Goal: Task Accomplishment & Management: Manage account settings

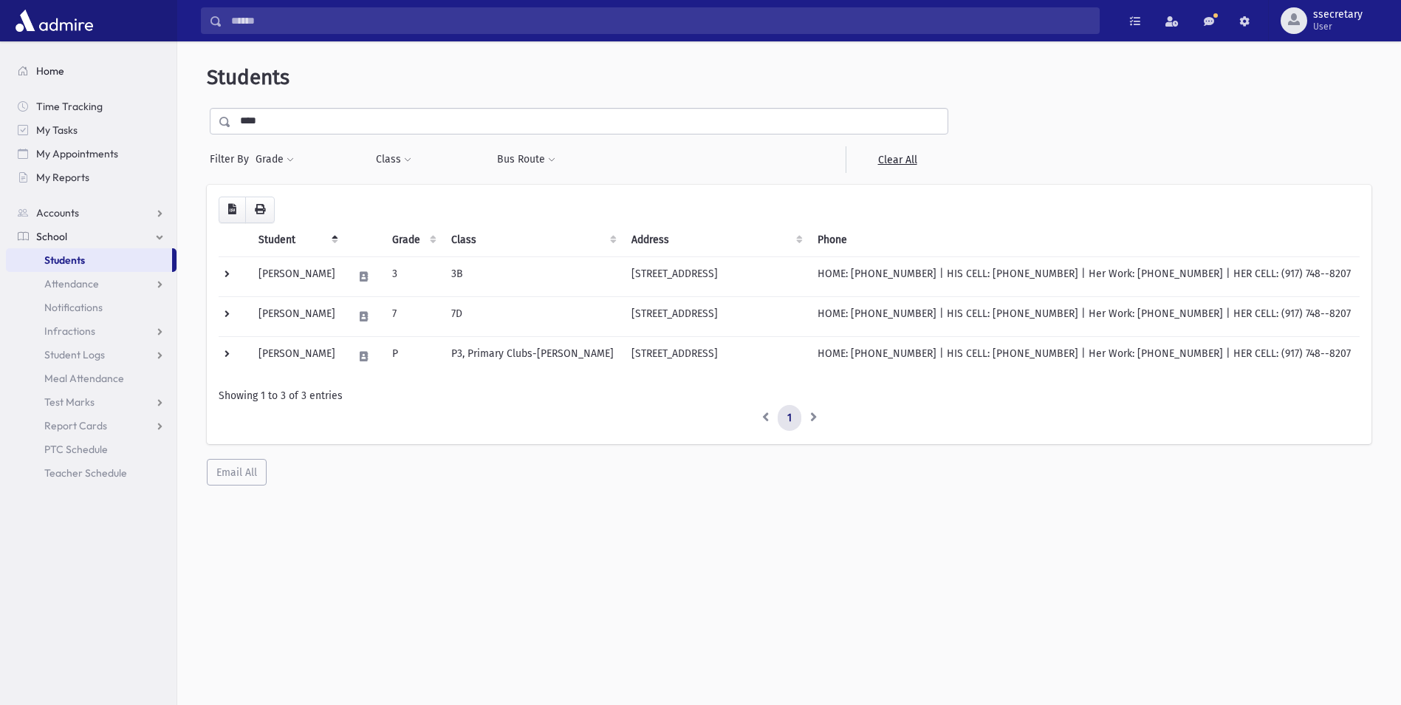
click at [107, 61] on link "Home" at bounding box center [91, 71] width 171 height 24
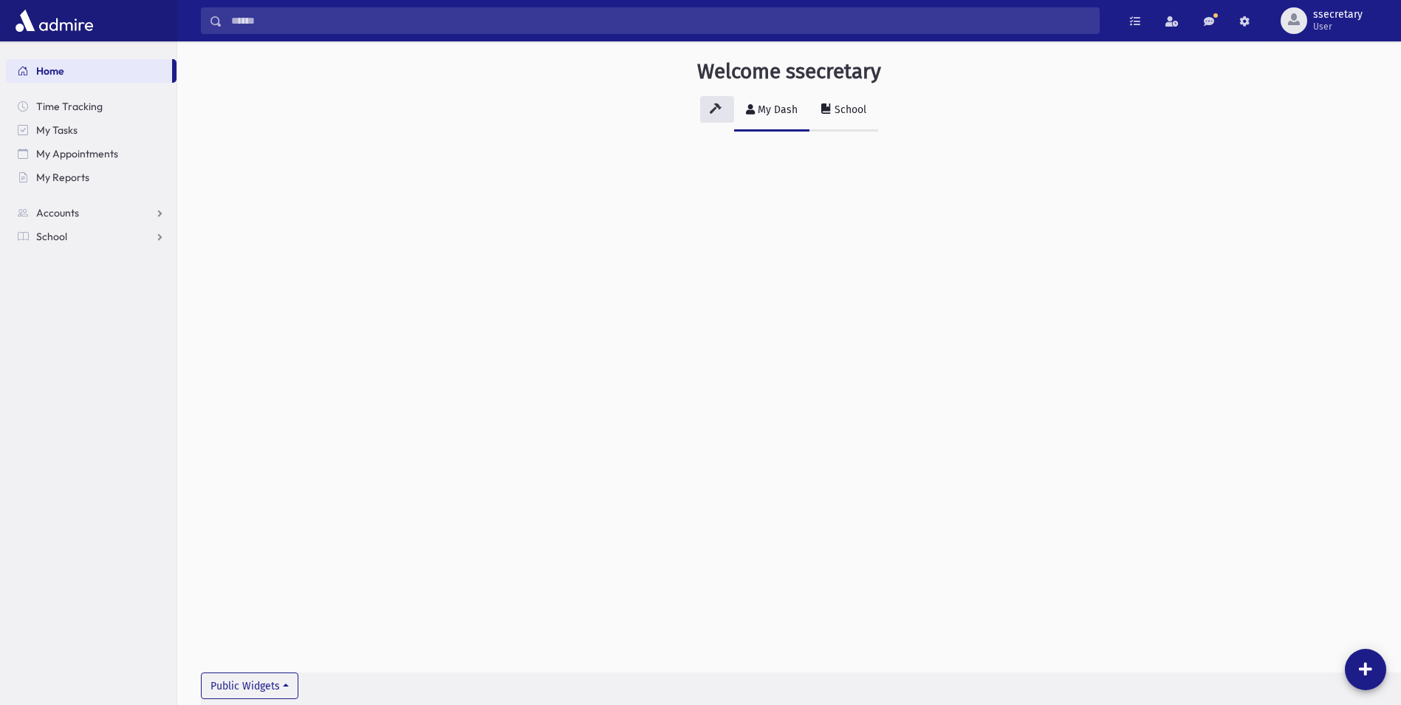
click at [851, 110] on div "School" at bounding box center [849, 109] width 35 height 13
click at [1373, 674] on button at bounding box center [1365, 669] width 41 height 41
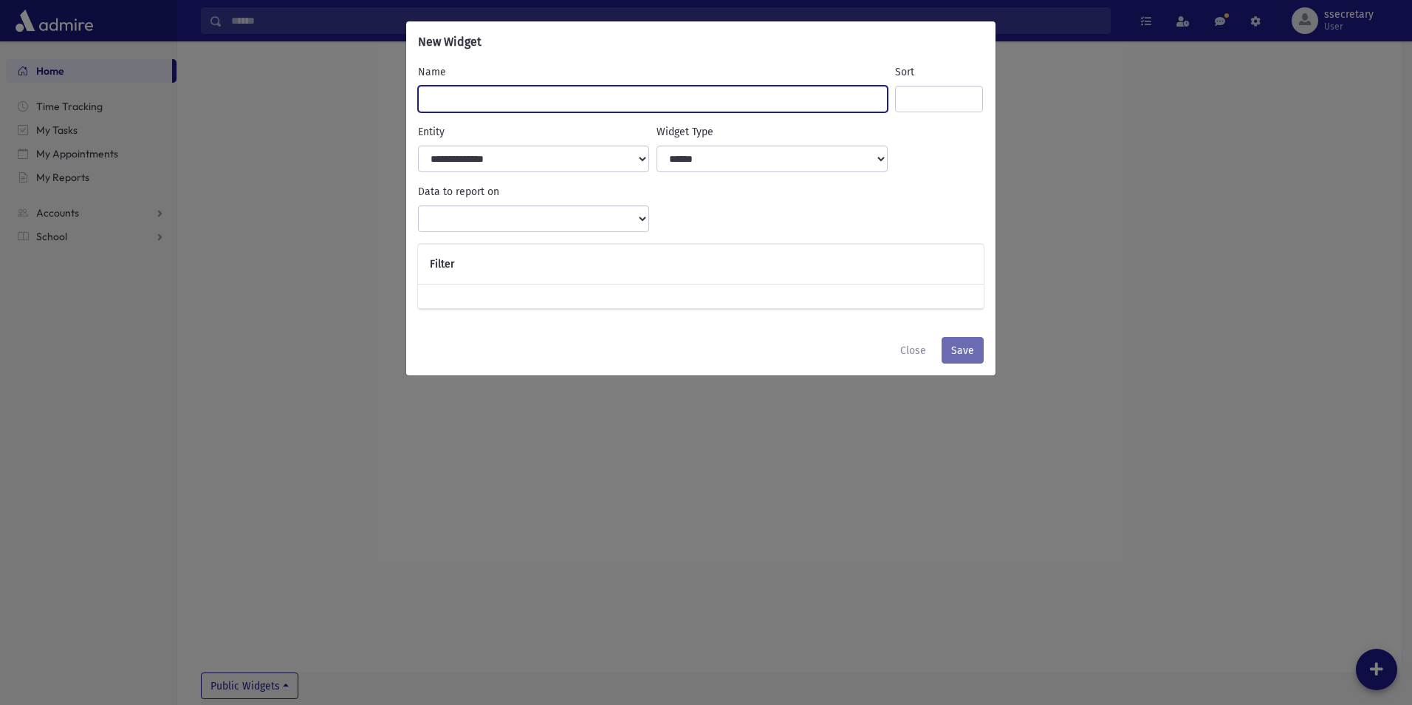
click at [539, 103] on input "Name" at bounding box center [653, 99] width 471 height 27
type input "***"
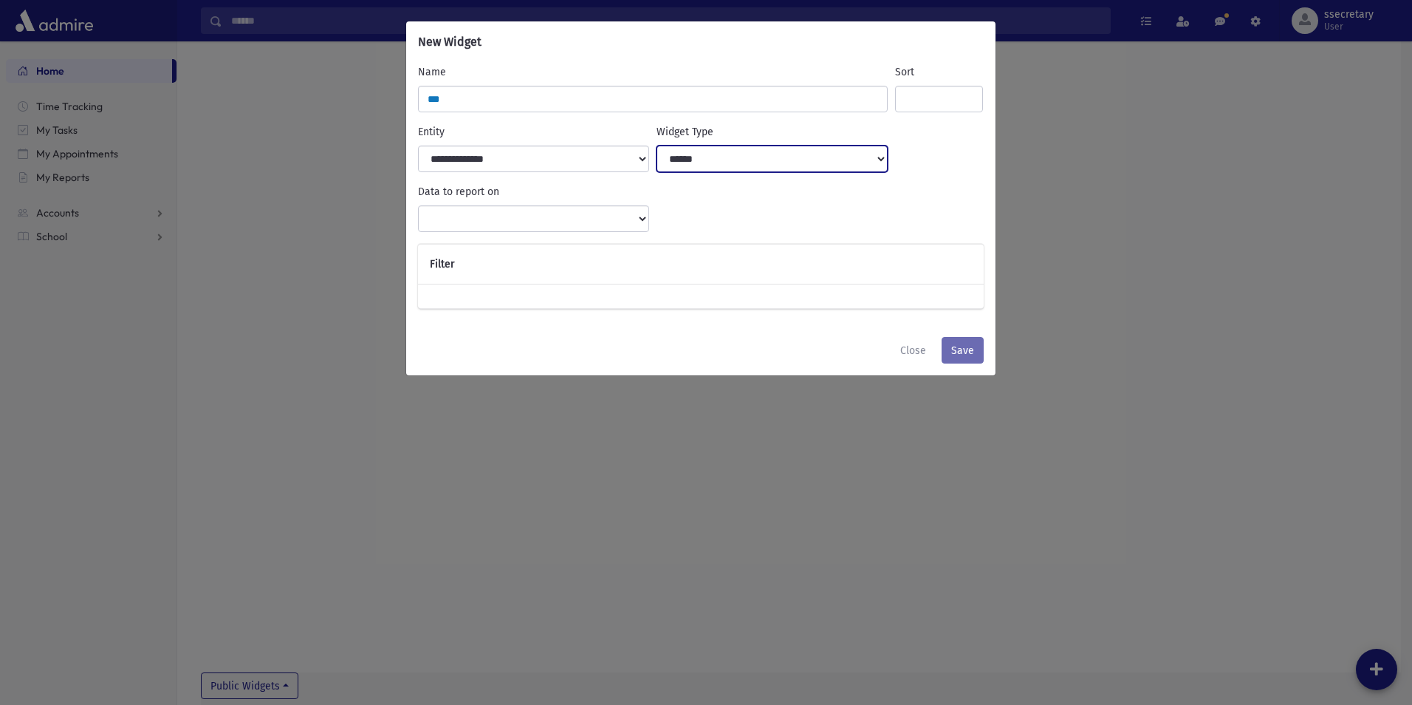
click at [735, 169] on select "**********" at bounding box center [772, 159] width 231 height 27
click at [1115, 232] on div "**********" at bounding box center [706, 352] width 1412 height 705
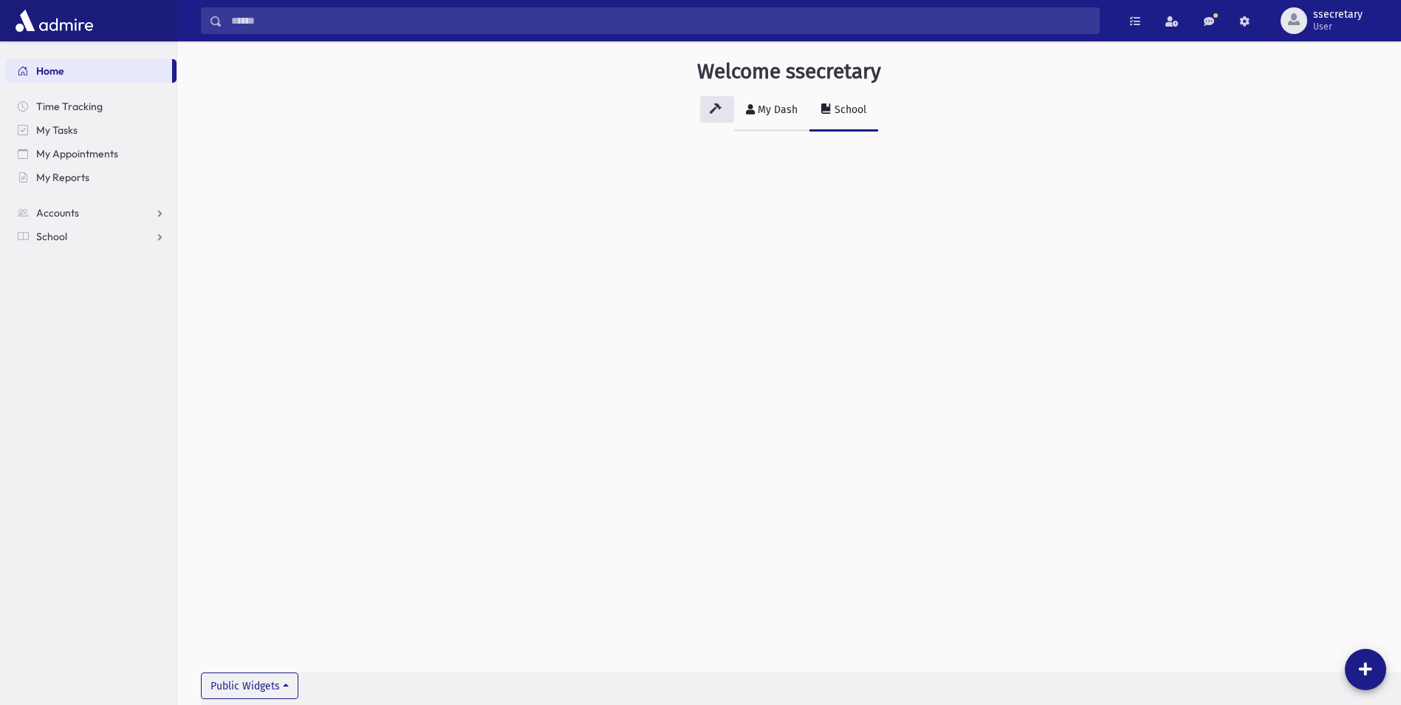
click at [778, 124] on link "My Dash" at bounding box center [771, 110] width 75 height 41
click at [67, 234] on link "School" at bounding box center [91, 237] width 171 height 24
click at [95, 264] on link "Students" at bounding box center [91, 260] width 171 height 24
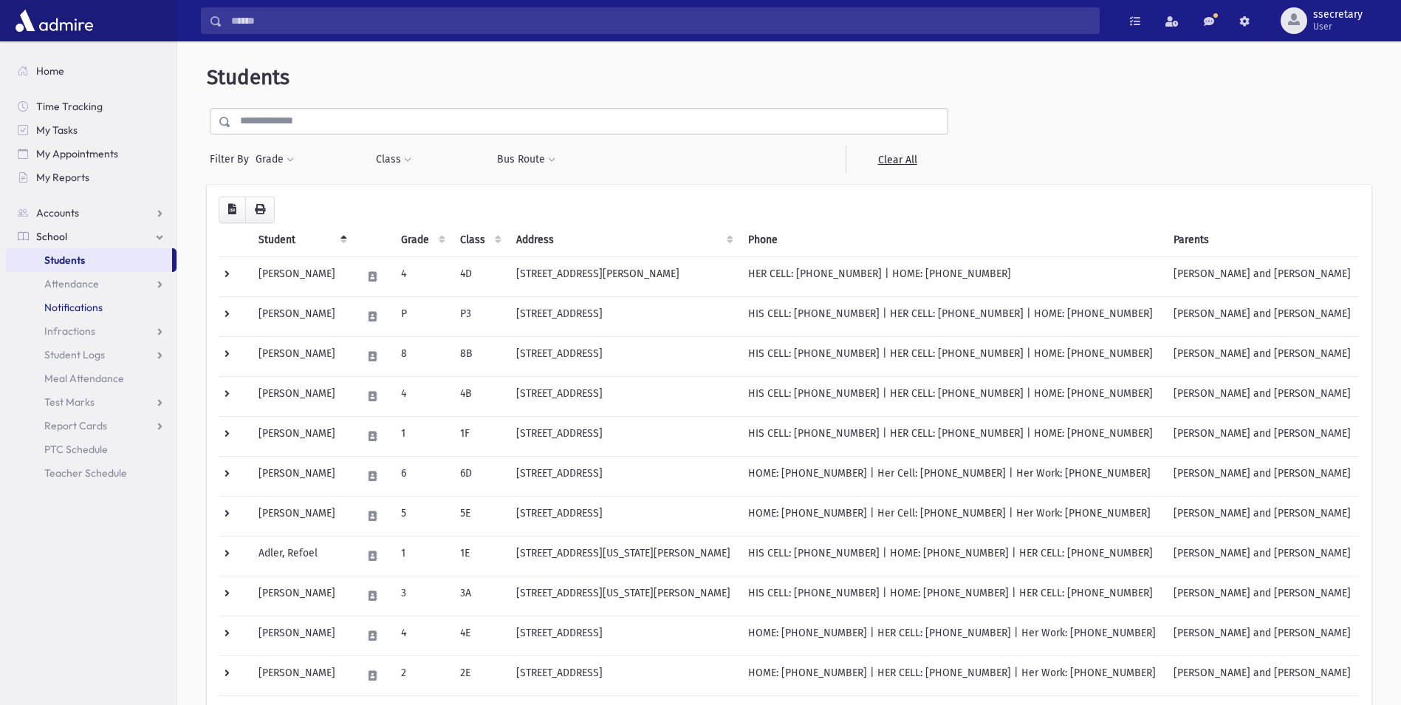
click at [100, 310] on span "Notifications" at bounding box center [73, 307] width 58 height 13
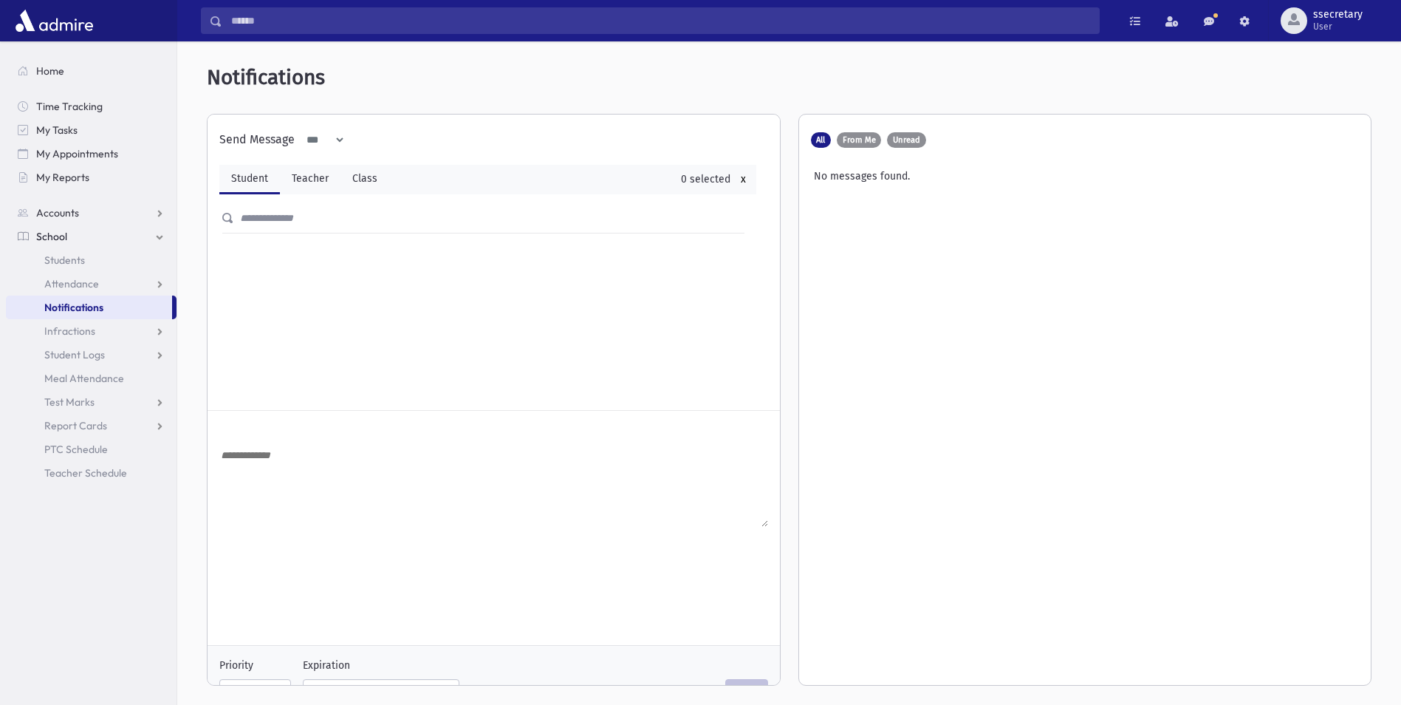
click at [302, 312] on div "**********" at bounding box center [488, 261] width 561 height 295
click at [154, 335] on link "Infractions" at bounding box center [91, 331] width 171 height 24
click at [156, 350] on link "Entry" at bounding box center [91, 355] width 171 height 24
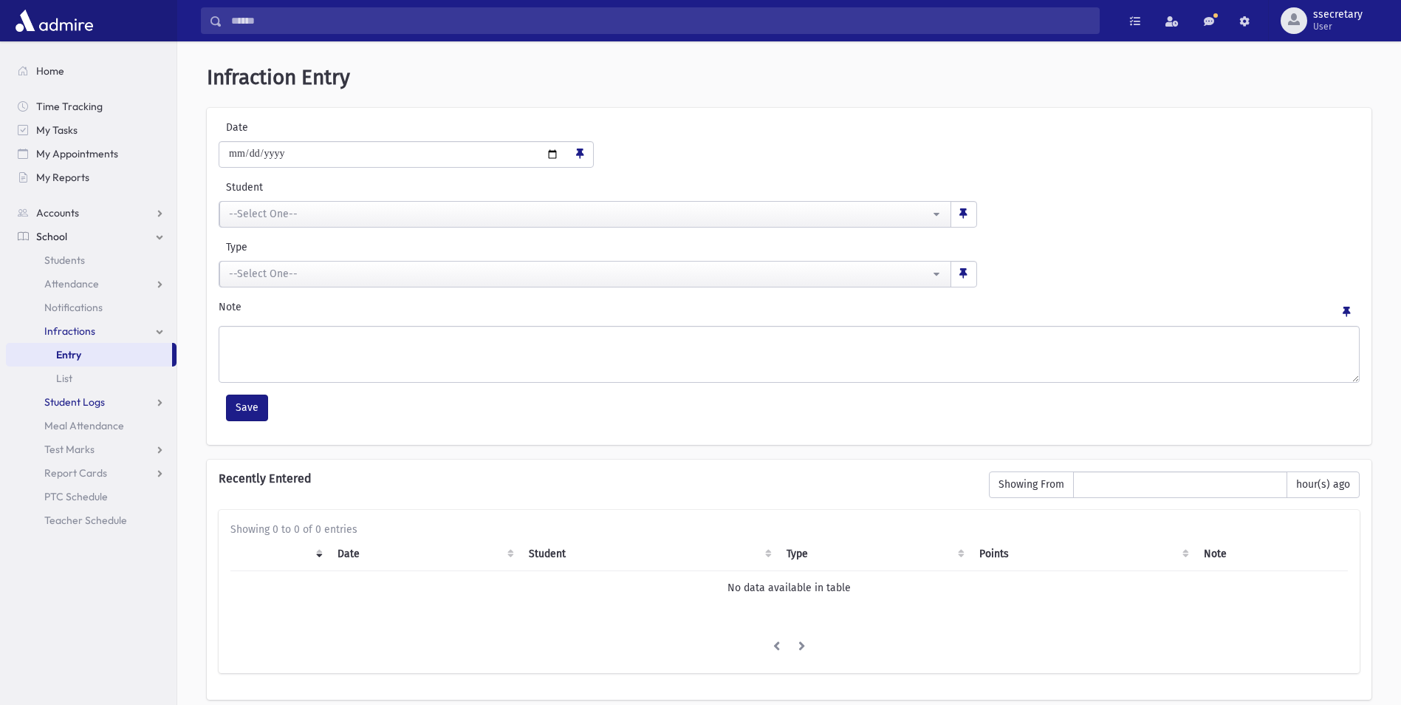
click at [149, 399] on link "Student Logs" at bounding box center [91, 402] width 171 height 24
click at [125, 472] on link "Meal Attendance" at bounding box center [91, 473] width 171 height 24
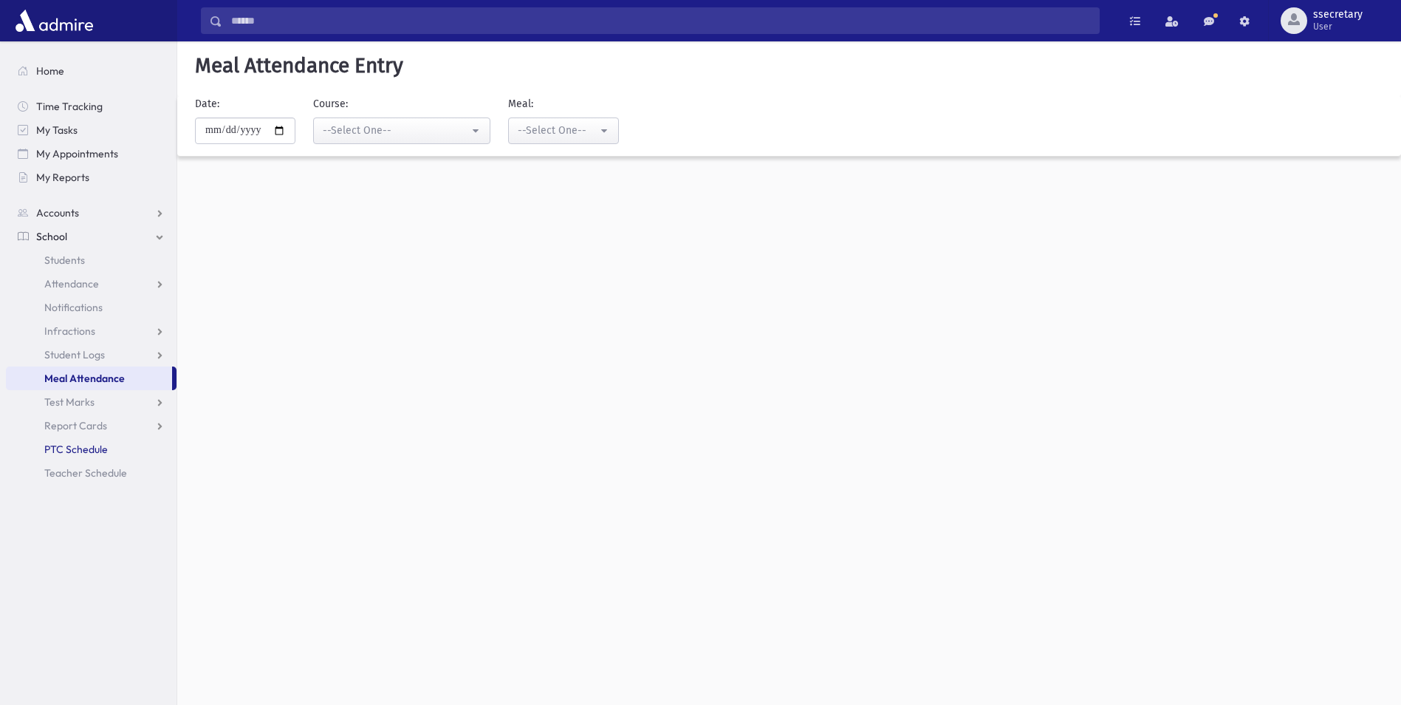
click at [121, 452] on link "PTC Schedule" at bounding box center [91, 449] width 171 height 24
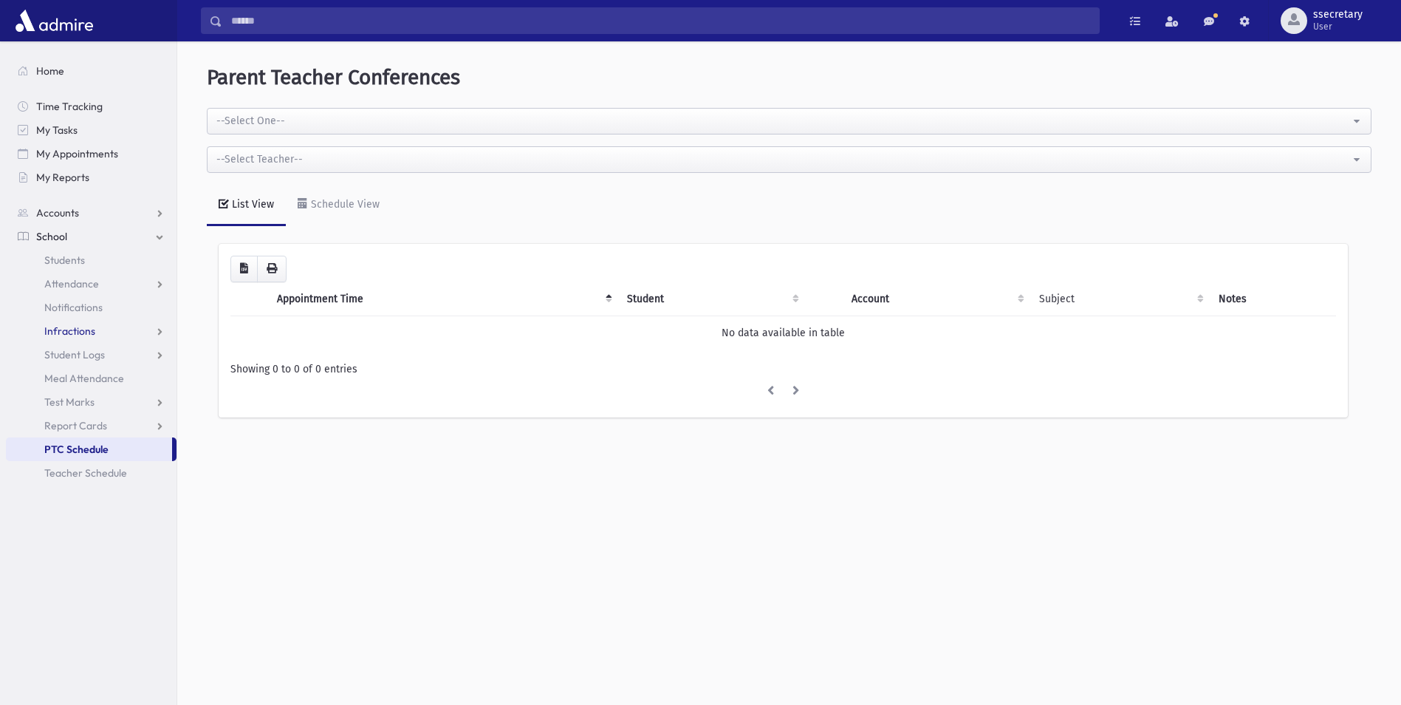
click at [133, 333] on link "Infractions" at bounding box center [91, 331] width 171 height 24
click at [127, 308] on link "Notifications" at bounding box center [91, 307] width 171 height 24
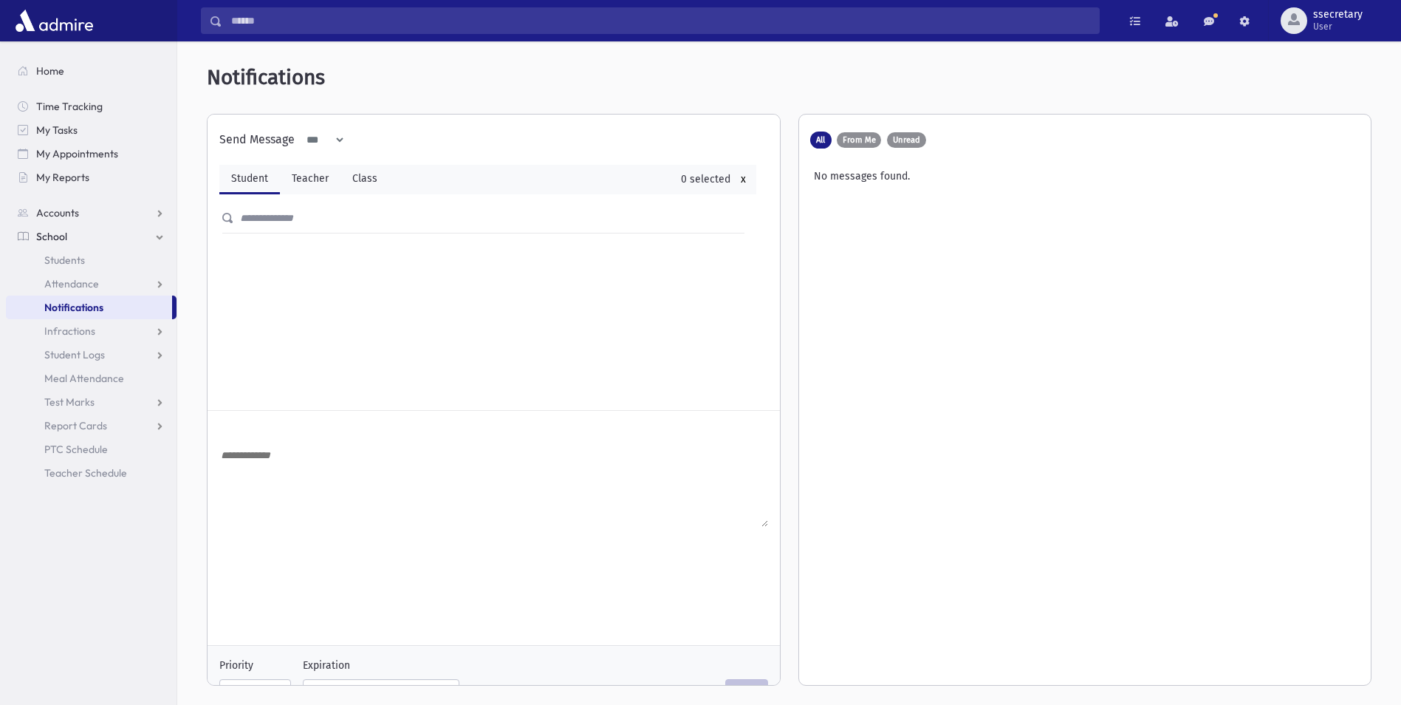
click at [307, 446] on textarea at bounding box center [493, 486] width 549 height 81
drag, startPoint x: 473, startPoint y: 181, endPoint x: 472, endPoint y: 201, distance: 20.0
click at [472, 185] on div "Student Teacher Class 0 selected x" at bounding box center [487, 180] width 537 height 30
click at [472, 202] on div "**********" at bounding box center [488, 261] width 561 height 295
click at [471, 219] on input "text" at bounding box center [495, 218] width 522 height 27
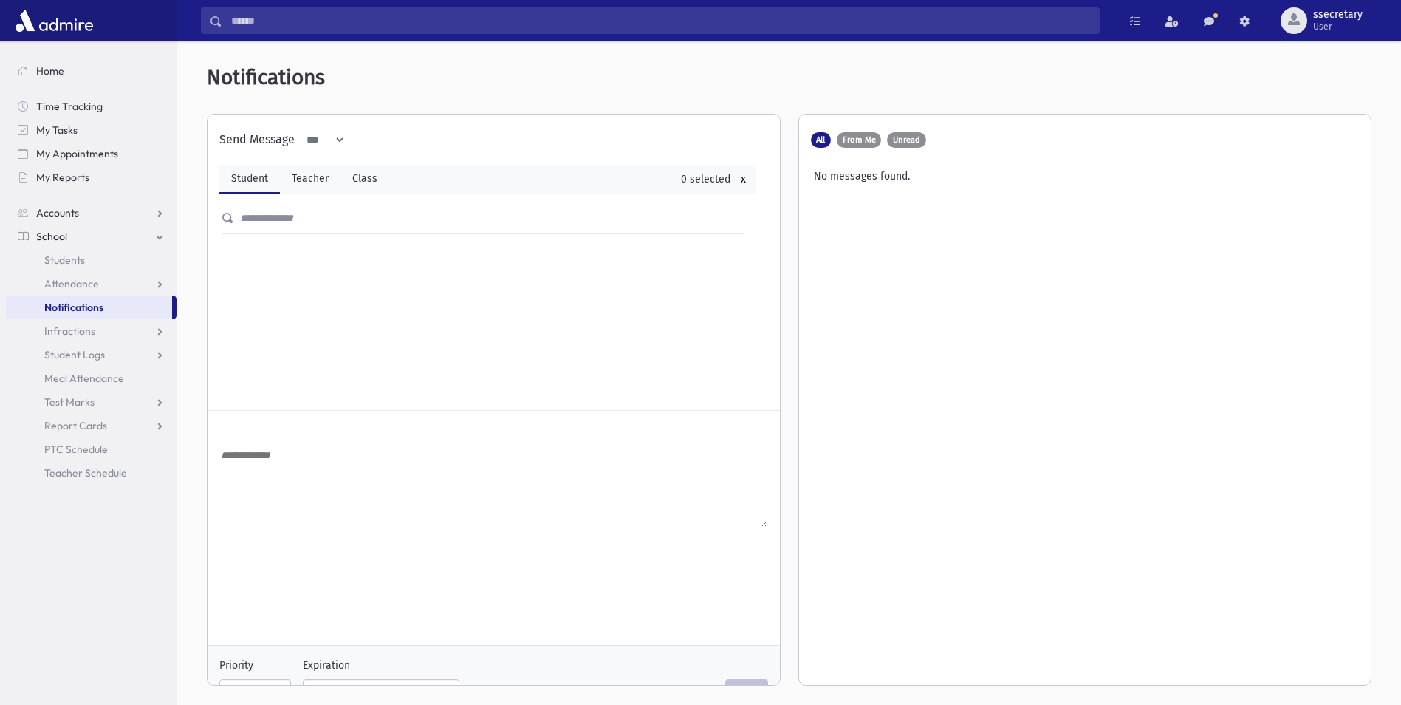
type input "*"
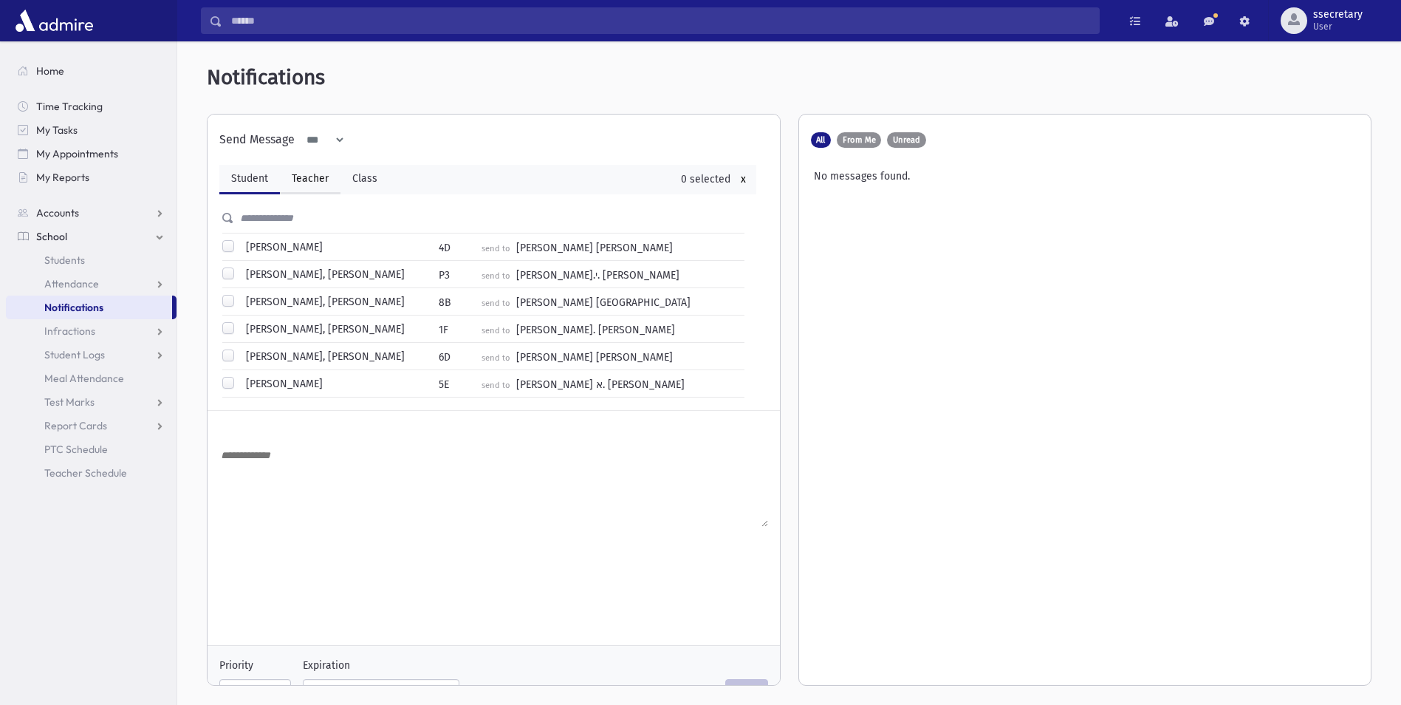
click at [324, 176] on link "Teacher" at bounding box center [310, 180] width 61 height 30
select select
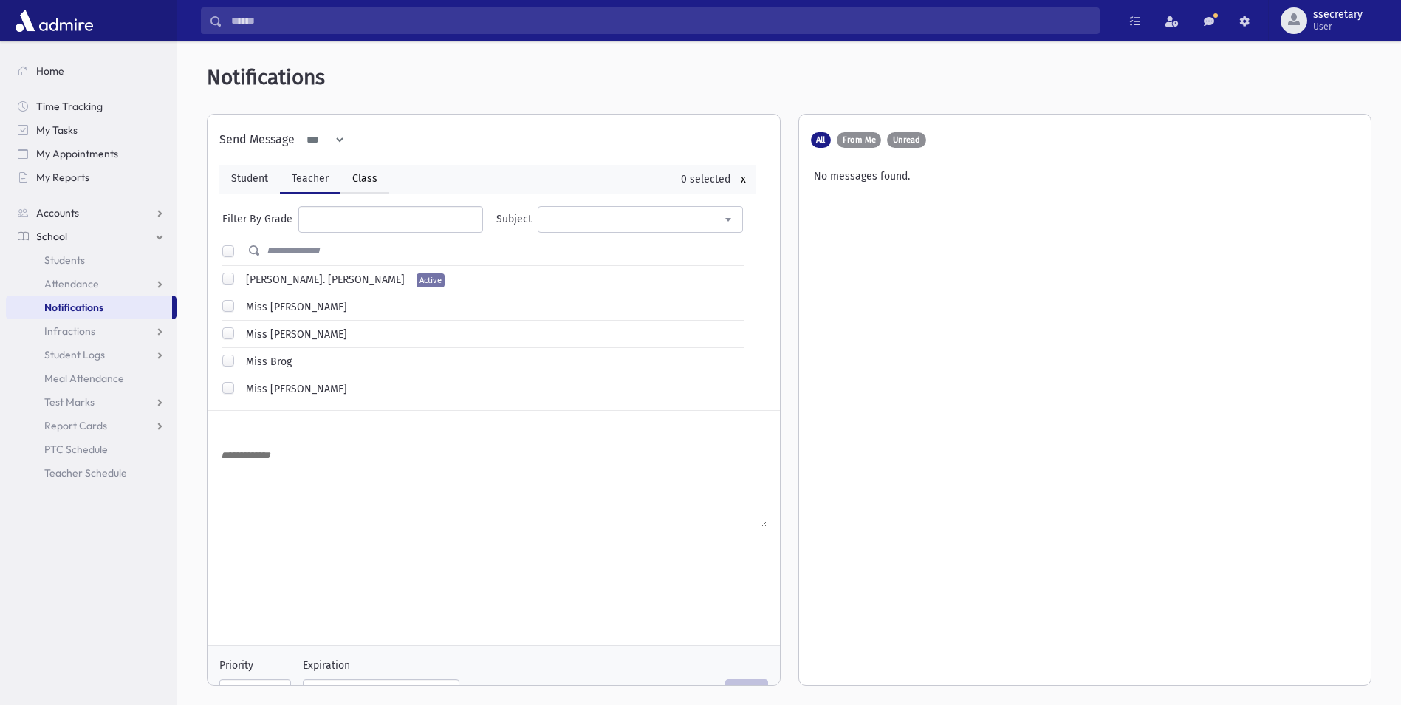
click at [365, 181] on link "Class" at bounding box center [365, 180] width 49 height 30
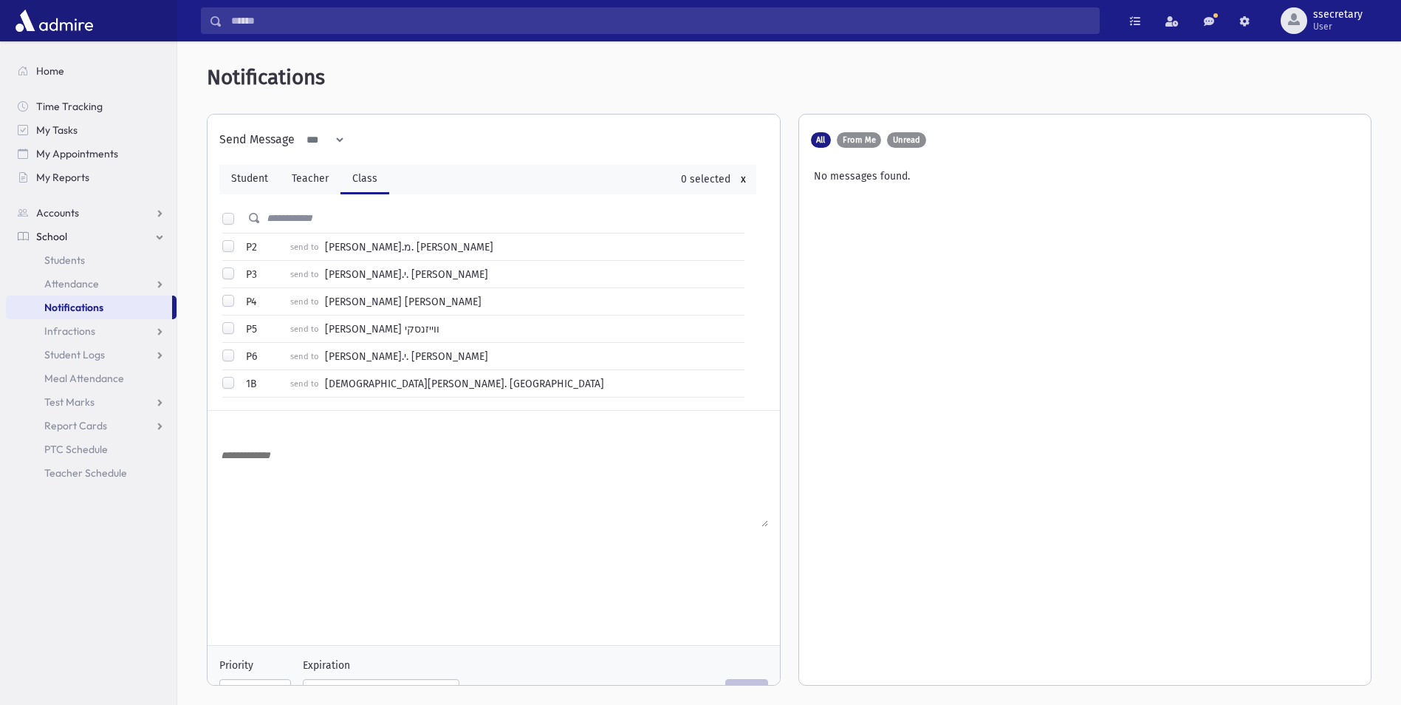
click at [267, 219] on input "text" at bounding box center [503, 218] width 484 height 27
click at [244, 173] on link "Student" at bounding box center [249, 180] width 61 height 30
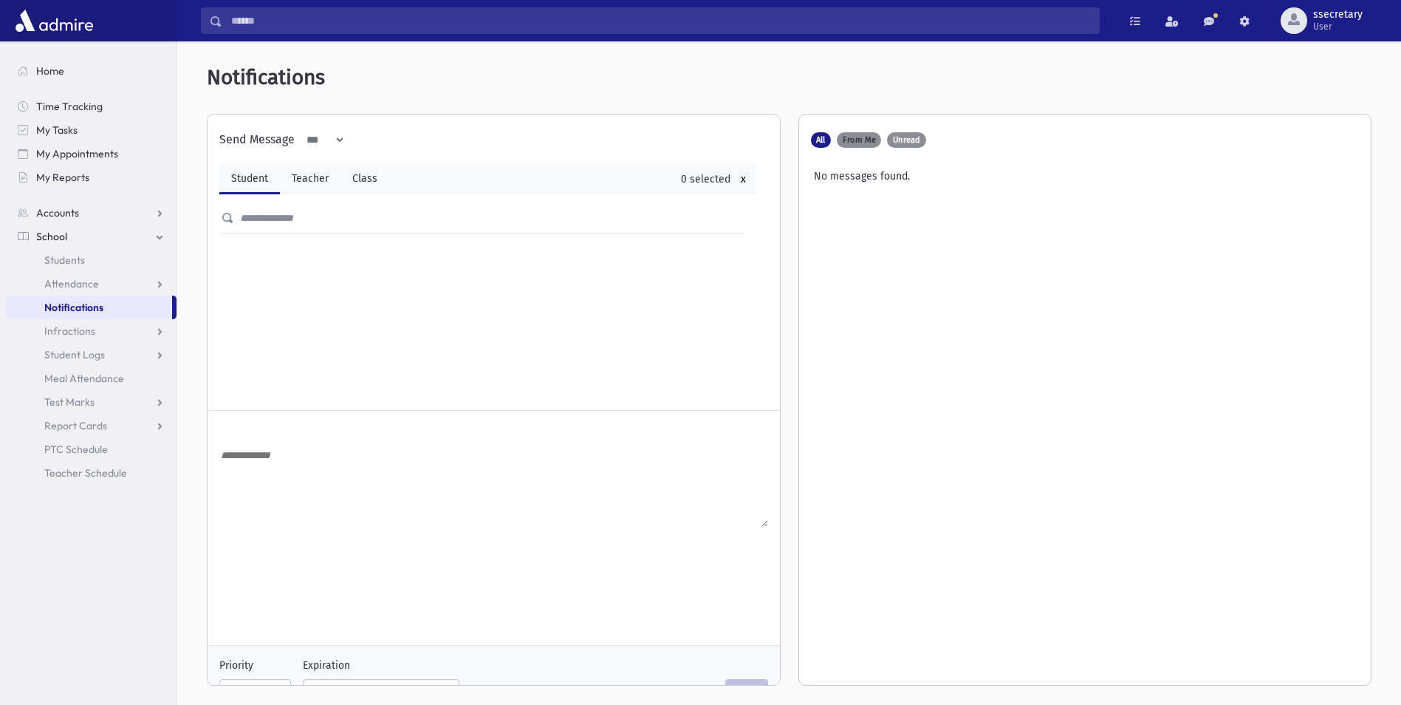
click at [875, 145] on label "From Me" at bounding box center [859, 140] width 44 height 16
click at [899, 141] on span "Unread" at bounding box center [906, 140] width 27 height 8
click at [821, 140] on span "All" at bounding box center [820, 140] width 9 height 8
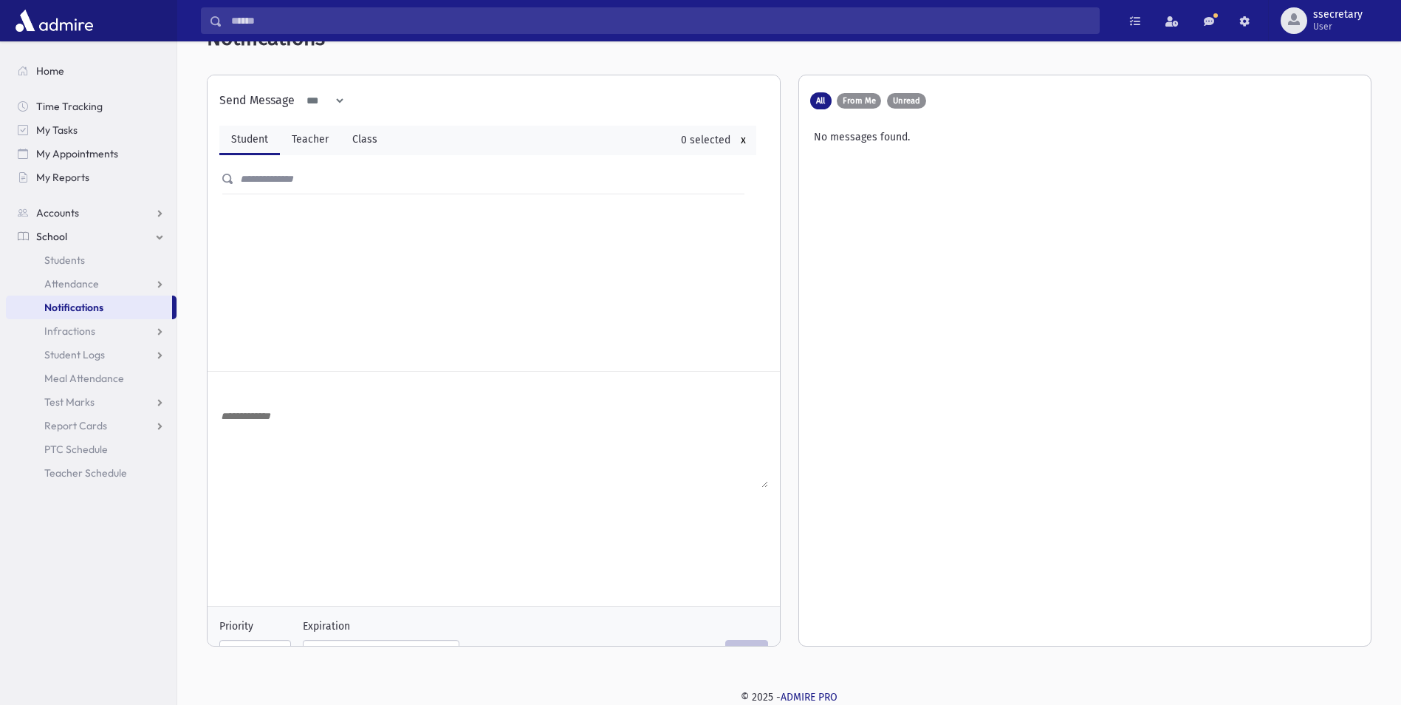
scroll to position [38, 0]
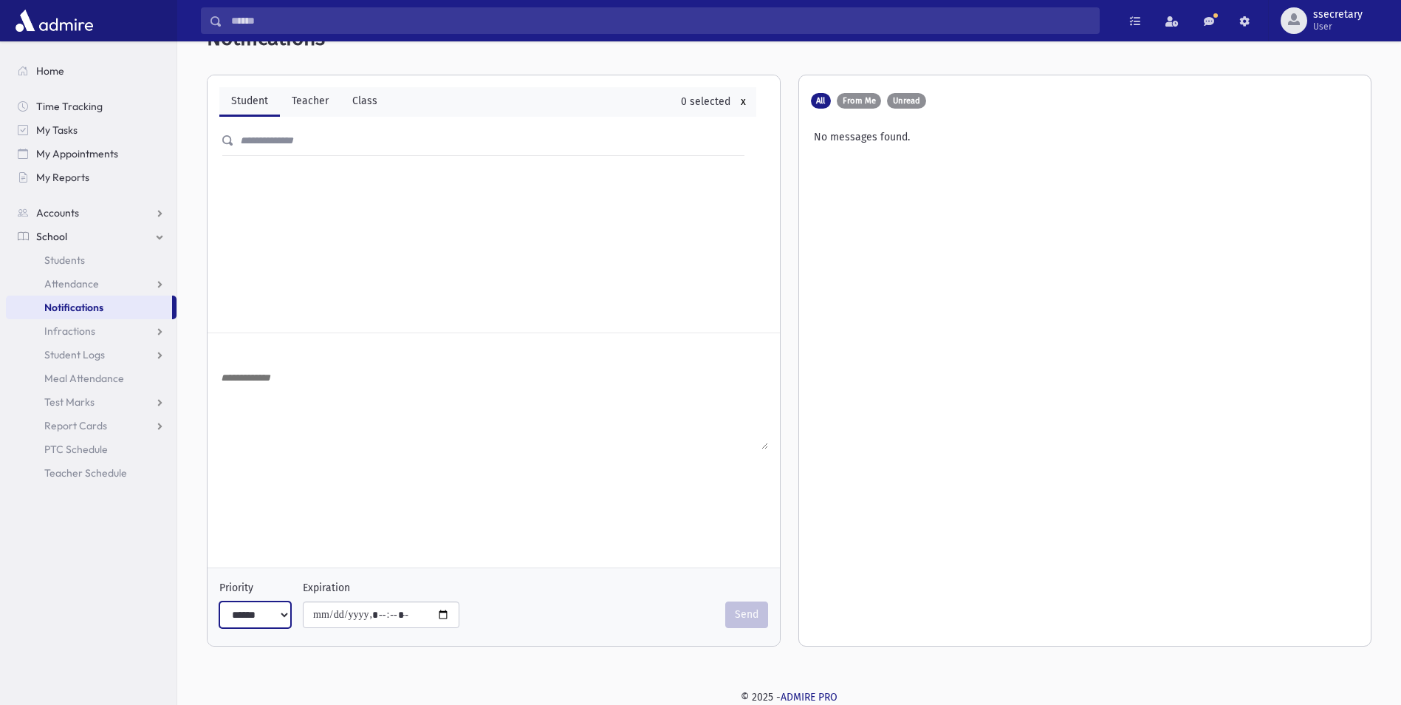
click at [278, 617] on select "**** ****** ***" at bounding box center [255, 614] width 72 height 27
click at [283, 612] on select "**** ****** ***" at bounding box center [255, 614] width 72 height 27
click at [314, 407] on textarea at bounding box center [493, 409] width 549 height 81
click at [292, 150] on input "text" at bounding box center [495, 141] width 522 height 27
type input "*"
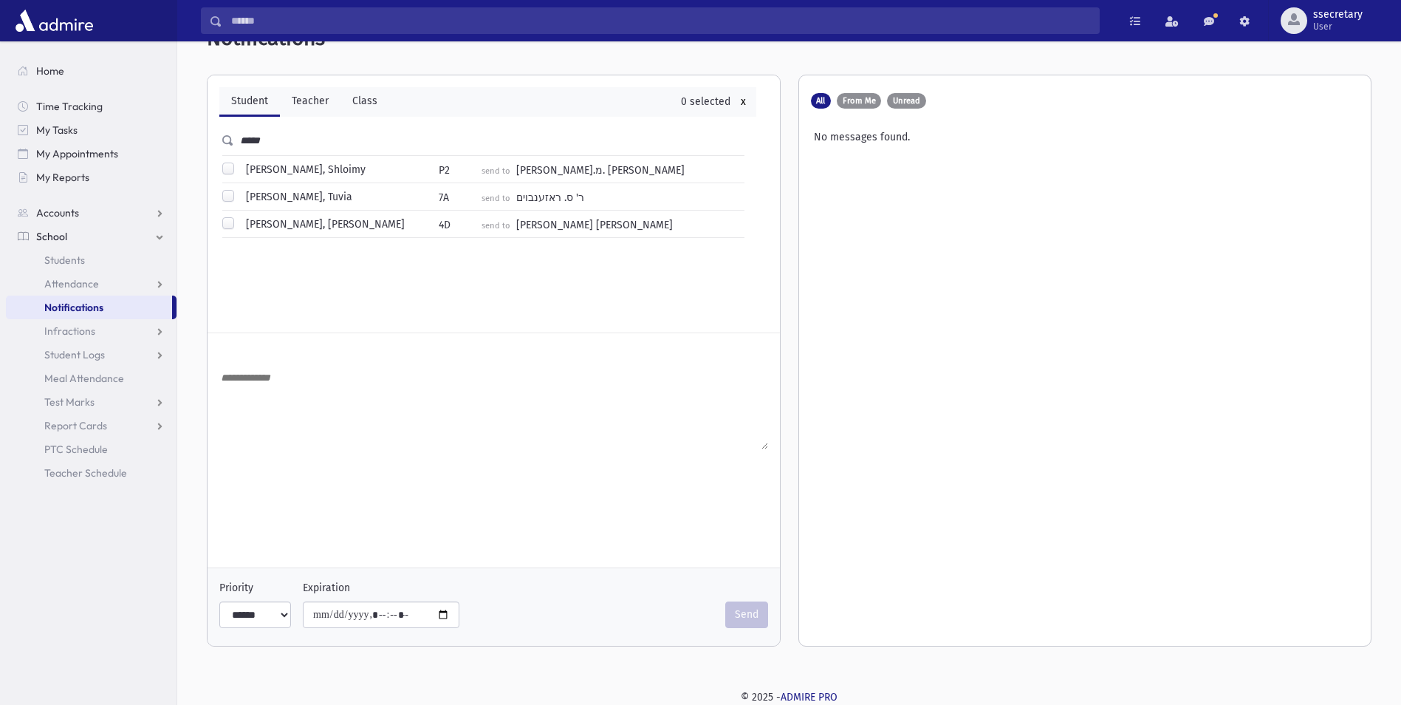
type input "*****"
click at [240, 164] on label "David, Shloimy" at bounding box center [303, 170] width 126 height 16
type input "**********"
click at [240, 194] on label "David, Tuvia" at bounding box center [296, 197] width 112 height 16
click at [273, 404] on textarea at bounding box center [493, 409] width 549 height 81
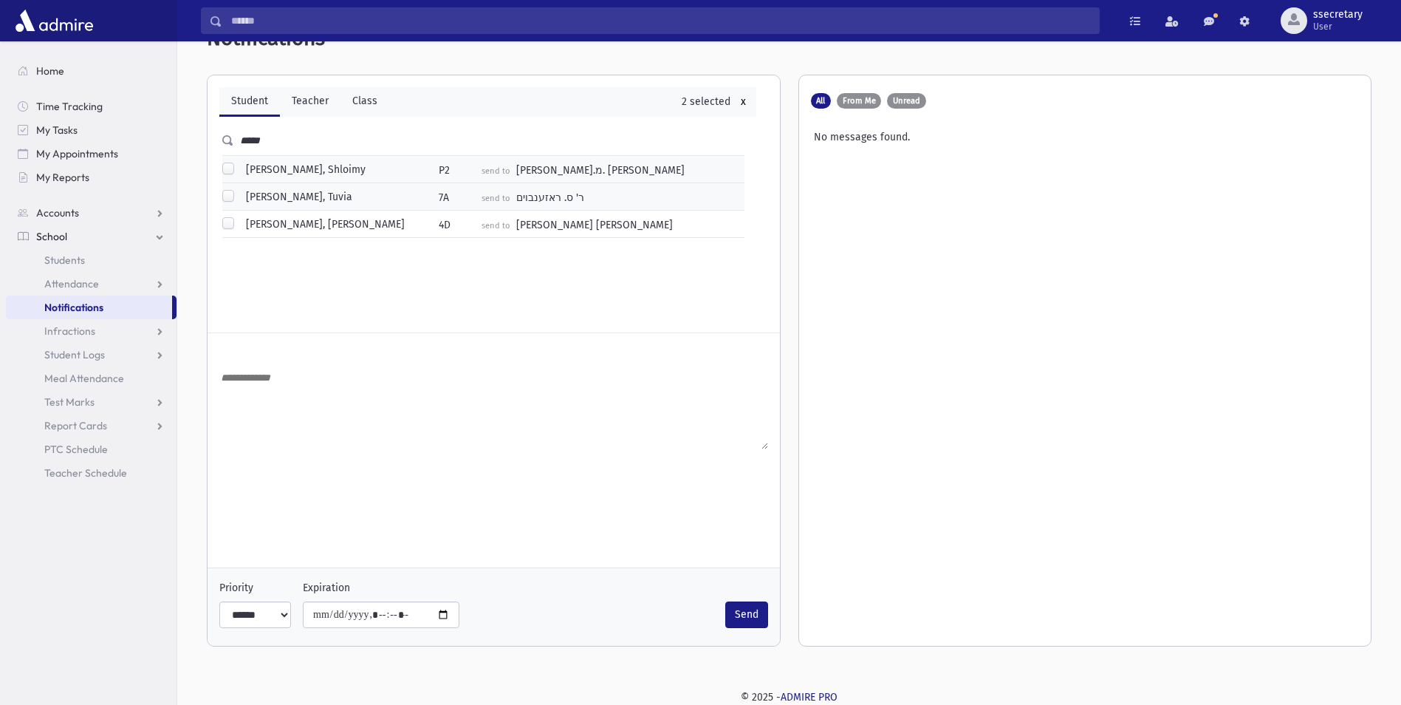
type textarea "*"
click at [396, 391] on textarea "**********" at bounding box center [493, 409] width 549 height 81
click at [349, 377] on textarea "**********" at bounding box center [493, 409] width 549 height 81
click at [404, 373] on textarea "**********" at bounding box center [493, 409] width 549 height 81
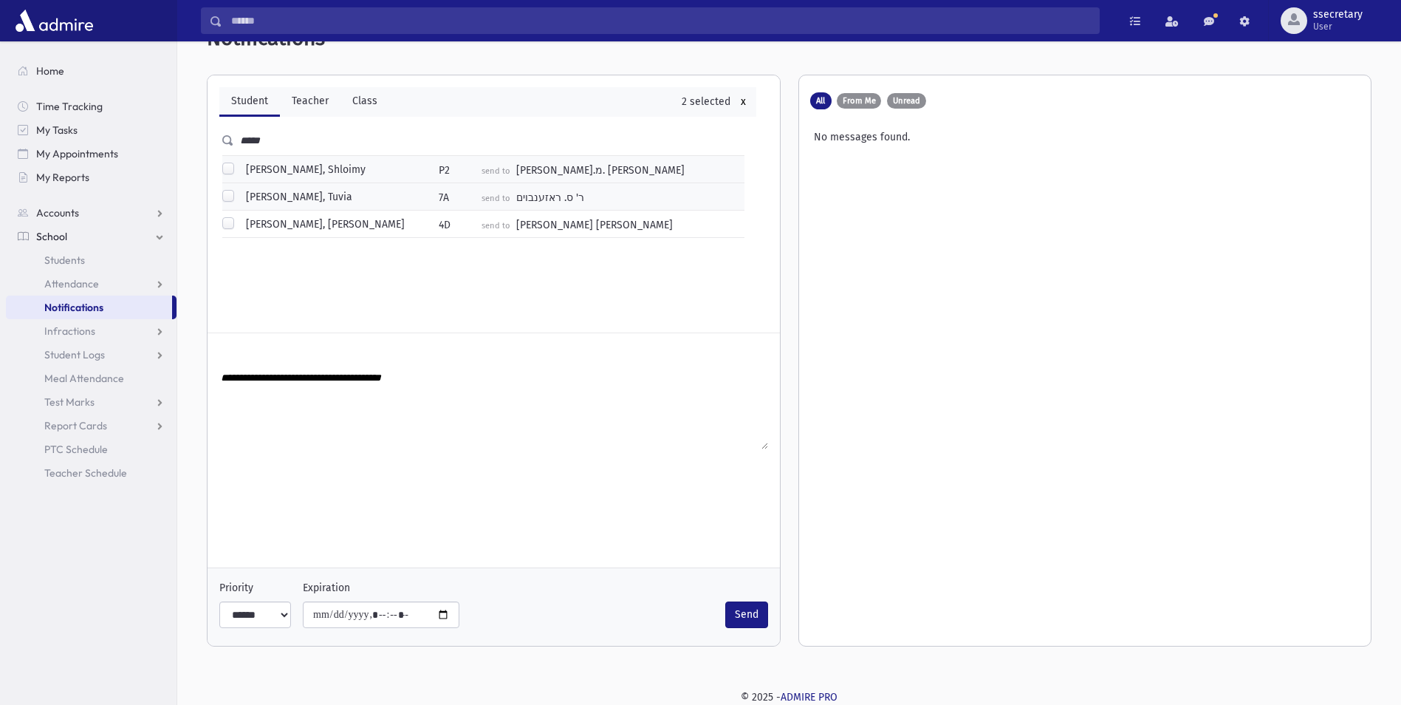
click at [892, 147] on div "All From Me Unread No messages found." at bounding box center [1085, 360] width 572 height 570
click at [276, 377] on textarea "**********" at bounding box center [493, 409] width 549 height 81
click at [281, 376] on textarea "**********" at bounding box center [493, 409] width 549 height 81
drag, startPoint x: 281, startPoint y: 376, endPoint x: 245, endPoint y: 397, distance: 42.1
click at [245, 397] on textarea "**********" at bounding box center [493, 409] width 549 height 81
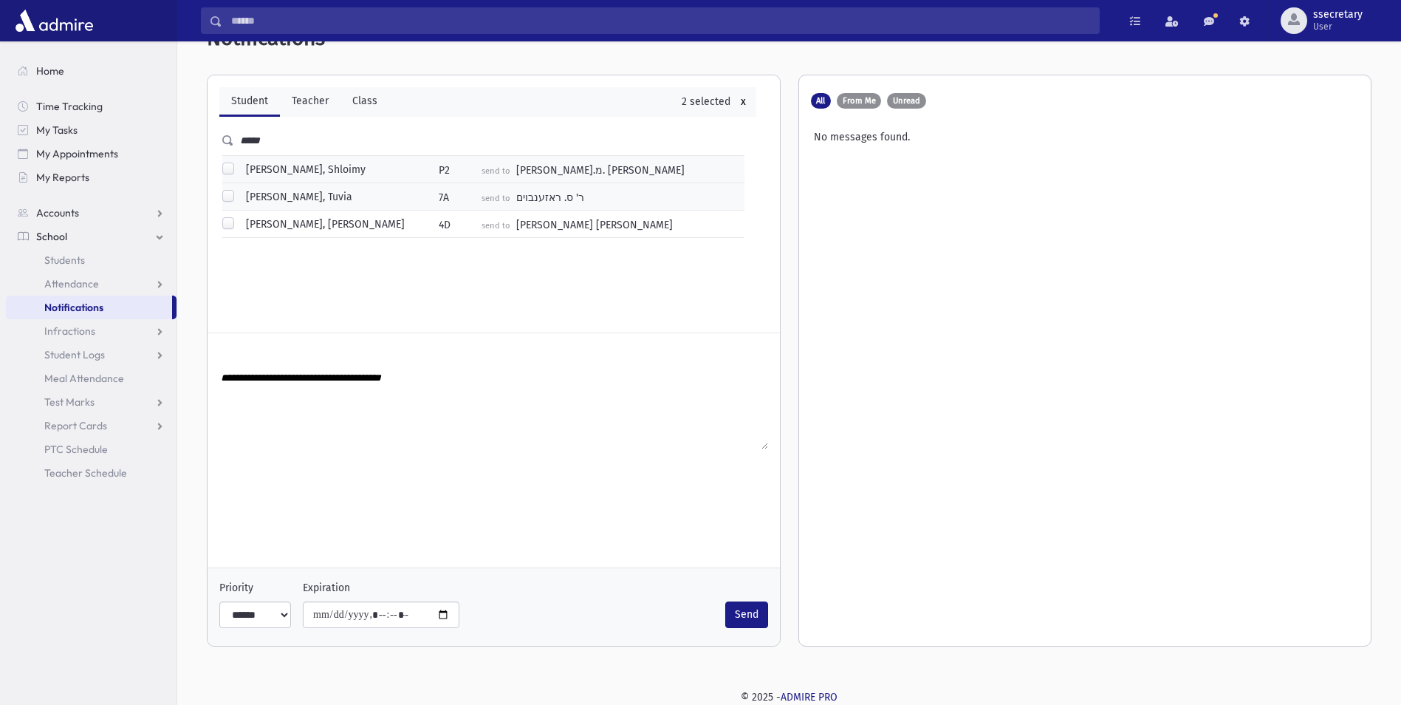
click at [438, 381] on textarea "**********" at bounding box center [493, 409] width 549 height 81
click at [224, 378] on textarea "**********" at bounding box center [493, 409] width 549 height 81
click at [273, 377] on textarea "**********" at bounding box center [493, 409] width 549 height 81
click at [503, 371] on textarea "**********" at bounding box center [493, 409] width 549 height 81
click at [510, 374] on textarea "**********" at bounding box center [493, 409] width 549 height 81
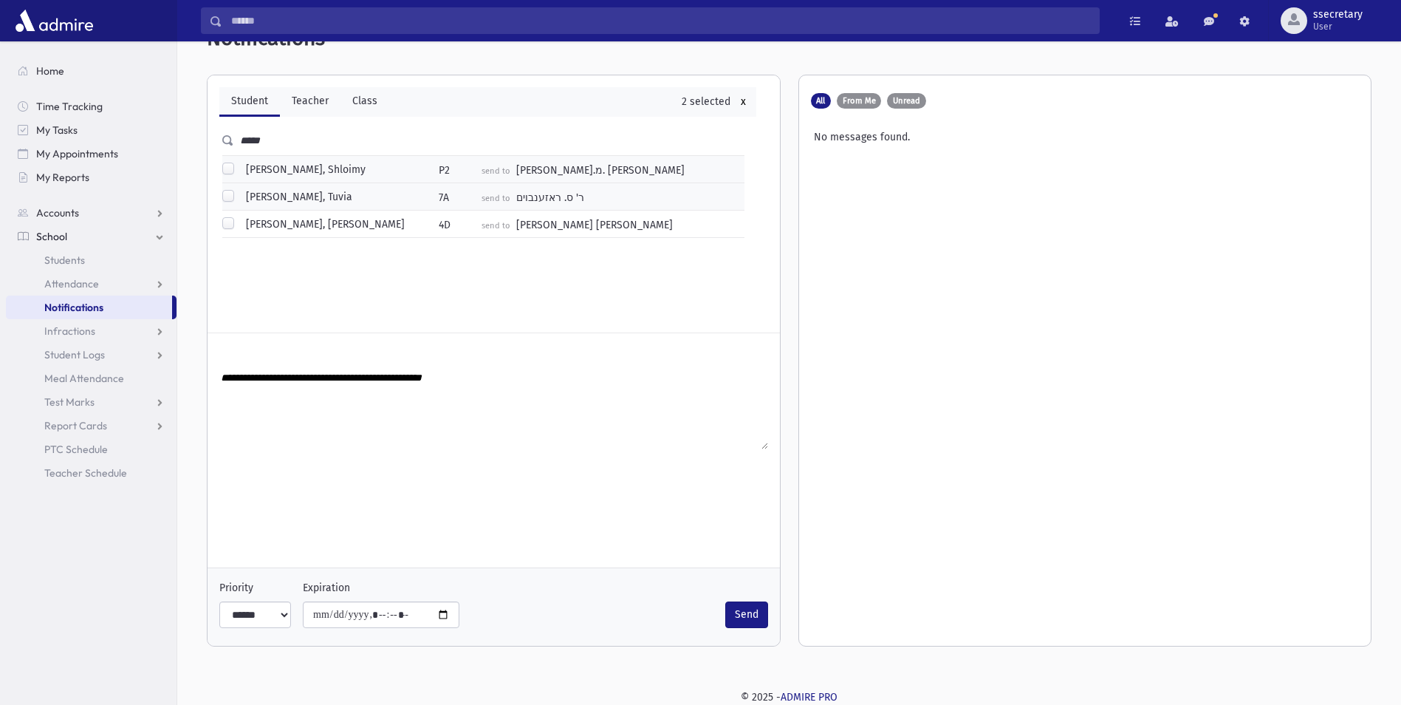
click at [510, 374] on textarea "**********" at bounding box center [493, 409] width 549 height 81
click at [280, 615] on select "**** ****** ***" at bounding box center [255, 614] width 72 height 27
click at [283, 614] on select "**** ****** ***" at bounding box center [255, 614] width 72 height 27
click at [514, 388] on textarea "**********" at bounding box center [493, 409] width 549 height 81
drag, startPoint x: 684, startPoint y: 379, endPoint x: 199, endPoint y: 379, distance: 484.6
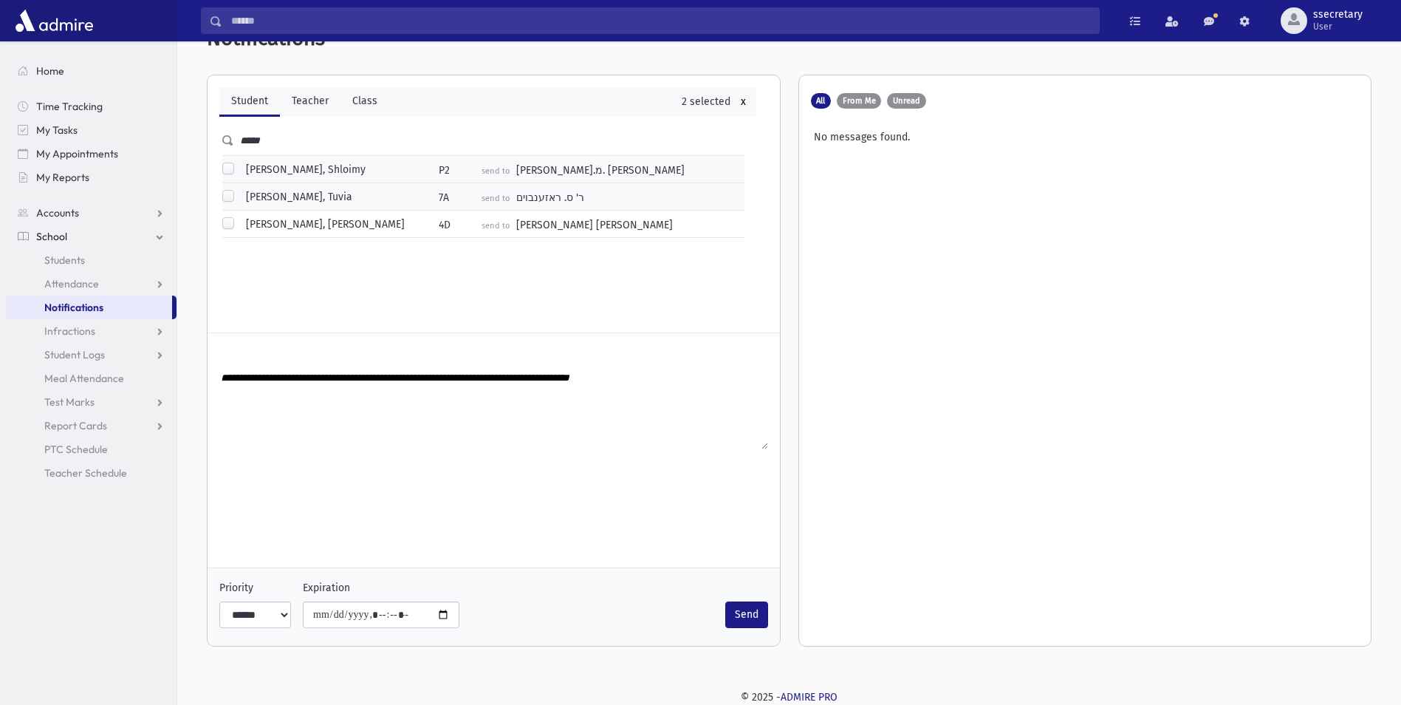
click at [199, 379] on div "**********" at bounding box center [789, 336] width 1212 height 656
click at [685, 378] on textarea "**********" at bounding box center [493, 409] width 549 height 81
paste textarea "**********"
click at [677, 378] on textarea "**********" at bounding box center [493, 409] width 549 height 81
type textarea "**********"
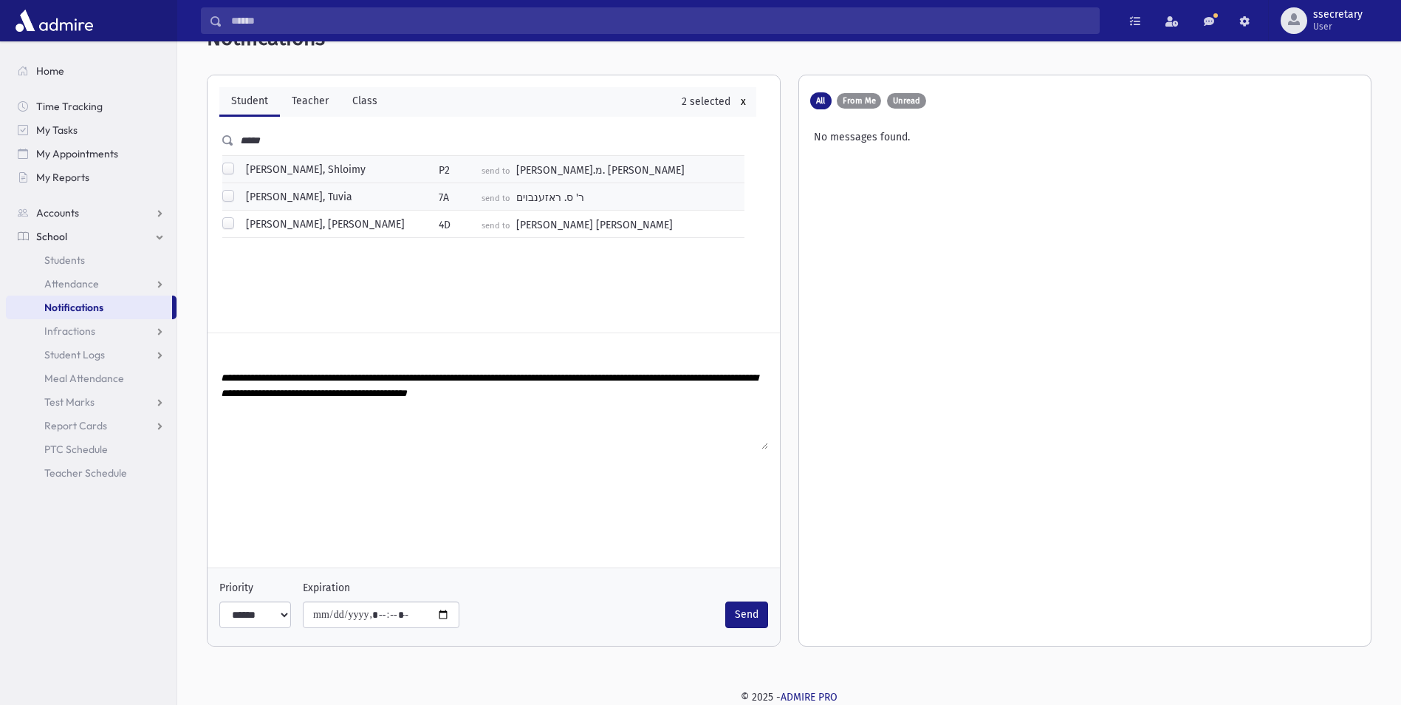
click at [691, 372] on textarea "**********" at bounding box center [493, 409] width 549 height 81
click at [749, 609] on button "Send" at bounding box center [746, 614] width 43 height 27
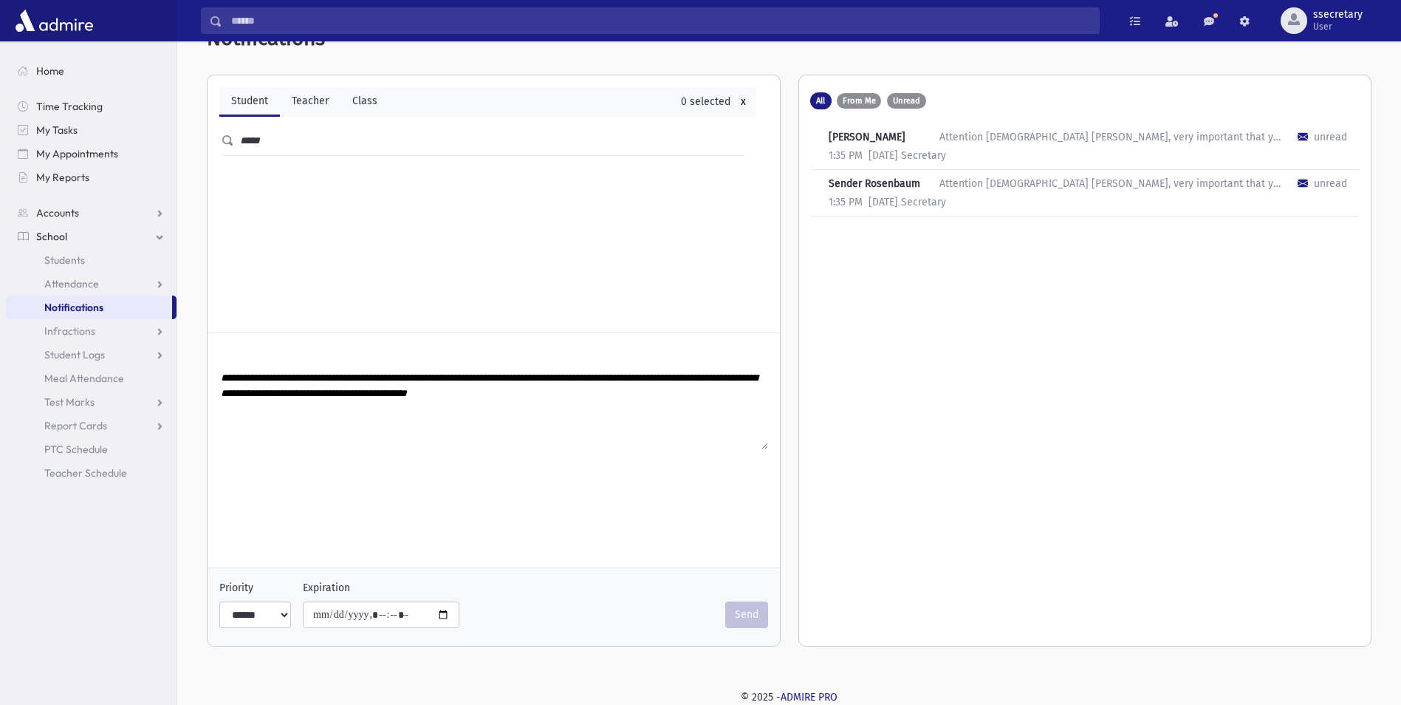
click at [1161, 208] on div "1:35 PM Sunday Secretary" at bounding box center [1079, 200] width 537 height 18
click at [1321, 191] on div "unread" at bounding box center [1330, 184] width 33 height 16
click at [890, 210] on div "Sunday Secretary" at bounding box center [907, 202] width 89 height 16
click at [880, 205] on div "Sender Rosenbaum Attention Torah Zev parents, very important that you should br…" at bounding box center [1085, 193] width 549 height 47
drag, startPoint x: 880, startPoint y: 205, endPoint x: 852, endPoint y: 143, distance: 68.1
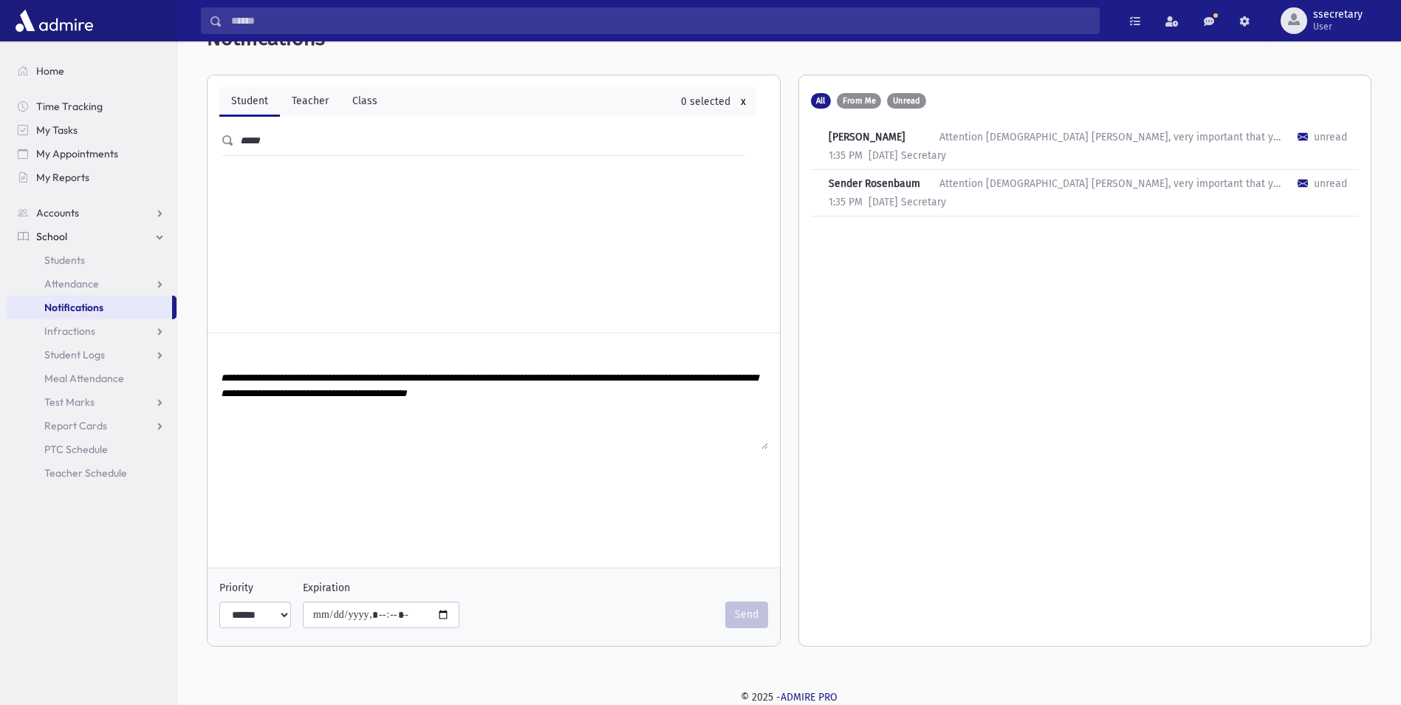
click at [852, 143] on div "Yisroel Meir Rosenbaum" at bounding box center [884, 137] width 111 height 16
click at [313, 146] on input "*****" at bounding box center [495, 141] width 522 height 27
click at [875, 104] on label "From Me" at bounding box center [859, 101] width 44 height 16
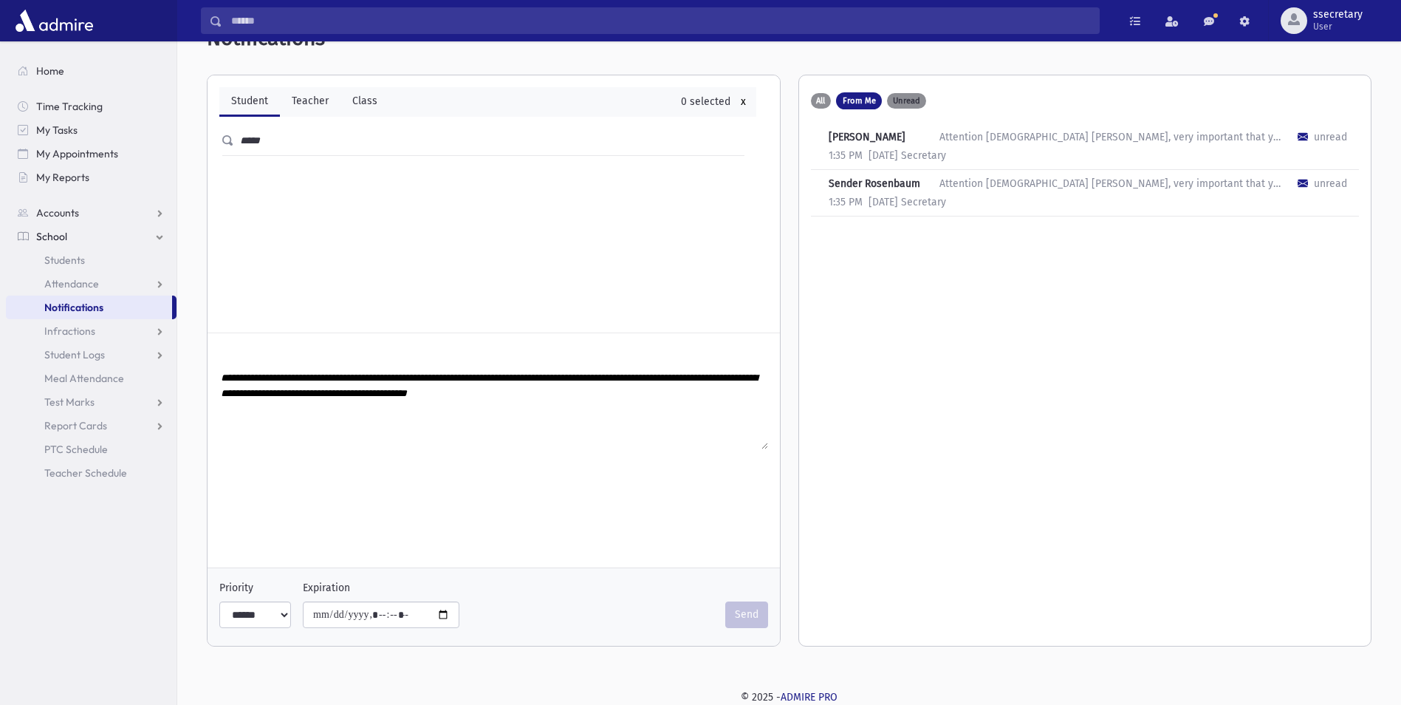
click at [911, 97] on span "Unread" at bounding box center [906, 101] width 27 height 8
click at [825, 97] on span "All" at bounding box center [820, 101] width 9 height 8
click at [1338, 143] on div "unread" at bounding box center [1330, 137] width 33 height 16
drag, startPoint x: 1310, startPoint y: 140, endPoint x: 1358, endPoint y: 125, distance: 50.9
click at [1358, 125] on div "Yisroel Meir Rosenbaum Attention Torah Zev parents, very important that you sho…" at bounding box center [1085, 146] width 549 height 47
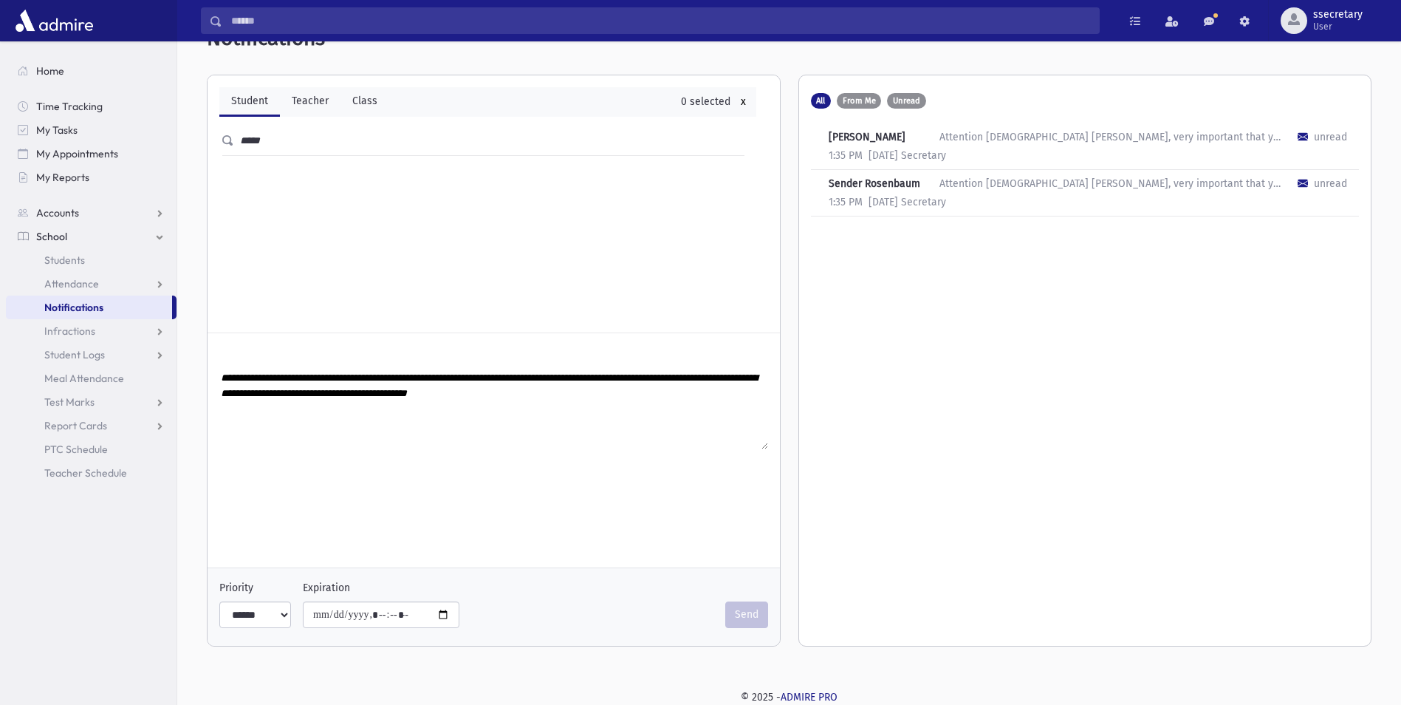
click at [983, 145] on div "Attention Torah Zev parents, very important that you should bring a clown costu…" at bounding box center [1113, 137] width 347 height 16
click at [55, 291] on link "Attendance" at bounding box center [91, 284] width 171 height 24
click at [104, 236] on link "School" at bounding box center [91, 237] width 171 height 24
click at [100, 237] on link "School" at bounding box center [91, 237] width 171 height 24
click at [105, 284] on link "Attendance" at bounding box center [91, 284] width 171 height 24
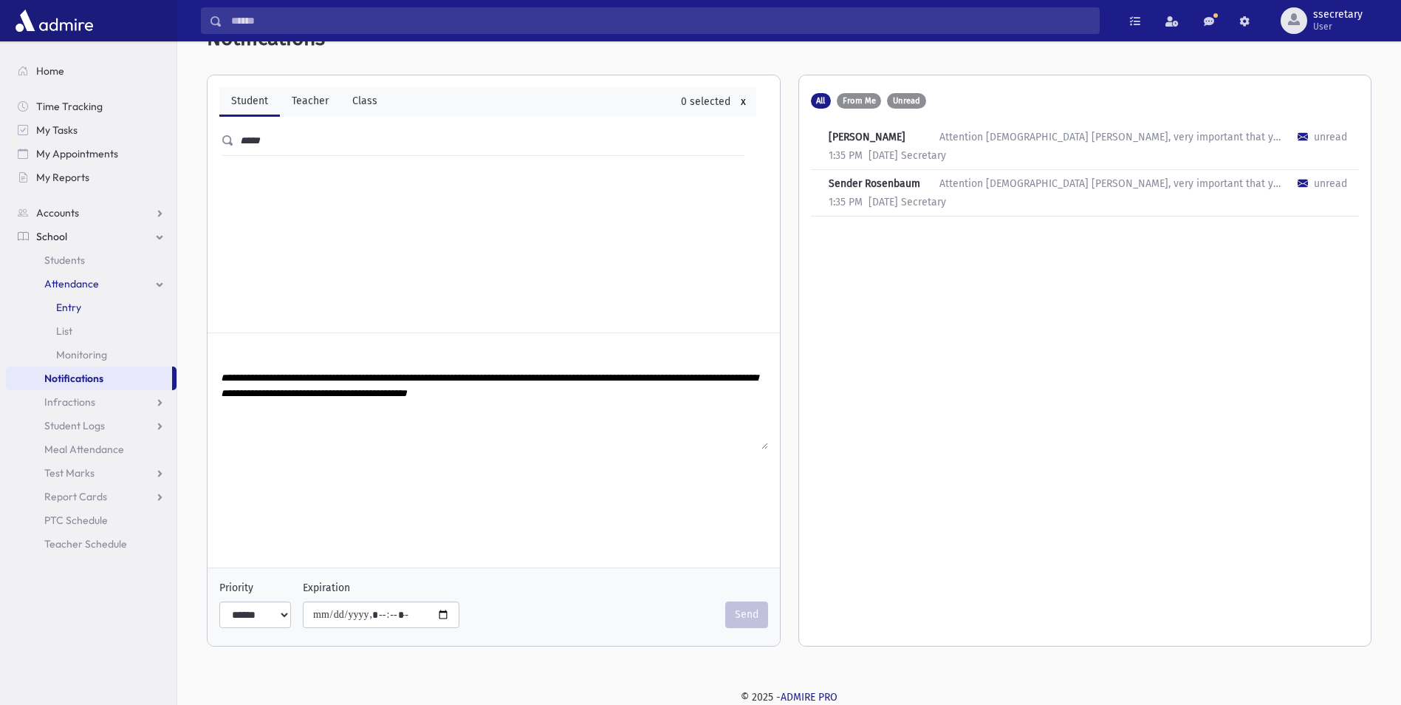
click at [109, 311] on link "Entry" at bounding box center [91, 307] width 171 height 24
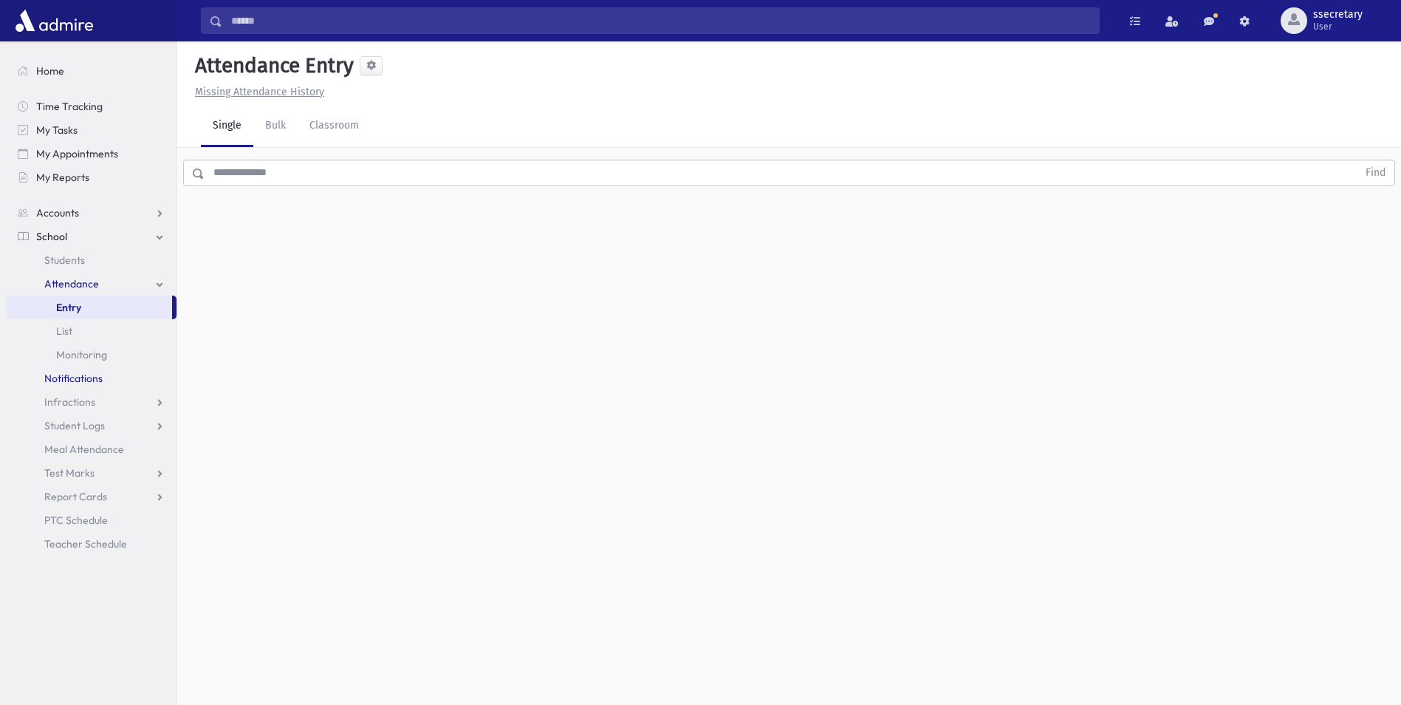
click at [114, 373] on link "Notifications" at bounding box center [91, 378] width 171 height 24
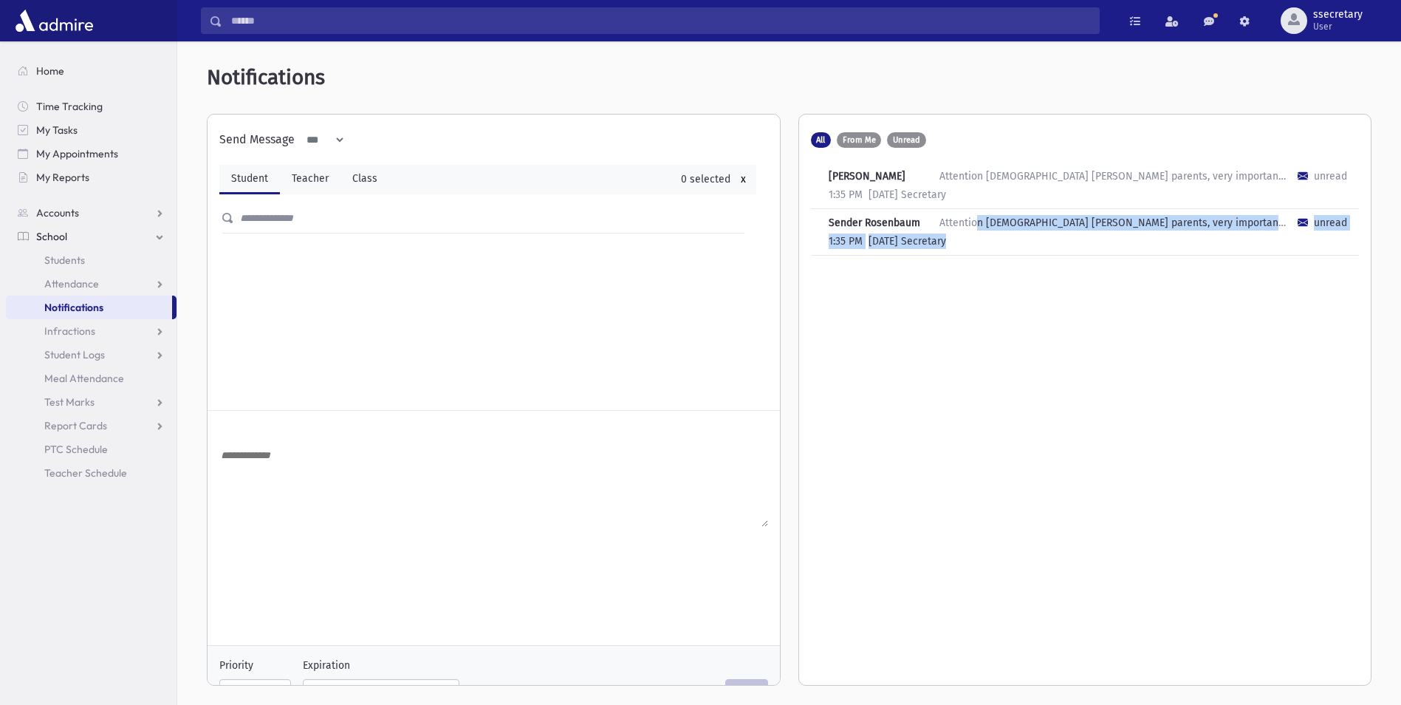
drag, startPoint x: 979, startPoint y: 237, endPoint x: 1152, endPoint y: 298, distance: 183.8
click at [1152, 298] on div "All From Me Unread [PERSON_NAME] Attention Torah [PERSON_NAME] parents, very im…" at bounding box center [1085, 399] width 572 height 570
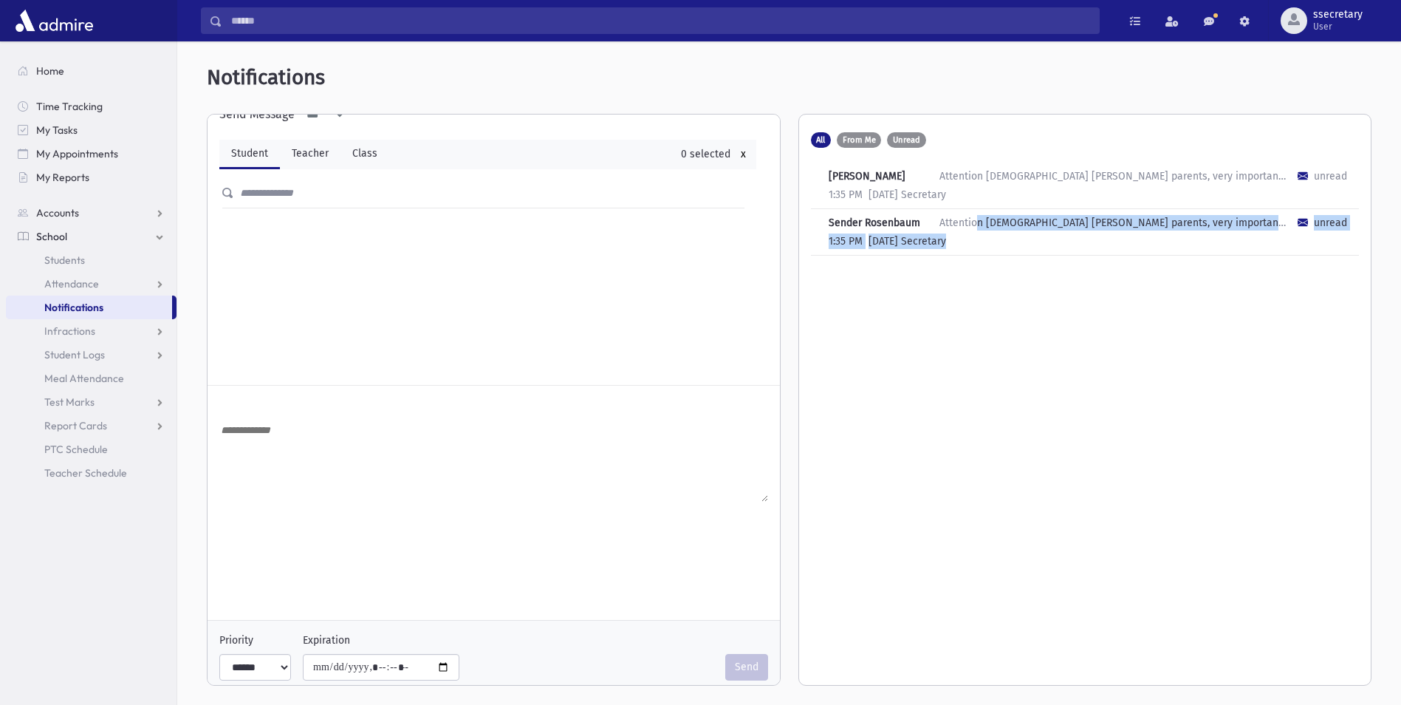
scroll to position [38, 0]
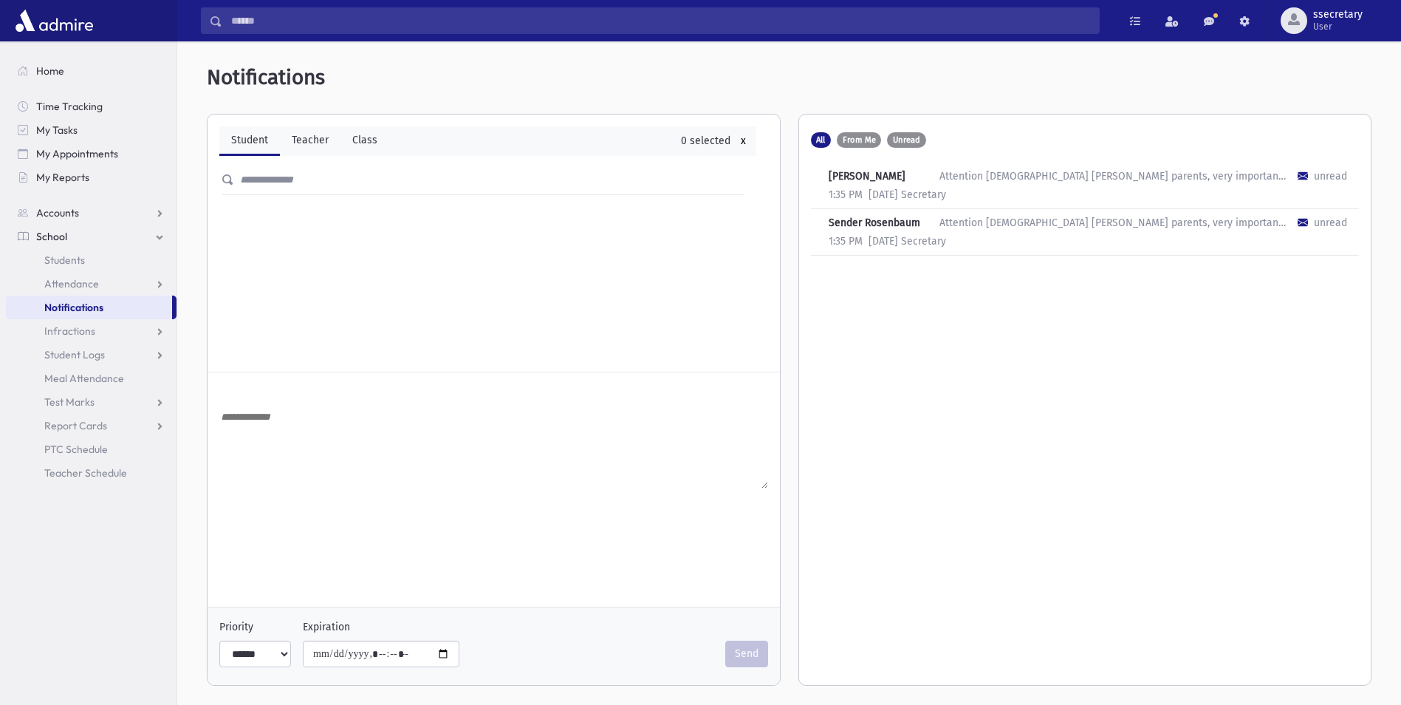
click at [346, 228] on div "**********" at bounding box center [488, 223] width 561 height 295
click at [346, 192] on input "text" at bounding box center [495, 180] width 522 height 27
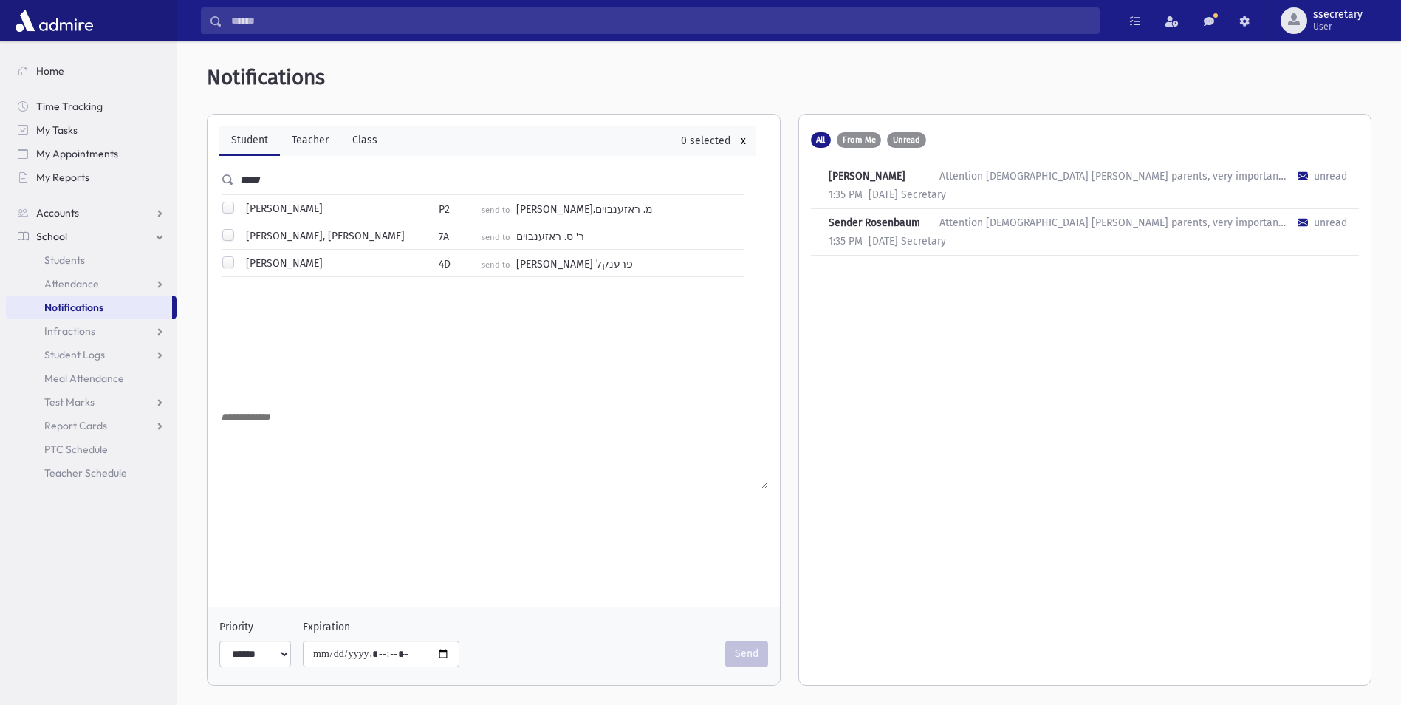
type input "*****"
click at [298, 215] on label "[PERSON_NAME]" at bounding box center [281, 209] width 83 height 16
type input "**********"
click at [295, 227] on div "[PERSON_NAME], [PERSON_NAME] 7A send to ר' ס. ראזענבוים" at bounding box center [483, 235] width 537 height 21
click at [297, 236] on label "[PERSON_NAME], [PERSON_NAME]" at bounding box center [322, 236] width 165 height 16
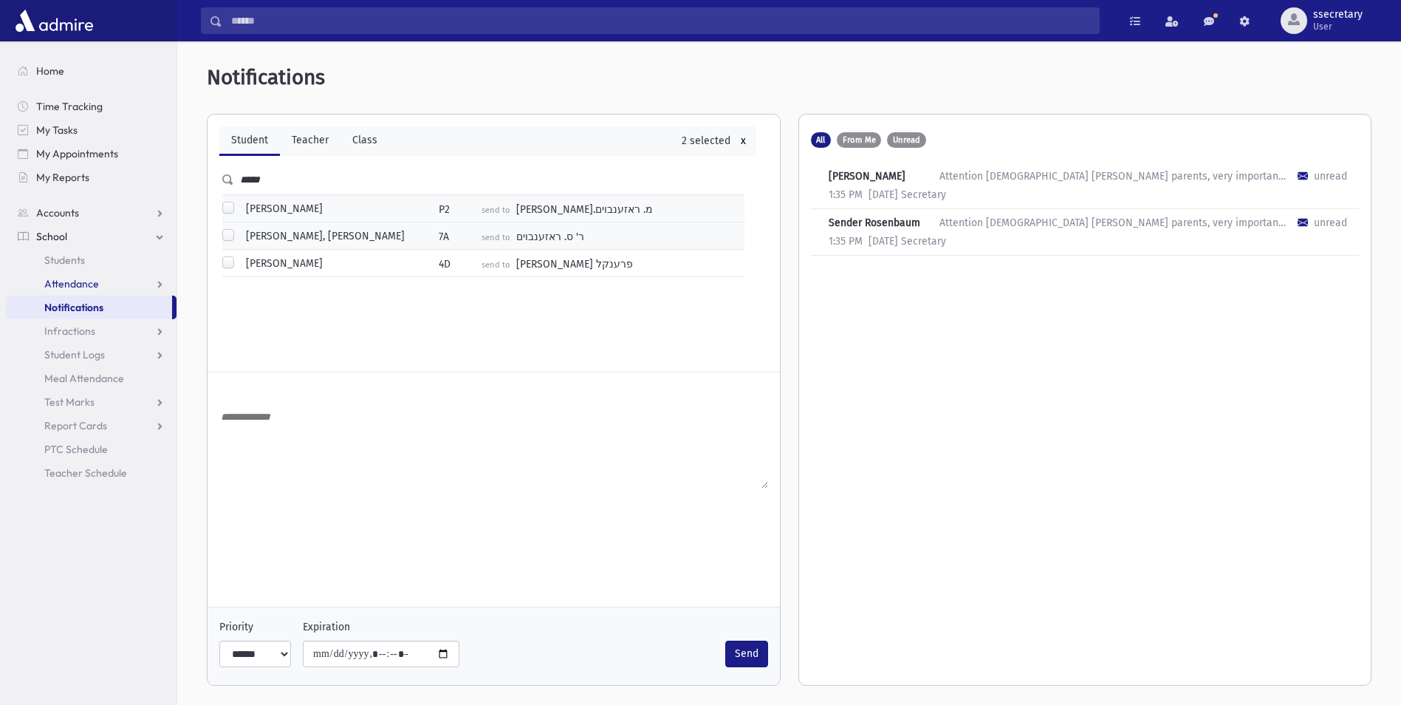
click at [68, 285] on span "Attendance" at bounding box center [71, 283] width 55 height 13
click at [93, 297] on link "Entry" at bounding box center [91, 307] width 171 height 24
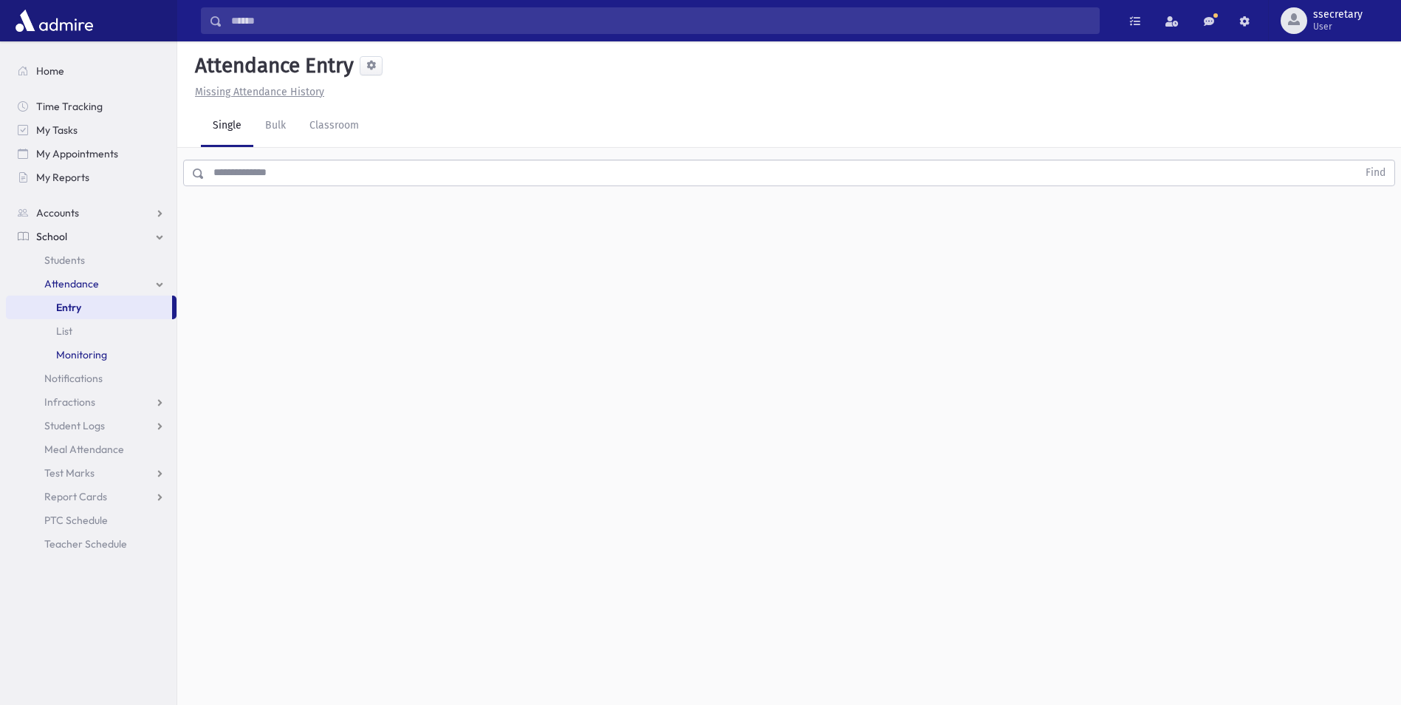
click at [107, 353] on link "Monitoring" at bounding box center [91, 355] width 171 height 24
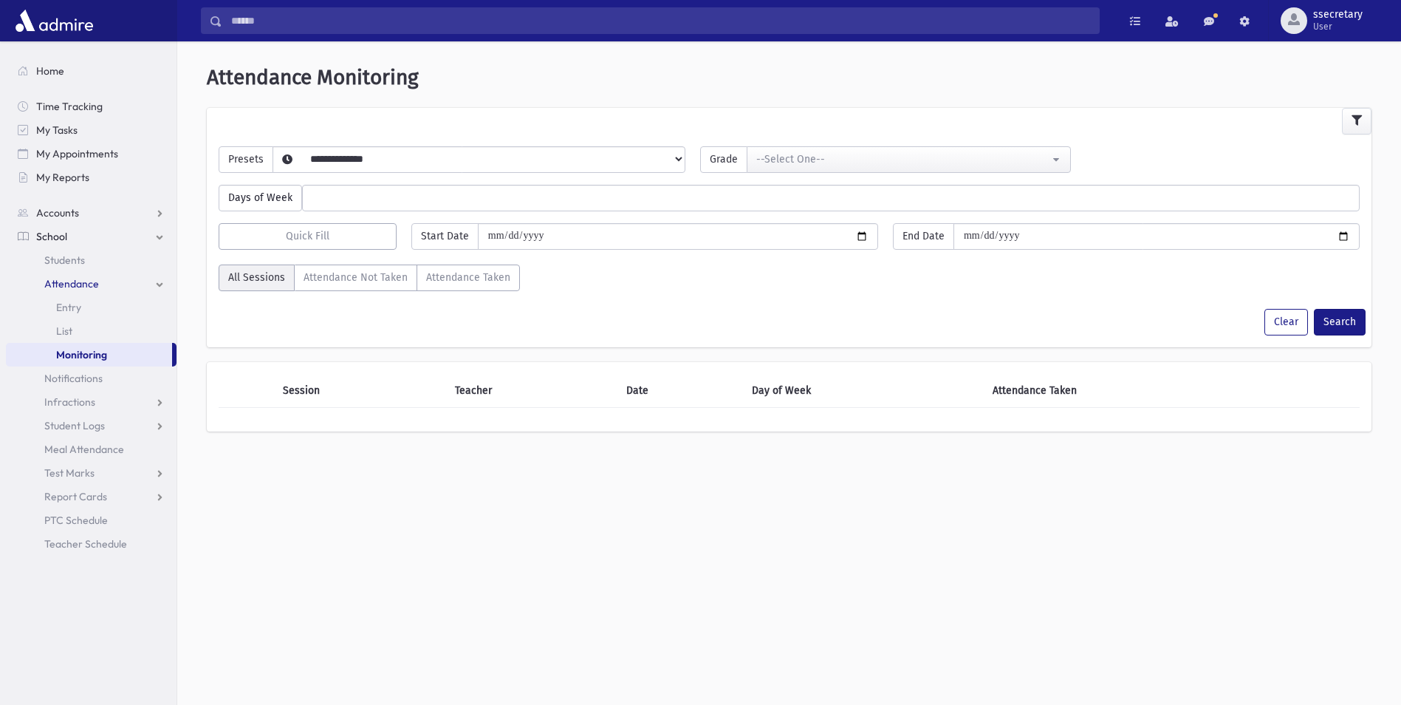
select select
drag, startPoint x: 118, startPoint y: 339, endPoint x: 83, endPoint y: 349, distance: 36.7
click at [83, 349] on span "Monitoring" at bounding box center [81, 354] width 51 height 13
select select
click at [98, 375] on span "Notifications" at bounding box center [73, 378] width 58 height 13
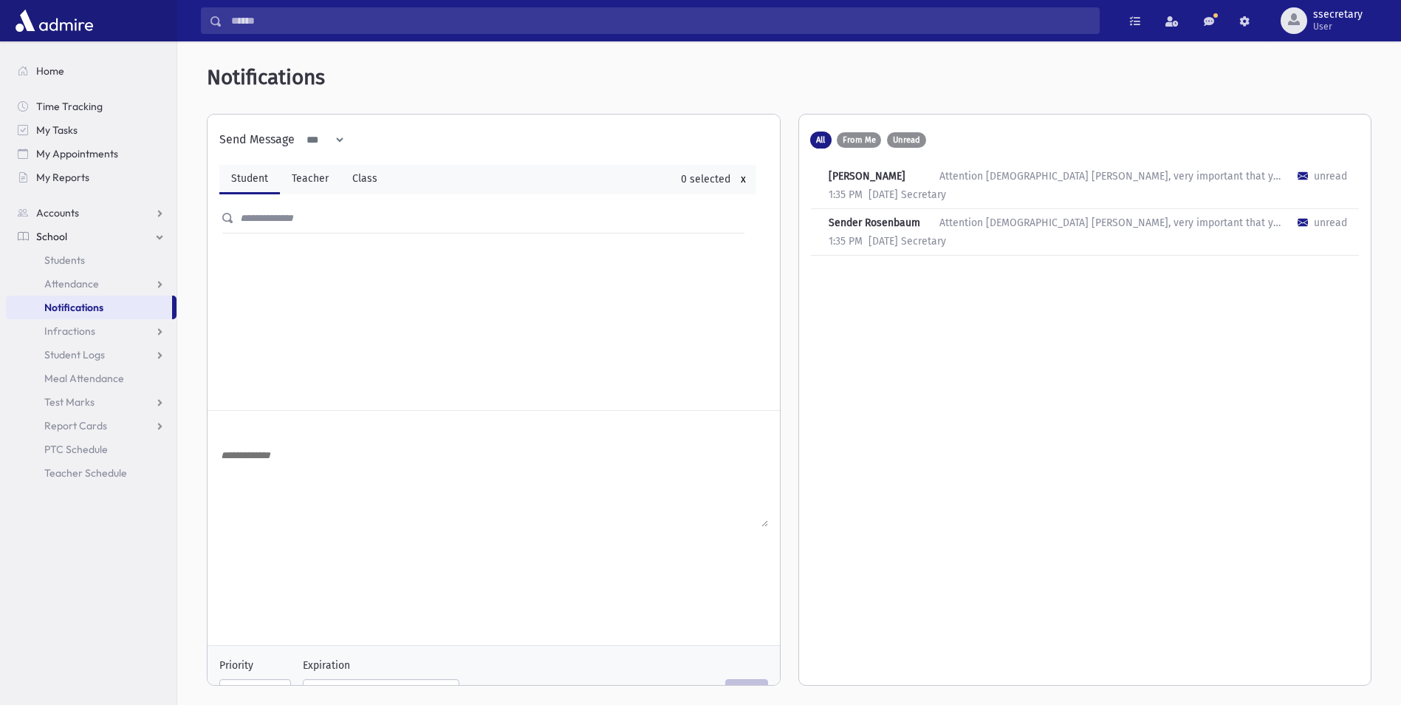
click at [858, 129] on div "All From Me Unread [PERSON_NAME] Attention Torah [PERSON_NAME], very important …" at bounding box center [1085, 399] width 572 height 570
click at [871, 140] on span "From Me" at bounding box center [859, 140] width 33 height 8
click at [898, 141] on span "Unread" at bounding box center [906, 140] width 27 height 8
click at [818, 138] on span "All" at bounding box center [820, 140] width 9 height 8
click at [313, 183] on link "Teacher" at bounding box center [310, 180] width 61 height 30
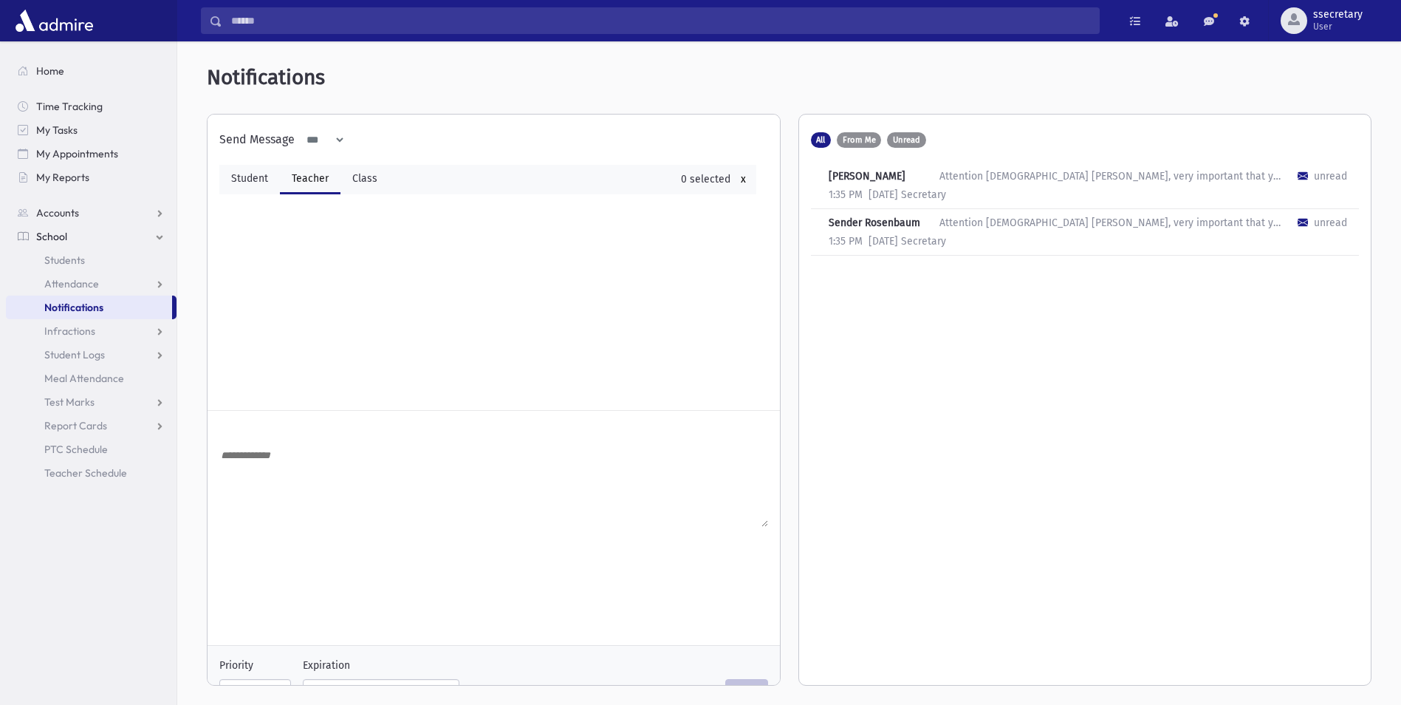
select select
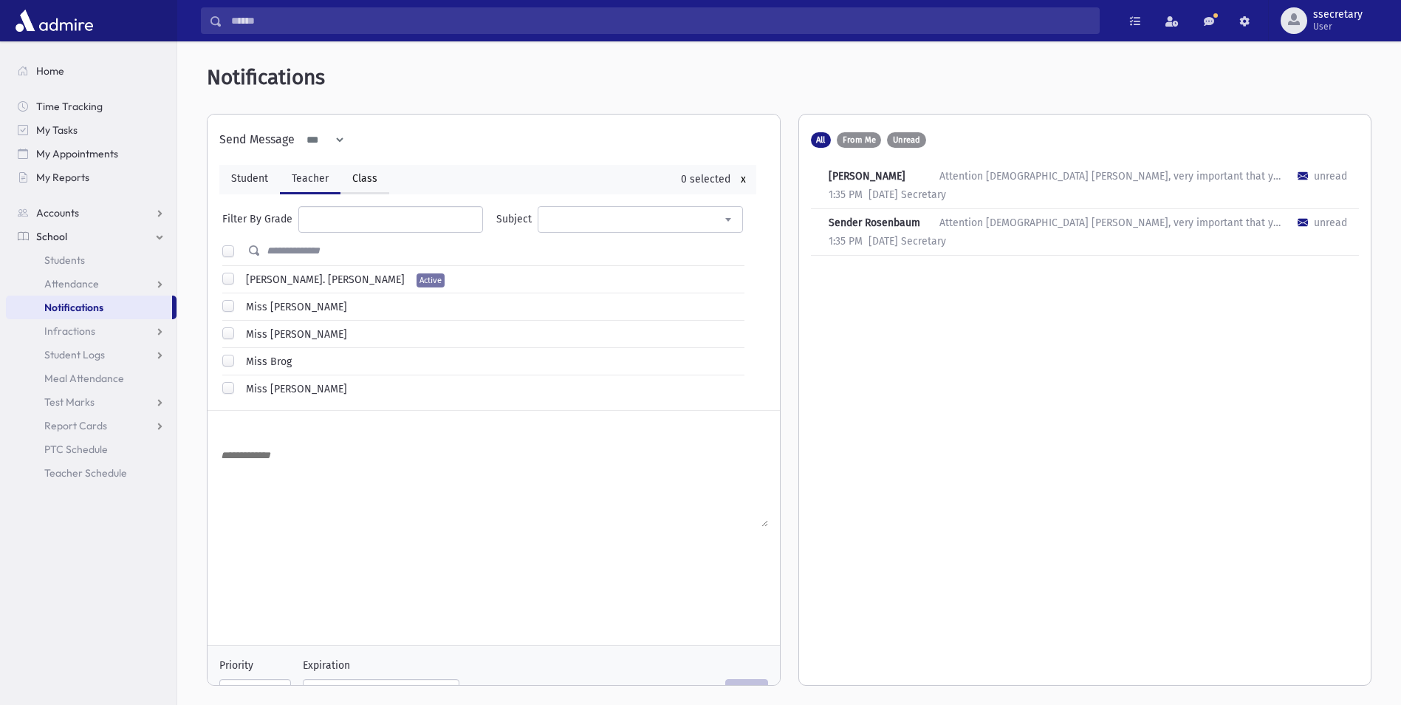
click at [360, 185] on link "Class" at bounding box center [365, 180] width 49 height 30
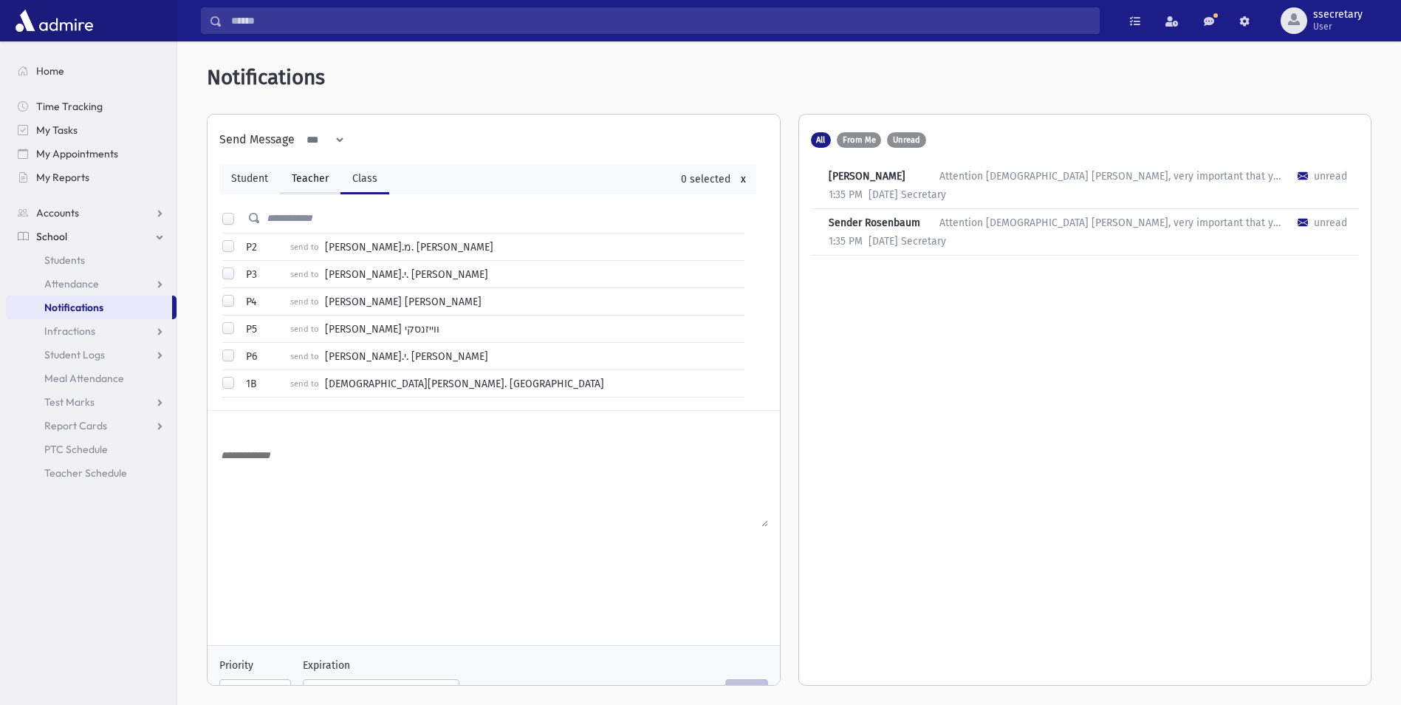
click at [307, 178] on link "Teacher" at bounding box center [310, 180] width 61 height 30
select select
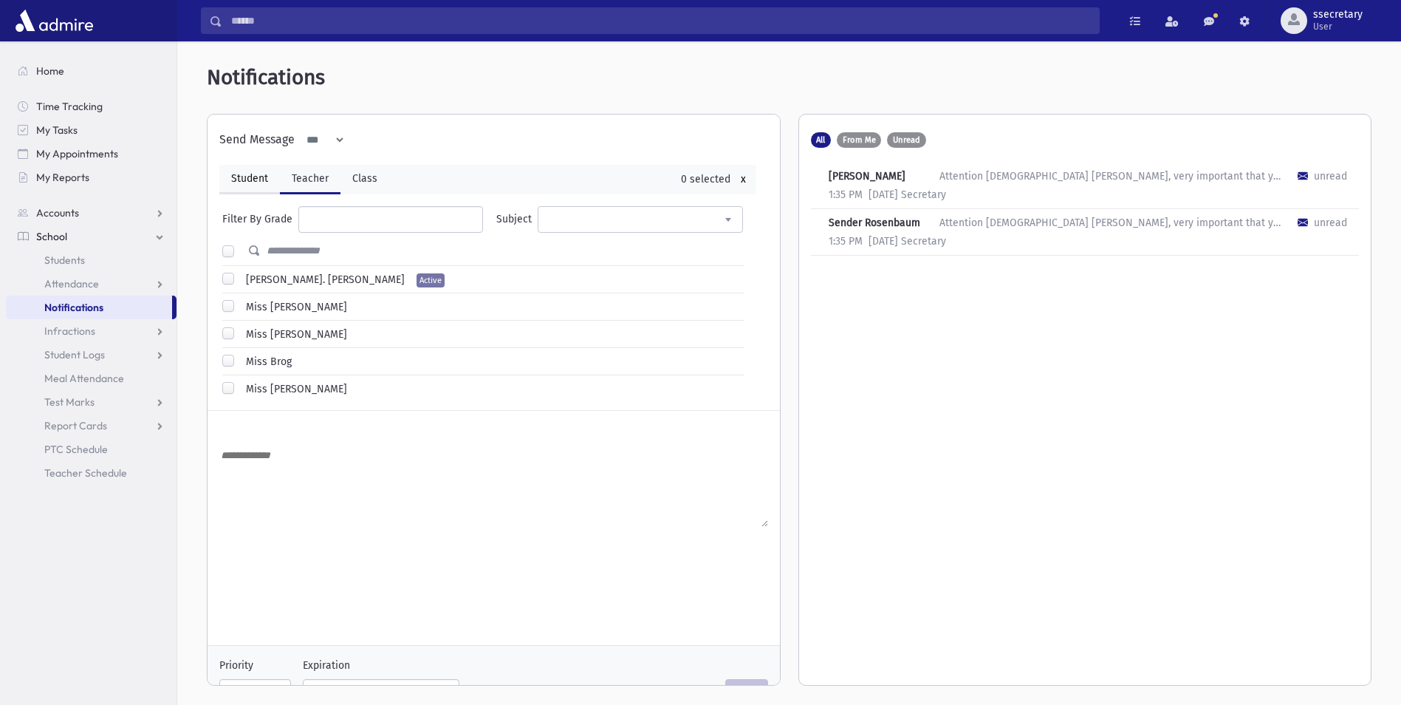
click at [251, 179] on link "Student" at bounding box center [249, 180] width 61 height 30
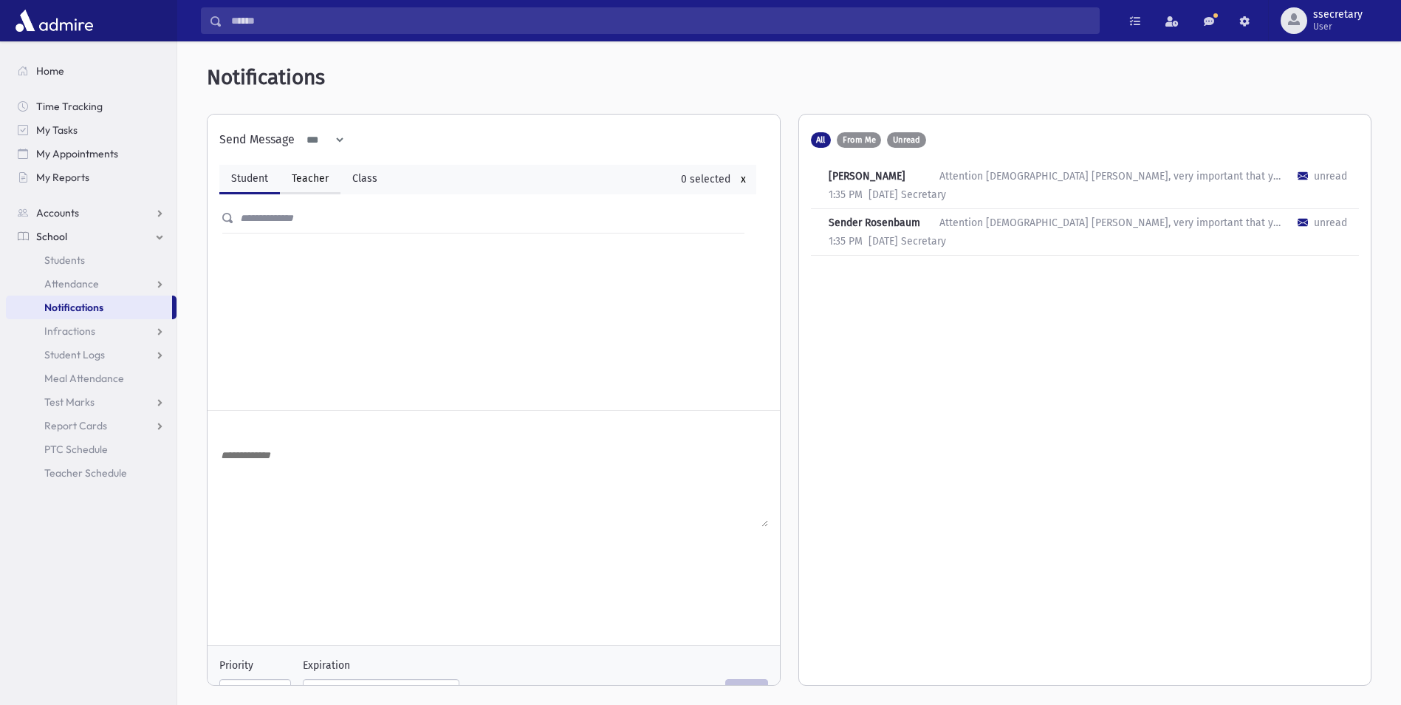
click at [328, 188] on link "Teacher" at bounding box center [310, 180] width 61 height 30
select select
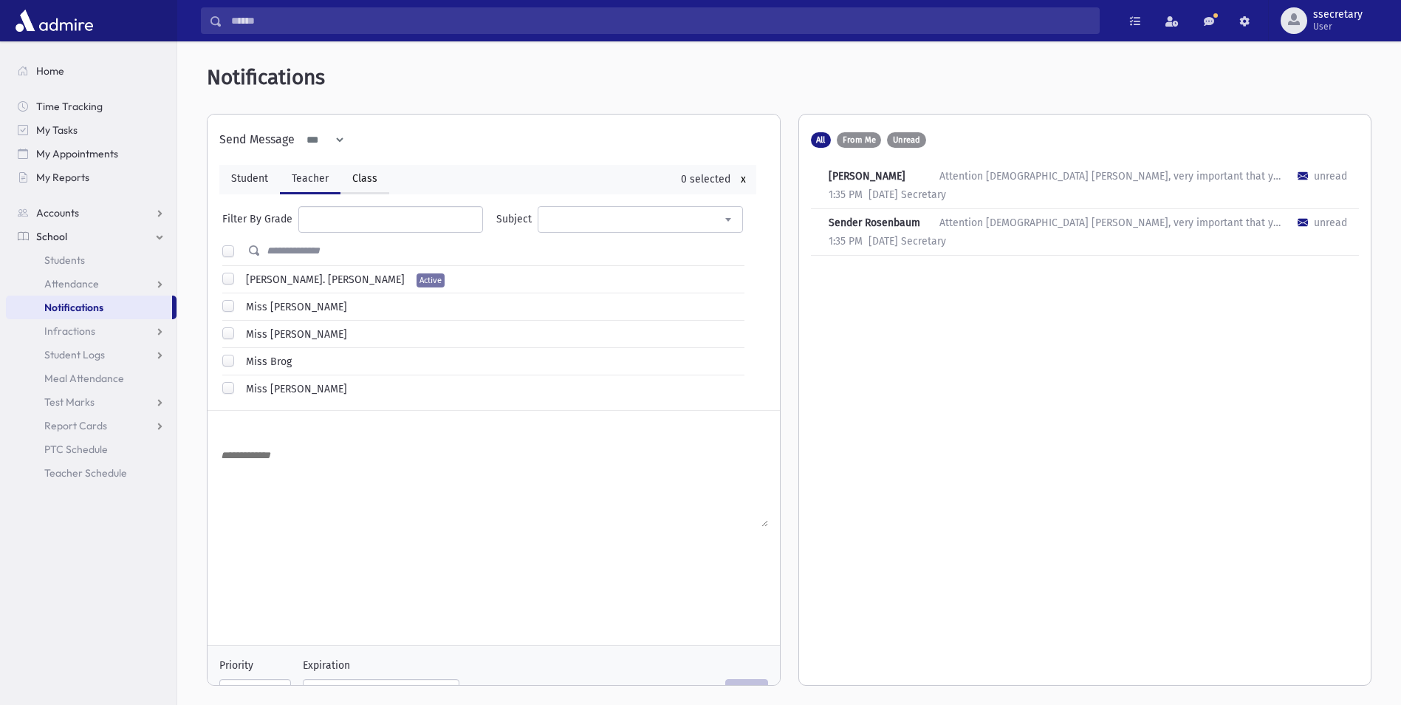
click at [360, 185] on link "Class" at bounding box center [365, 180] width 49 height 30
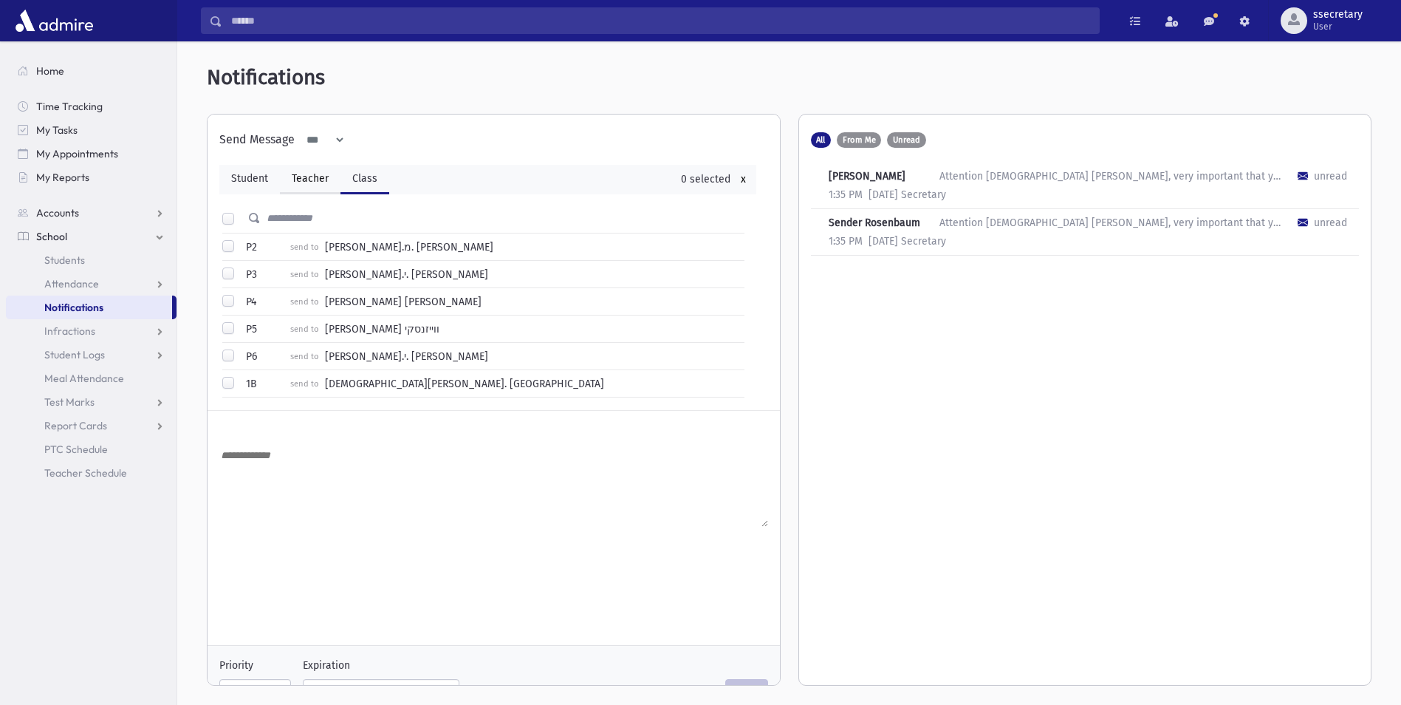
click at [326, 179] on link "Teacher" at bounding box center [310, 180] width 61 height 30
select select
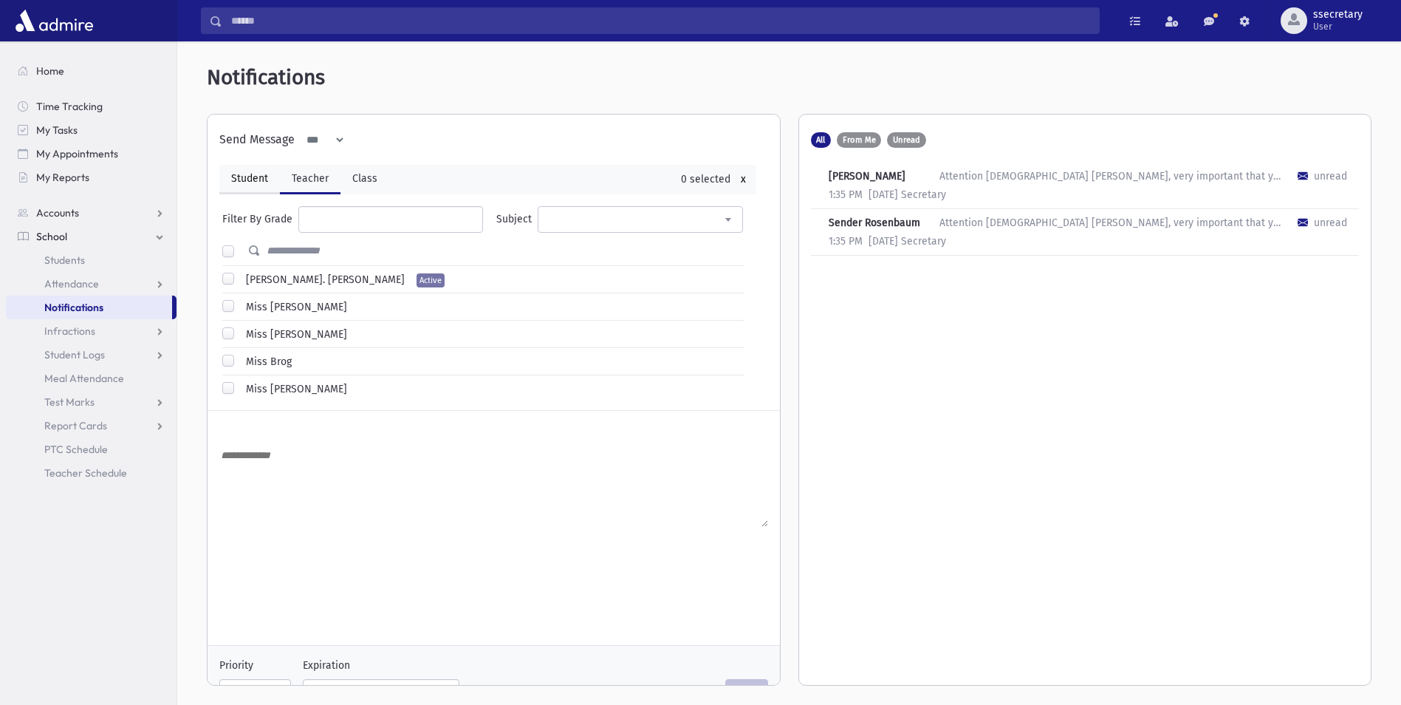
click at [266, 175] on link "Student" at bounding box center [249, 180] width 61 height 30
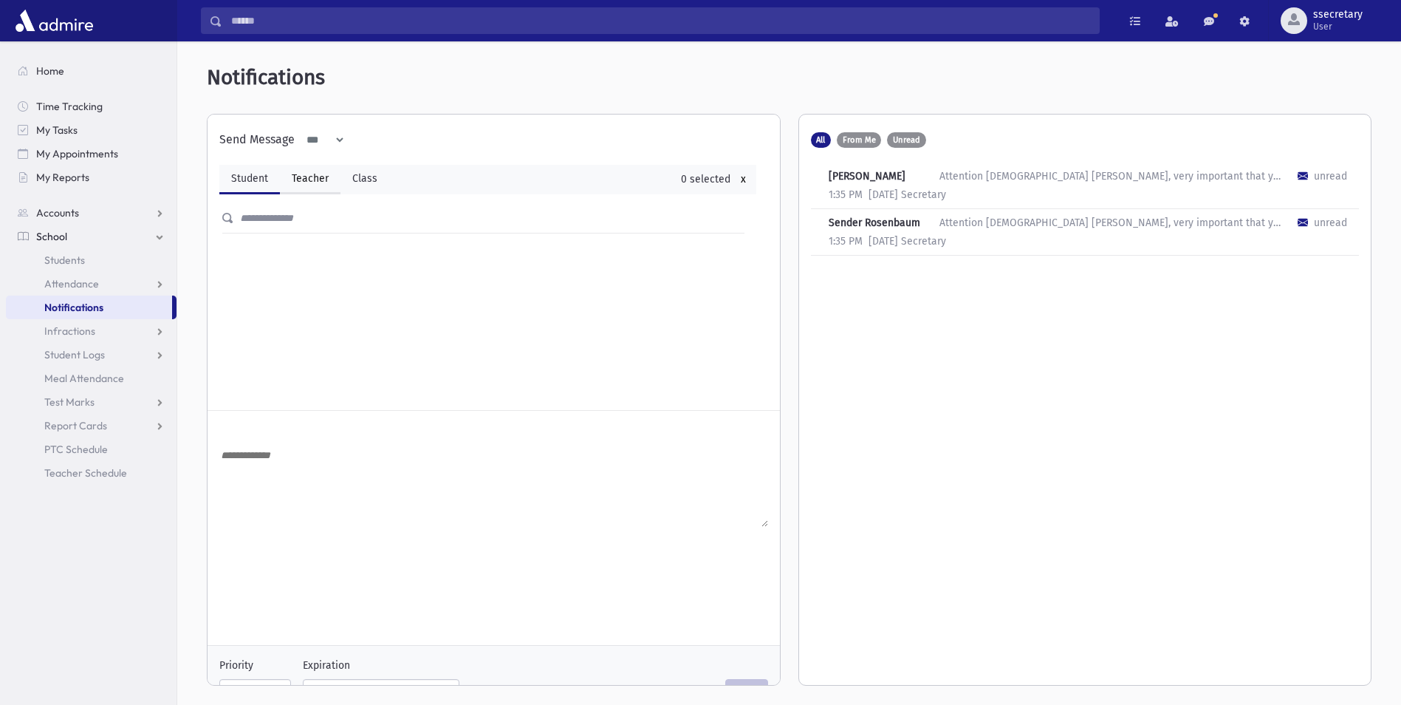
click at [307, 178] on link "Teacher" at bounding box center [310, 180] width 61 height 30
select select
click at [366, 185] on link "Class" at bounding box center [365, 180] width 49 height 30
click at [306, 185] on link "Teacher" at bounding box center [310, 180] width 61 height 30
click at [283, 185] on link "Teacher" at bounding box center [310, 180] width 61 height 30
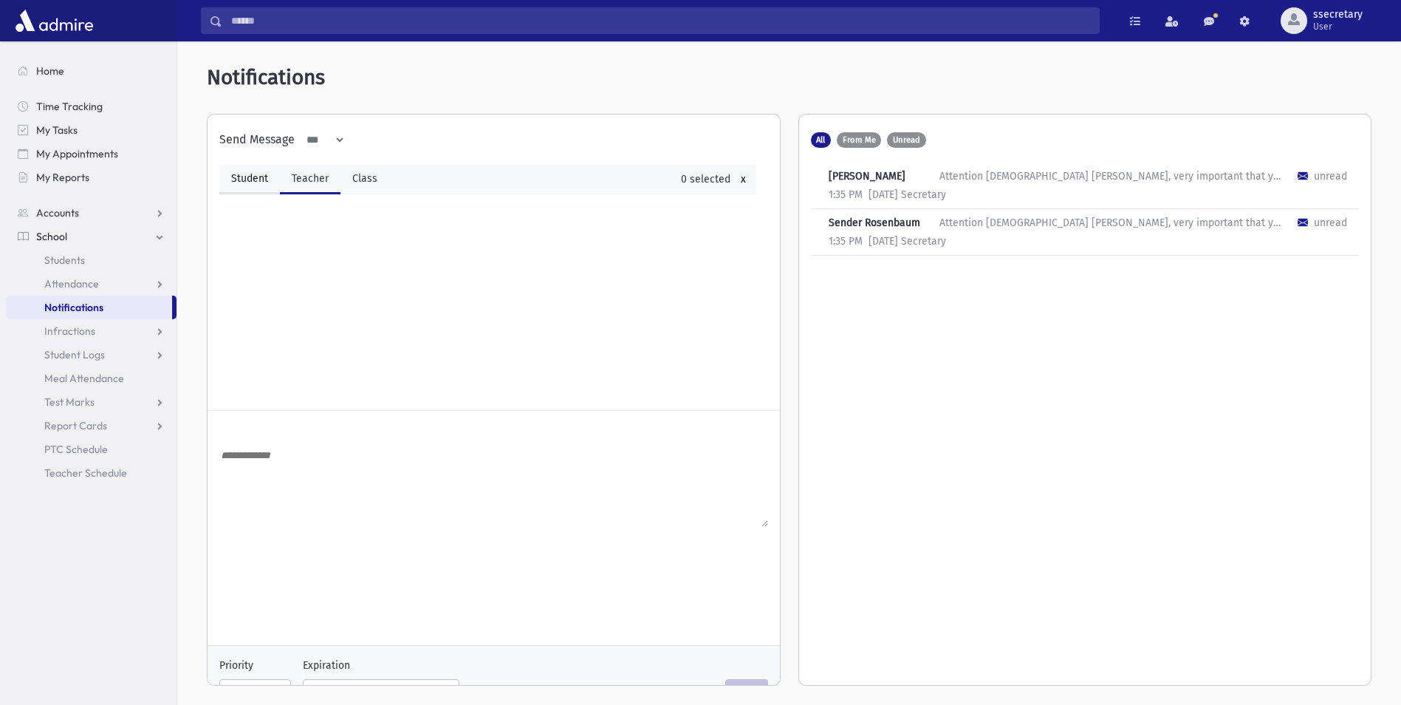
select select
click at [261, 184] on link "Student" at bounding box center [249, 180] width 61 height 30
click at [313, 186] on link "Teacher" at bounding box center [310, 180] width 61 height 30
select select
click at [355, 188] on link "Class" at bounding box center [365, 180] width 49 height 30
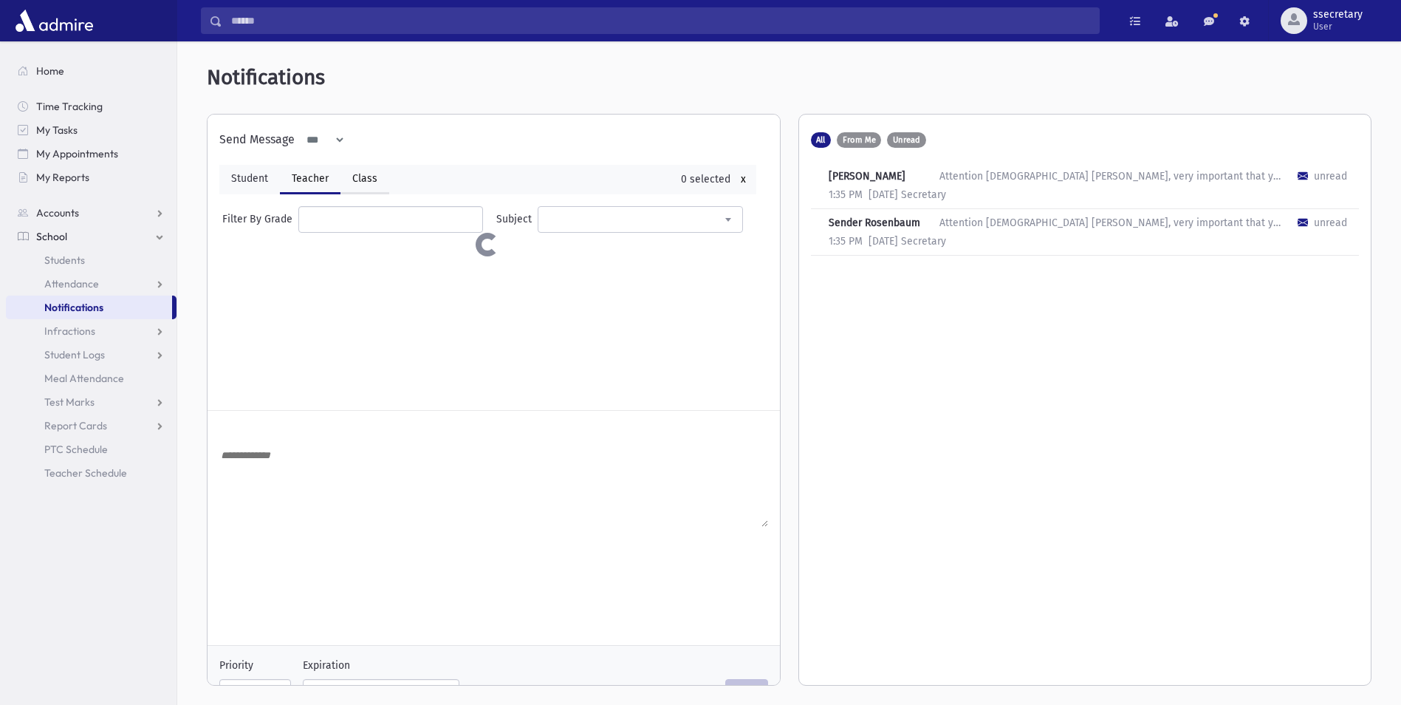
select select
click at [283, 185] on link "Teacher" at bounding box center [310, 180] width 61 height 30
click at [249, 185] on link "Student" at bounding box center [249, 180] width 61 height 30
click at [309, 185] on link "Teacher" at bounding box center [310, 180] width 61 height 30
select select
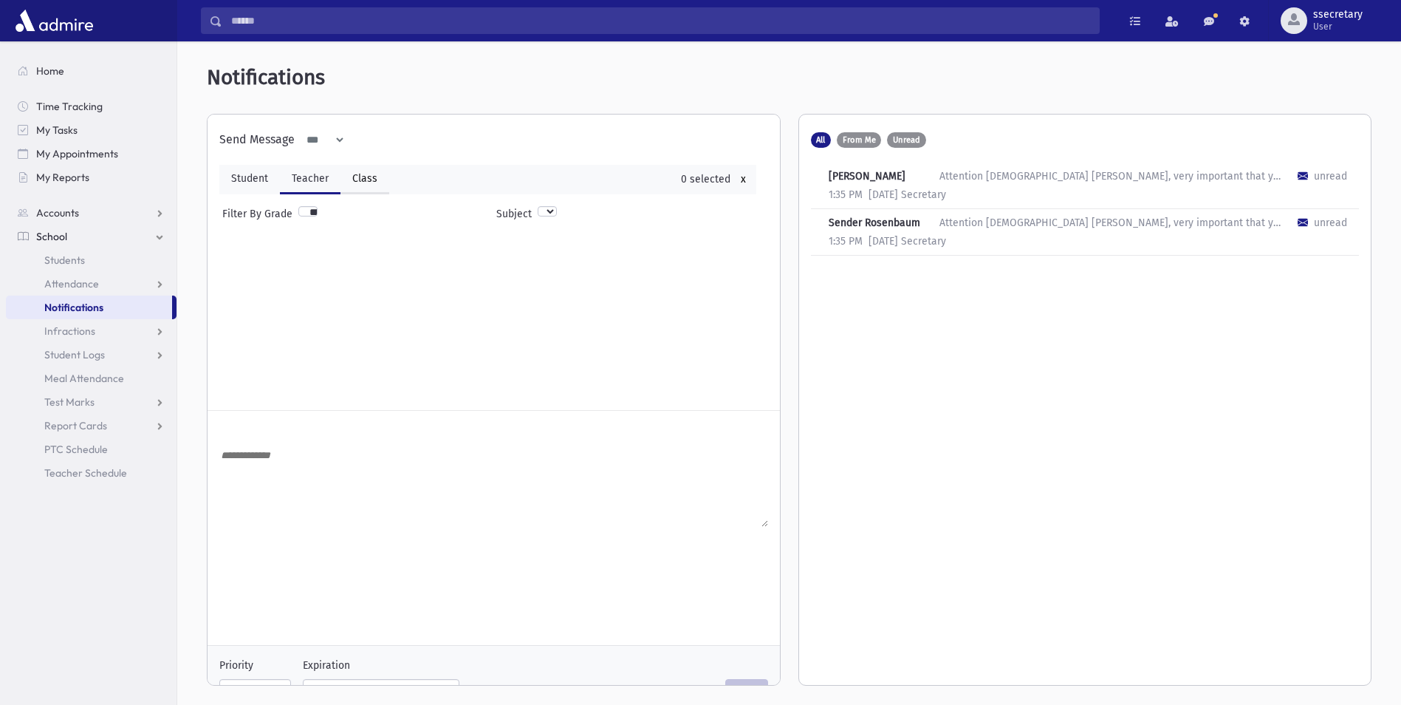
click at [359, 182] on link "Class" at bounding box center [365, 180] width 49 height 30
click at [304, 182] on link "Teacher" at bounding box center [310, 180] width 61 height 30
click at [264, 184] on link "Student" at bounding box center [249, 180] width 61 height 30
click at [312, 186] on link "Teacher" at bounding box center [310, 180] width 61 height 30
select select
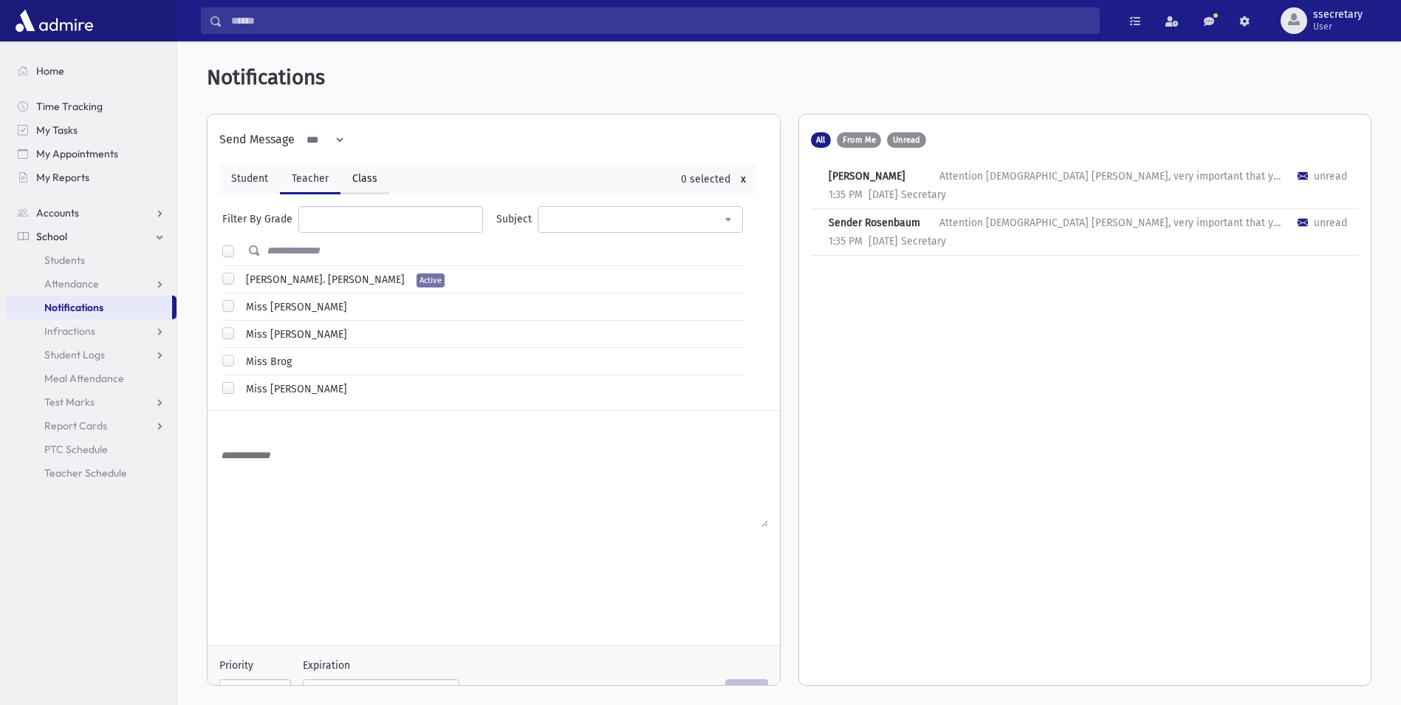
click at [378, 186] on link "Class" at bounding box center [365, 180] width 49 height 30
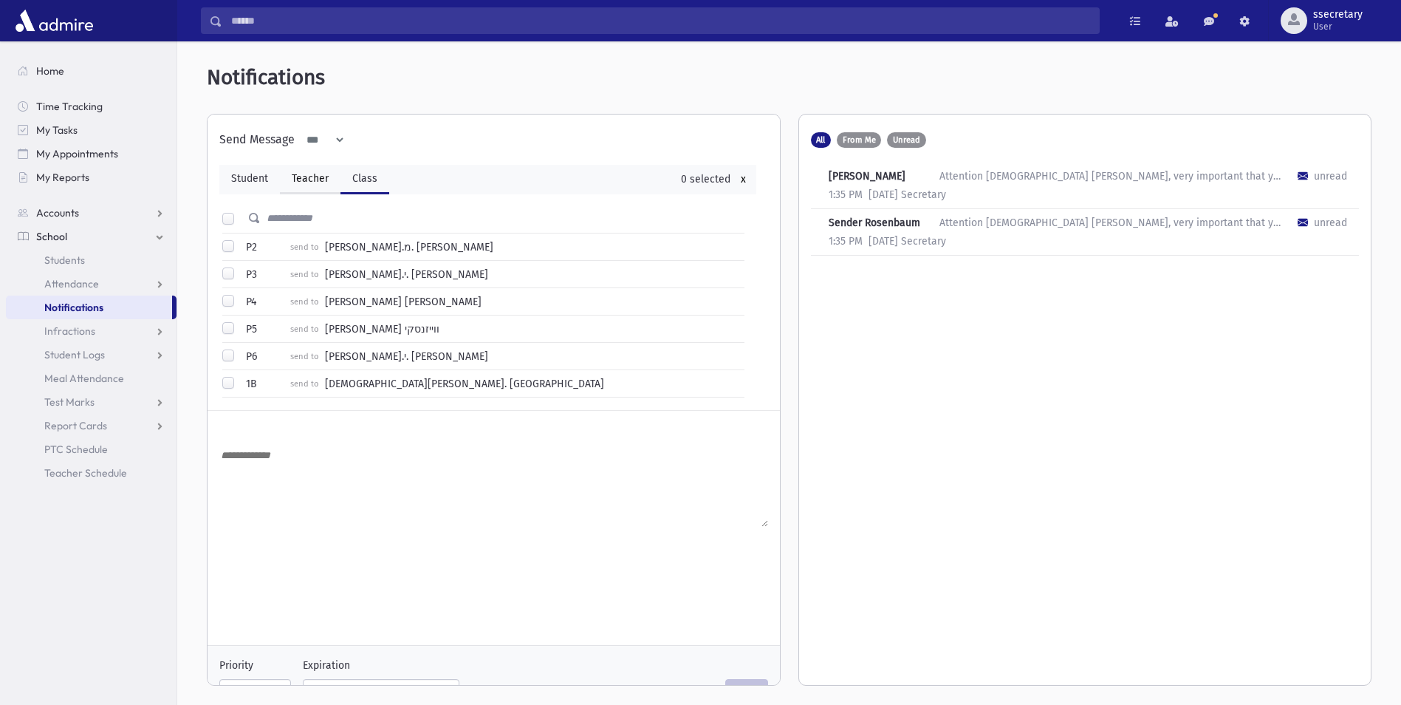
click at [303, 185] on link "Teacher" at bounding box center [310, 180] width 61 height 30
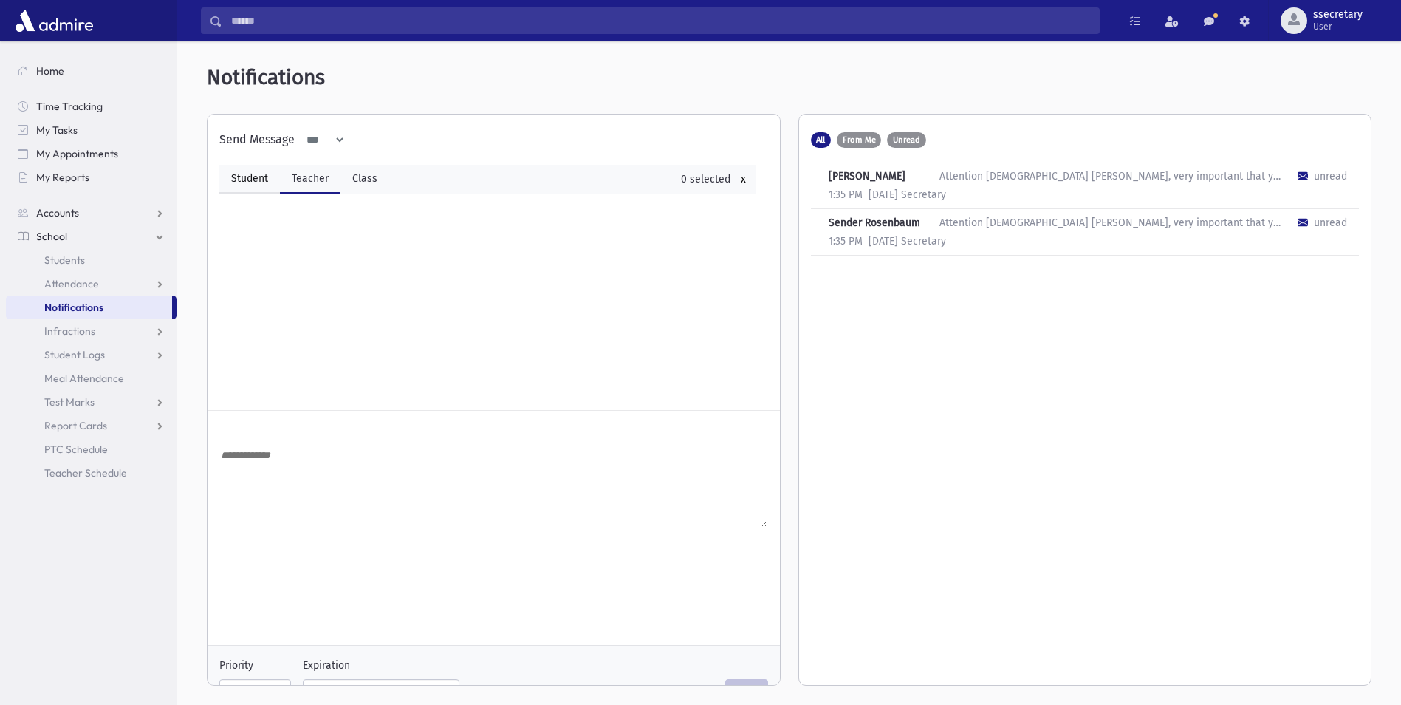
drag, startPoint x: 259, startPoint y: 182, endPoint x: 270, endPoint y: 182, distance: 11.1
click at [260, 182] on link "Student" at bounding box center [249, 180] width 61 height 30
click at [328, 182] on link "Teacher" at bounding box center [310, 180] width 61 height 30
click at [374, 182] on link "Class" at bounding box center [365, 180] width 49 height 30
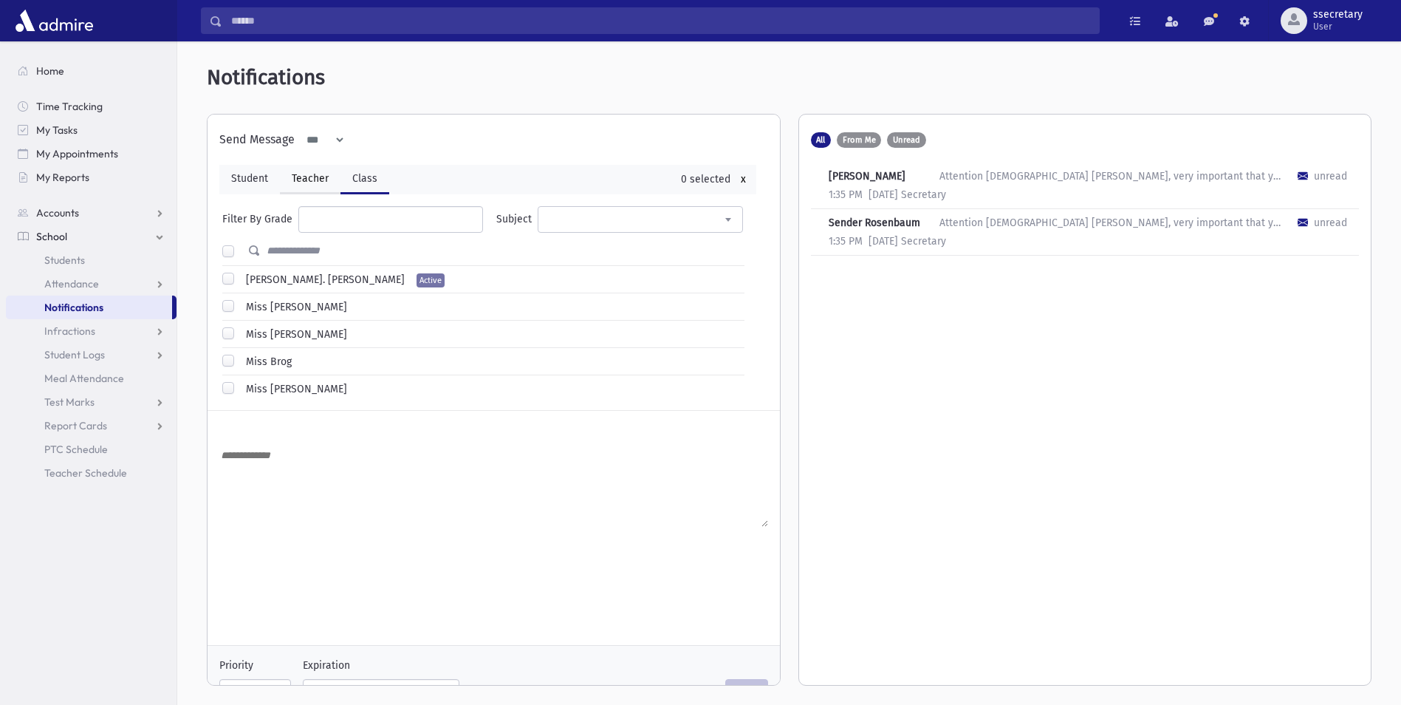
click at [315, 185] on link "Teacher" at bounding box center [310, 180] width 61 height 30
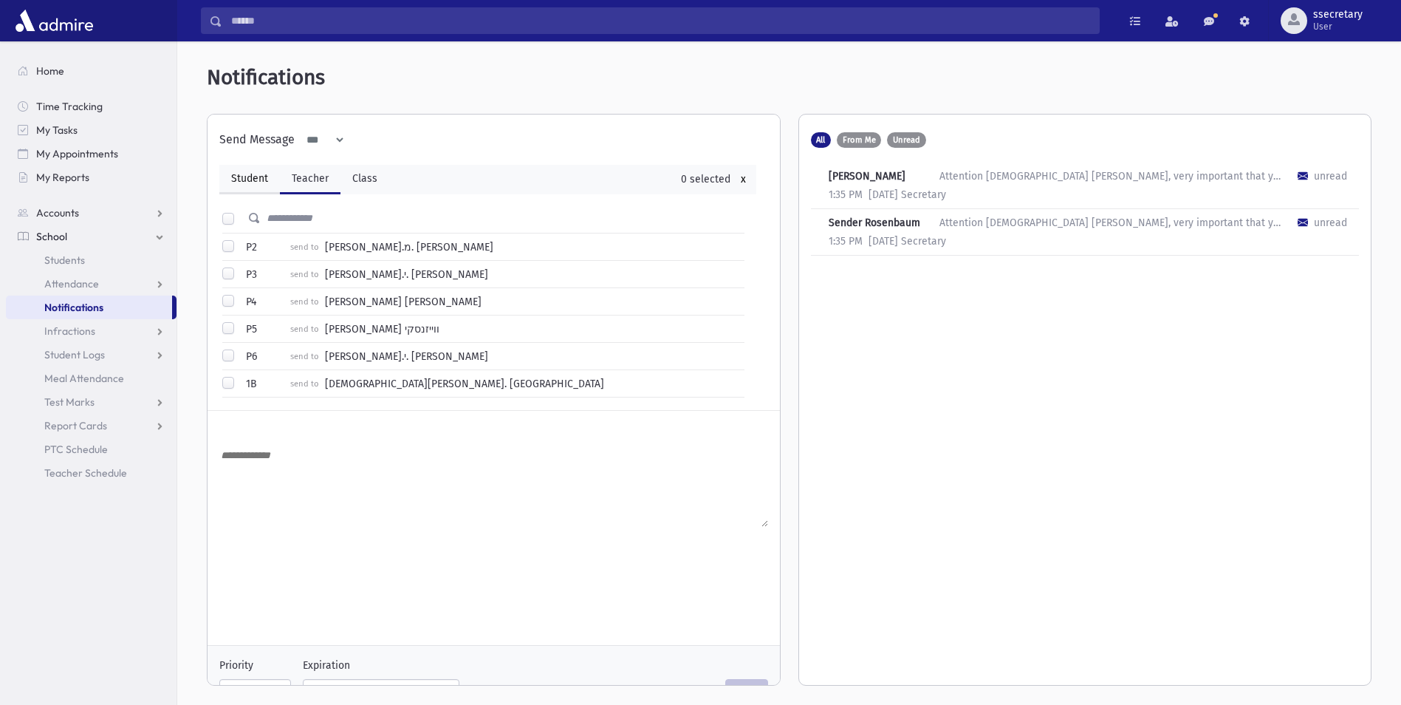
click at [262, 188] on link "Student" at bounding box center [249, 180] width 61 height 30
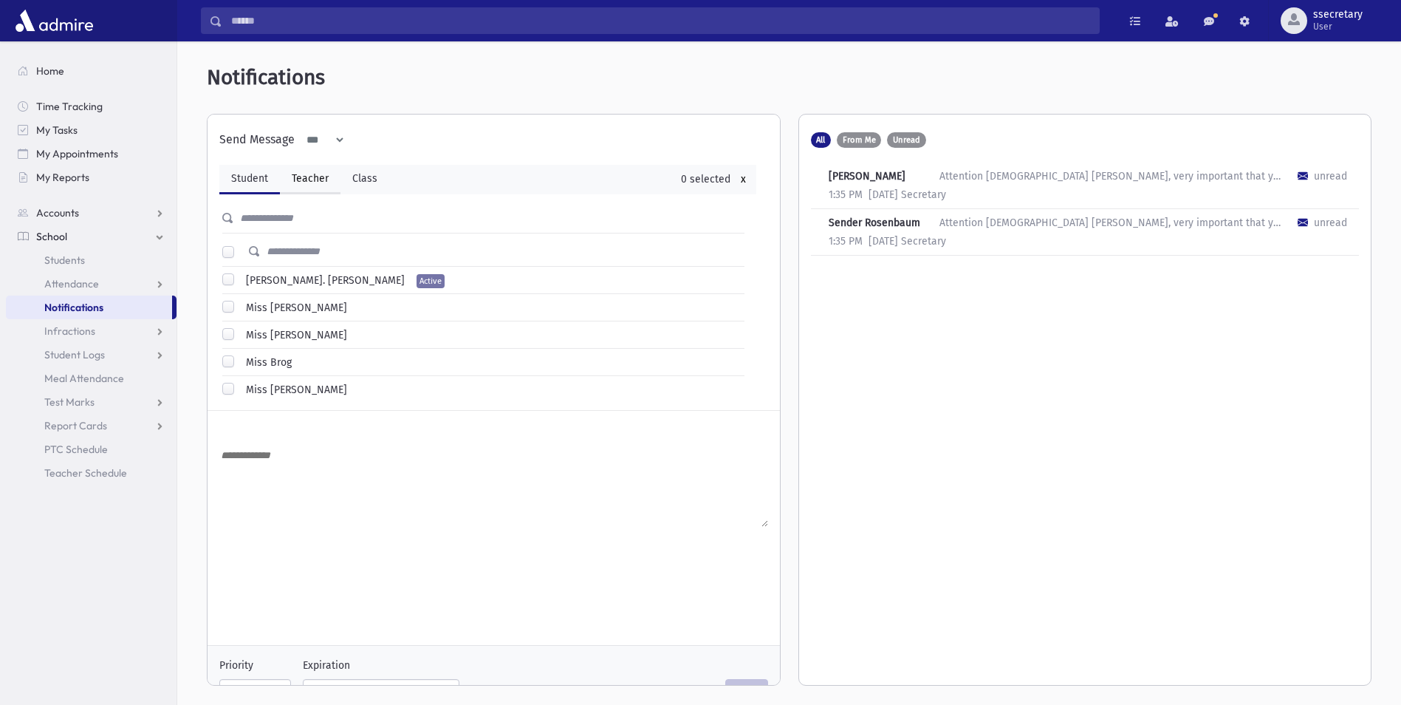
click at [331, 188] on link "Teacher" at bounding box center [310, 180] width 61 height 30
select select
click at [376, 189] on link "Class" at bounding box center [365, 180] width 49 height 30
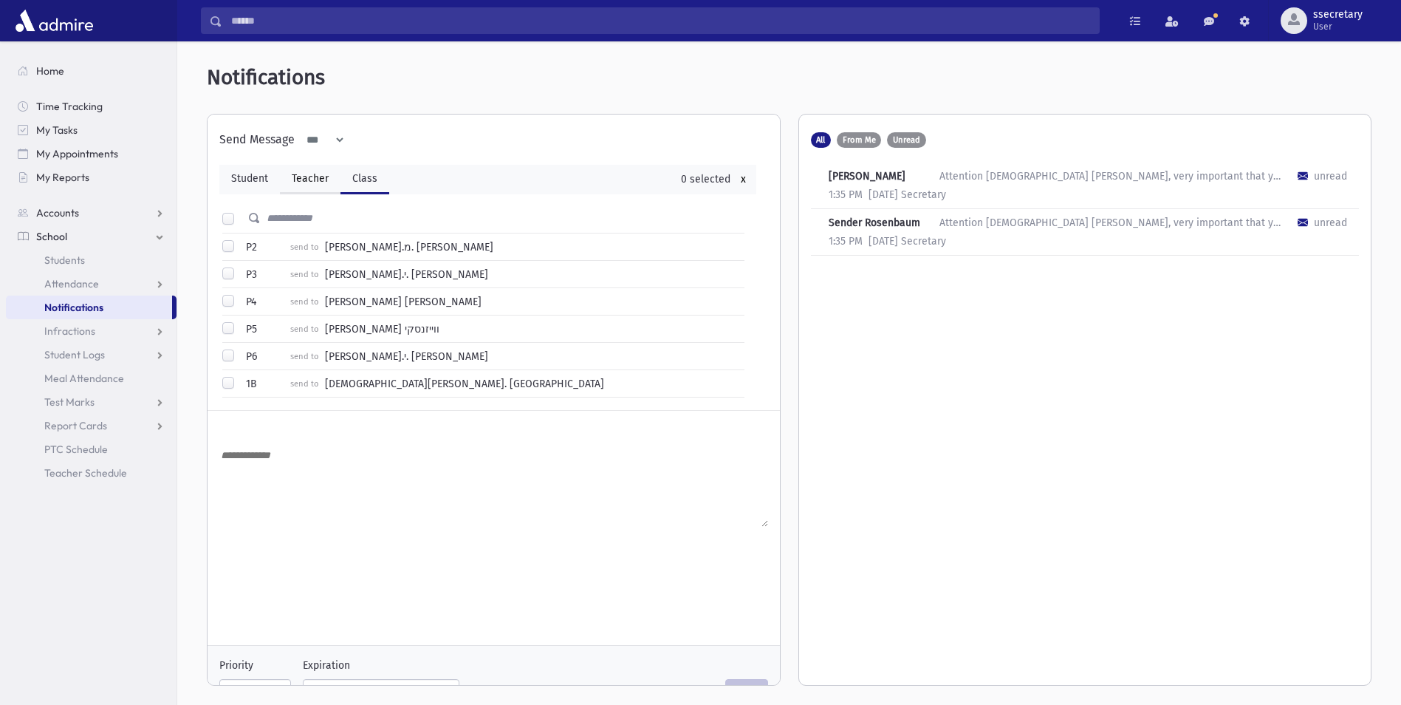
click at [290, 192] on link "Teacher" at bounding box center [310, 180] width 61 height 30
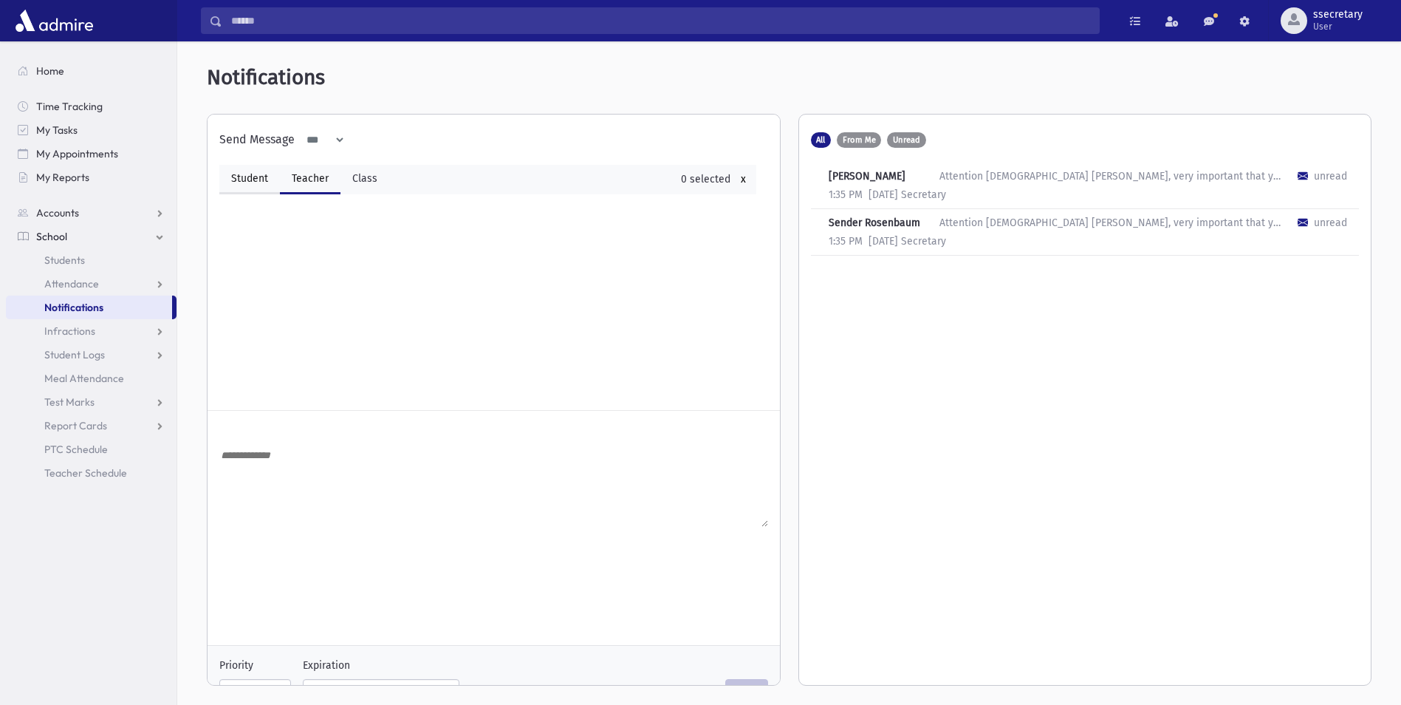
select select
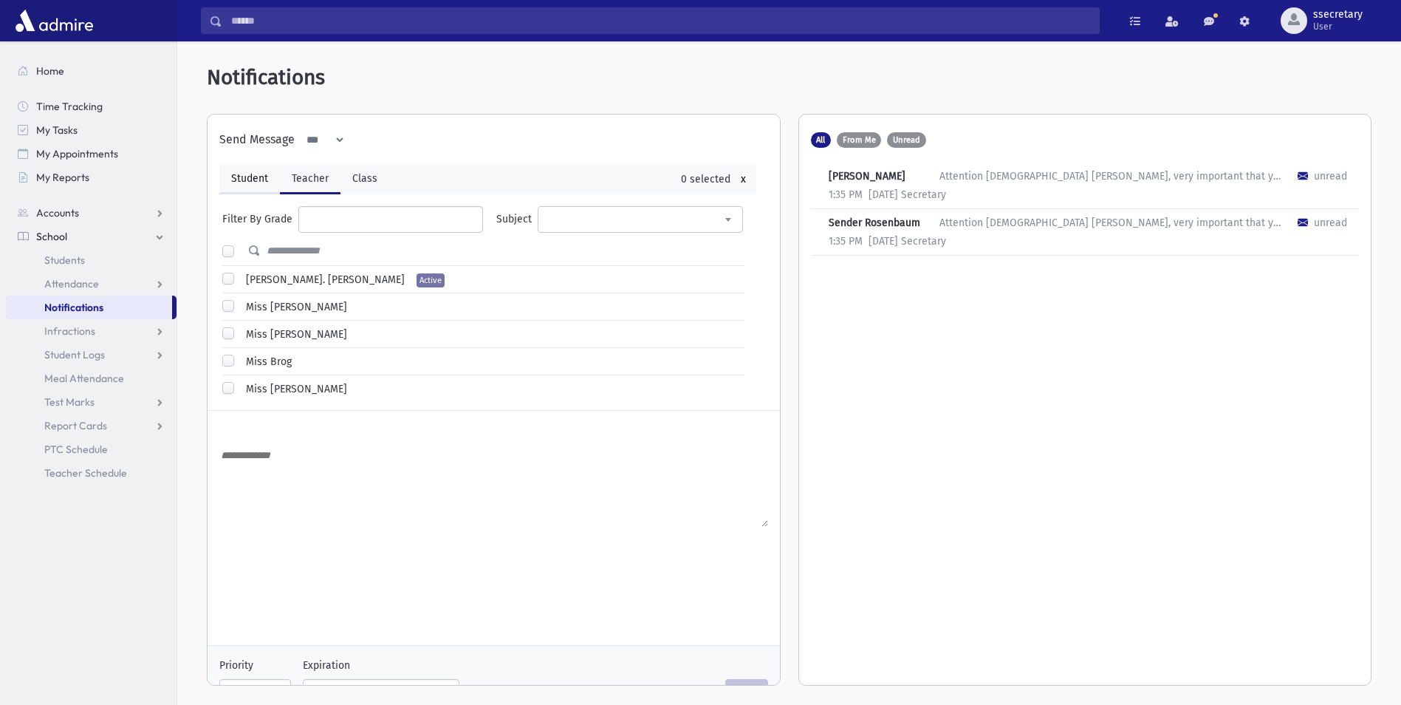
click at [247, 192] on link "Student" at bounding box center [249, 180] width 61 height 30
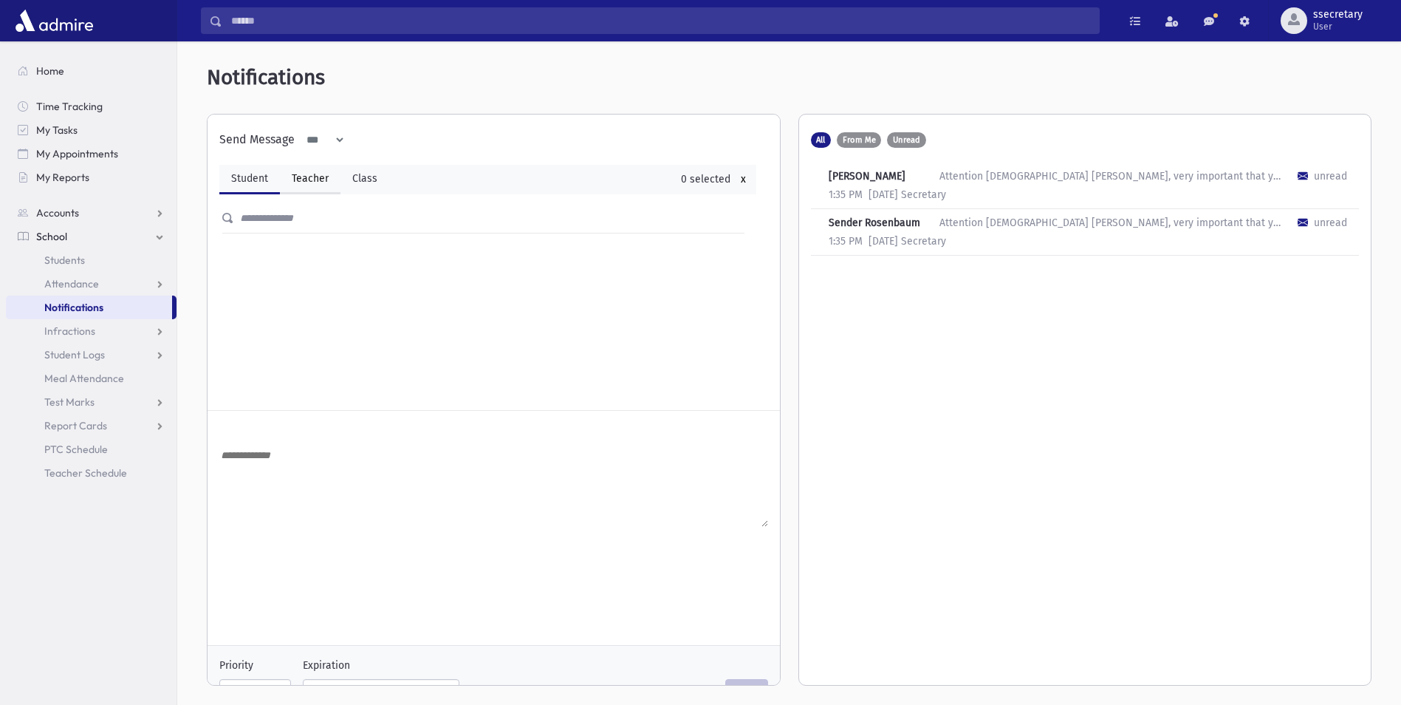
click at [299, 187] on link "Teacher" at bounding box center [310, 180] width 61 height 30
select select
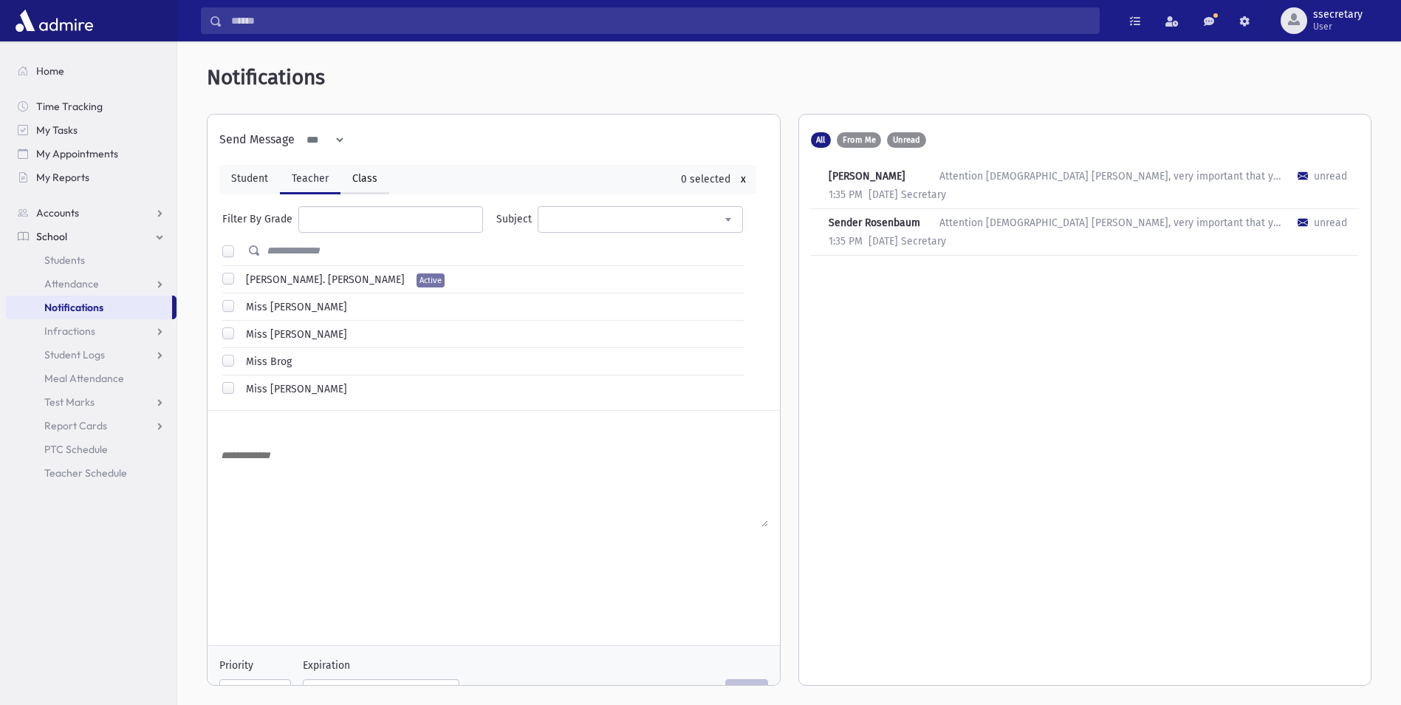
click at [369, 191] on link "Class" at bounding box center [365, 180] width 49 height 30
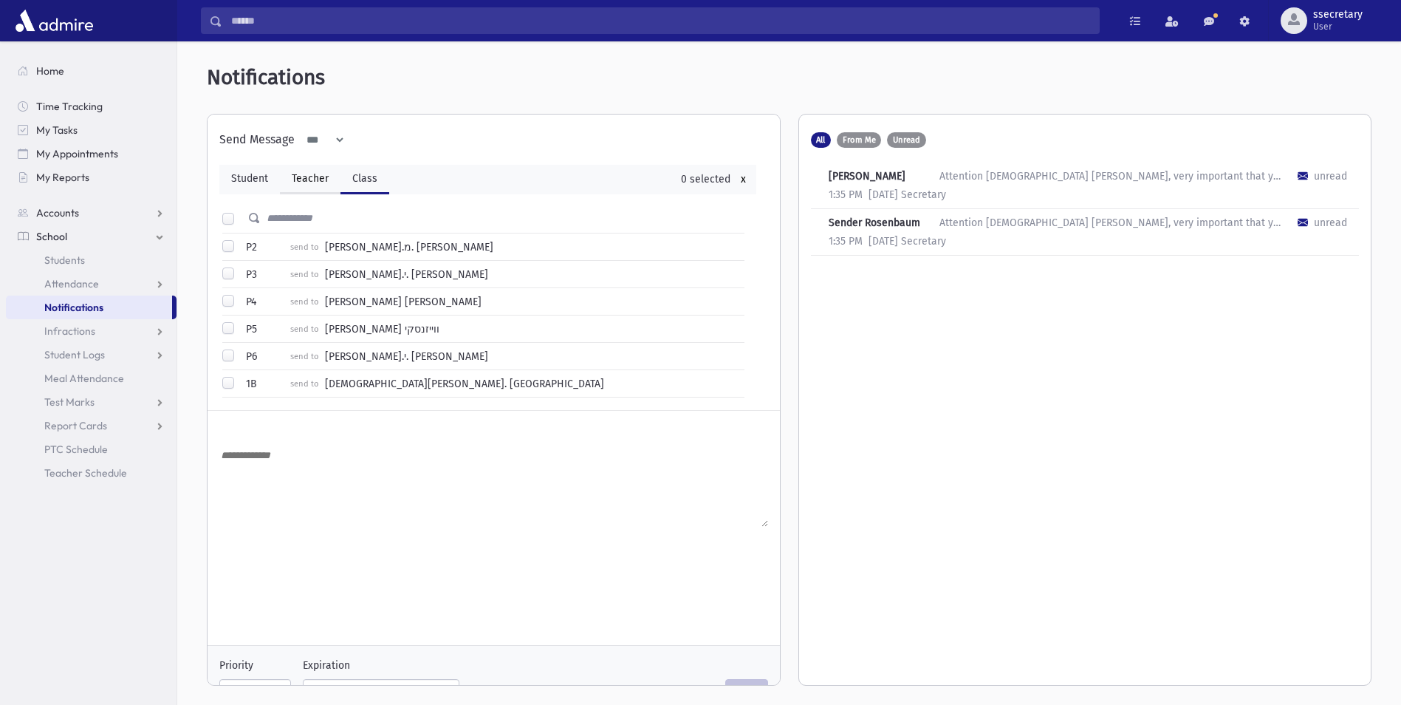
click at [284, 187] on link "Teacher" at bounding box center [310, 180] width 61 height 30
select select
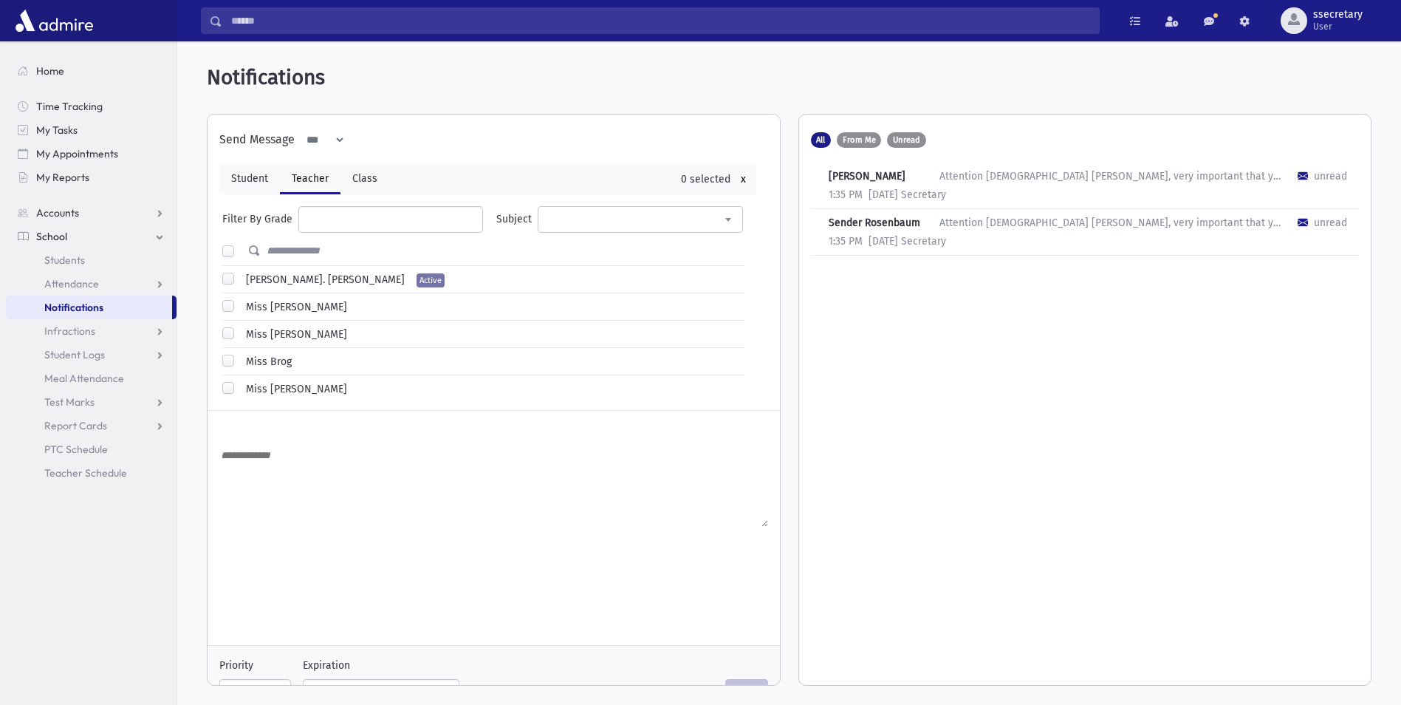
click at [306, 186] on link "Teacher" at bounding box center [310, 180] width 61 height 30
select select
click at [368, 187] on link "Class" at bounding box center [365, 180] width 49 height 30
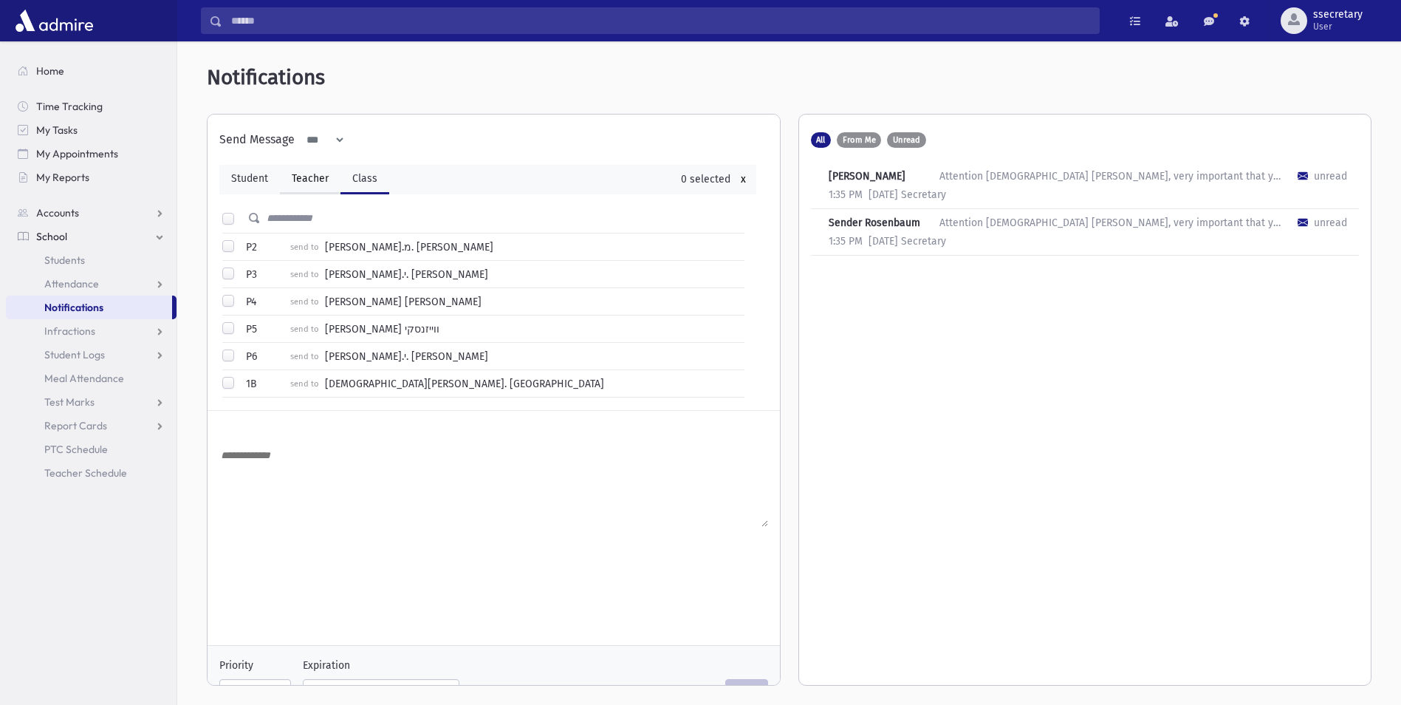
click at [287, 187] on link "Teacher" at bounding box center [310, 180] width 61 height 30
select select
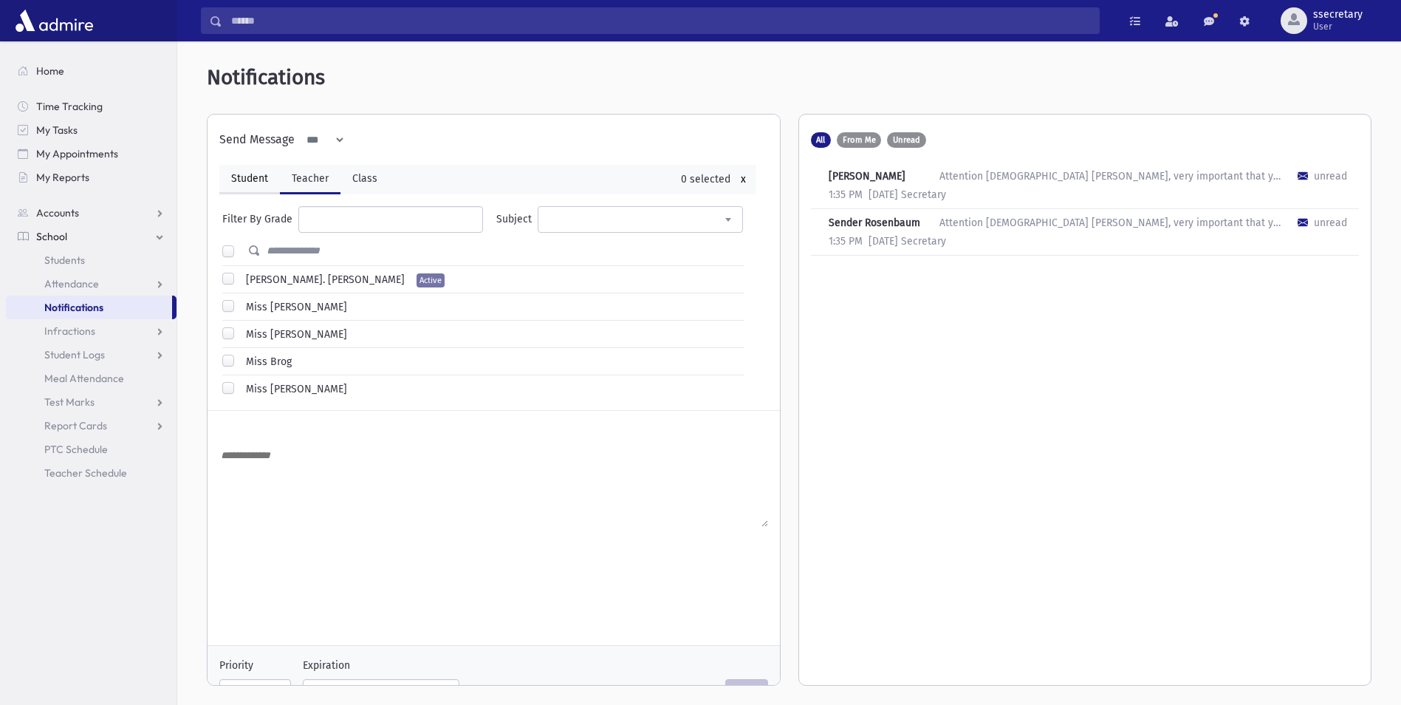
click at [221, 187] on link "Student" at bounding box center [249, 180] width 61 height 30
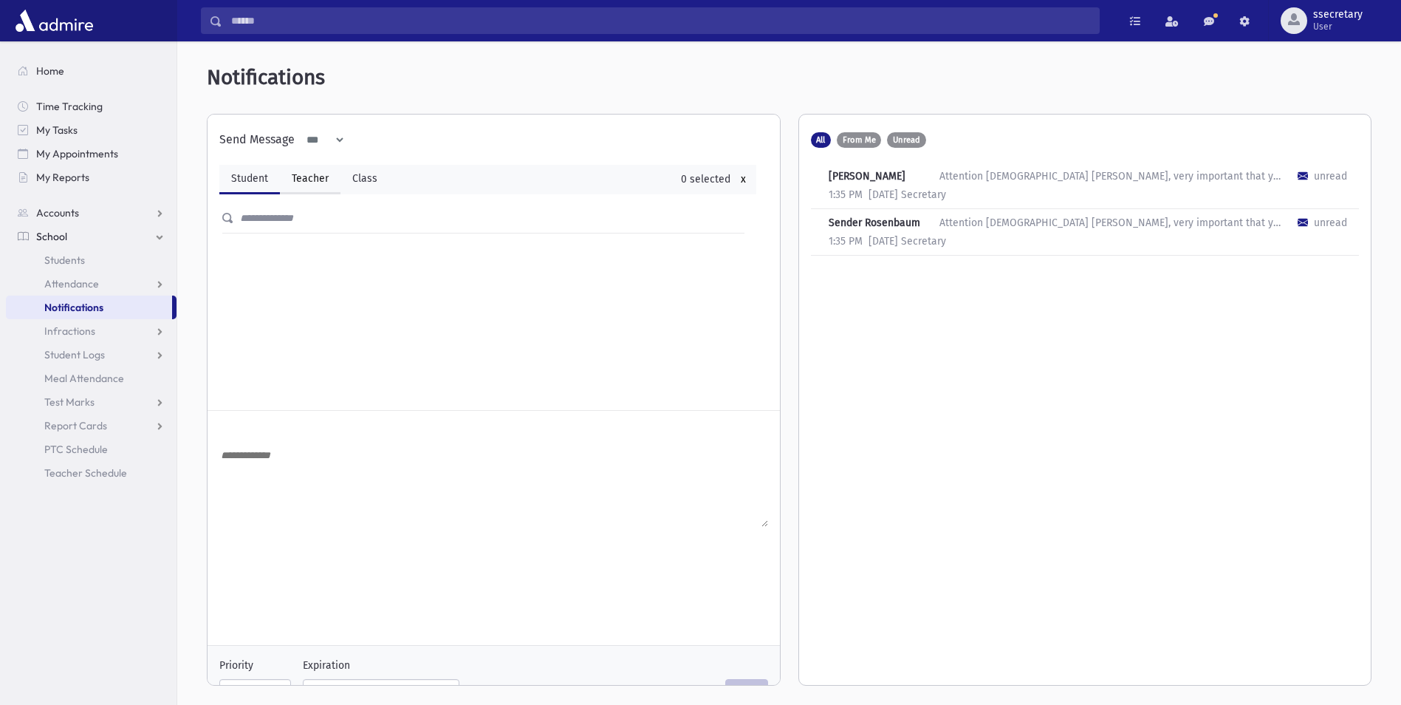
click at [312, 182] on link "Teacher" at bounding box center [310, 180] width 61 height 30
select select
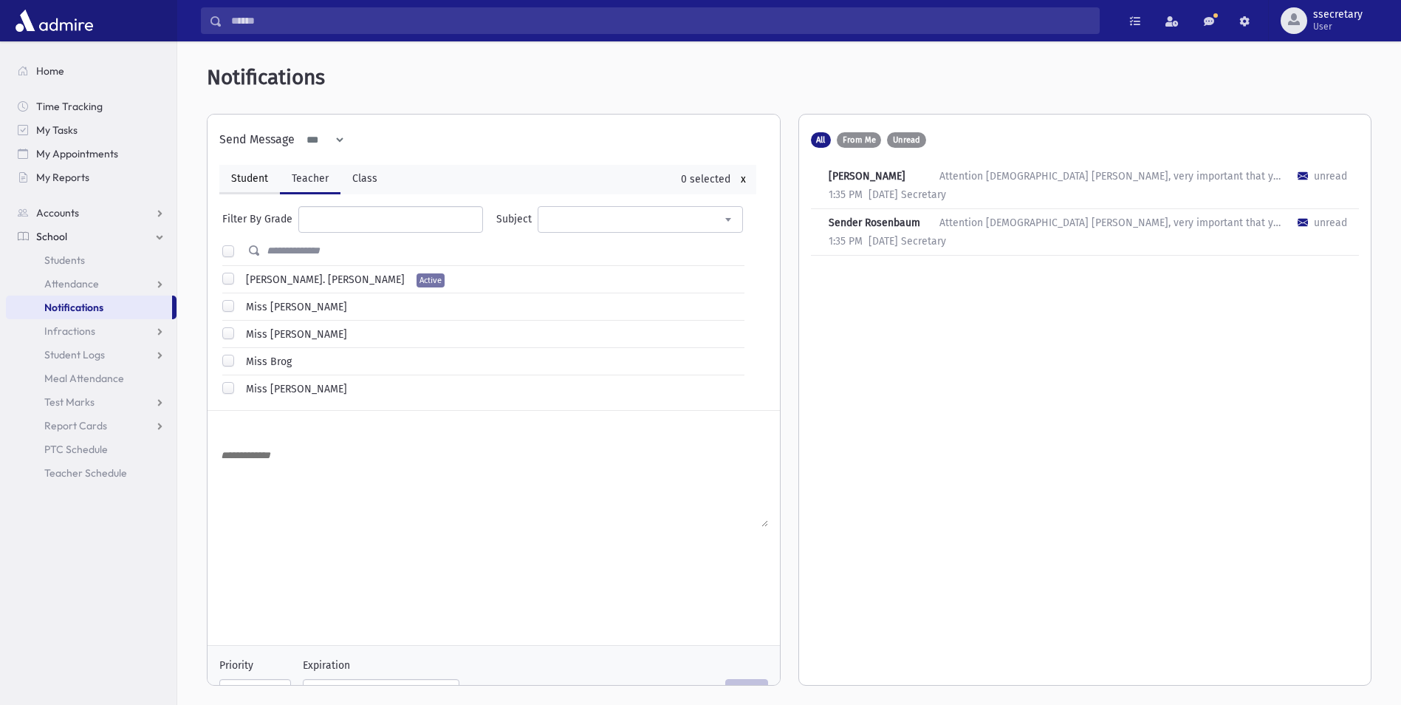
click at [247, 179] on link "Student" at bounding box center [249, 180] width 61 height 30
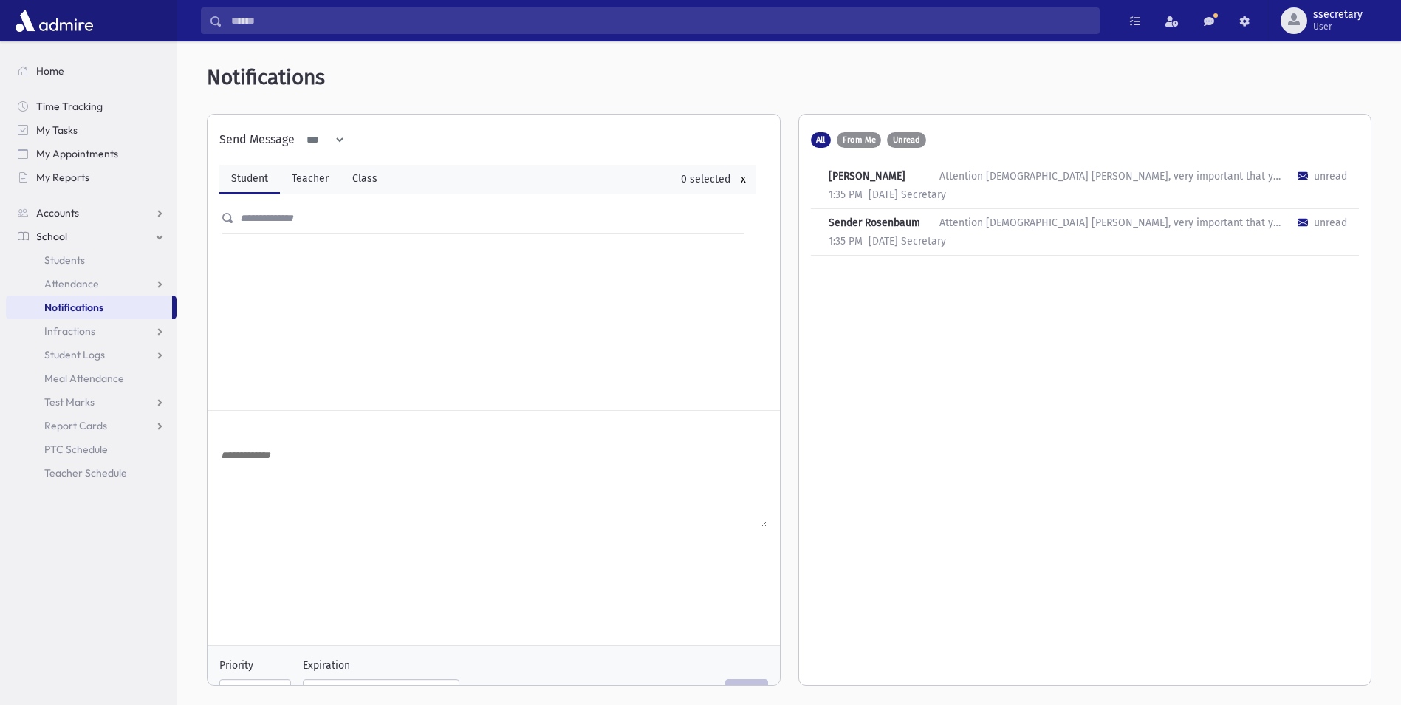
click at [305, 228] on input "text" at bounding box center [495, 218] width 522 height 27
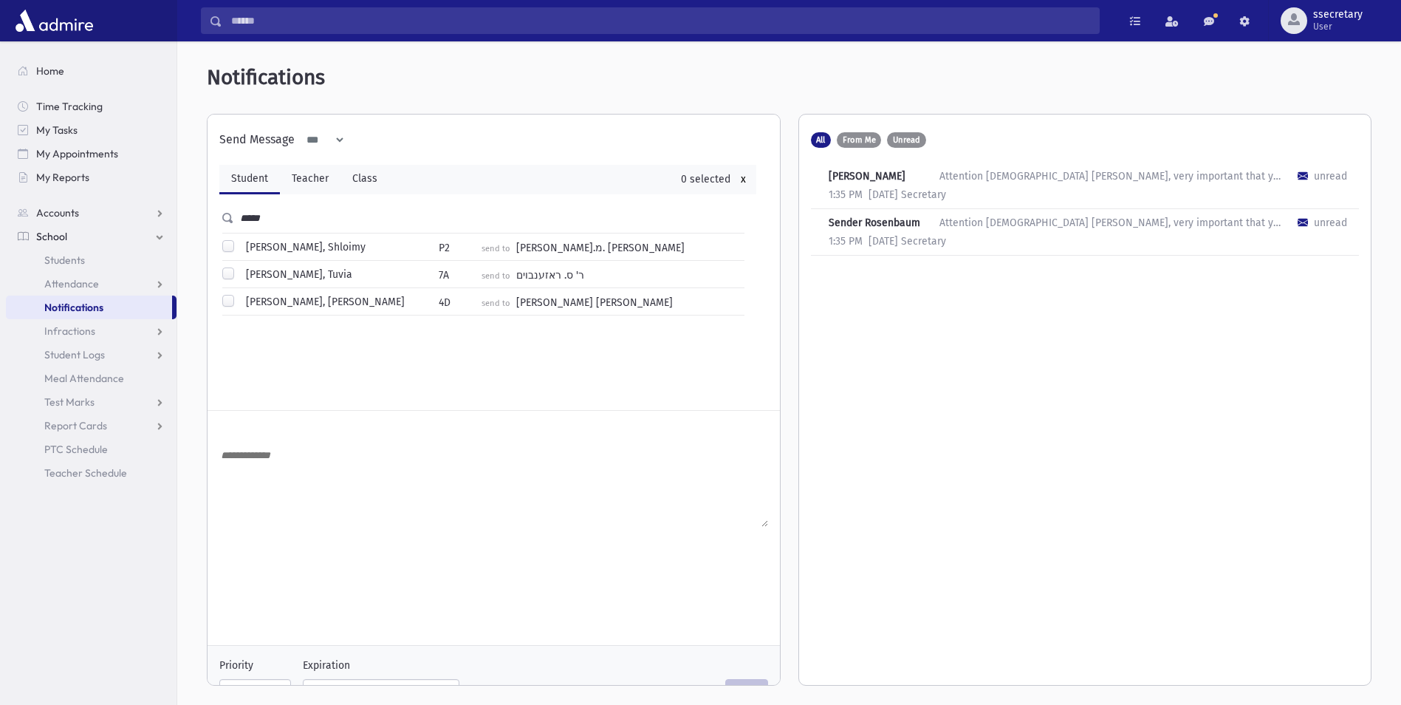
type input "*****"
click at [288, 248] on label "David, Shloimy" at bounding box center [303, 247] width 126 height 16
type input "**********"
click at [326, 272] on div "David, Tuvia" at bounding box center [327, 276] width 224 height 18
click at [357, 275] on div "David, Tuvia" at bounding box center [327, 276] width 224 height 18
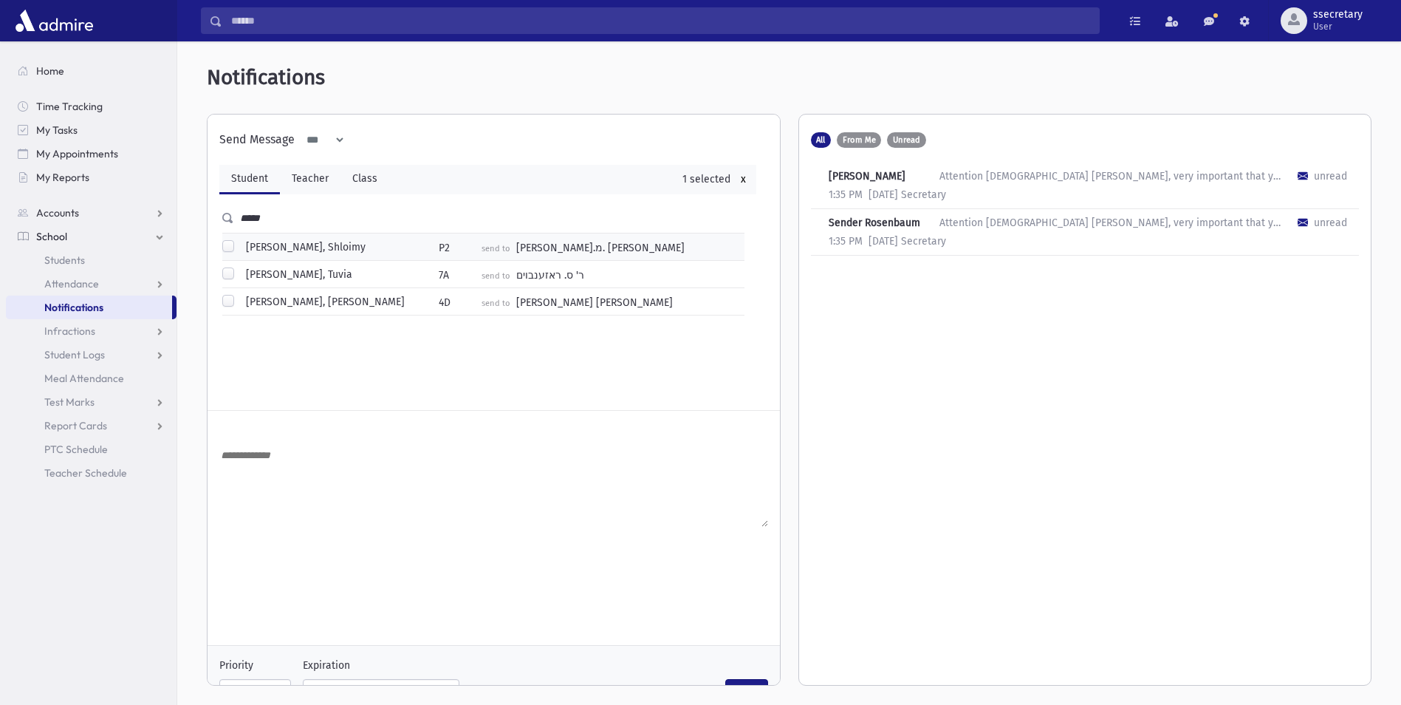
click at [254, 276] on label "David, Tuvia" at bounding box center [296, 275] width 112 height 16
click at [308, 183] on link "Teacher" at bounding box center [310, 180] width 61 height 30
select select
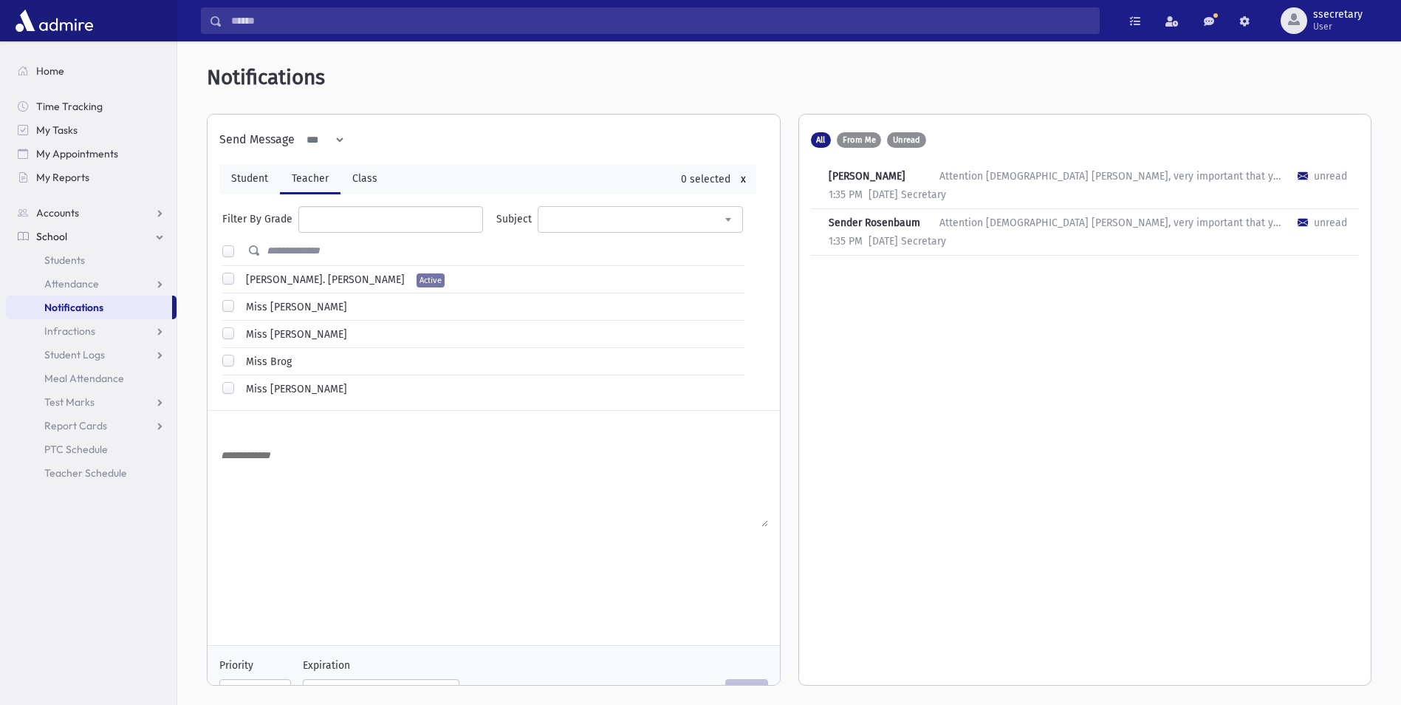
click at [589, 228] on span at bounding box center [640, 219] width 205 height 27
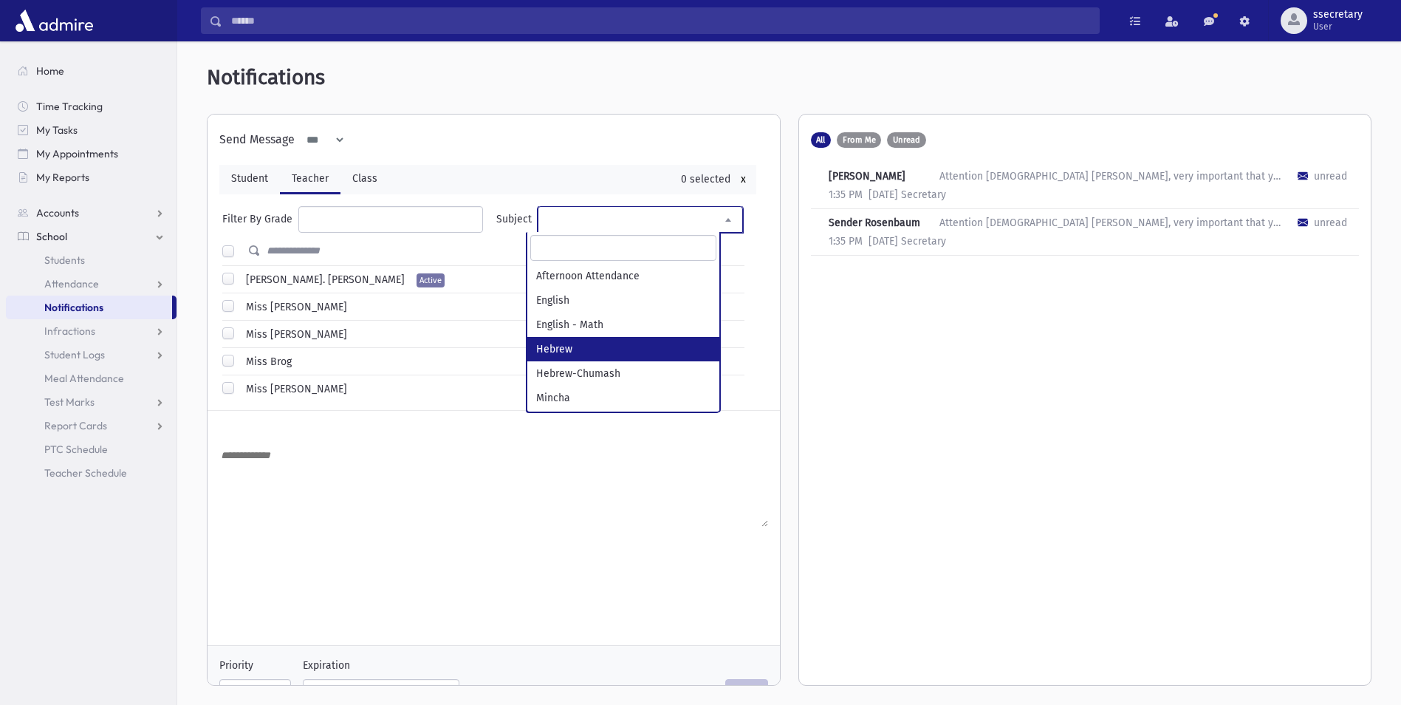
select select "******"
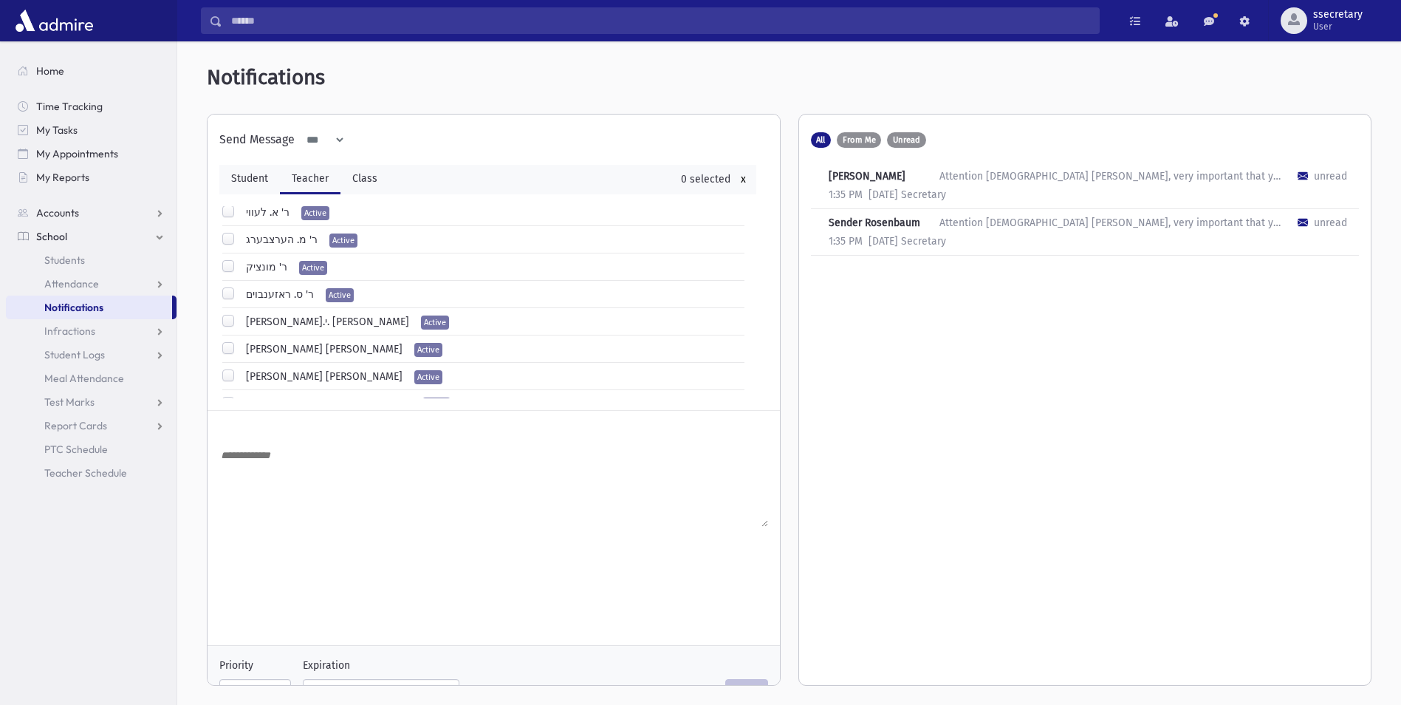
scroll to position [148, 0]
click at [286, 261] on label "ר' ס. ראזענבוים" at bounding box center [277, 269] width 74 height 16
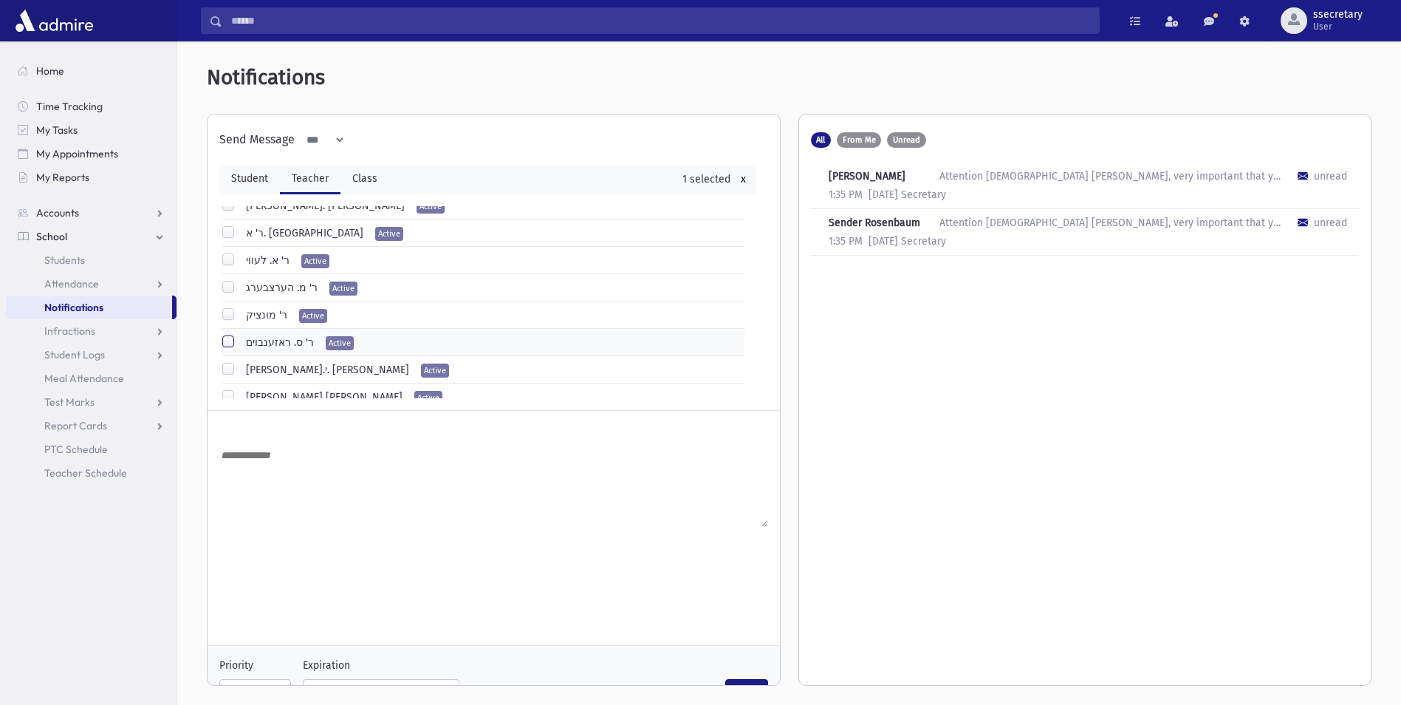
scroll to position [0, 0]
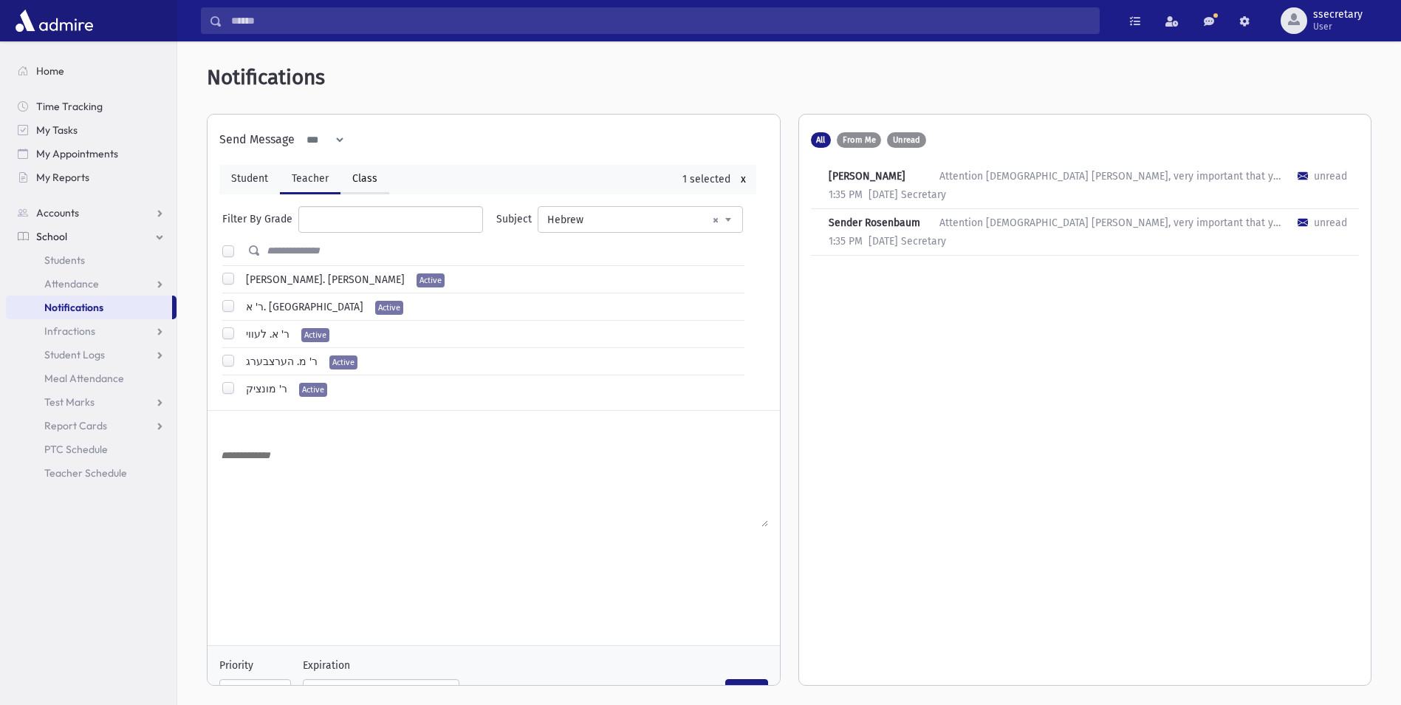
click at [371, 180] on link "Class" at bounding box center [365, 180] width 49 height 30
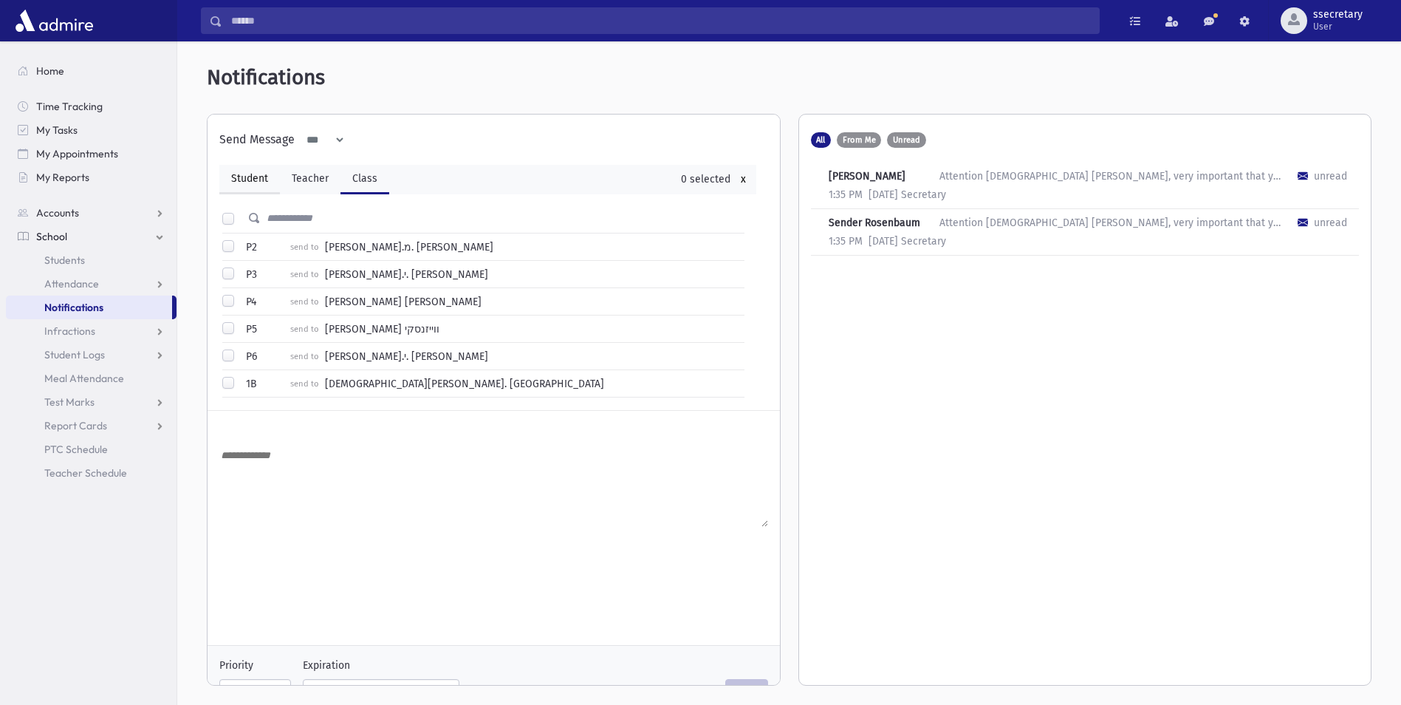
click at [240, 177] on link "Student" at bounding box center [249, 180] width 61 height 30
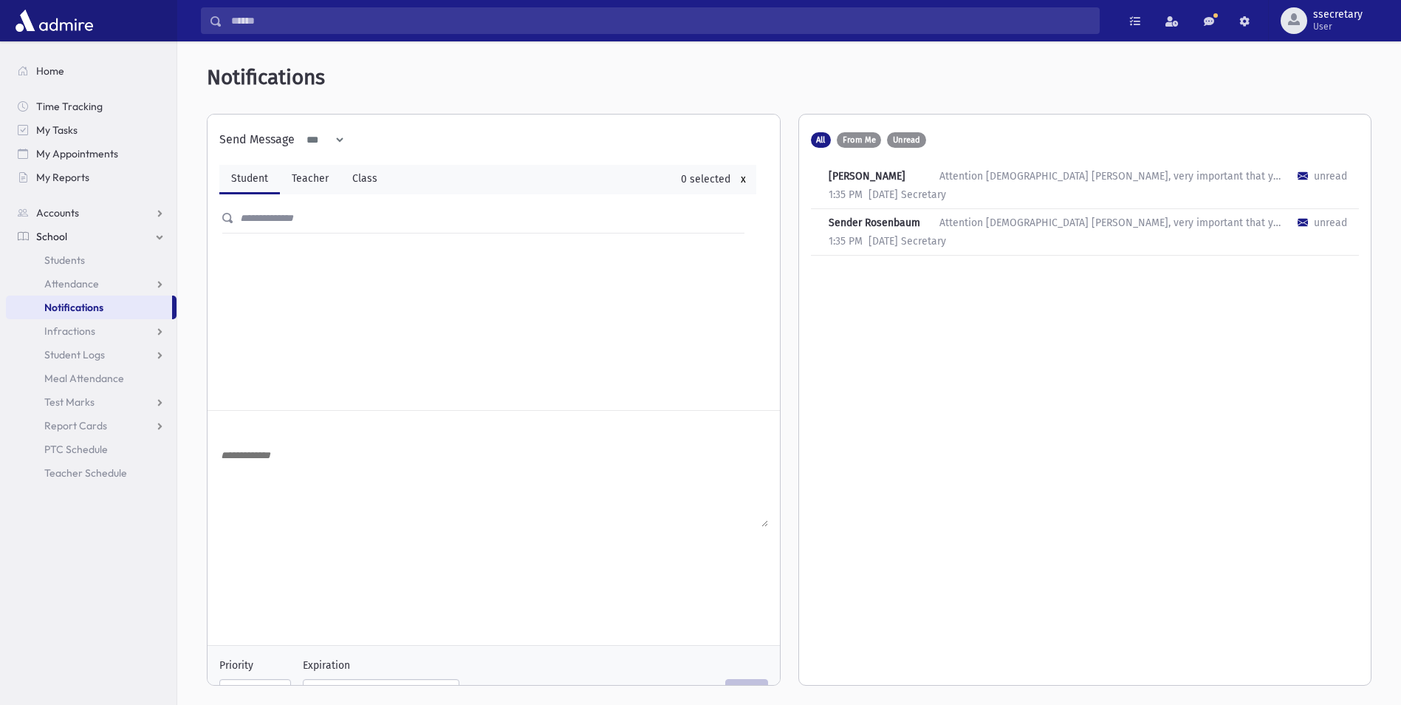
click at [256, 456] on textarea at bounding box center [493, 486] width 549 height 81
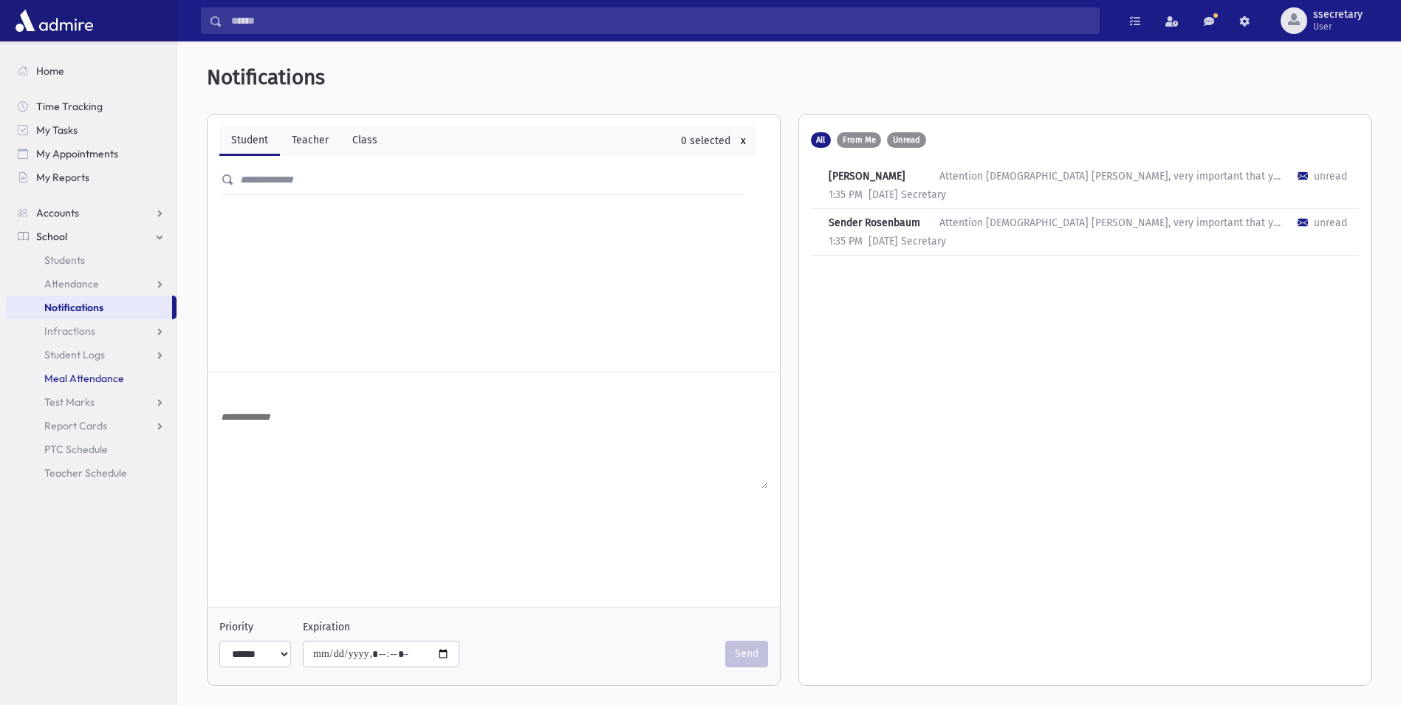
click at [95, 377] on span "Meal Attendance" at bounding box center [84, 378] width 80 height 13
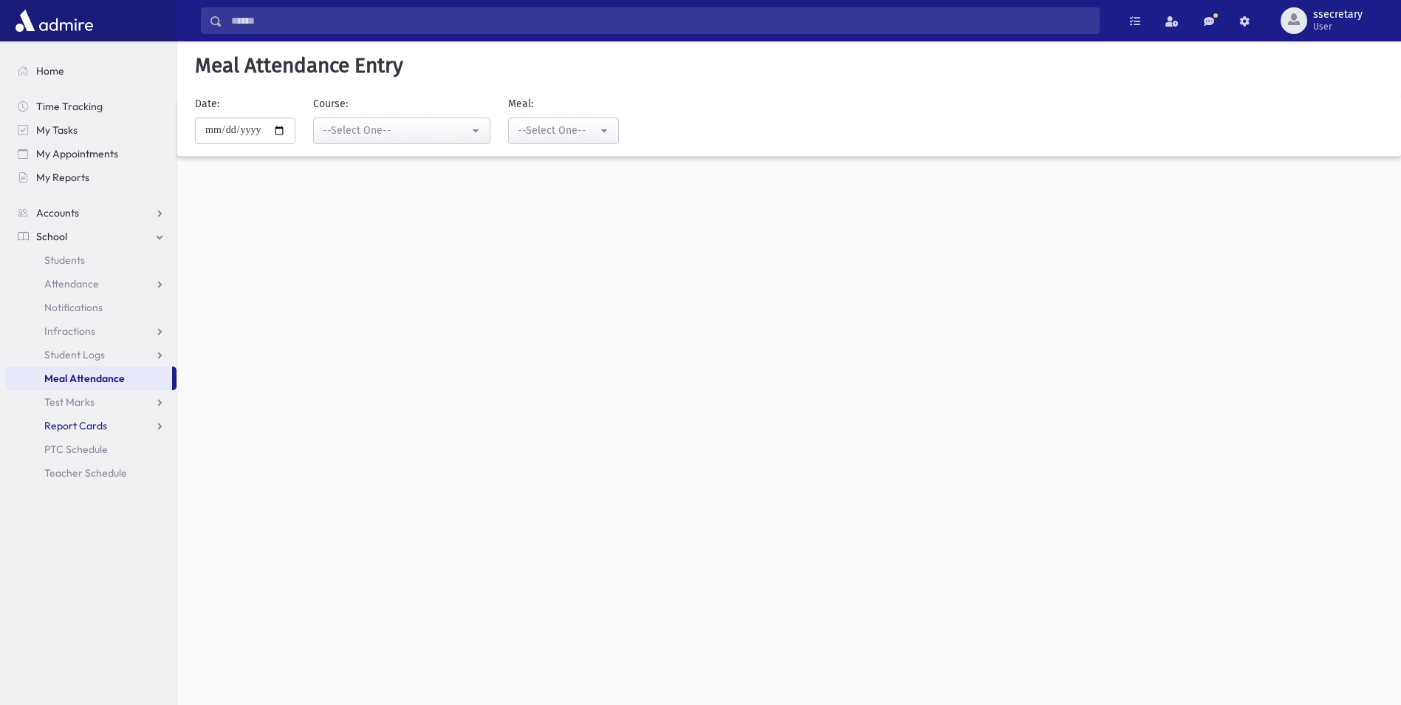
click at [106, 431] on link "Report Cards" at bounding box center [91, 426] width 171 height 24
click at [100, 401] on link "Test Marks" at bounding box center [91, 402] width 171 height 24
click at [51, 230] on span "School" at bounding box center [51, 236] width 31 height 13
click at [56, 237] on span "School" at bounding box center [51, 236] width 31 height 13
click at [454, 140] on button "--Select One--" at bounding box center [401, 130] width 177 height 27
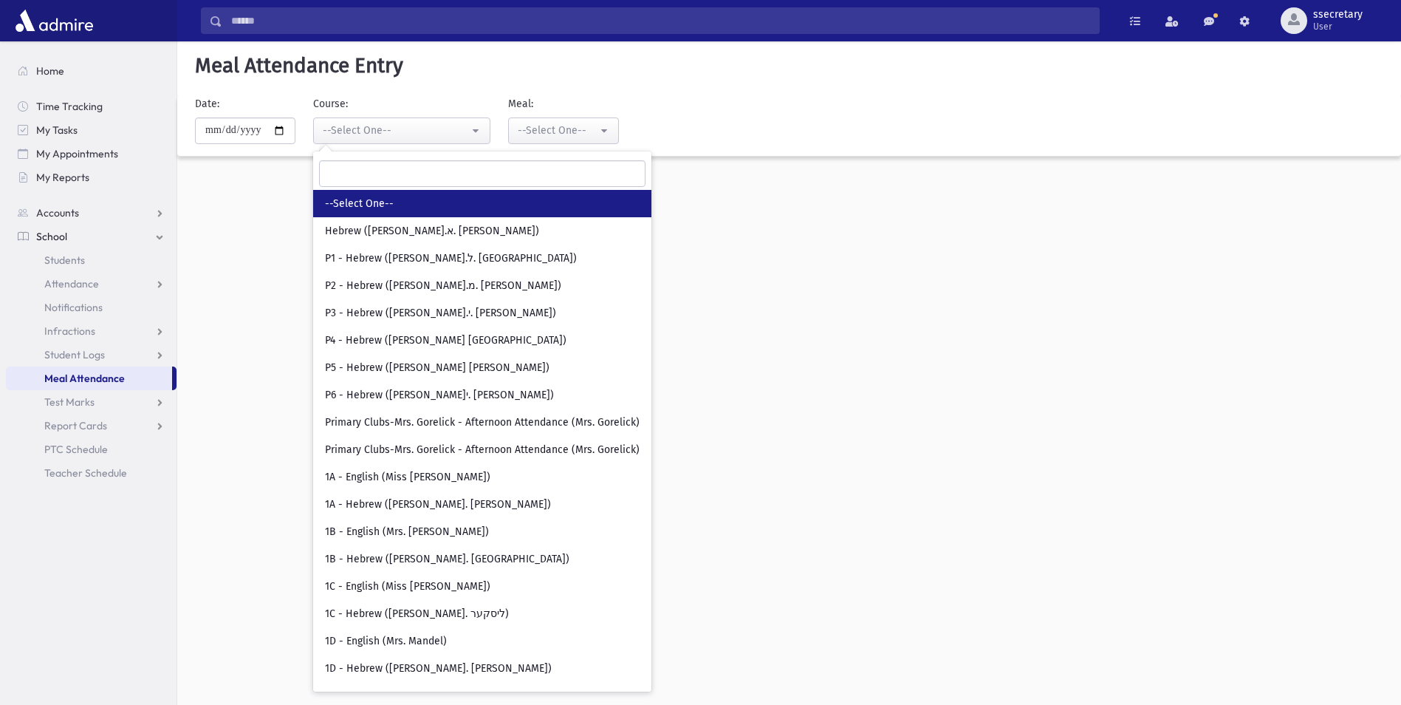
click at [89, 236] on link "School" at bounding box center [91, 237] width 171 height 24
click at [109, 232] on link "School" at bounding box center [91, 237] width 171 height 24
click at [70, 208] on span "Accounts" at bounding box center [57, 212] width 43 height 13
click at [105, 237] on link "School" at bounding box center [91, 237] width 171 height 24
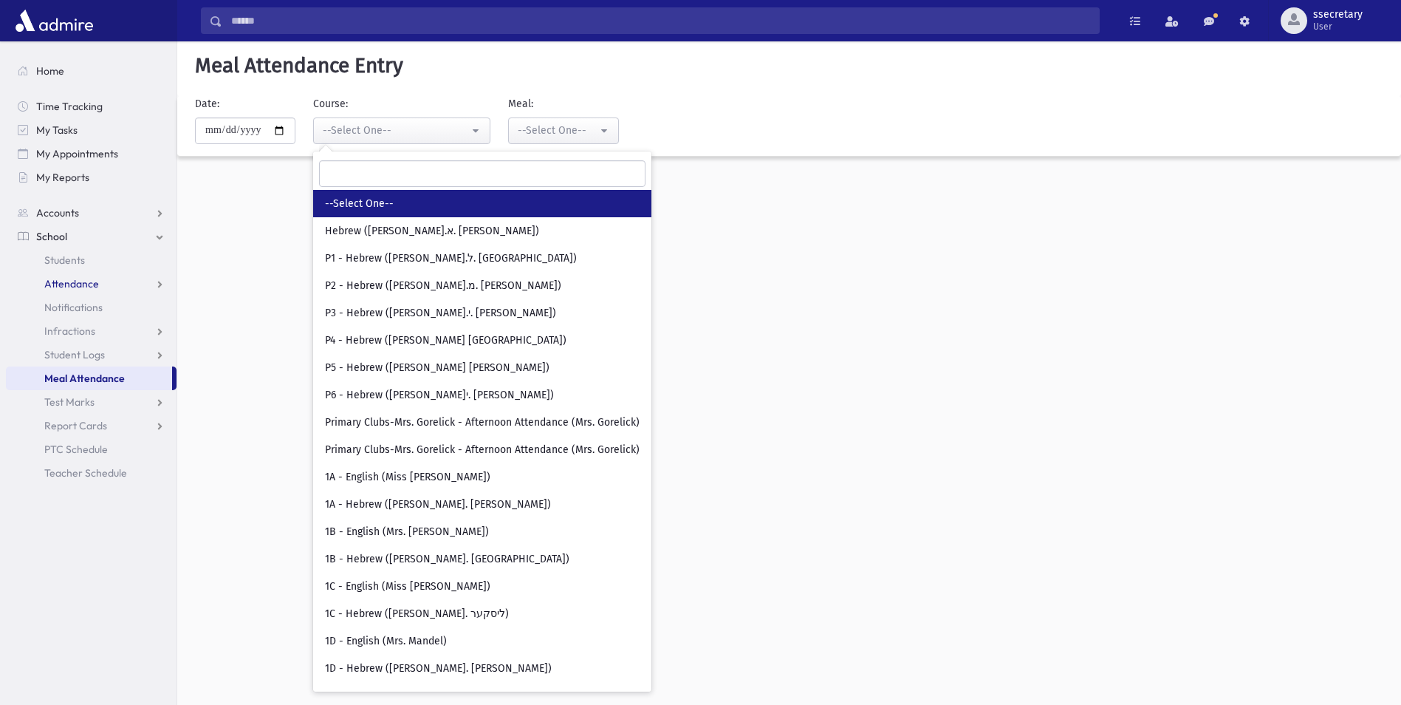
click at [120, 282] on link "Attendance" at bounding box center [91, 284] width 171 height 24
click at [119, 296] on link "Entry" at bounding box center [91, 307] width 171 height 24
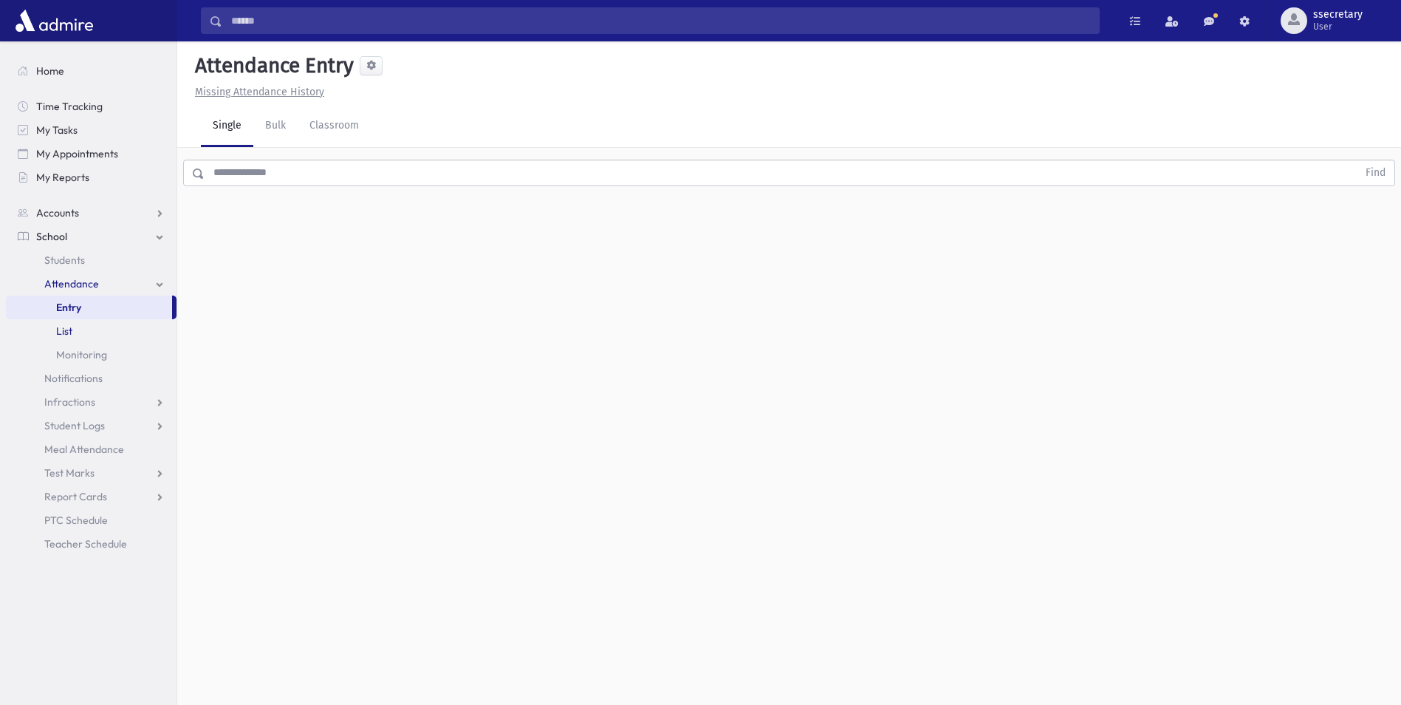
click at [134, 331] on link "List" at bounding box center [91, 331] width 171 height 24
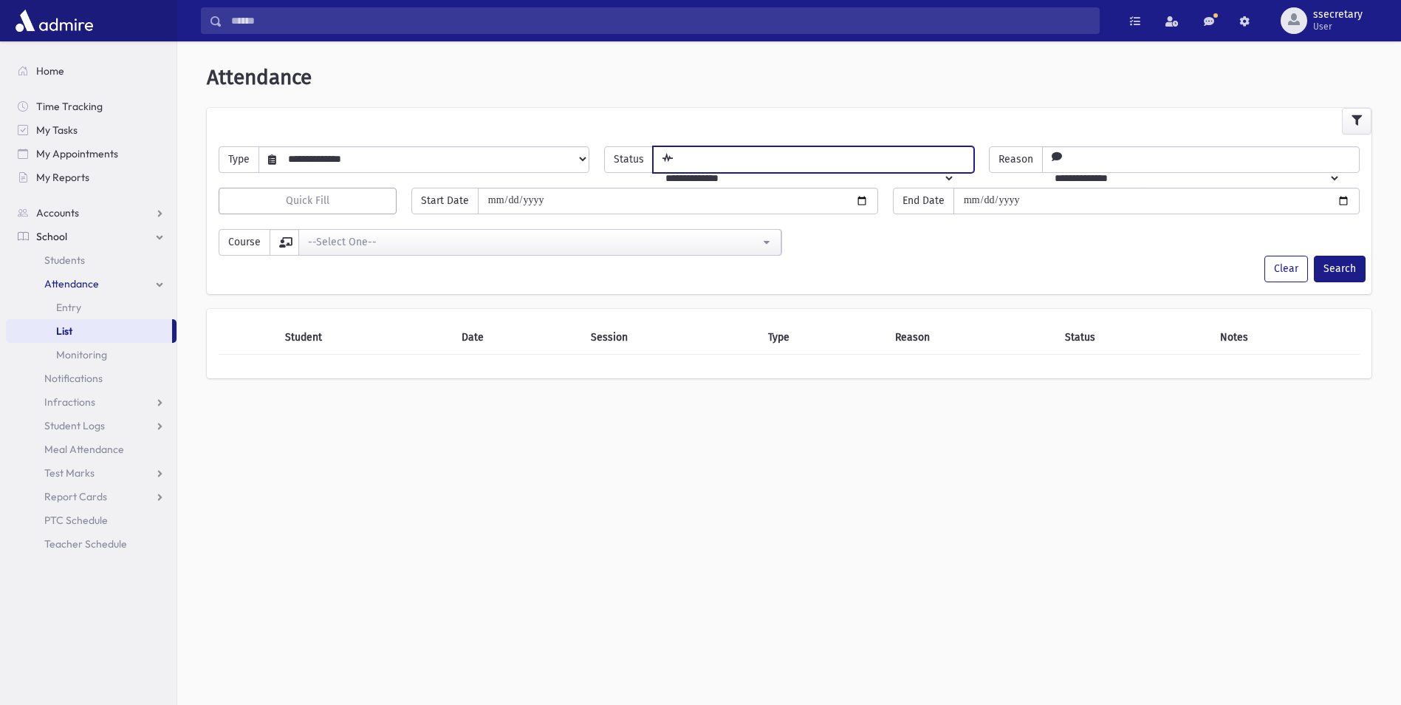
click at [956, 165] on select "**********" at bounding box center [805, 177] width 302 height 25
click at [1341, 165] on select "**********" at bounding box center [1192, 177] width 298 height 25
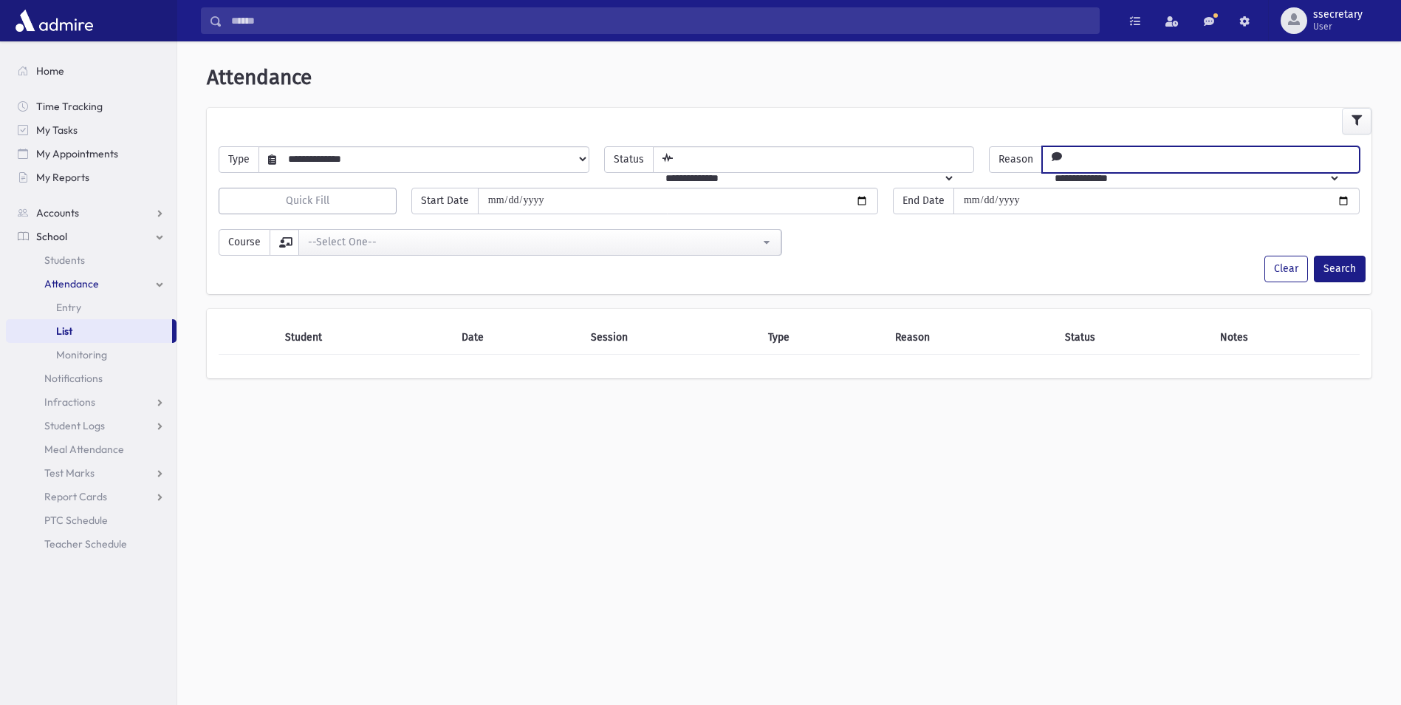
click at [1341, 165] on select "**********" at bounding box center [1192, 177] width 298 height 25
click at [574, 157] on select "**********" at bounding box center [432, 158] width 312 height 25
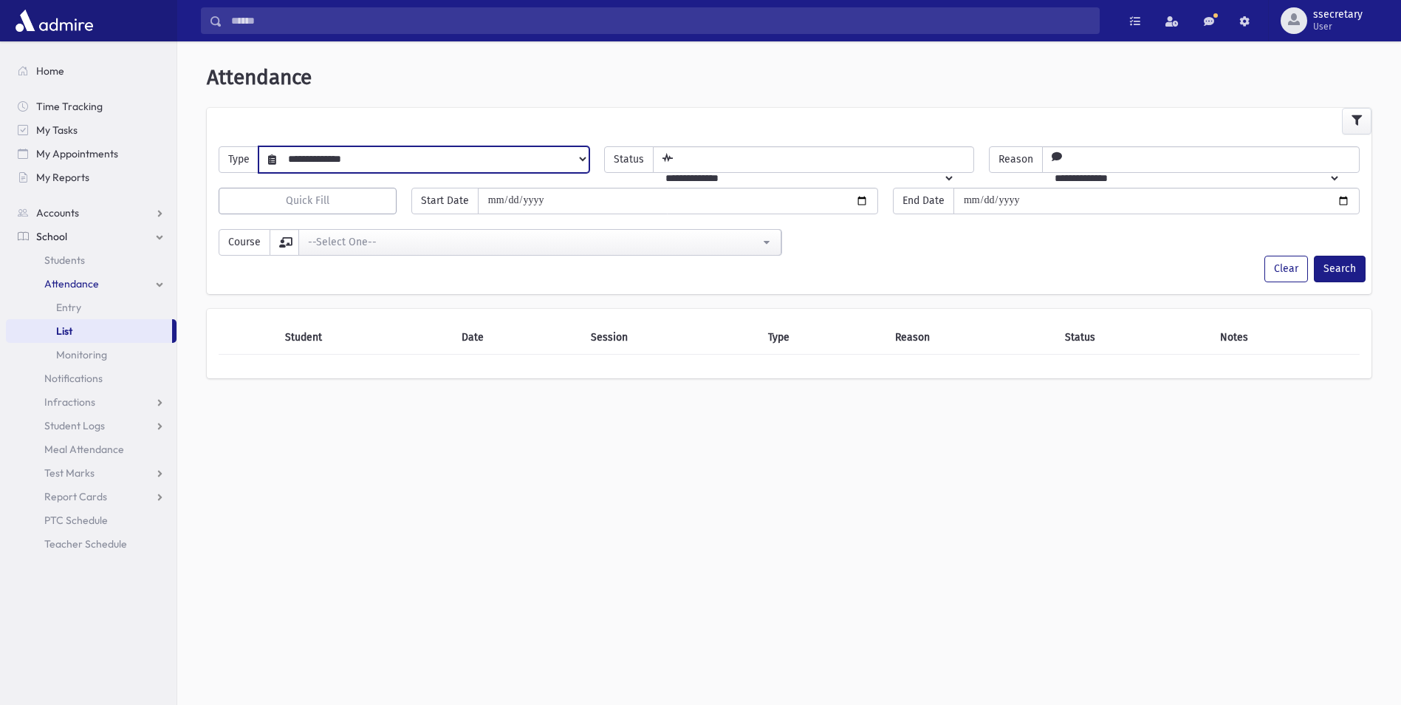
click at [574, 157] on select "**********" at bounding box center [432, 158] width 312 height 25
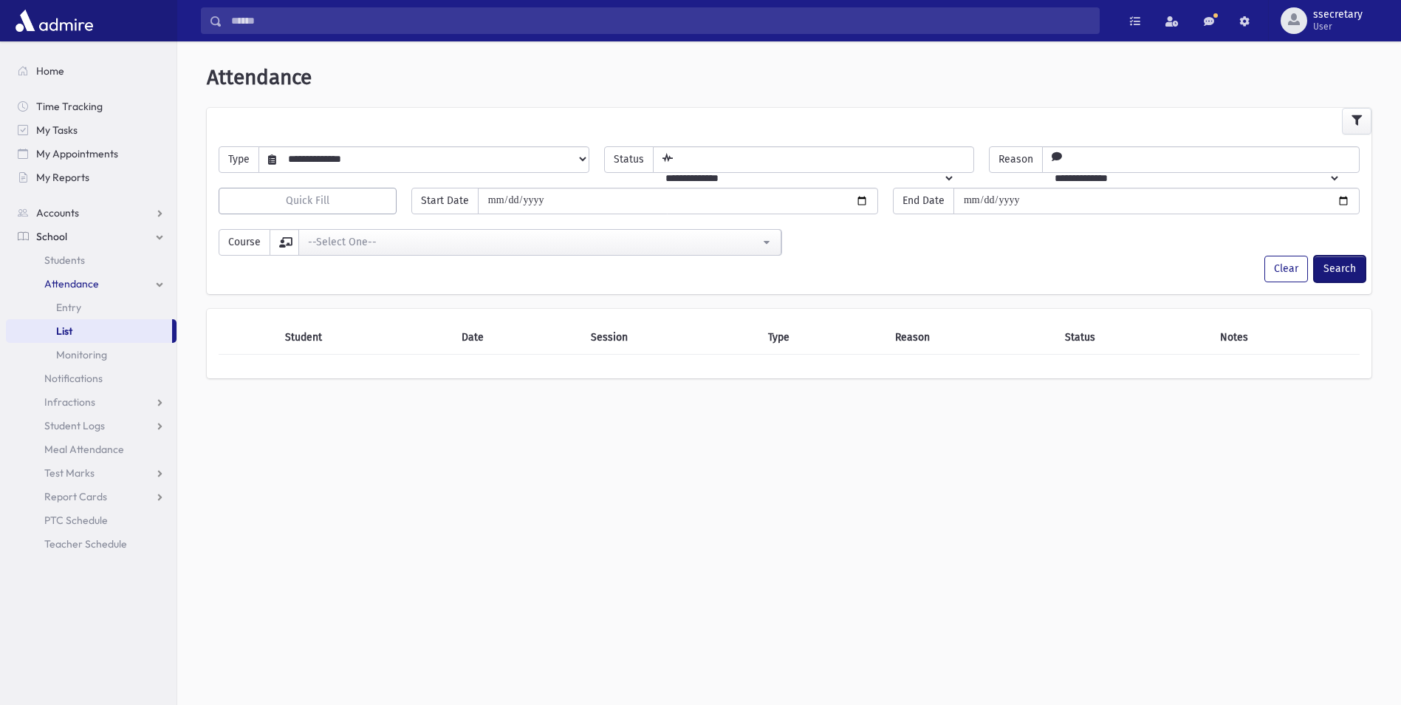
click at [1322, 266] on button "Search" at bounding box center [1340, 269] width 52 height 27
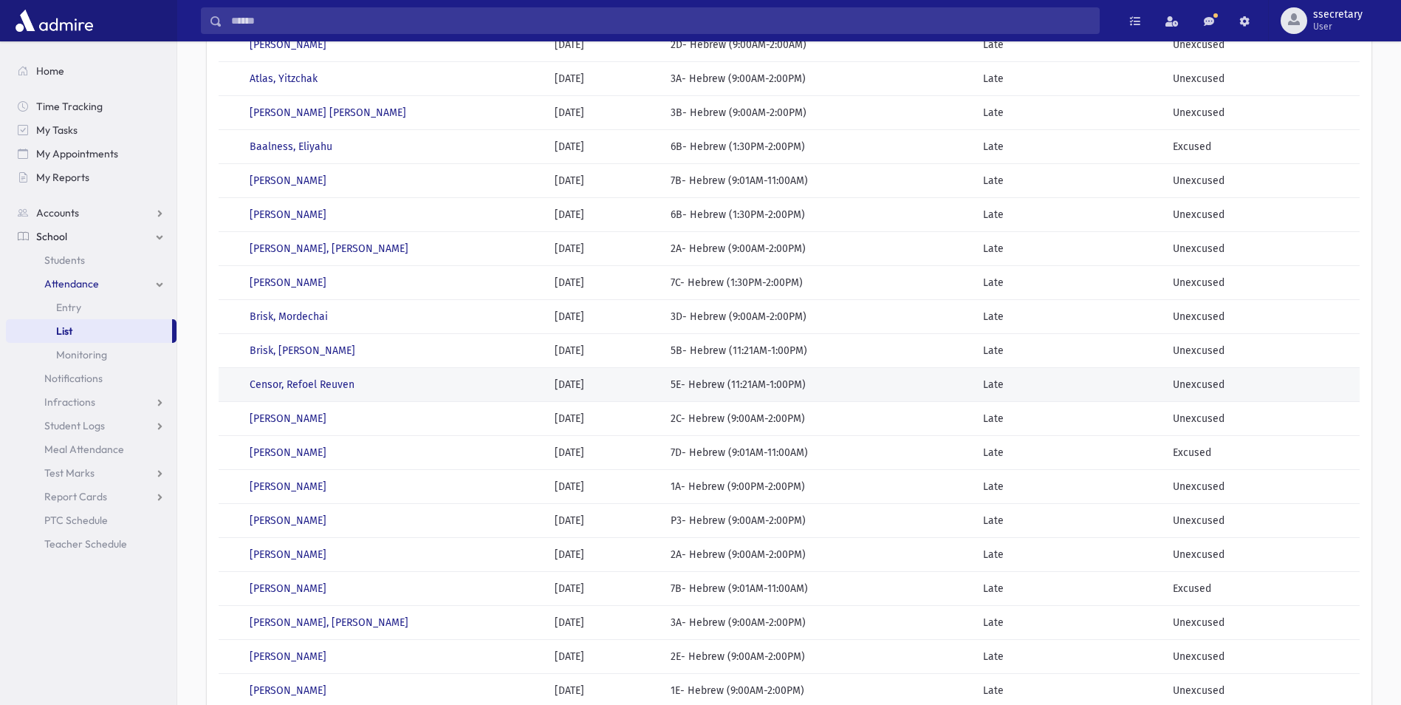
scroll to position [499, 0]
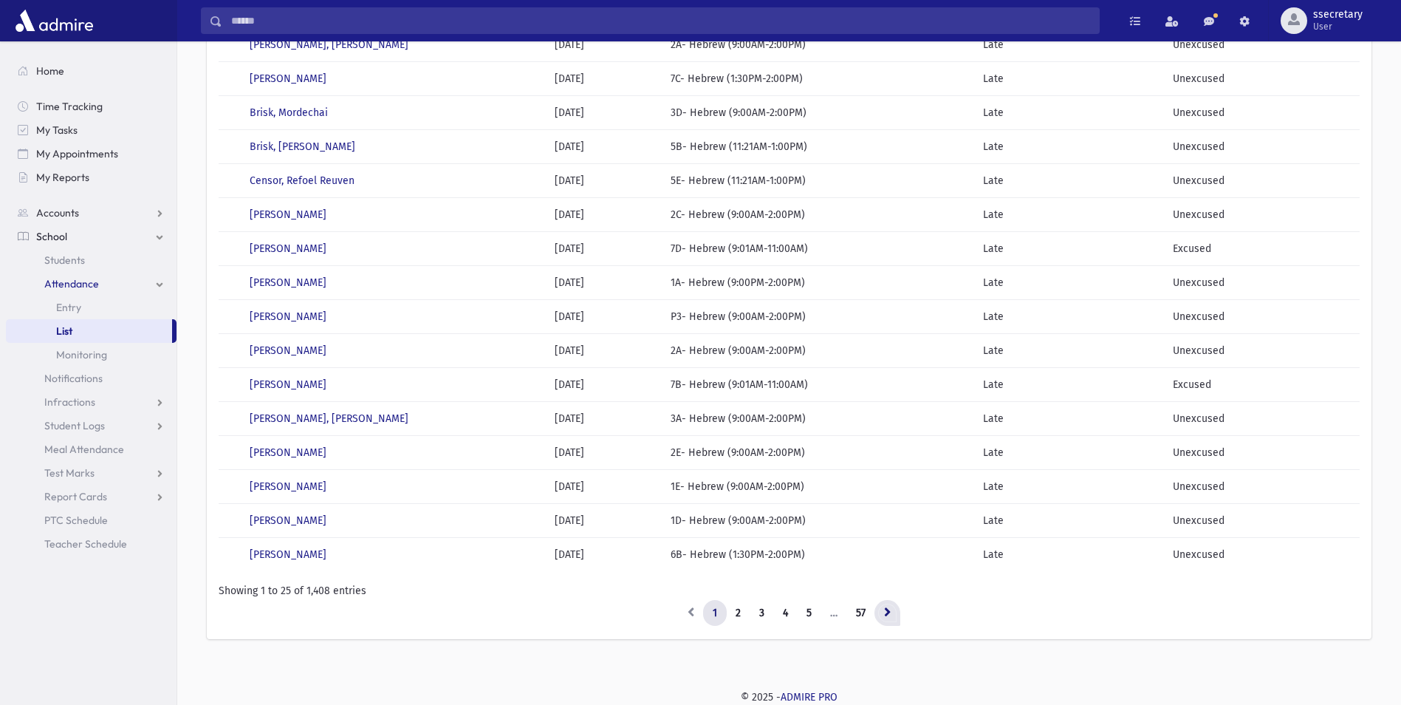
click at [886, 608] on icon at bounding box center [887, 611] width 7 height 10
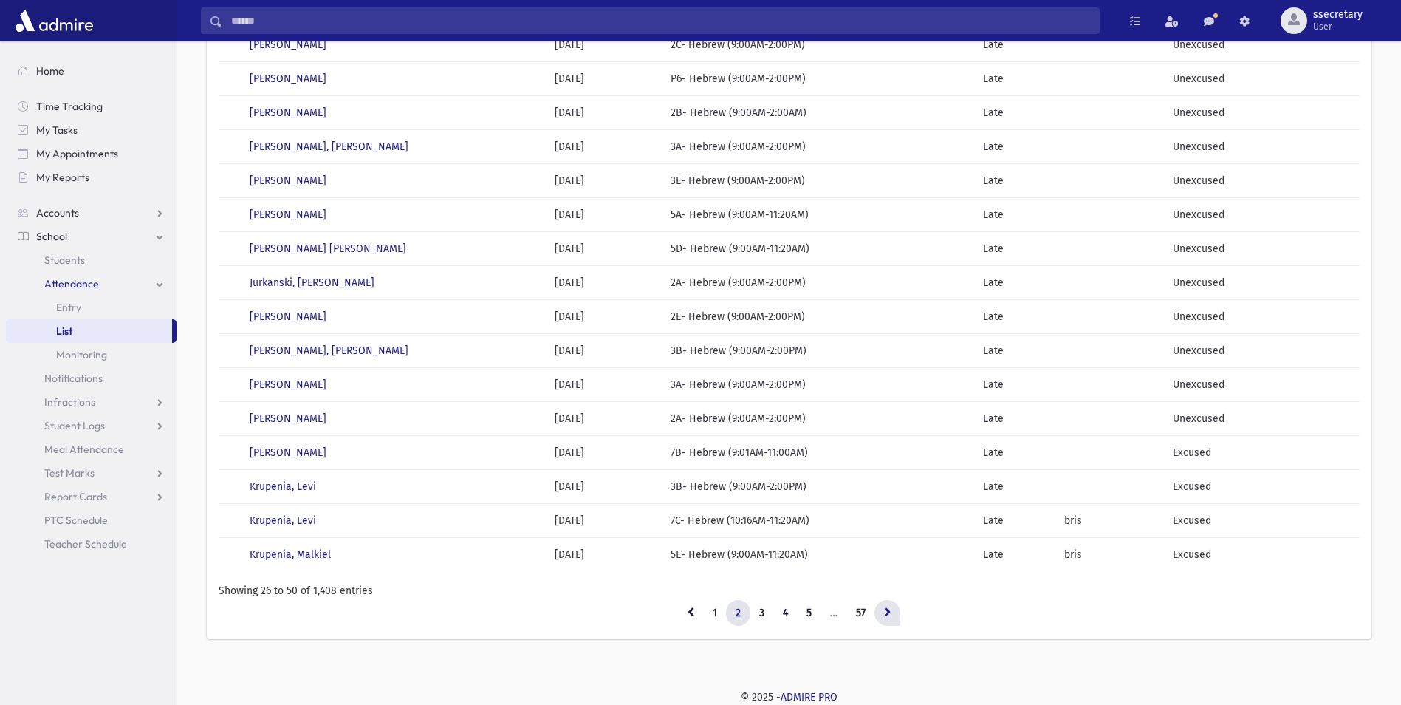
click at [894, 612] on link at bounding box center [888, 613] width 26 height 27
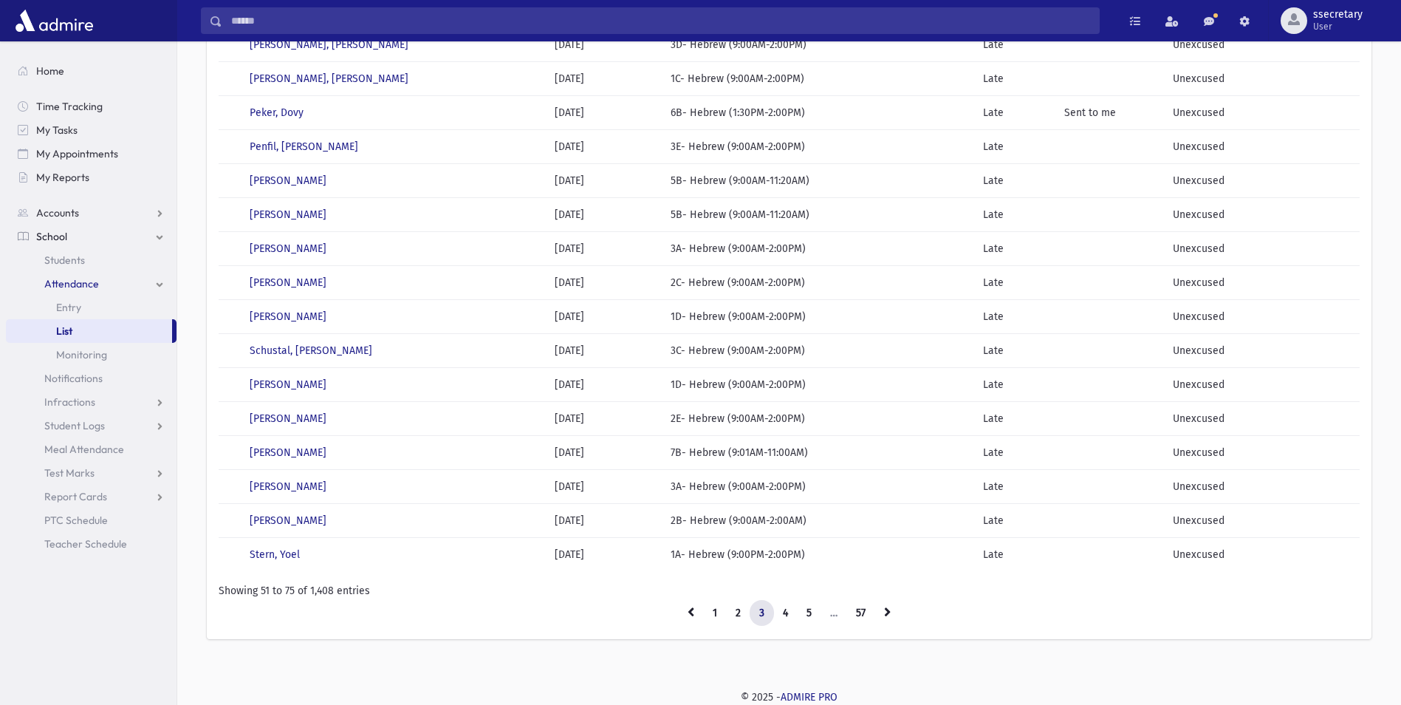
click at [894, 612] on link at bounding box center [888, 613] width 26 height 27
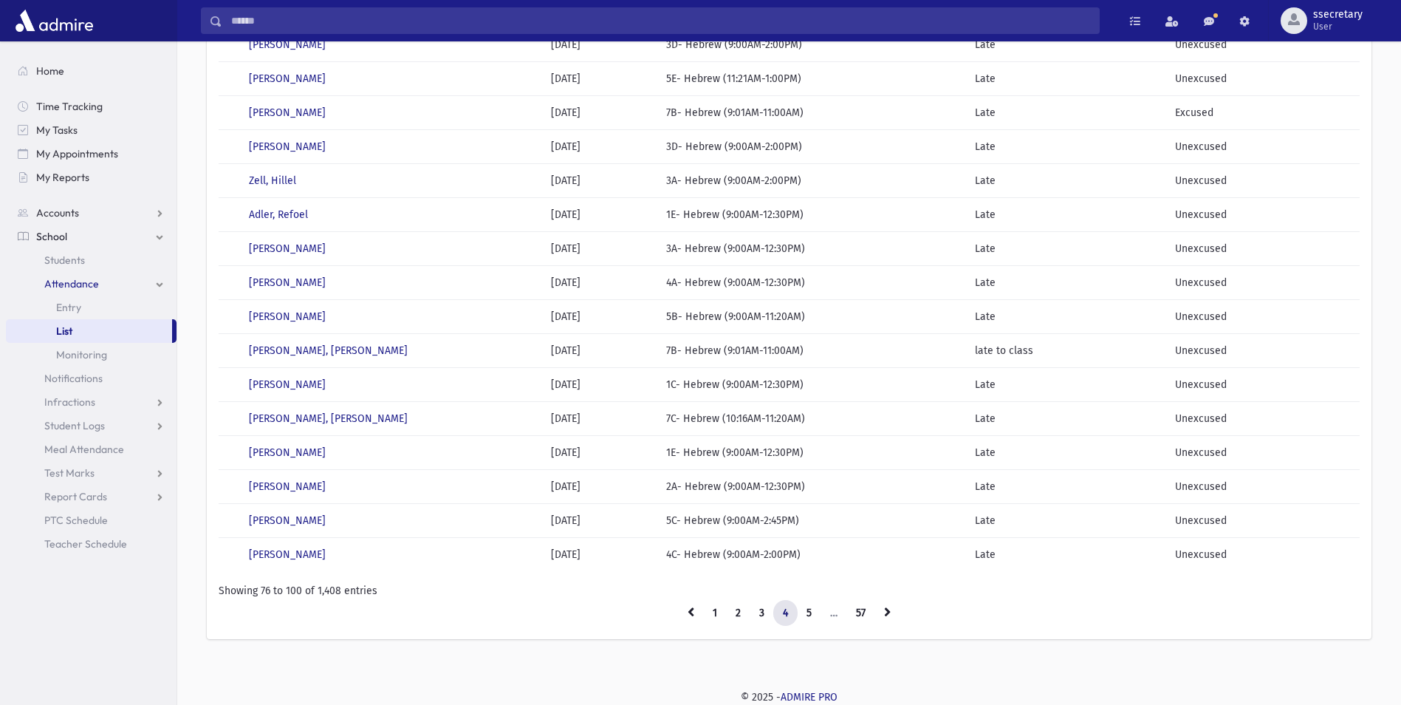
click at [894, 612] on link at bounding box center [888, 613] width 26 height 27
click at [894, 612] on link at bounding box center [889, 613] width 26 height 27
click at [893, 612] on link at bounding box center [888, 613] width 26 height 27
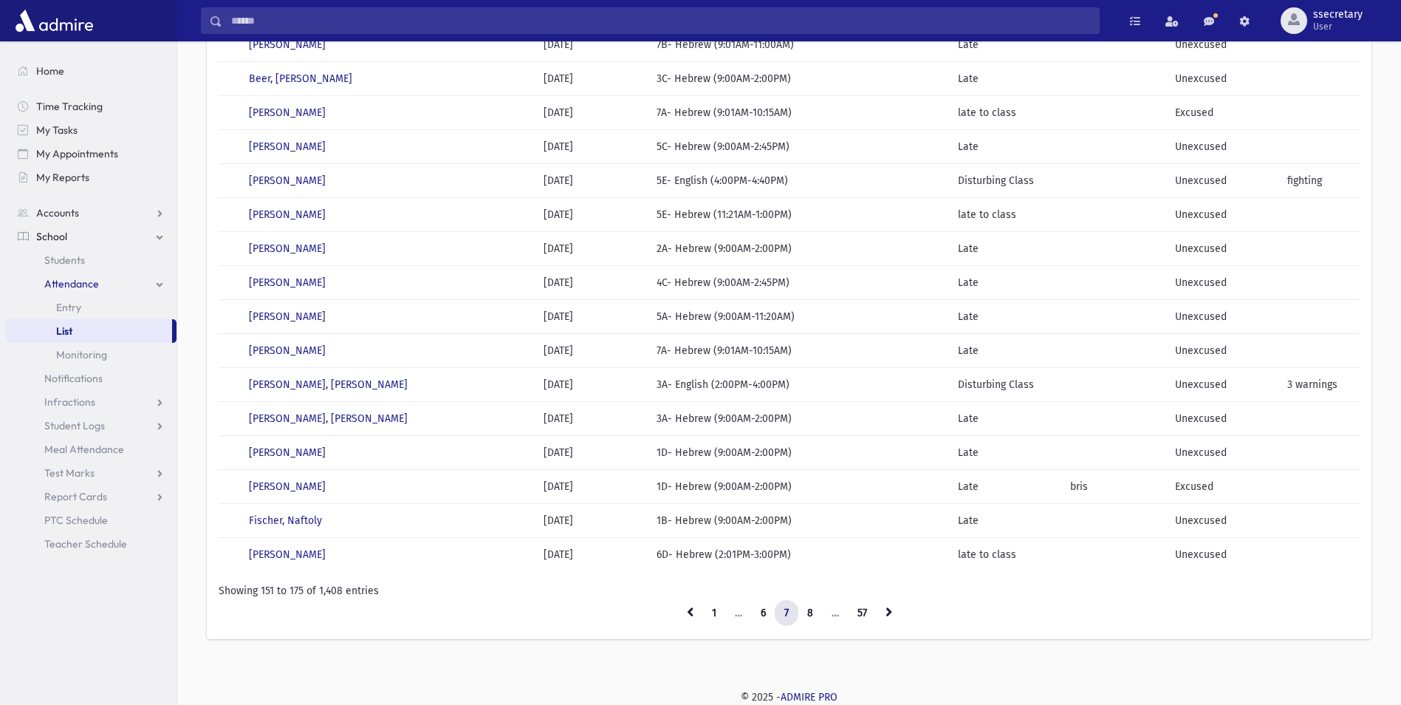
click at [893, 612] on link at bounding box center [889, 613] width 26 height 27
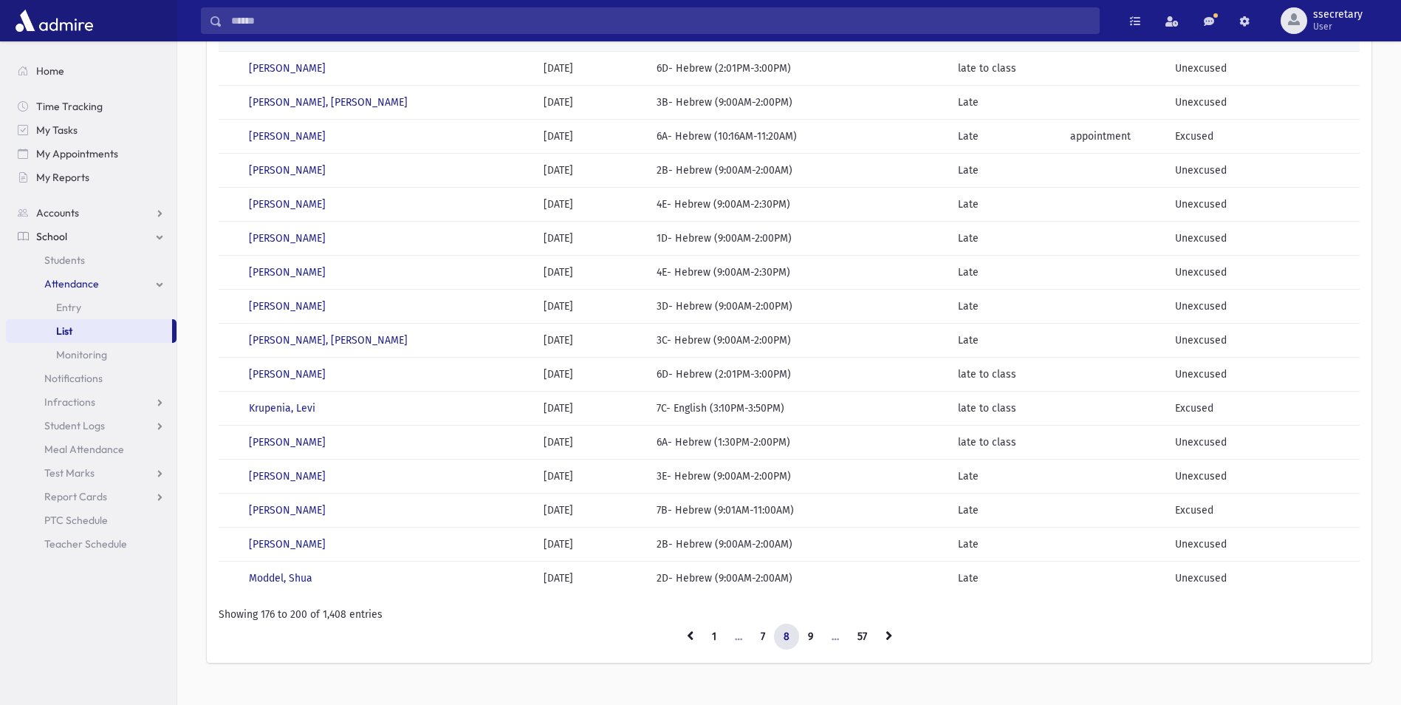
scroll to position [499, 0]
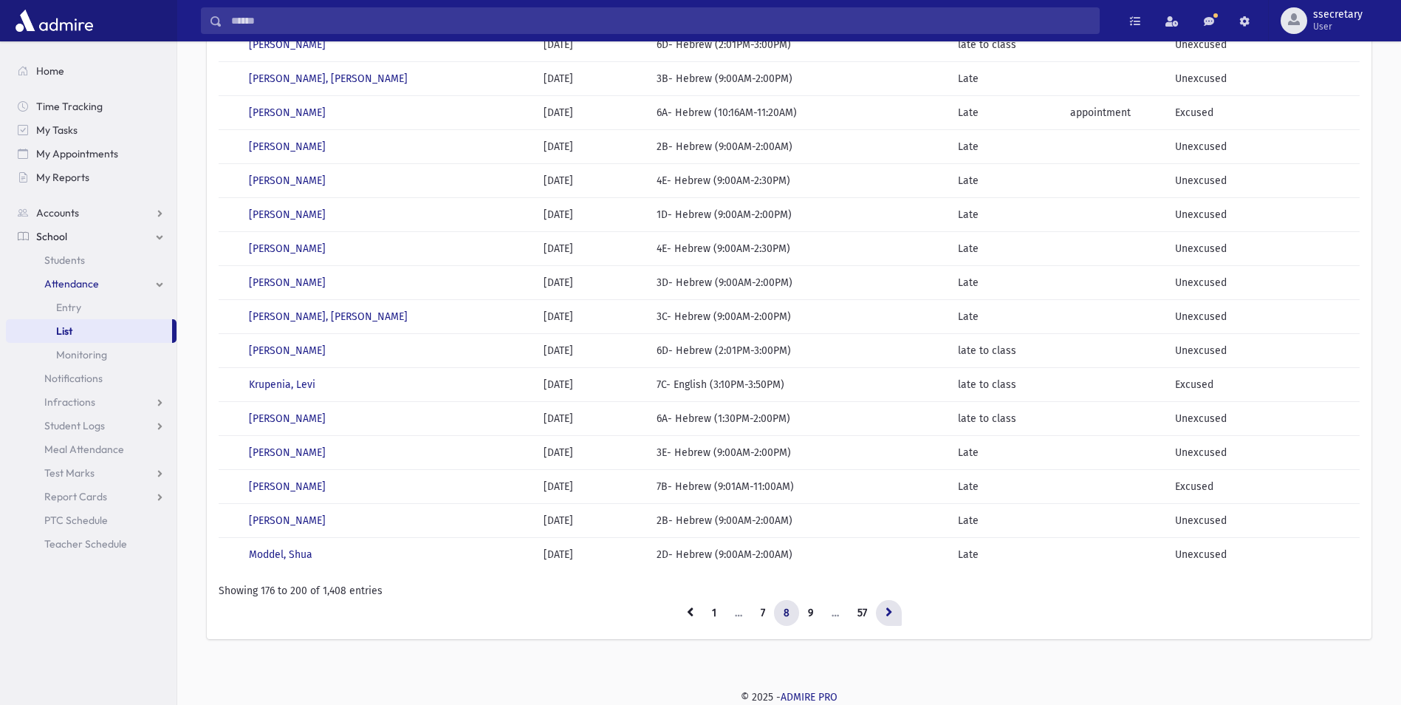
click at [889, 604] on link at bounding box center [889, 613] width 26 height 27
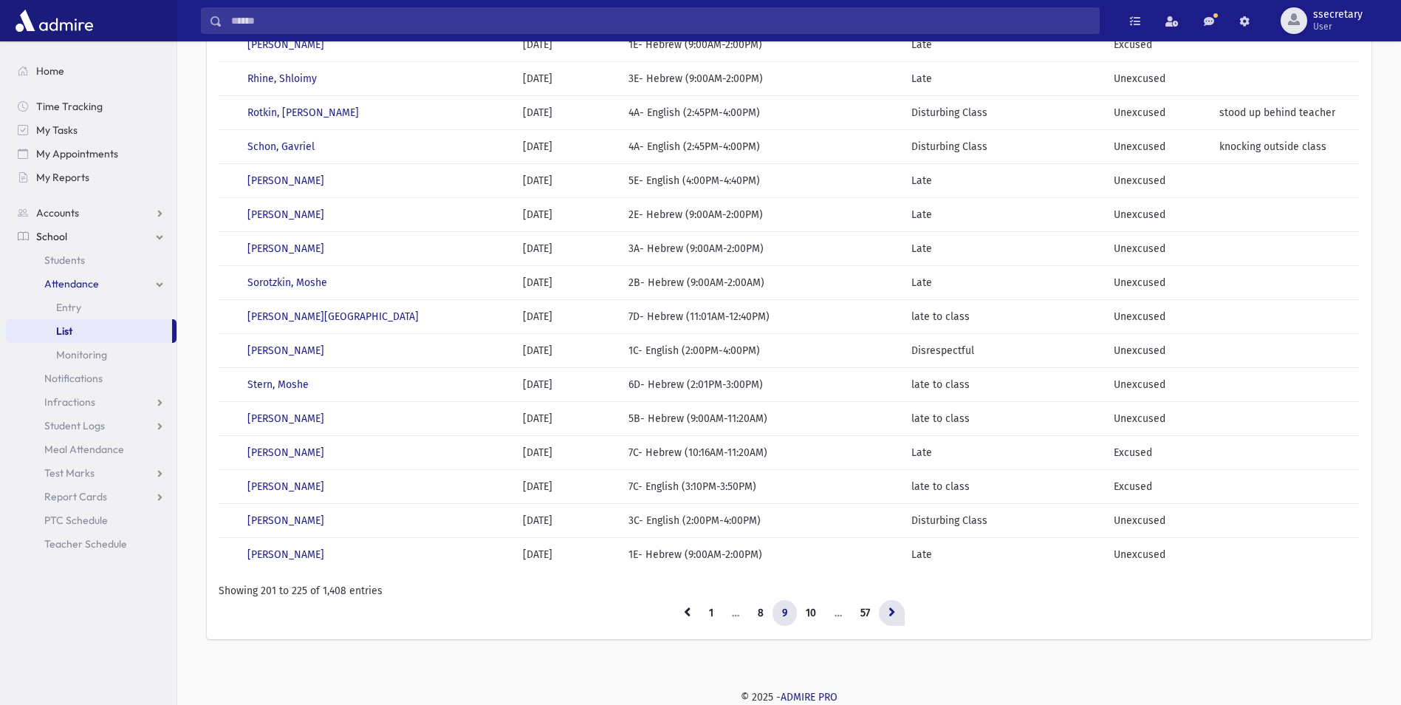
click at [896, 618] on link at bounding box center [892, 613] width 26 height 27
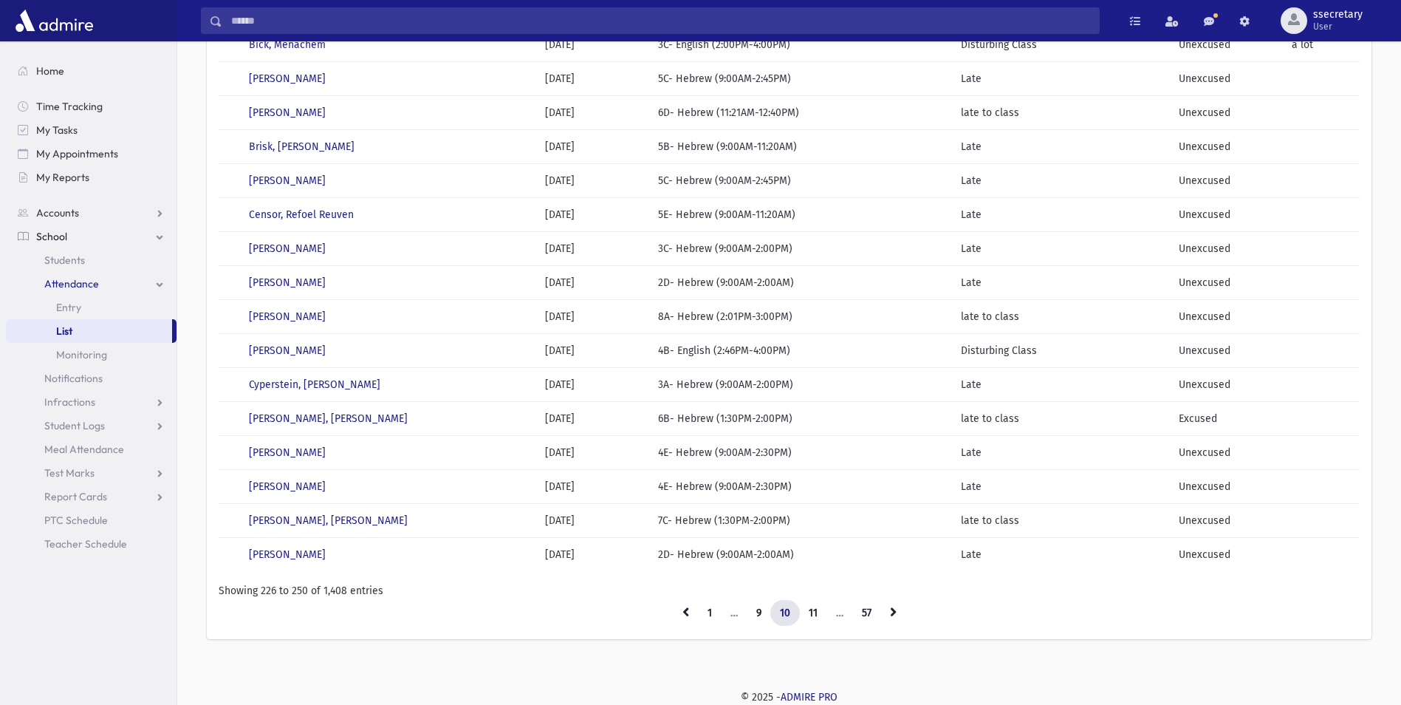
click at [896, 617] on icon at bounding box center [893, 611] width 7 height 10
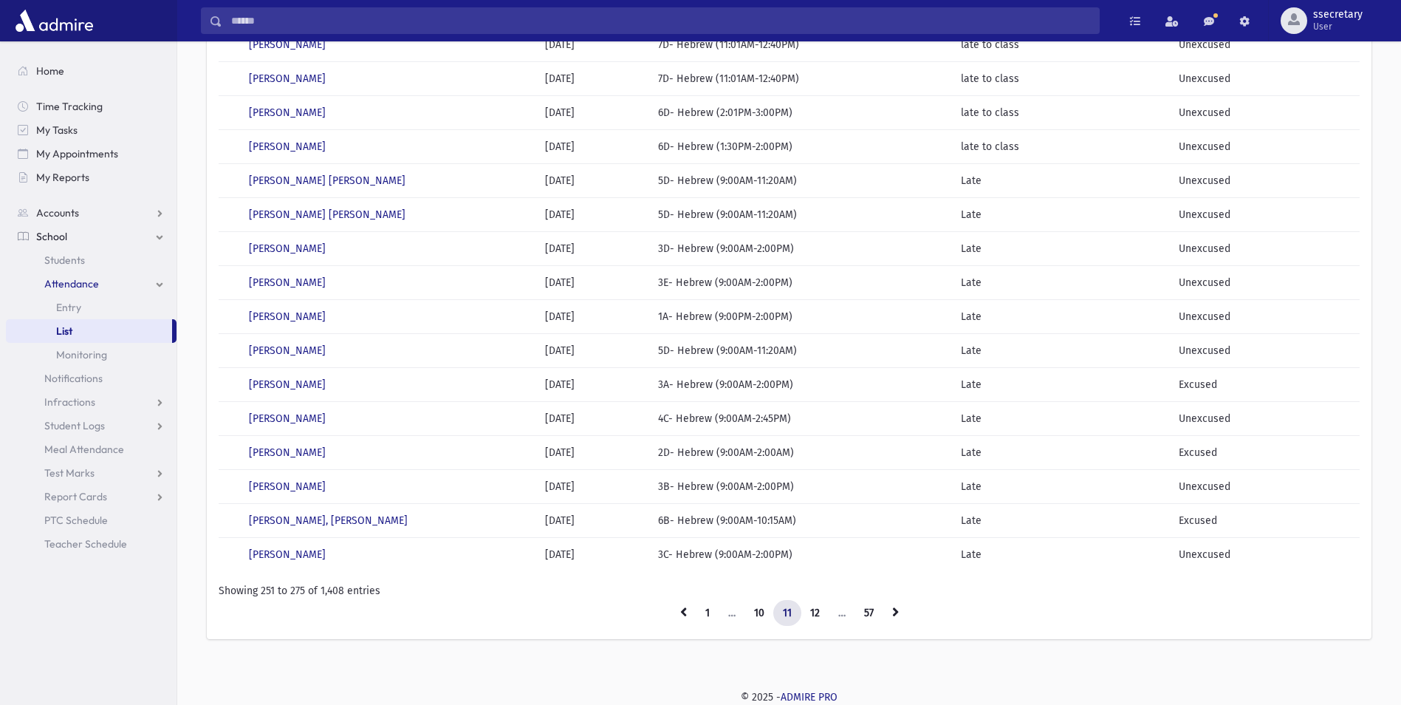
click at [896, 617] on icon at bounding box center [895, 611] width 7 height 10
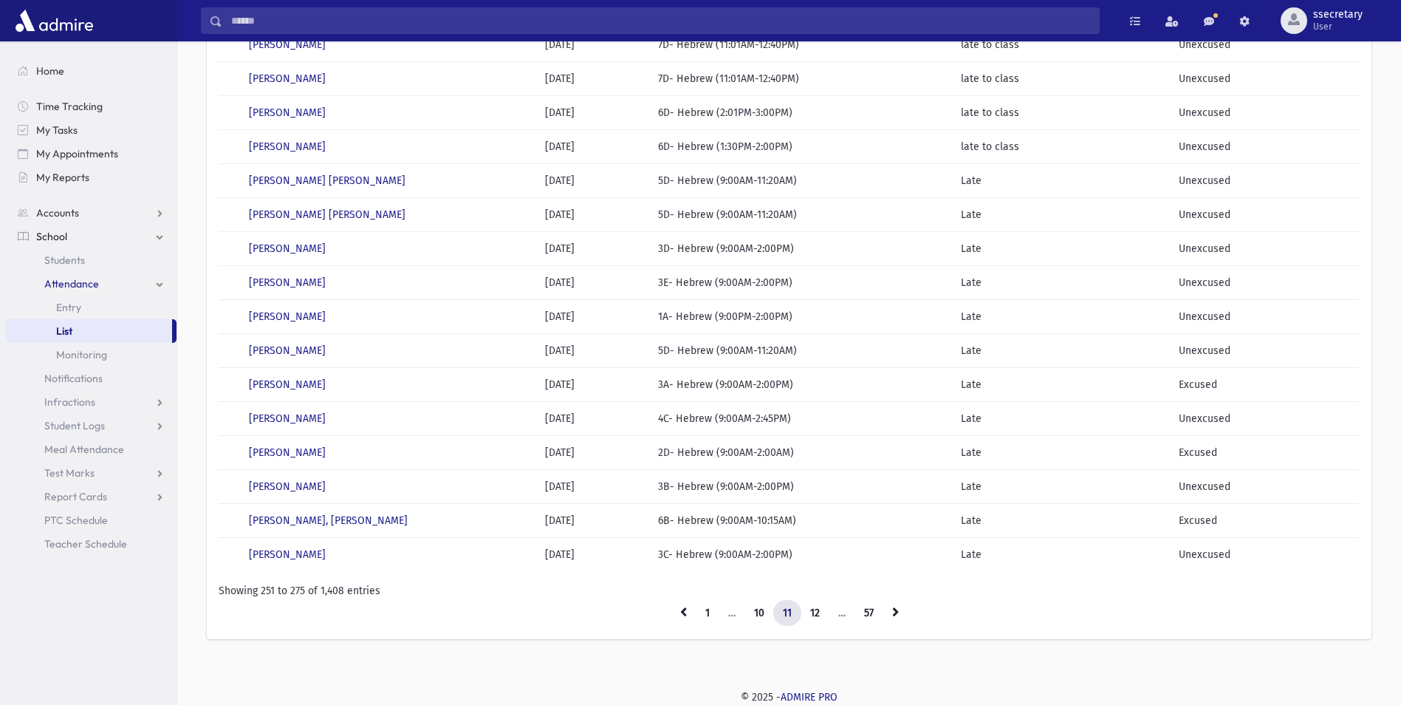
click at [896, 617] on icon at bounding box center [895, 611] width 7 height 10
click at [907, 618] on link at bounding box center [896, 613] width 26 height 27
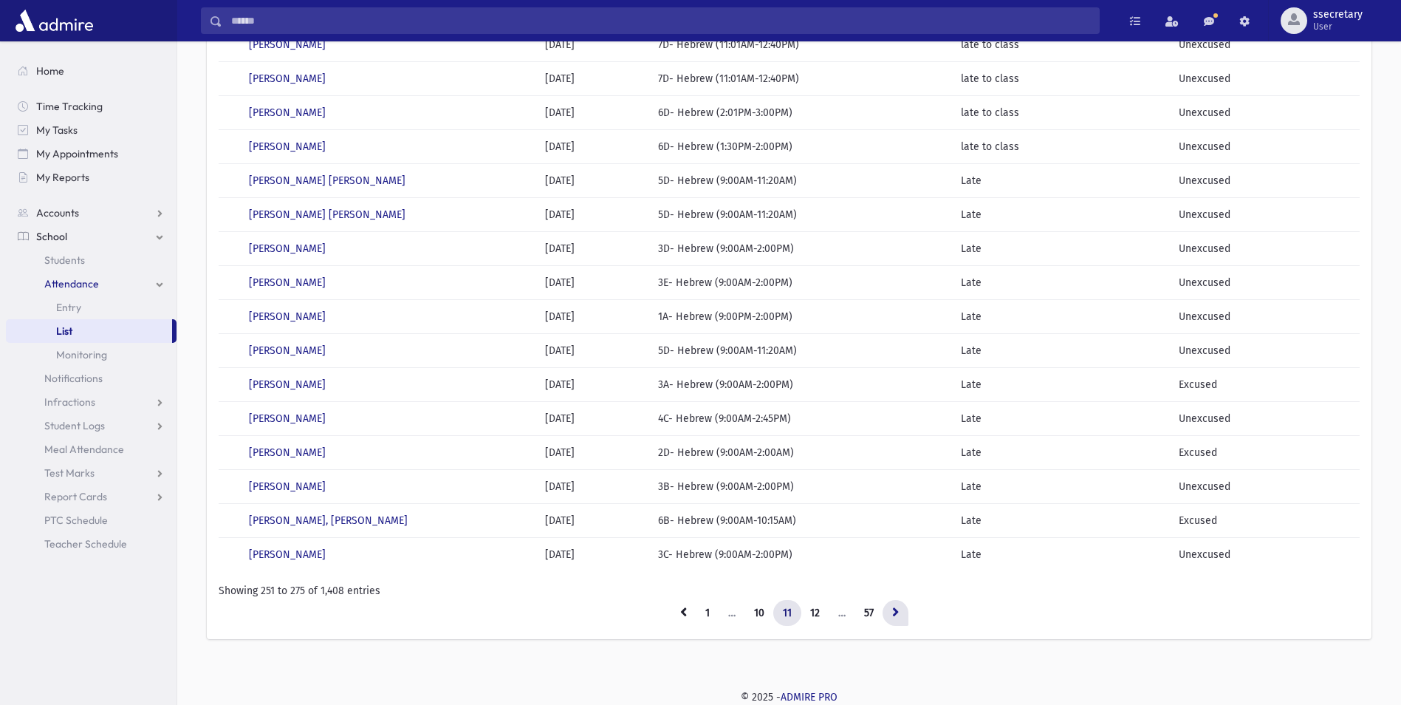
click at [892, 614] on icon at bounding box center [895, 611] width 7 height 10
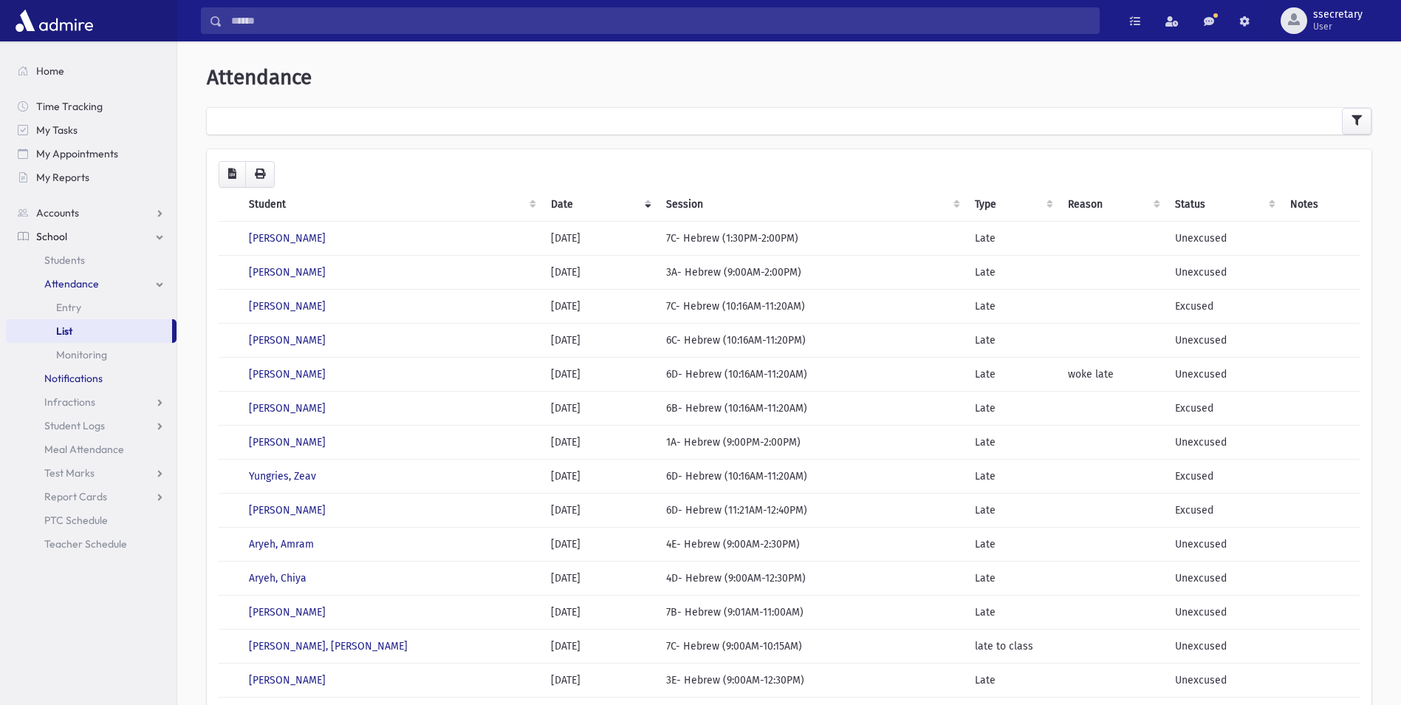
click at [133, 380] on link "Notifications" at bounding box center [91, 378] width 171 height 24
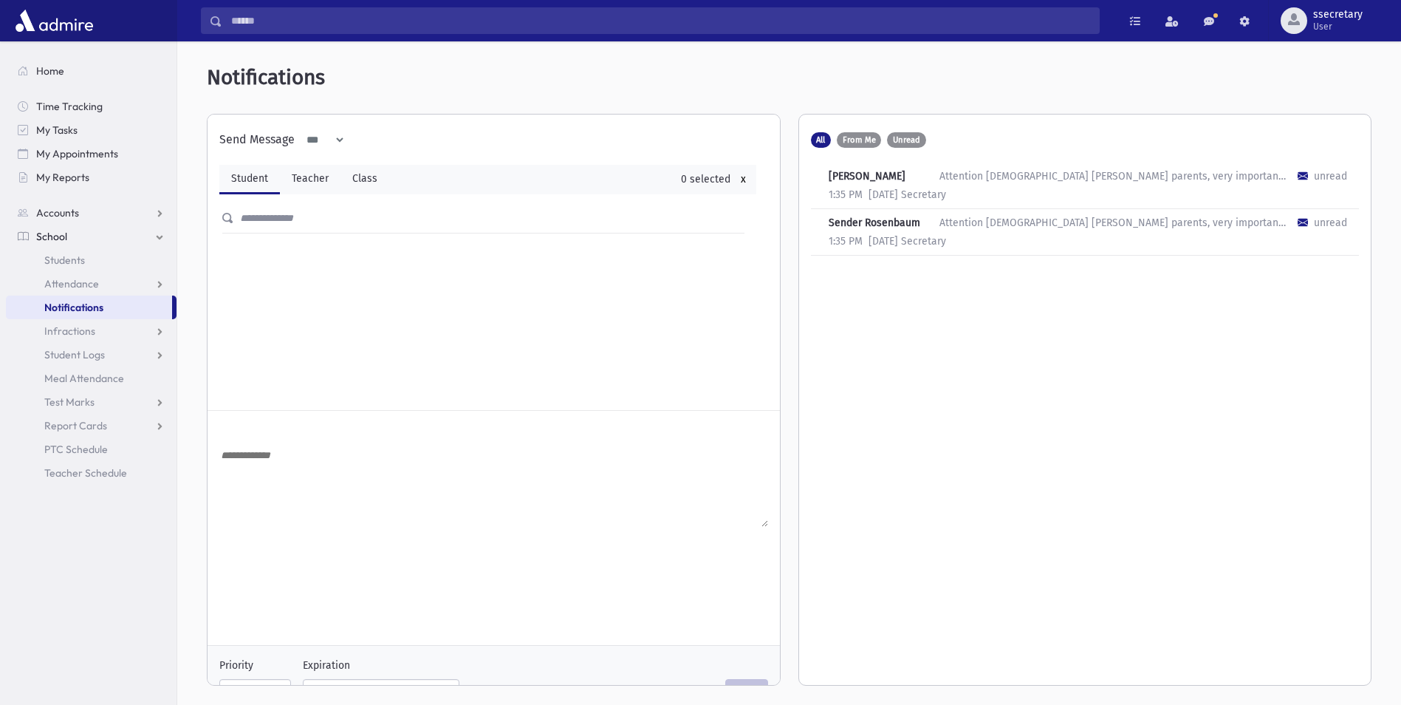
click at [1022, 178] on div "Attention [DEMOGRAPHIC_DATA] [PERSON_NAME] parents, very important that you sho…" at bounding box center [1113, 176] width 347 height 16
click at [869, 184] on div "[PERSON_NAME]" at bounding box center [884, 176] width 111 height 16
drag, startPoint x: 869, startPoint y: 190, endPoint x: 892, endPoint y: 203, distance: 27.1
click at [892, 202] on div "[DATE] Secretary" at bounding box center [907, 195] width 89 height 16
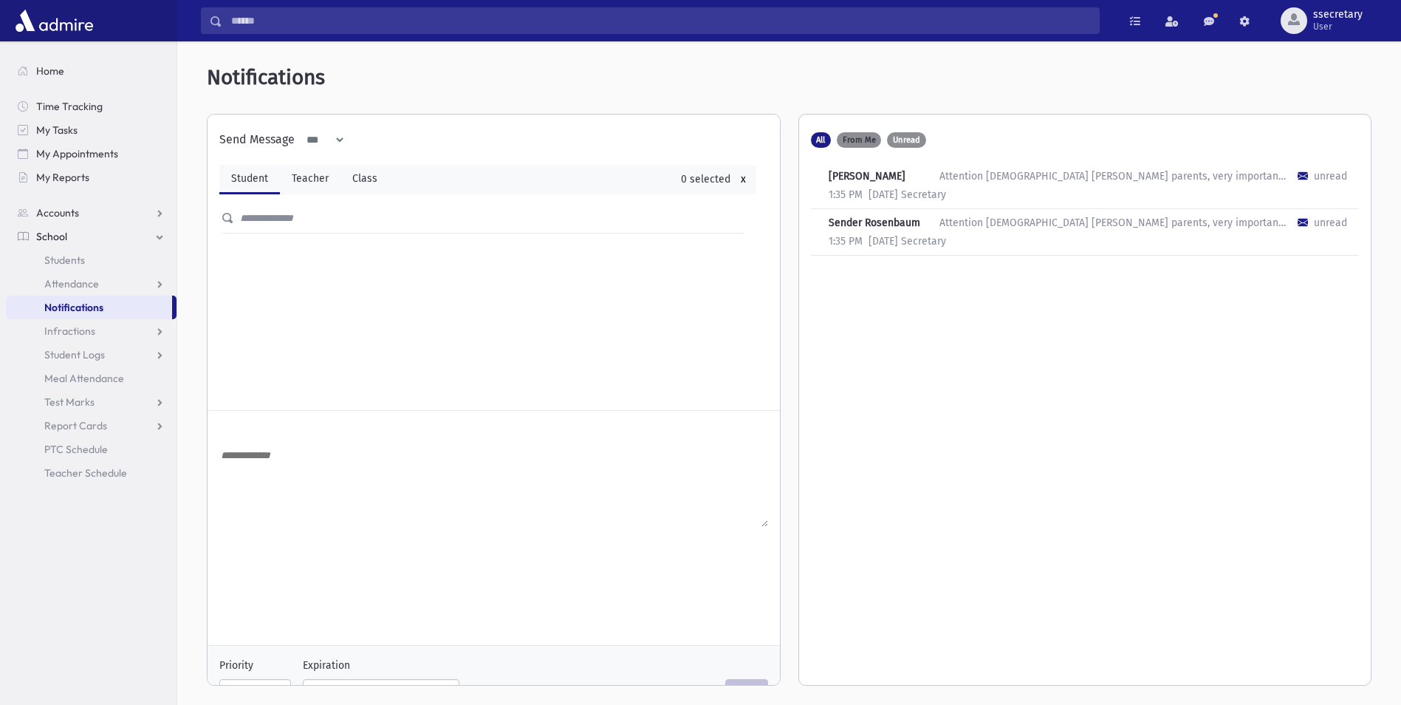
click at [867, 137] on span "From Me" at bounding box center [859, 140] width 33 height 8
click at [883, 184] on div "[PERSON_NAME]" at bounding box center [884, 176] width 111 height 16
click at [340, 135] on select "*** *****" at bounding box center [320, 139] width 51 height 27
click at [342, 135] on select "*** *****" at bounding box center [320, 139] width 51 height 27
click at [339, 139] on select "*** *****" at bounding box center [320, 139] width 51 height 27
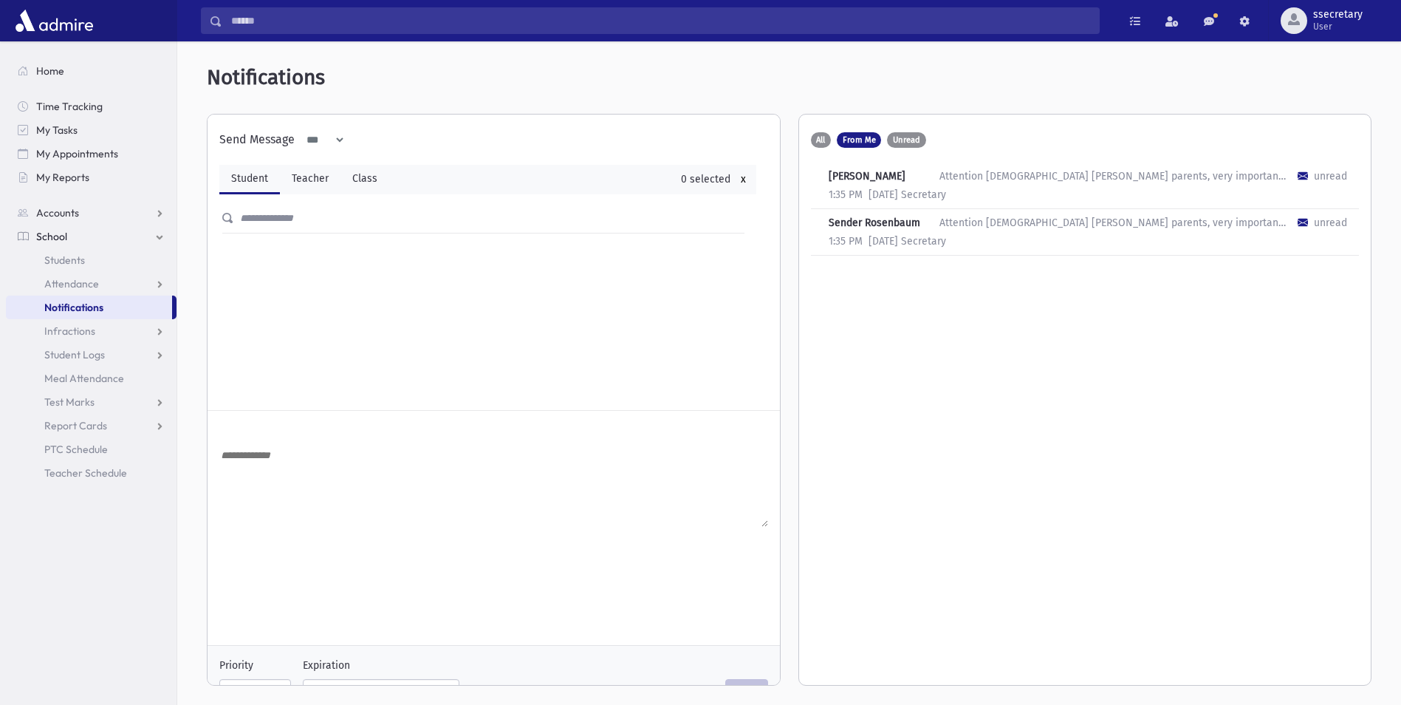
click at [421, 152] on div "**********" at bounding box center [487, 139] width 537 height 27
click at [880, 184] on div "[PERSON_NAME]" at bounding box center [884, 176] width 111 height 16
click at [162, 331] on link "Infractions" at bounding box center [91, 331] width 171 height 24
click at [150, 351] on link "Entry" at bounding box center [91, 355] width 171 height 24
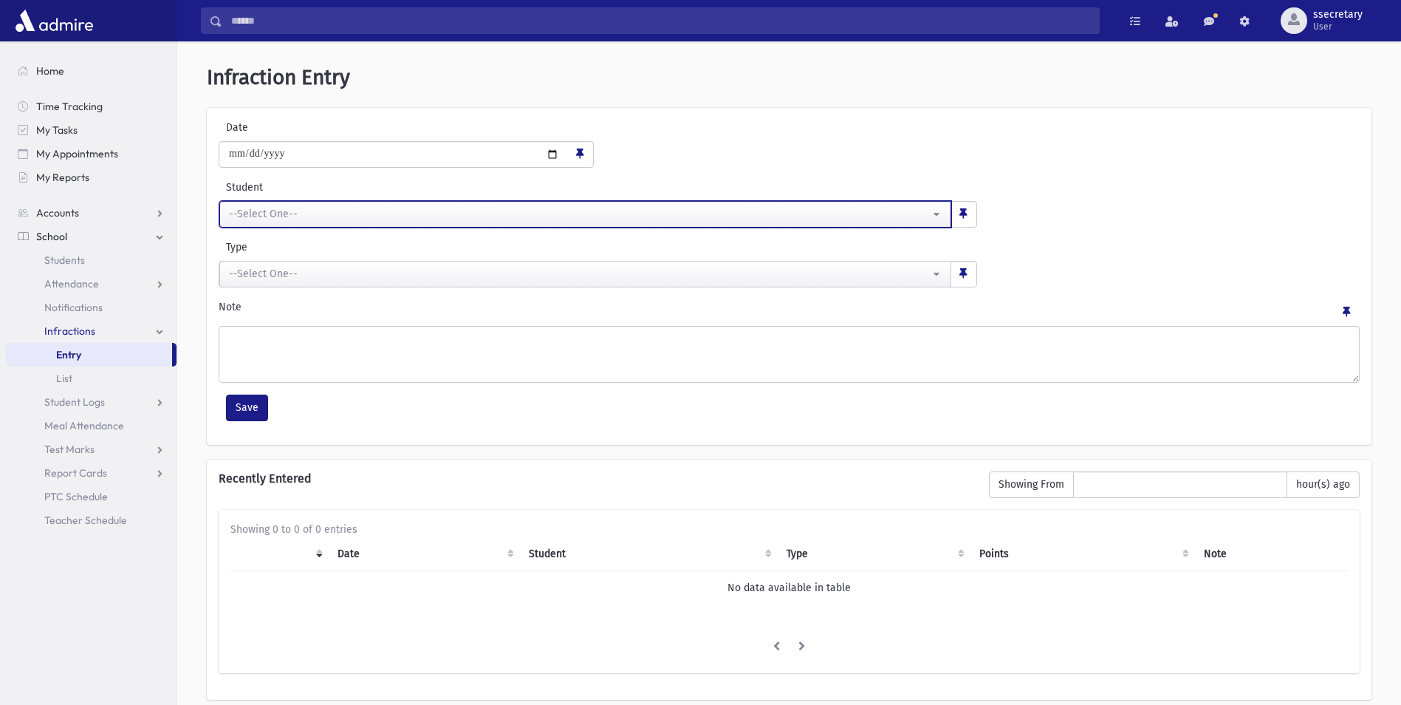
click at [327, 219] on div "--Select One--" at bounding box center [579, 214] width 701 height 16
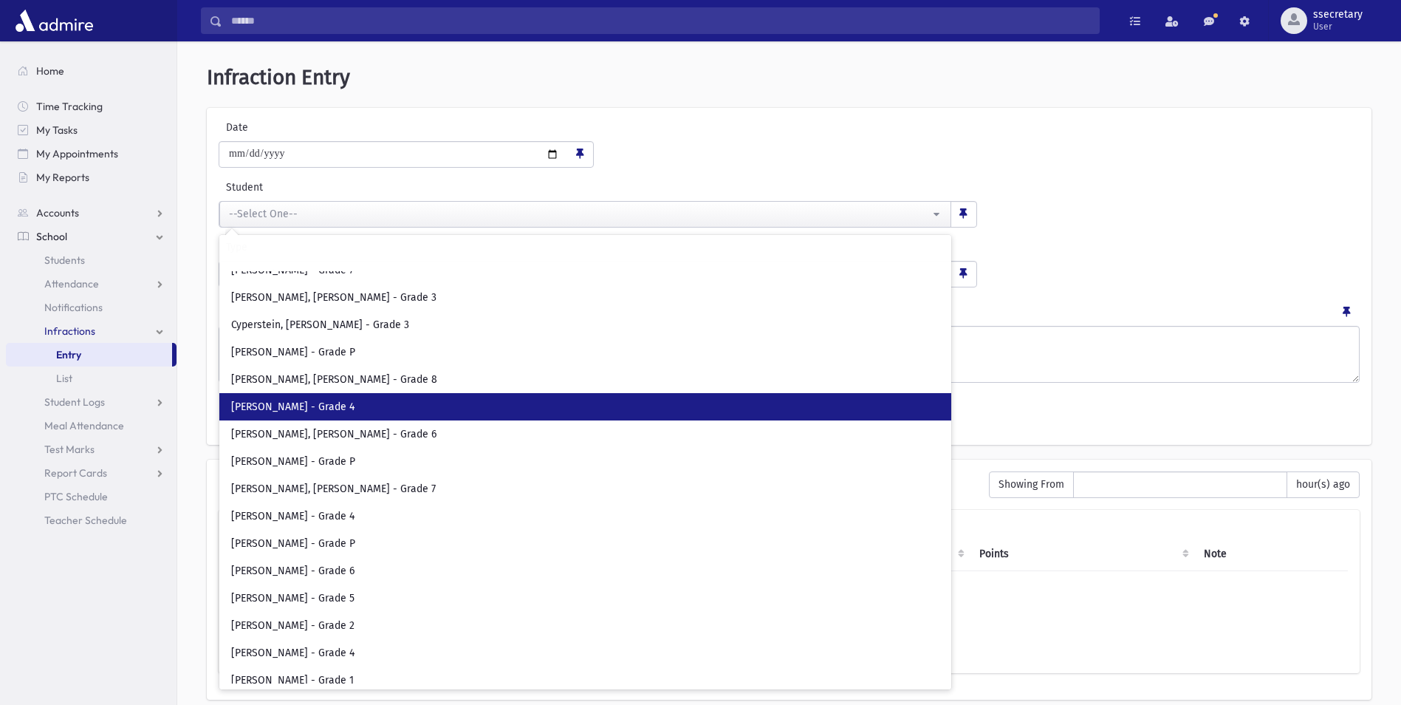
scroll to position [4284, 0]
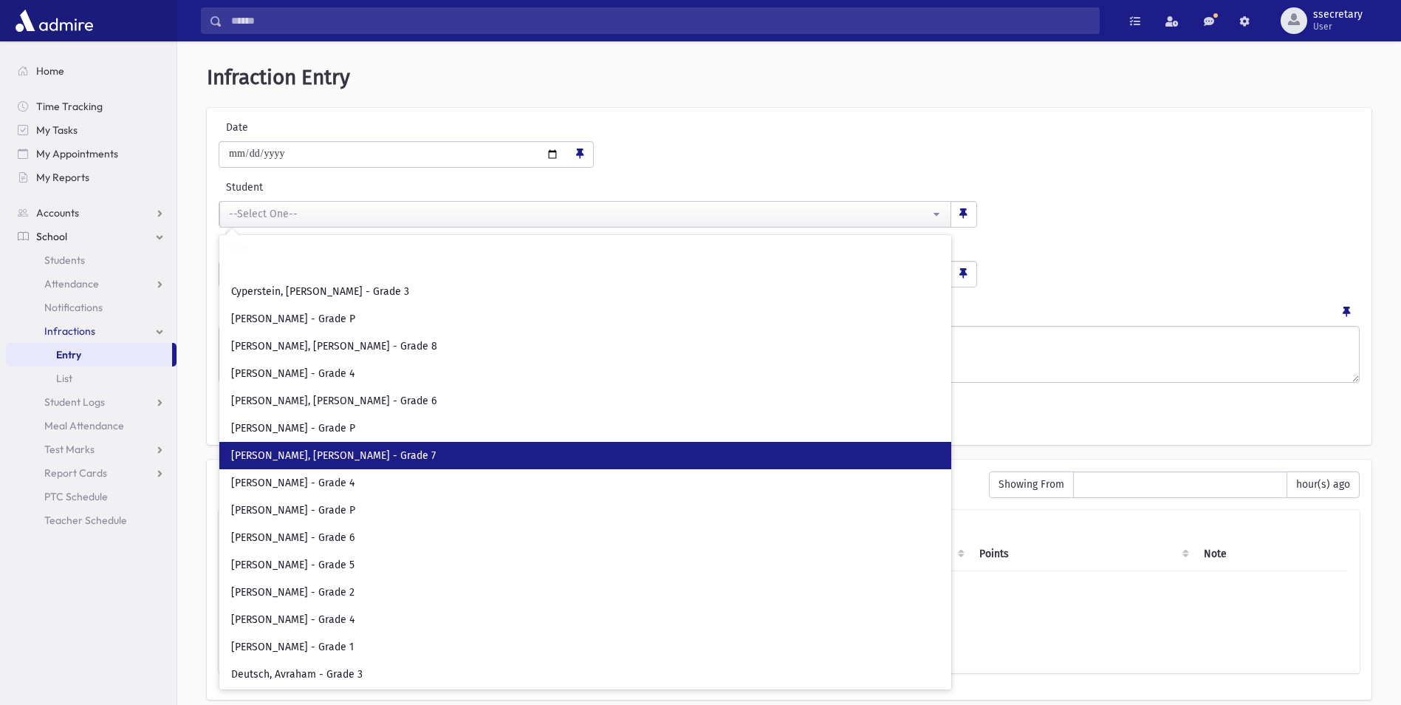
click at [407, 448] on link "[PERSON_NAME], [PERSON_NAME] - Grade 7" at bounding box center [585, 455] width 732 height 27
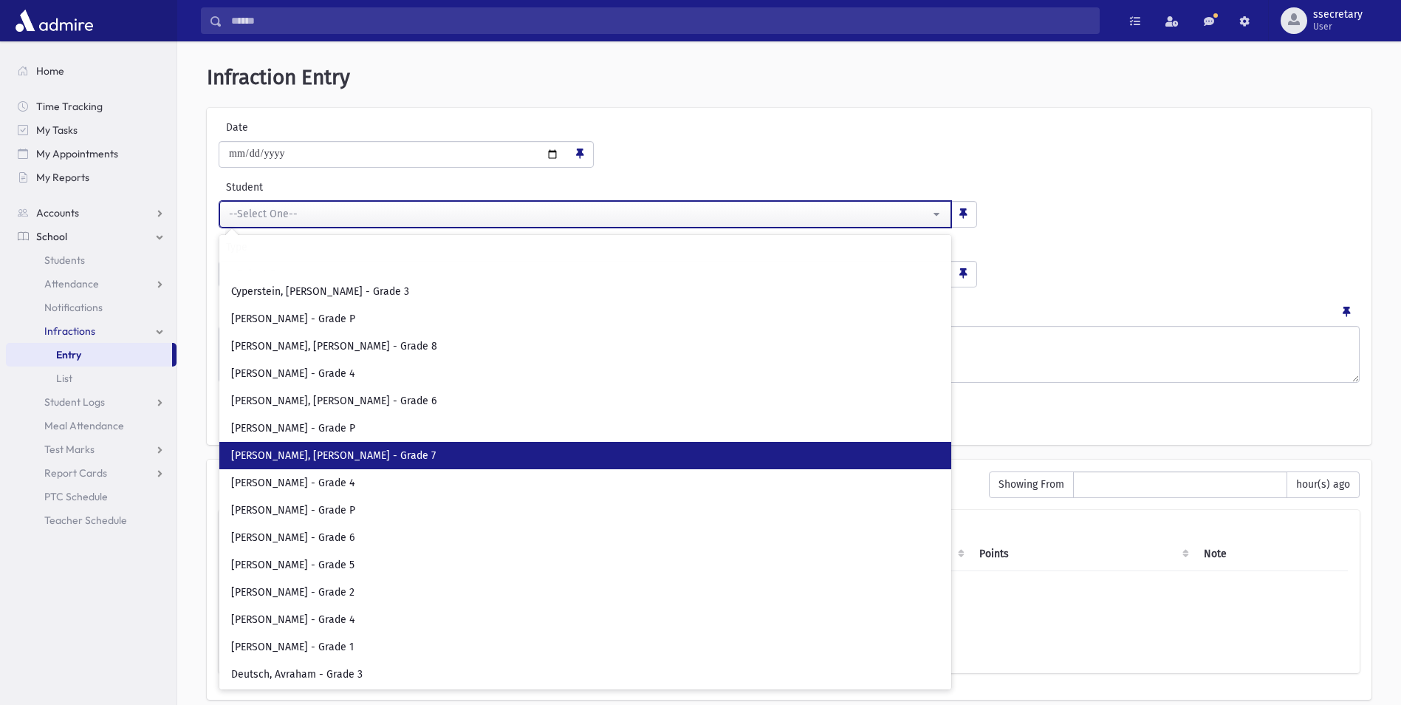
select select "****"
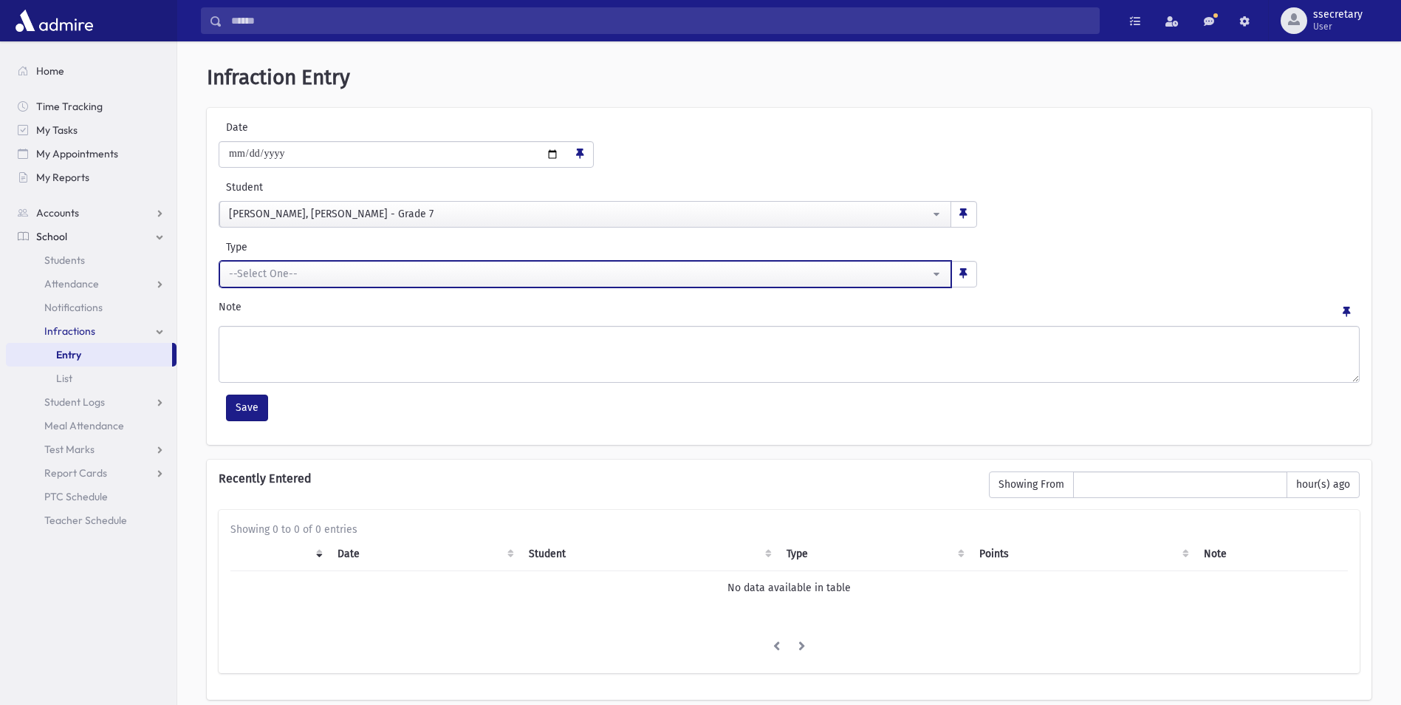
click at [550, 270] on div "--Select One--" at bounding box center [579, 274] width 701 height 16
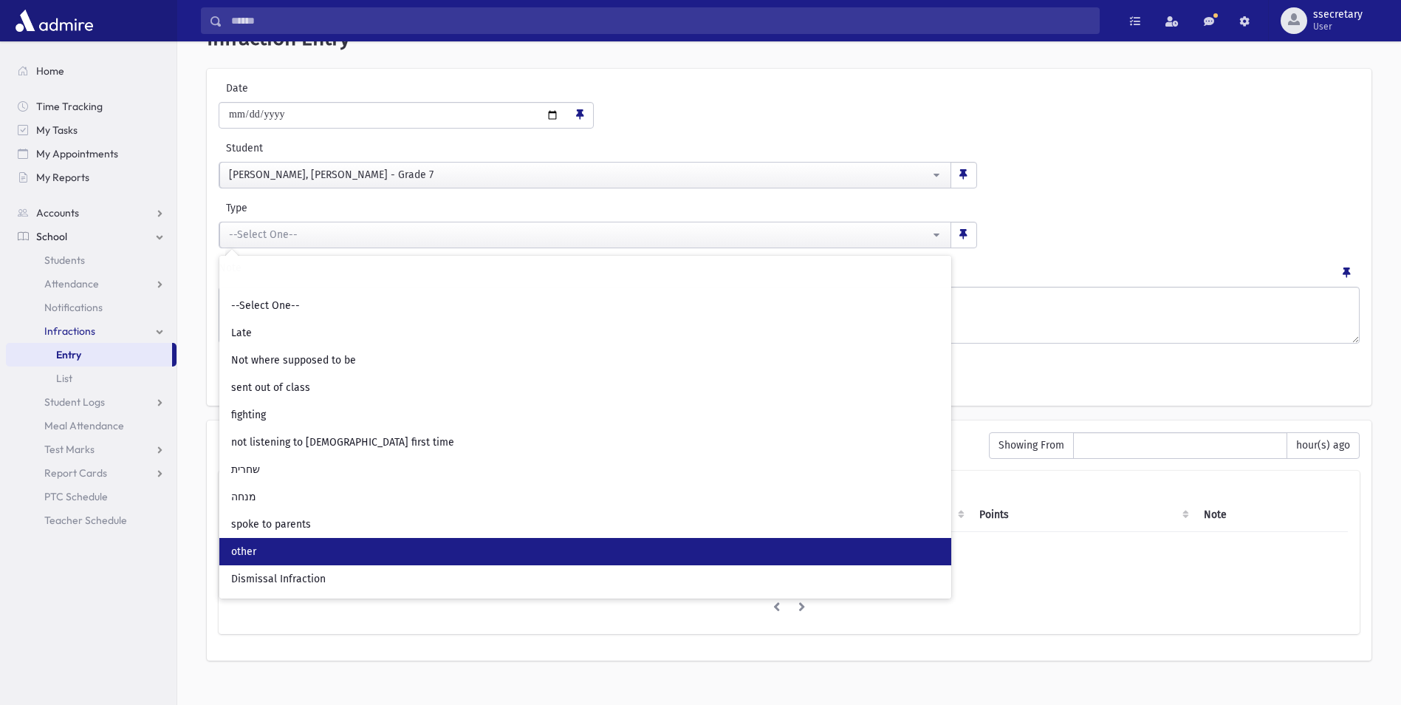
scroll to position [61, 0]
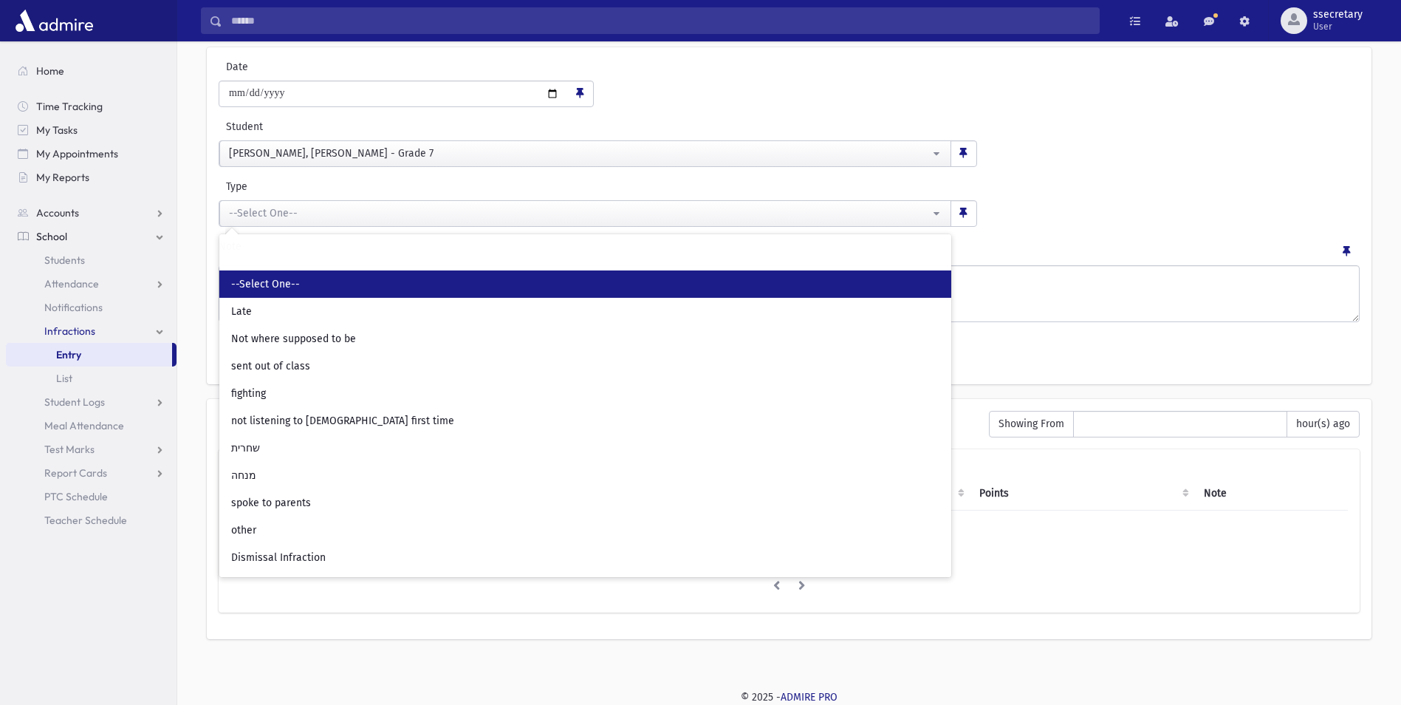
click at [303, 278] on link "--Select One--" at bounding box center [585, 283] width 732 height 27
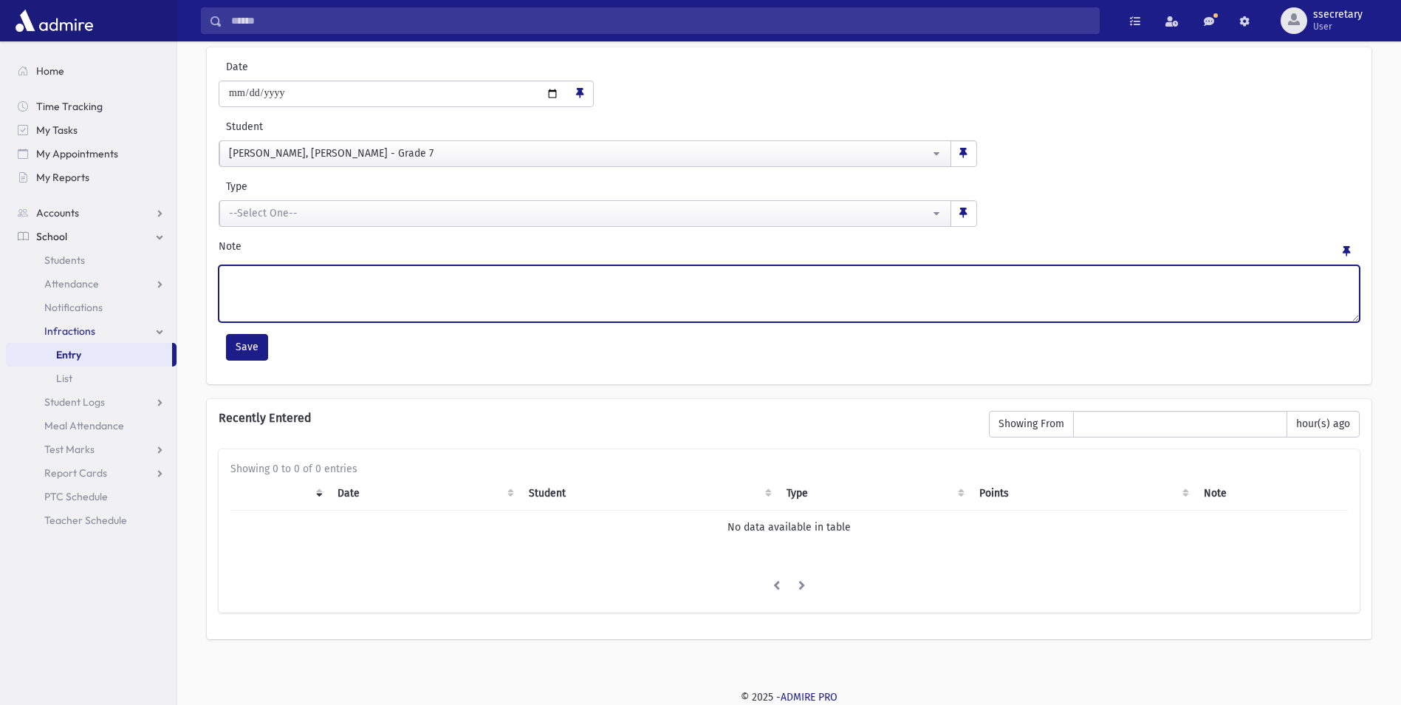
click at [451, 301] on textarea "Note" at bounding box center [789, 293] width 1141 height 57
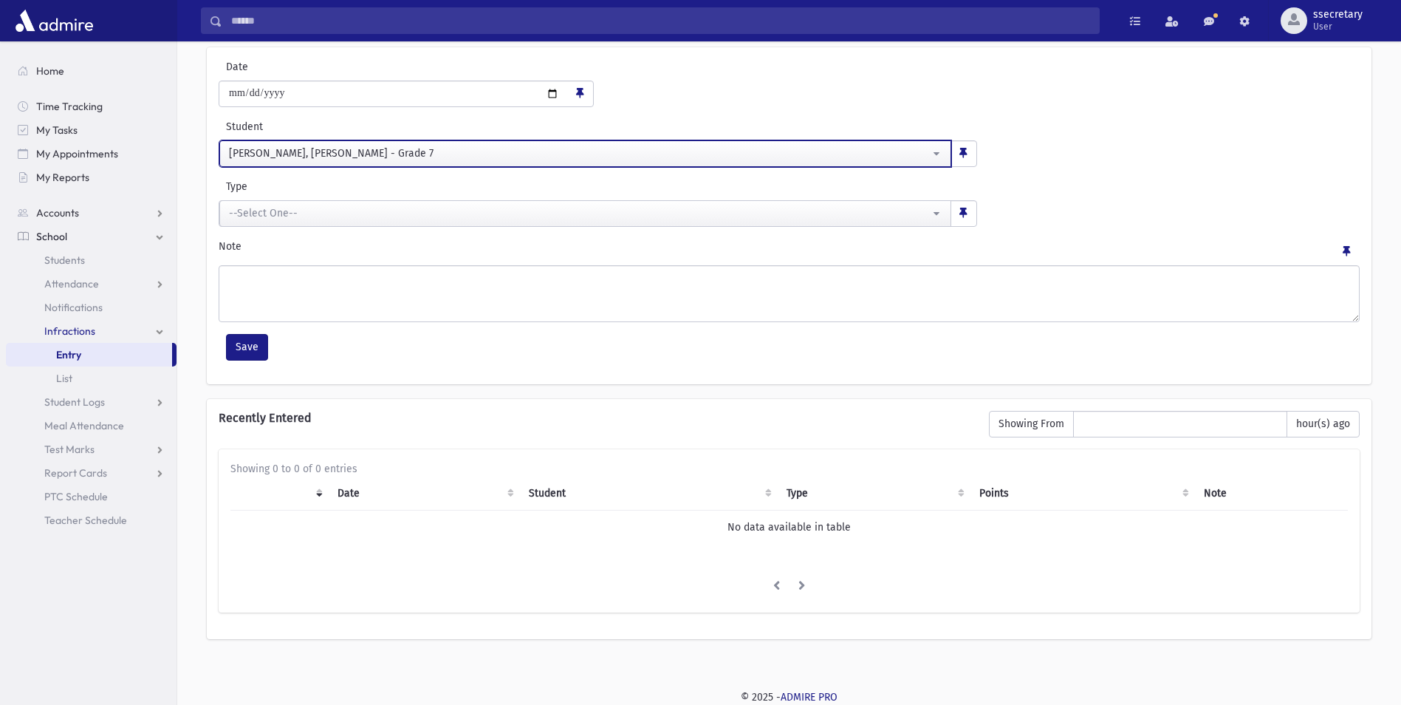
click at [935, 150] on button "David, Tuvia - Grade 7" at bounding box center [585, 153] width 732 height 27
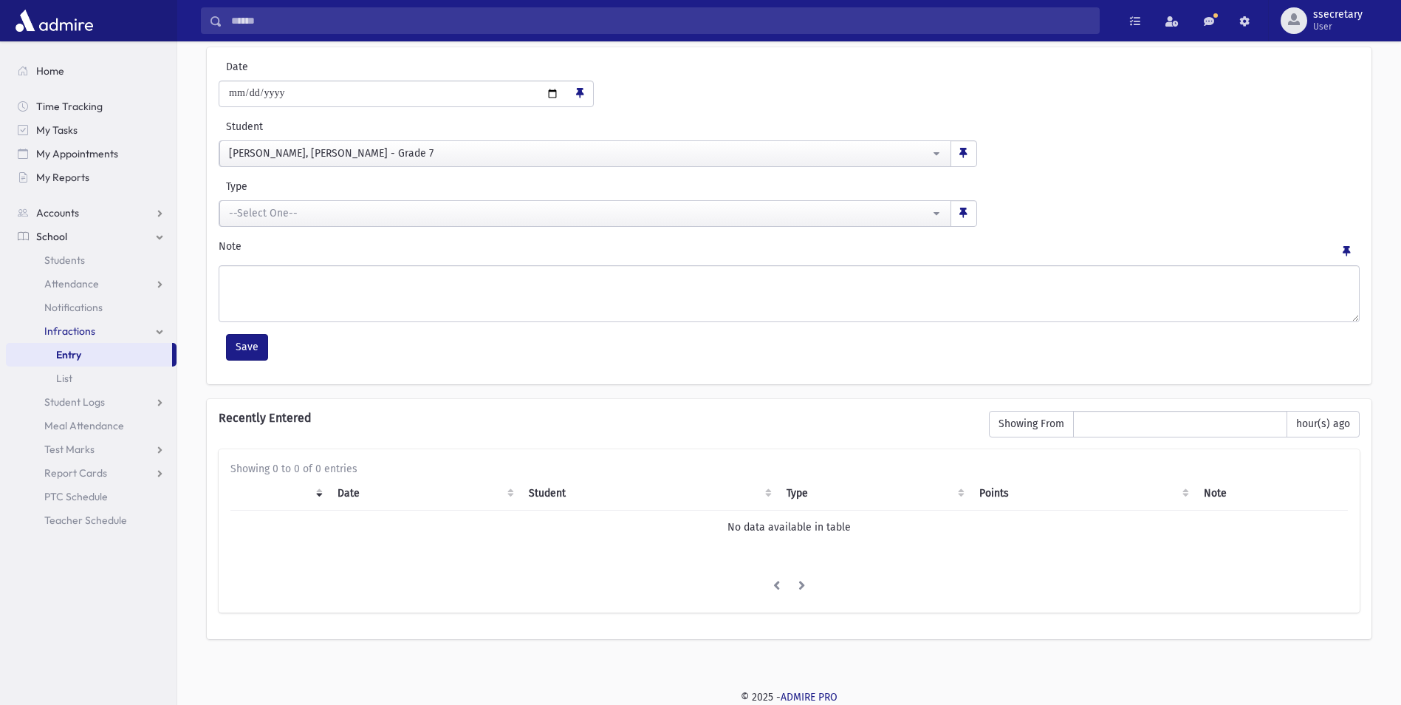
scroll to position [4232, 0]
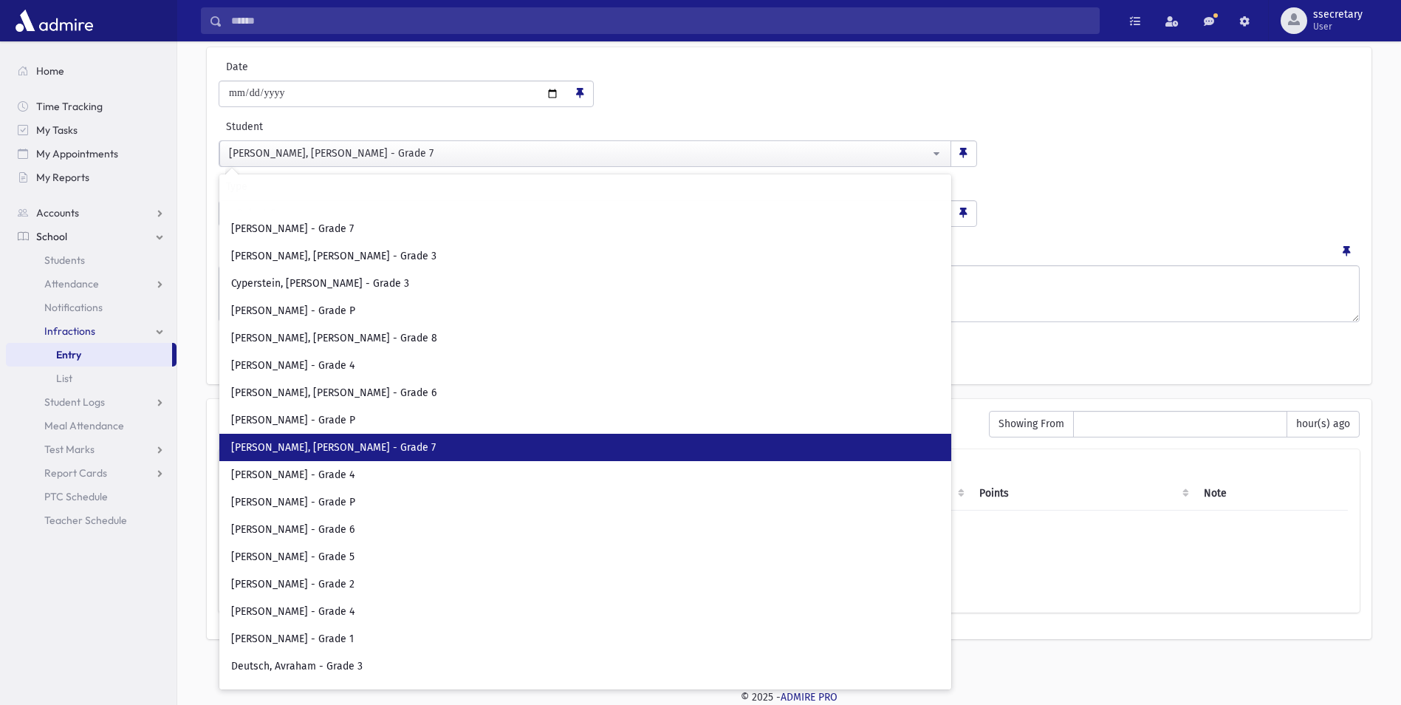
click at [677, 186] on input "Search" at bounding box center [585, 195] width 720 height 24
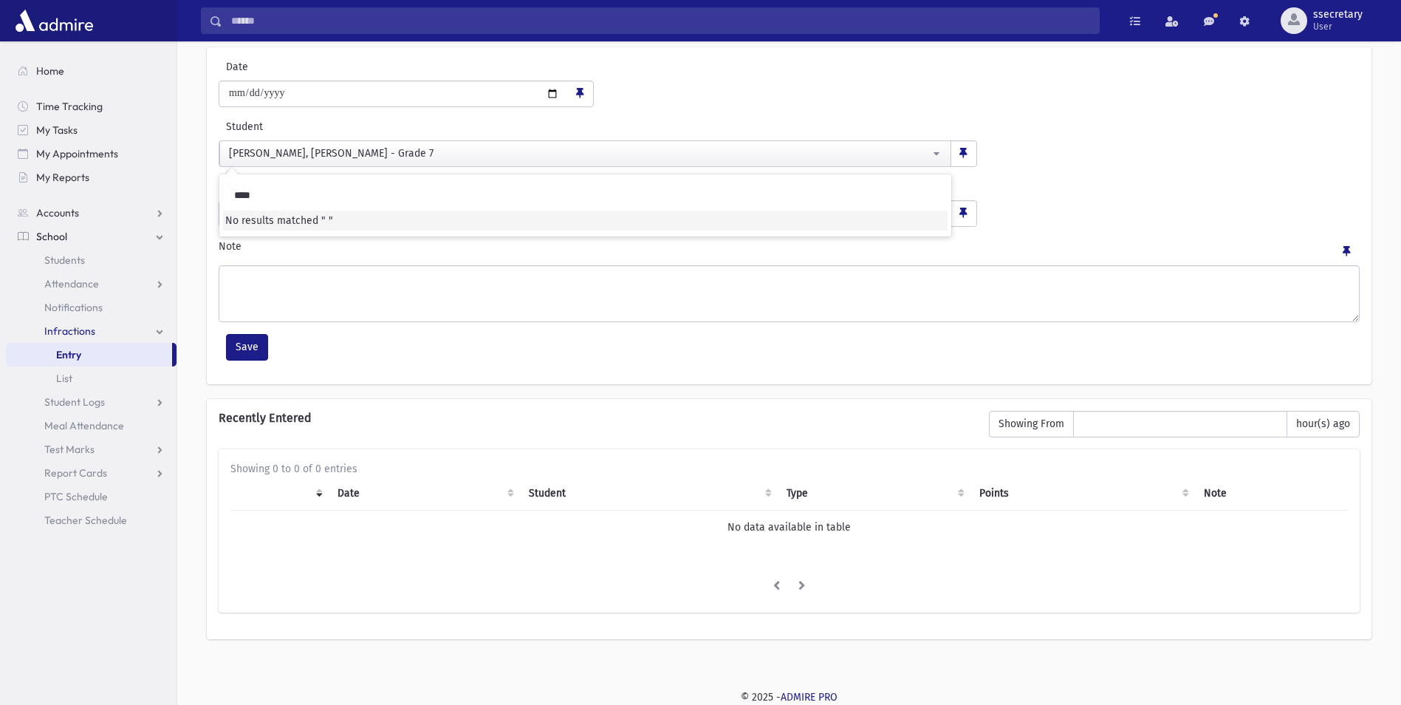
scroll to position [0, 0]
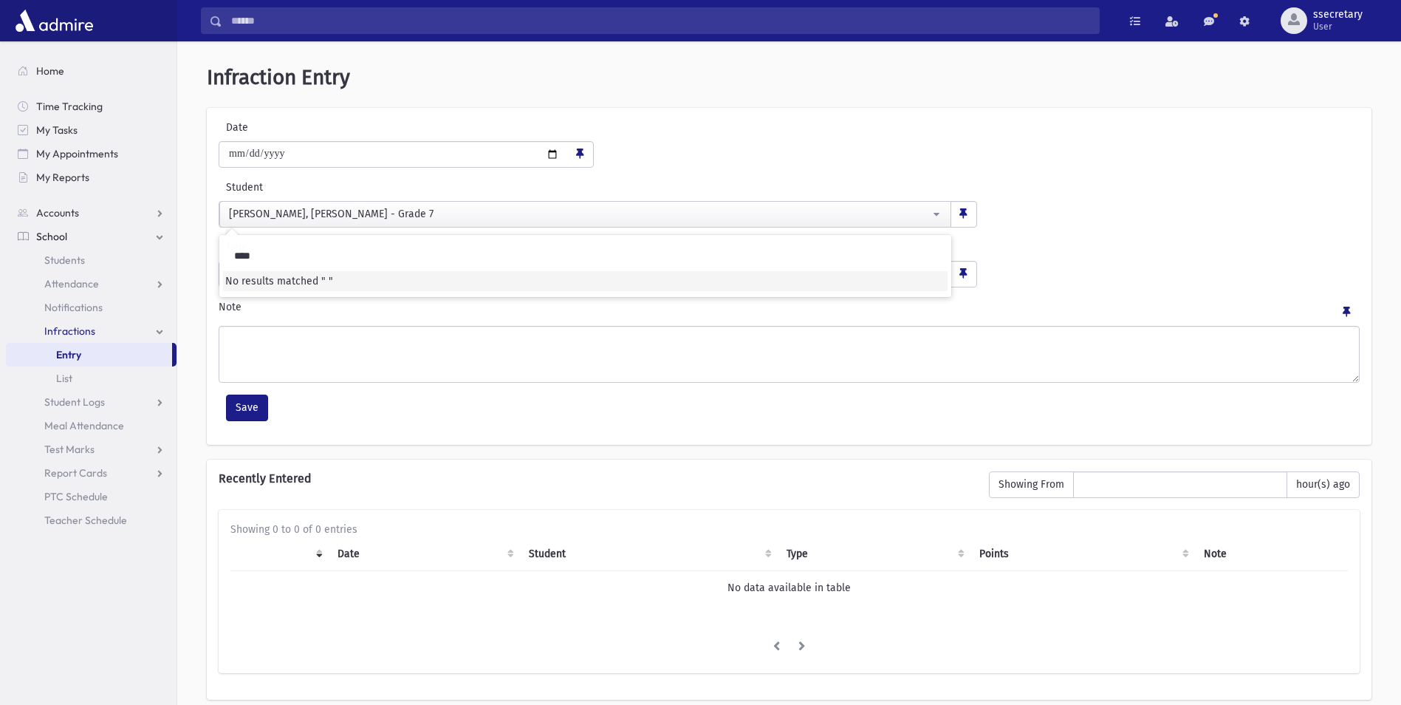
click at [1057, 236] on div "**********" at bounding box center [789, 276] width 1165 height 337
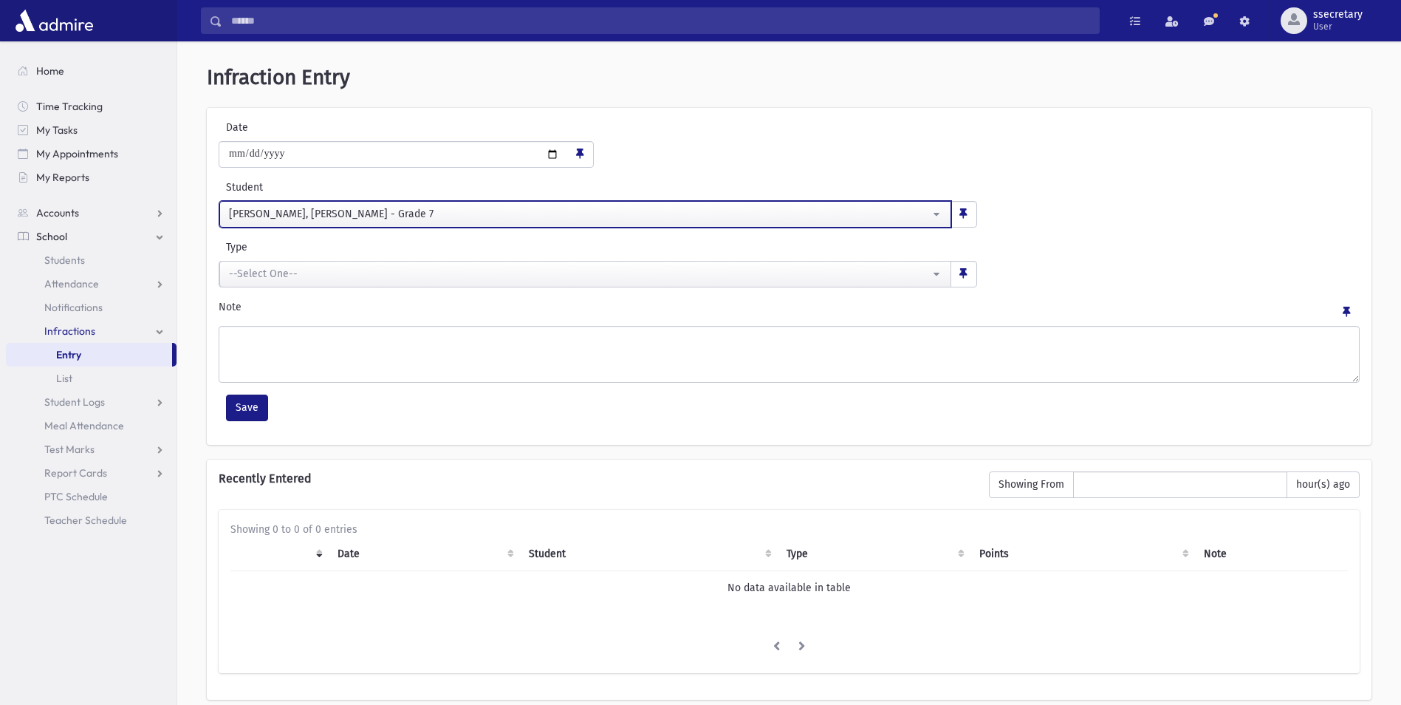
click at [544, 205] on button "David, Tuvia - Grade 7" at bounding box center [585, 214] width 732 height 27
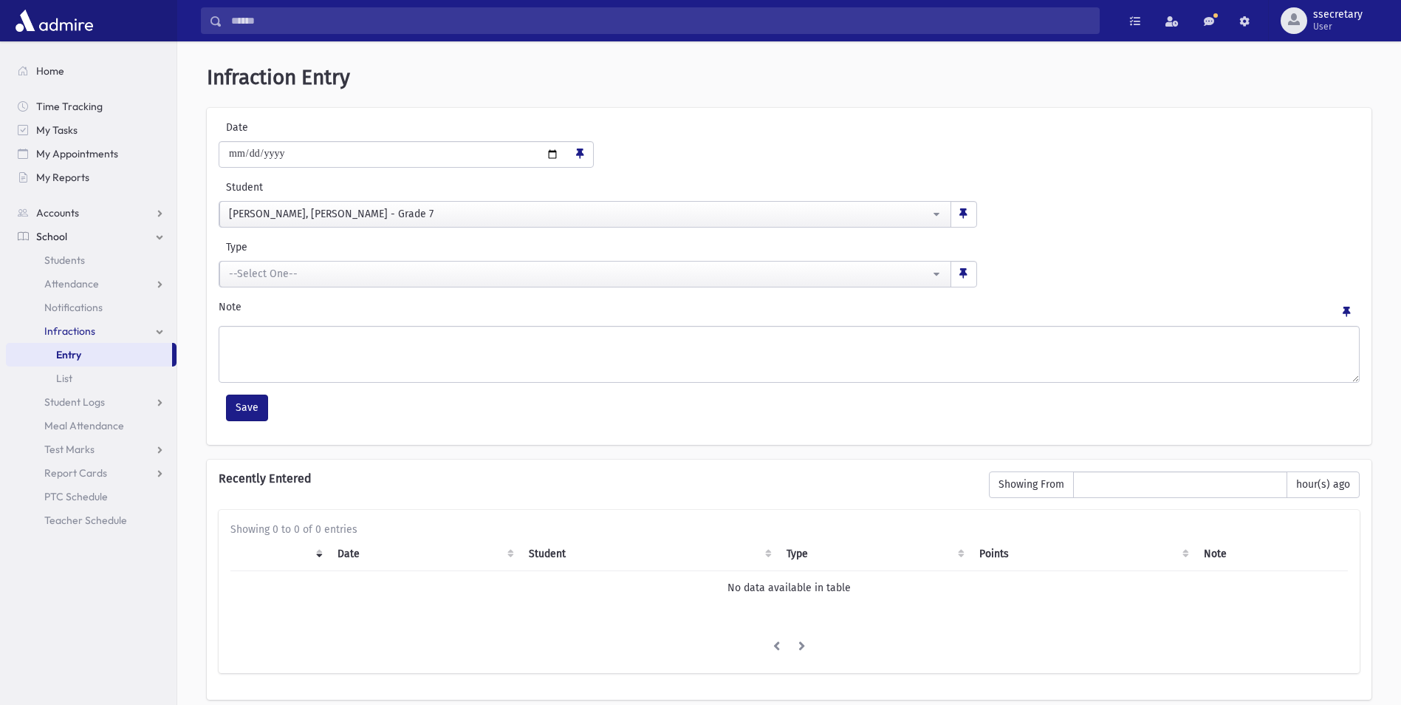
scroll to position [4262, 0]
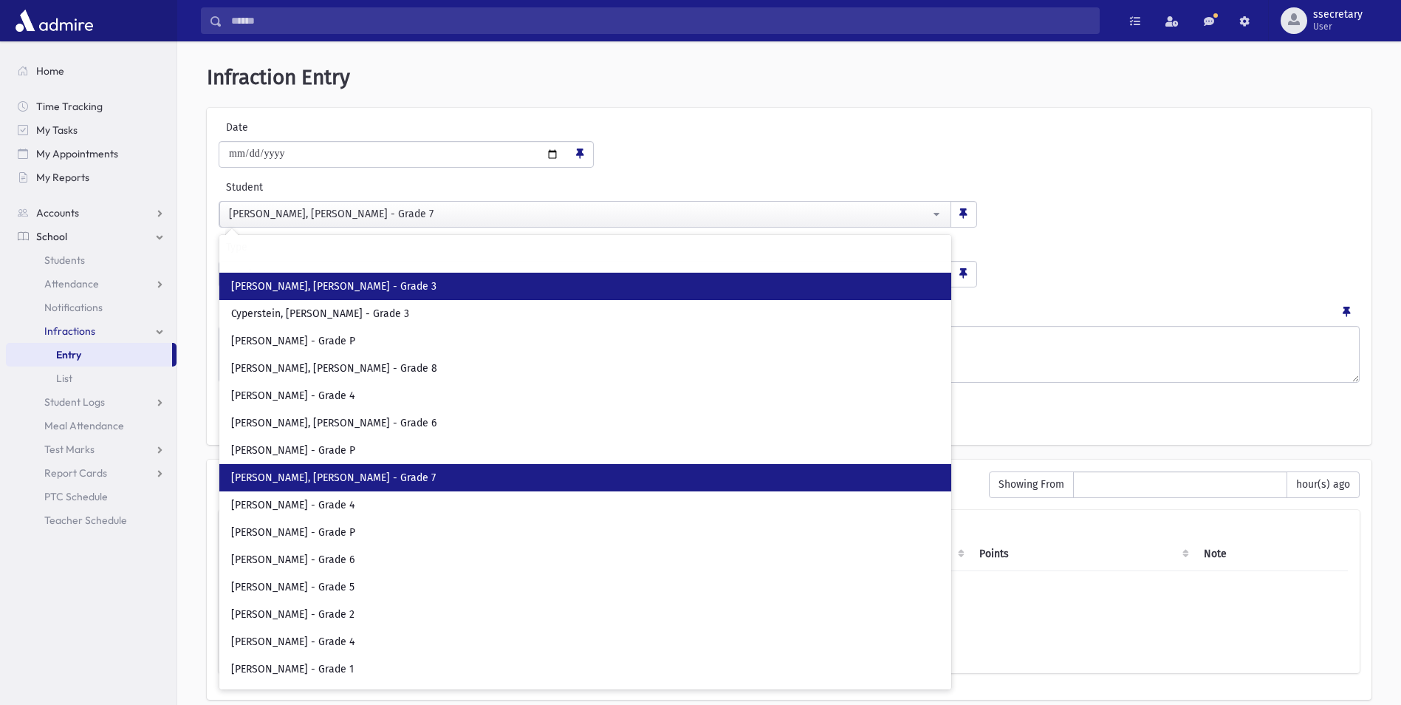
click at [564, 283] on link "Cooper, Yisroel Meir - Grade 3" at bounding box center [585, 286] width 732 height 27
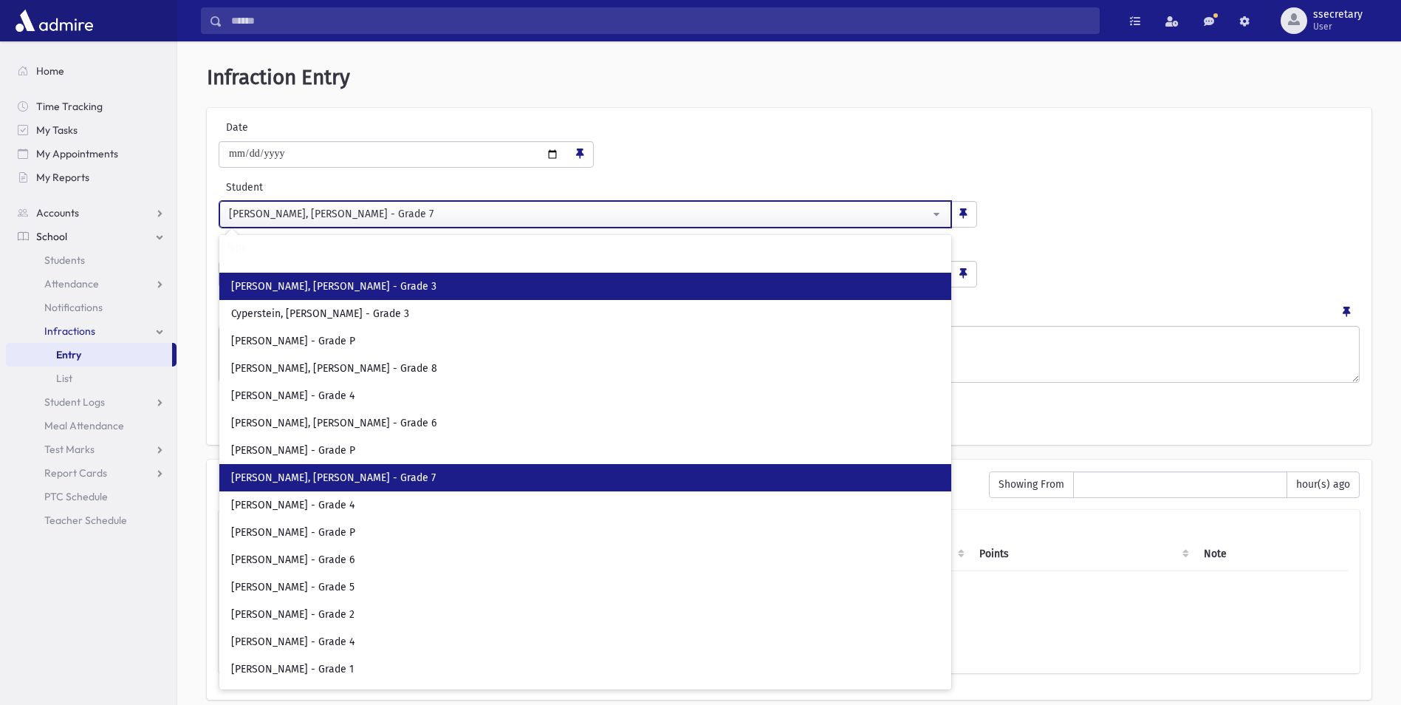
select select "****"
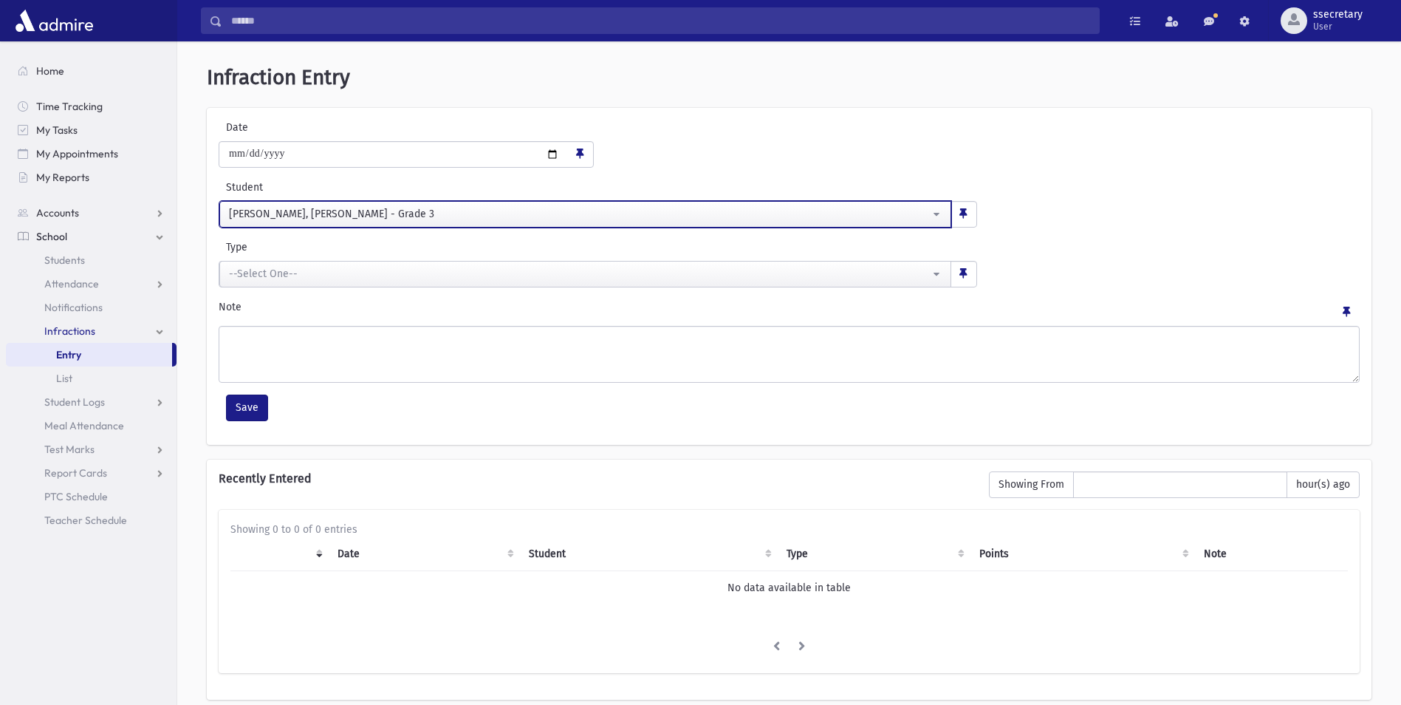
scroll to position [0, 0]
click at [677, 219] on div "Cooper, Yisroel Meir - Grade 3" at bounding box center [579, 214] width 701 height 16
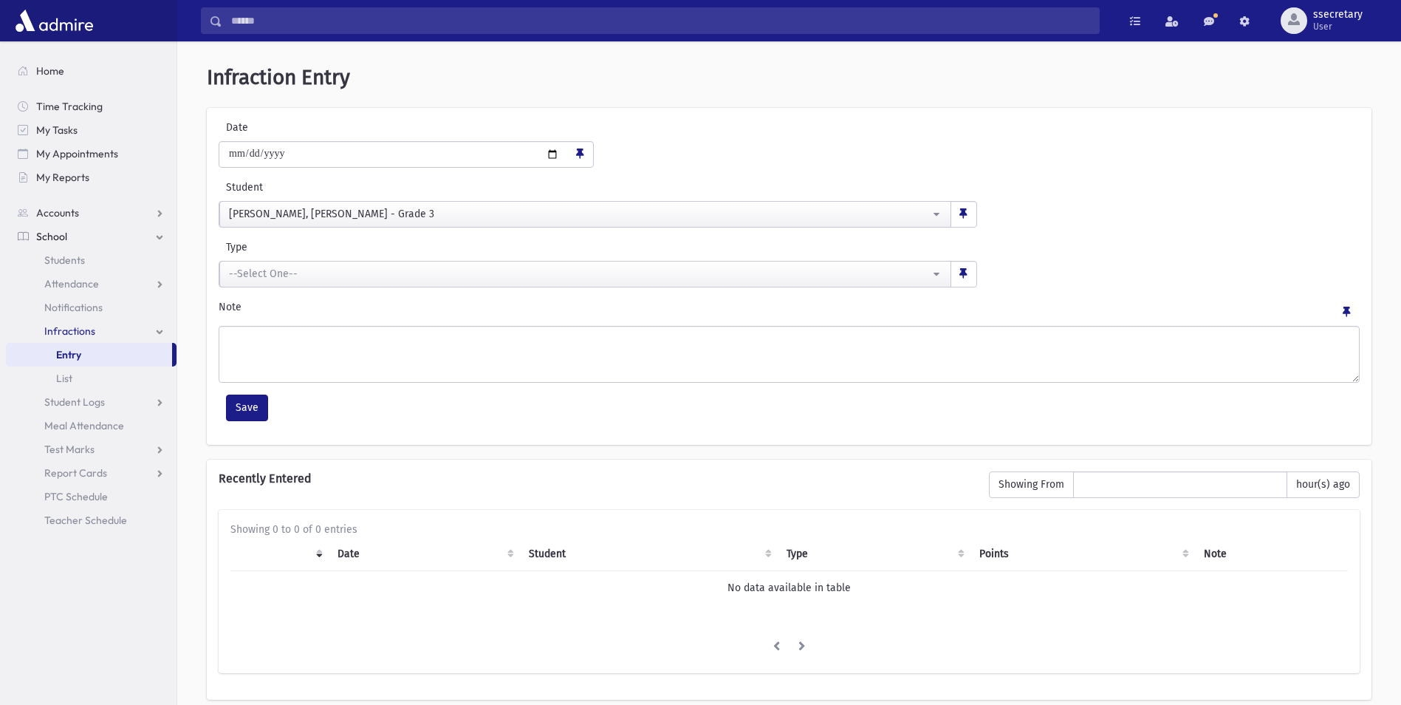
scroll to position [4071, 0]
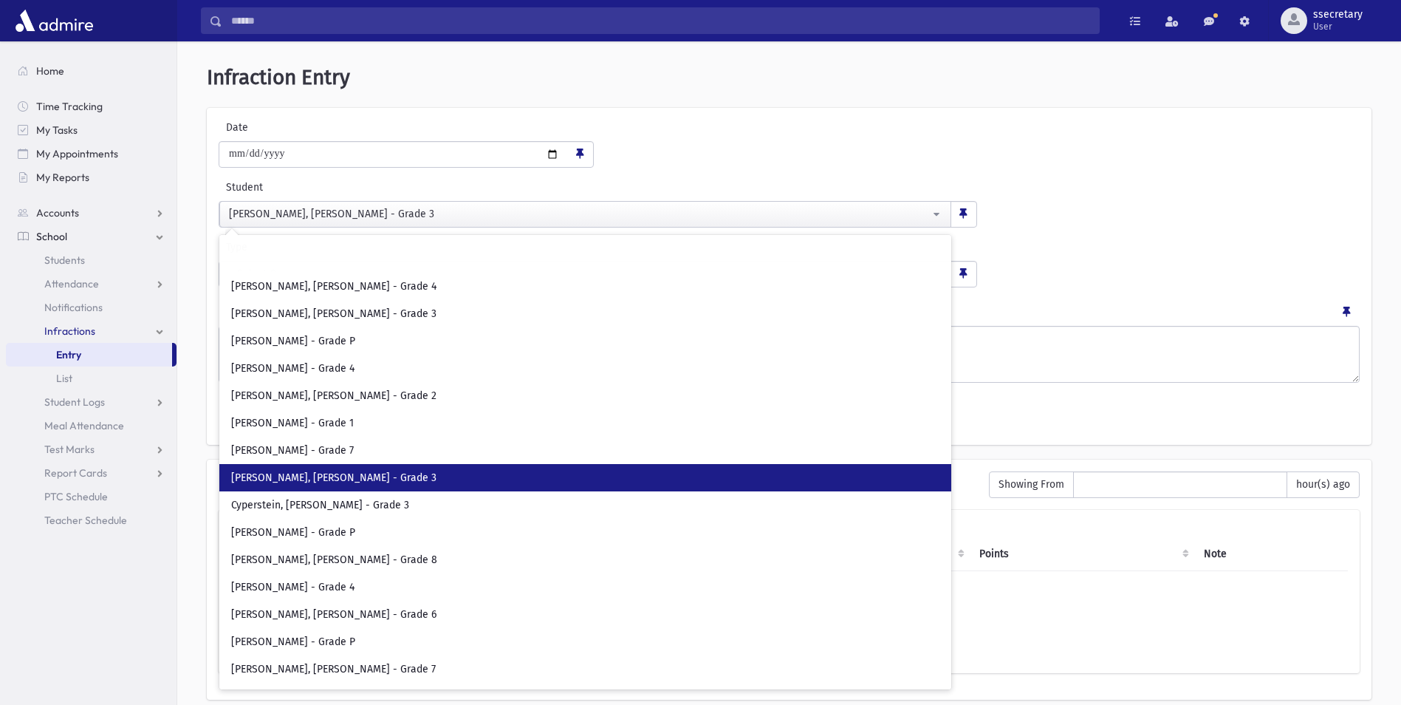
click at [1228, 242] on div "**********" at bounding box center [789, 263] width 1149 height 48
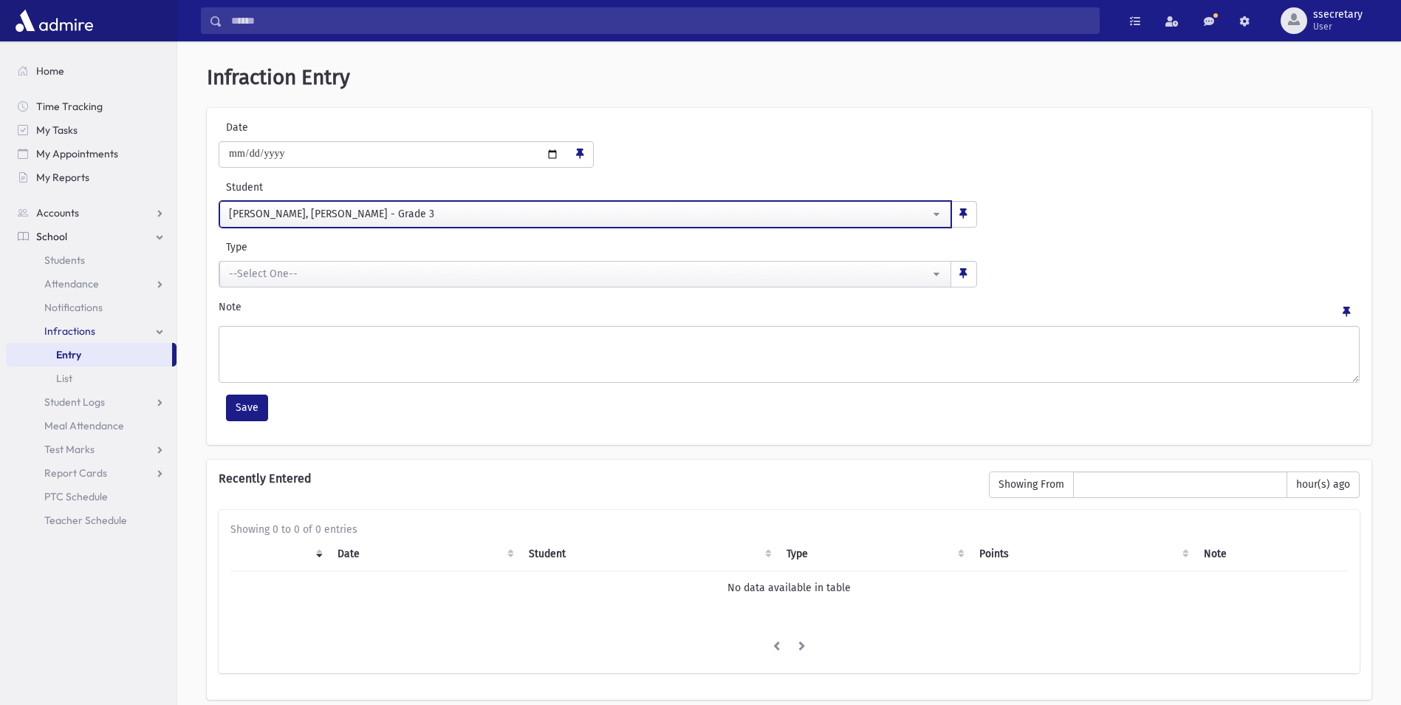
click at [433, 212] on div "Cooper, Yisroel Meir - Grade 3" at bounding box center [579, 214] width 701 height 16
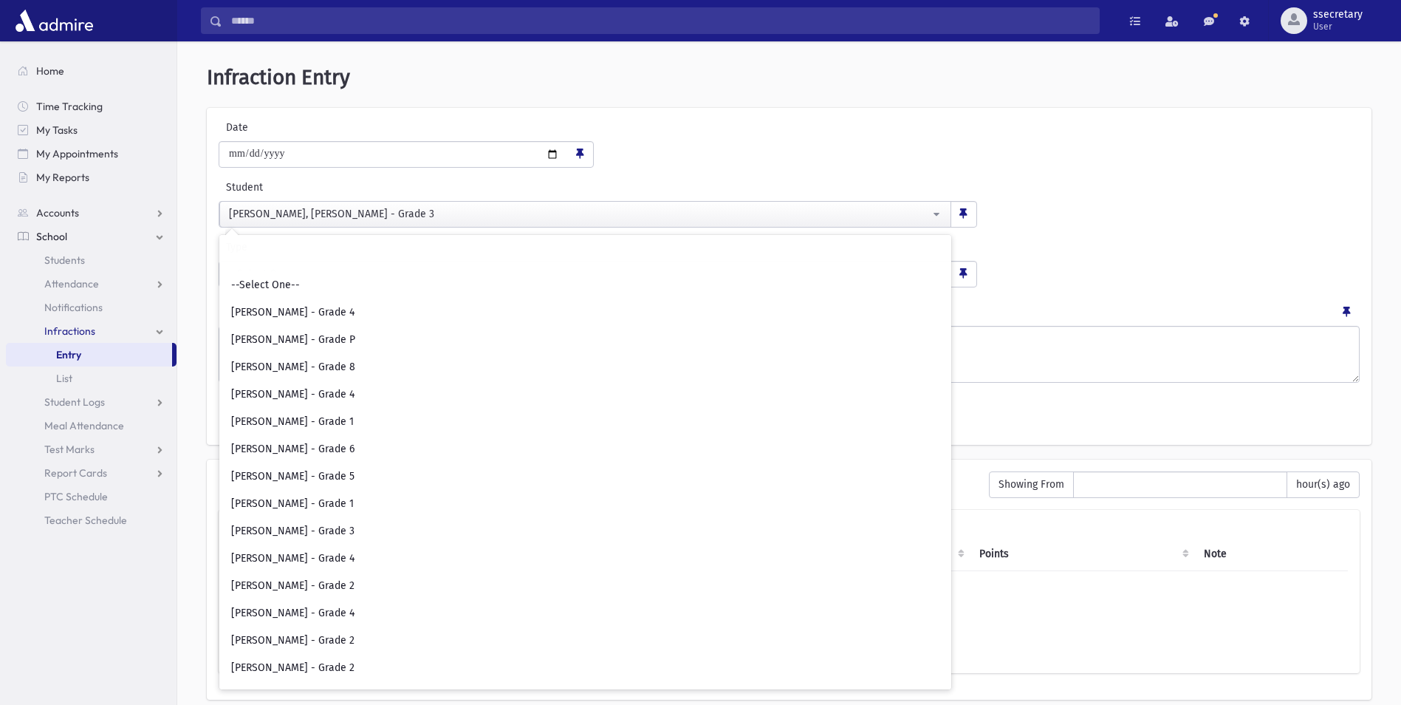
click at [824, 243] on div at bounding box center [585, 256] width 732 height 30
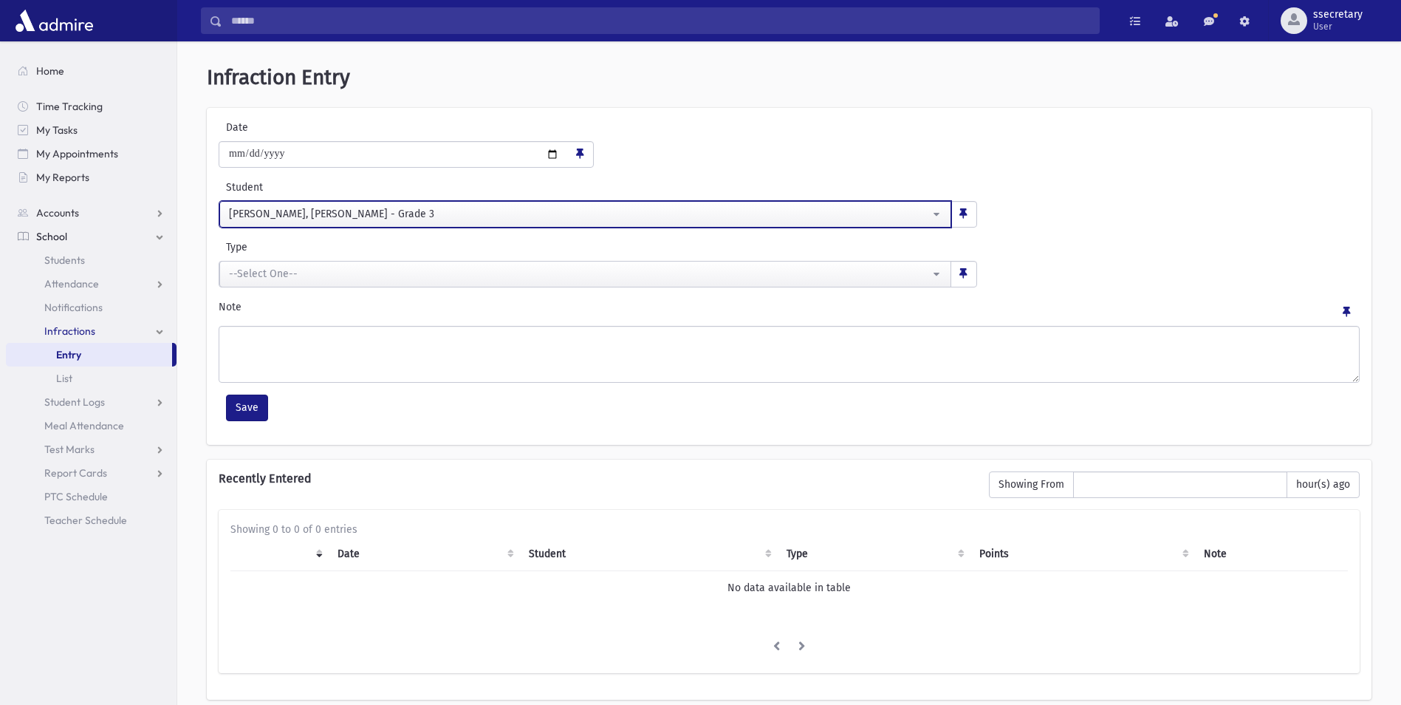
click at [700, 217] on div "Cooper, Yisroel Meir - Grade 3" at bounding box center [579, 214] width 701 height 16
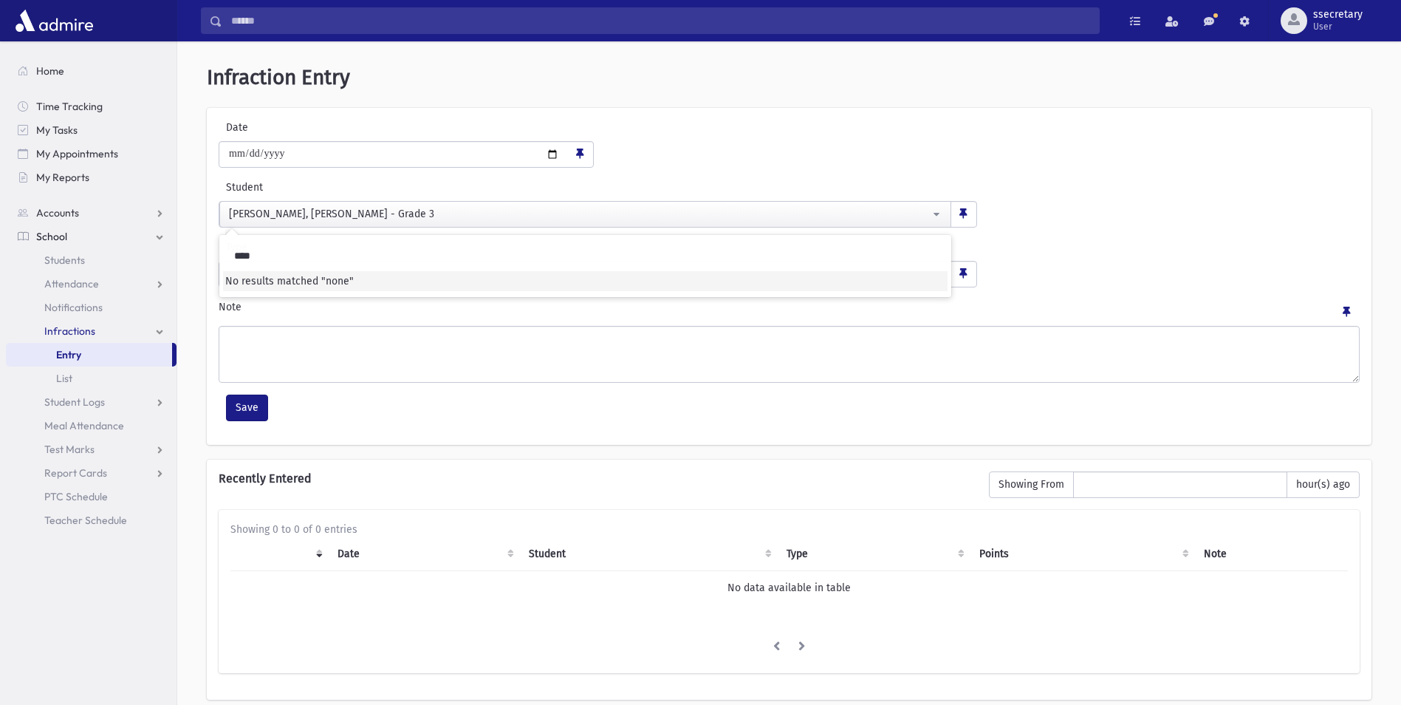
type input "****"
click at [131, 194] on ul "Home Time Tracking My Tasks My Appointments My Reports Accounts Accounts Accoun…" at bounding box center [91, 295] width 171 height 473
click at [105, 264] on link "Students" at bounding box center [91, 260] width 171 height 24
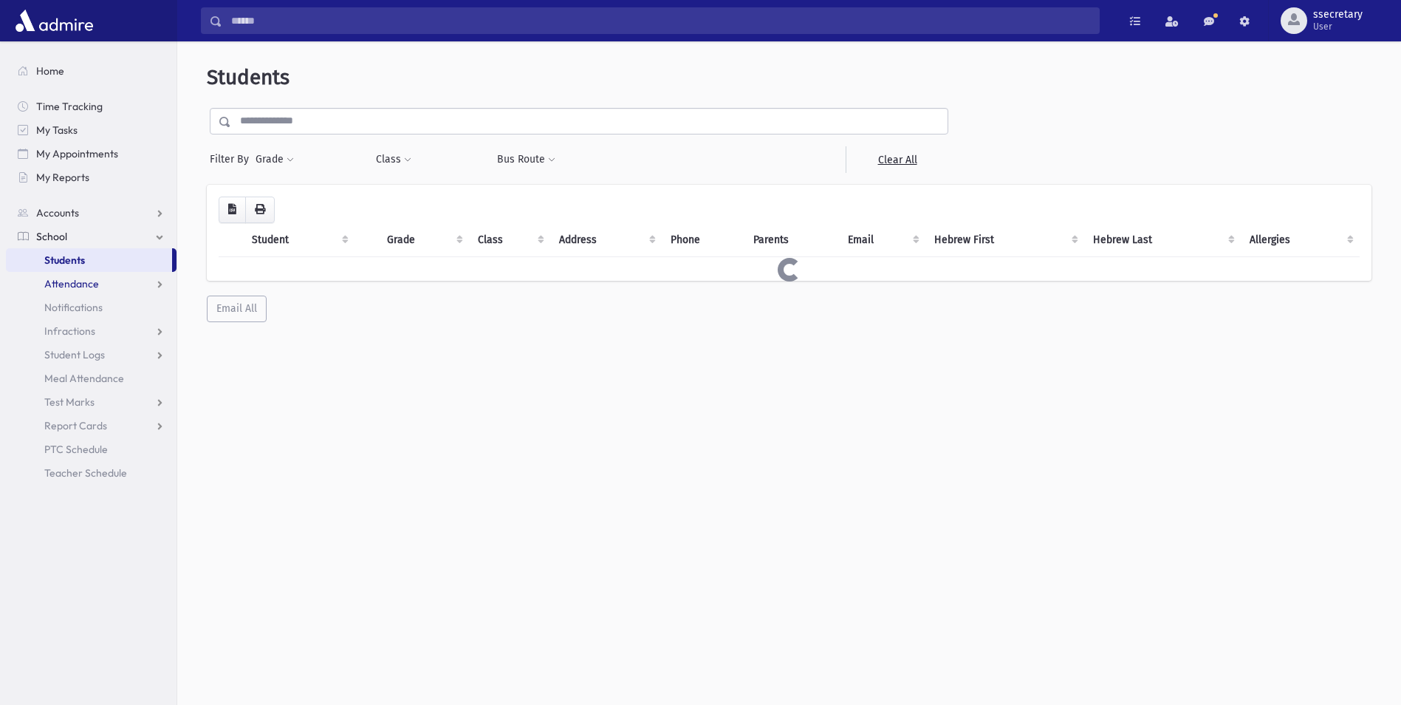
click at [111, 282] on link "Attendance" at bounding box center [91, 284] width 171 height 24
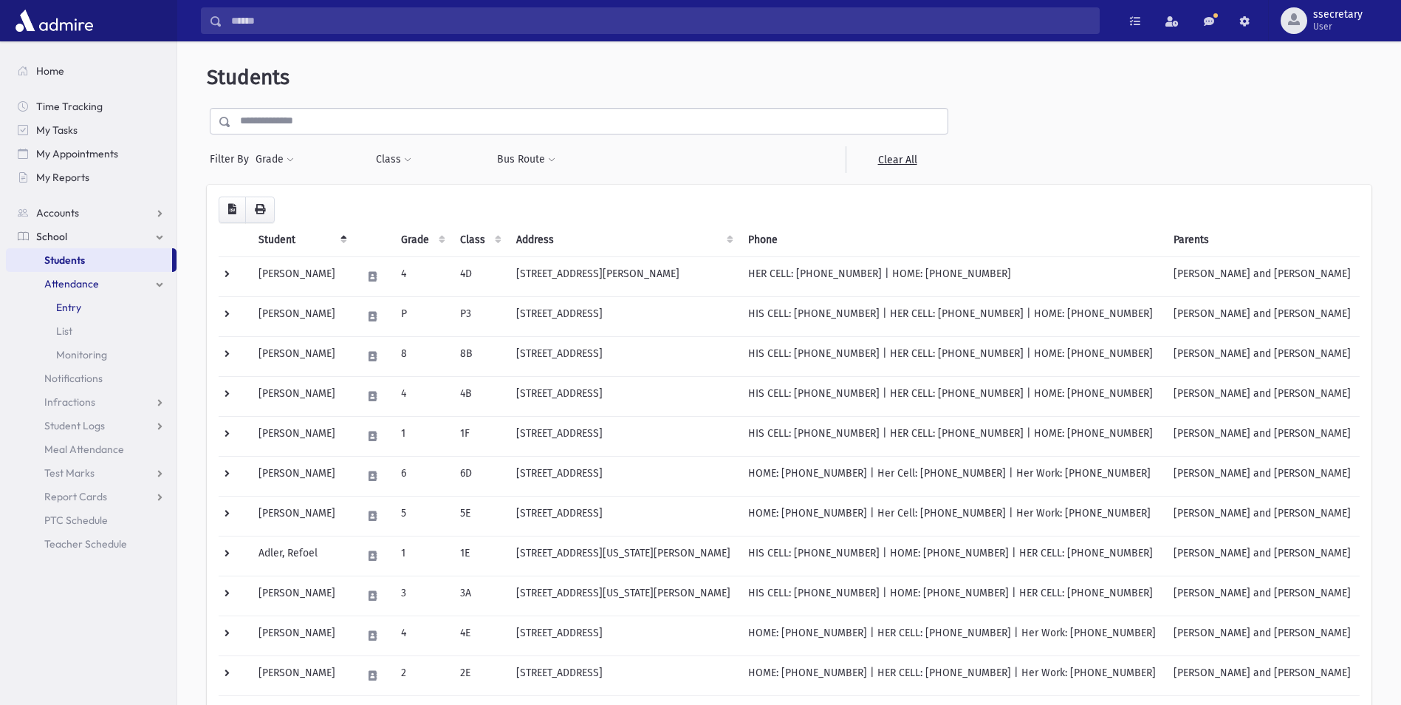
click at [104, 306] on link "Entry" at bounding box center [91, 307] width 171 height 24
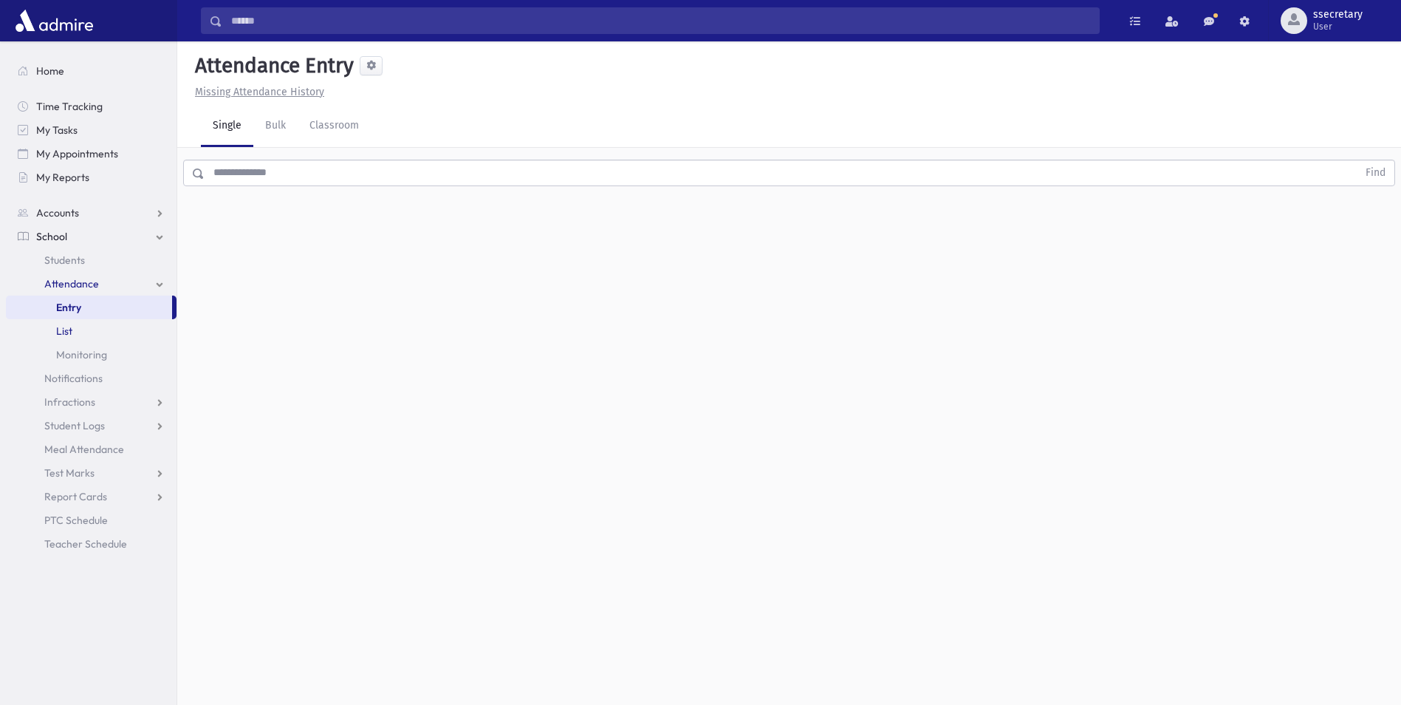
click at [96, 329] on link "List" at bounding box center [91, 331] width 171 height 24
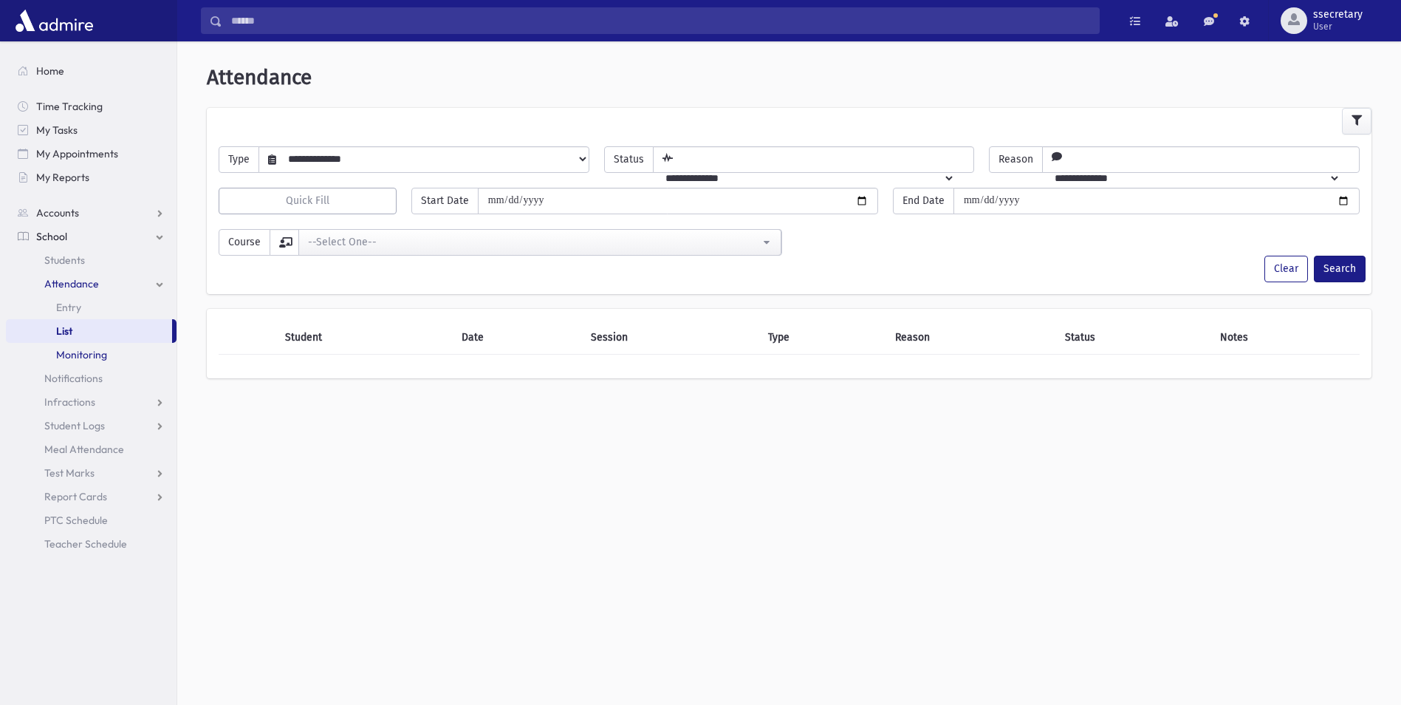
click at [94, 346] on link "Monitoring" at bounding box center [91, 355] width 171 height 24
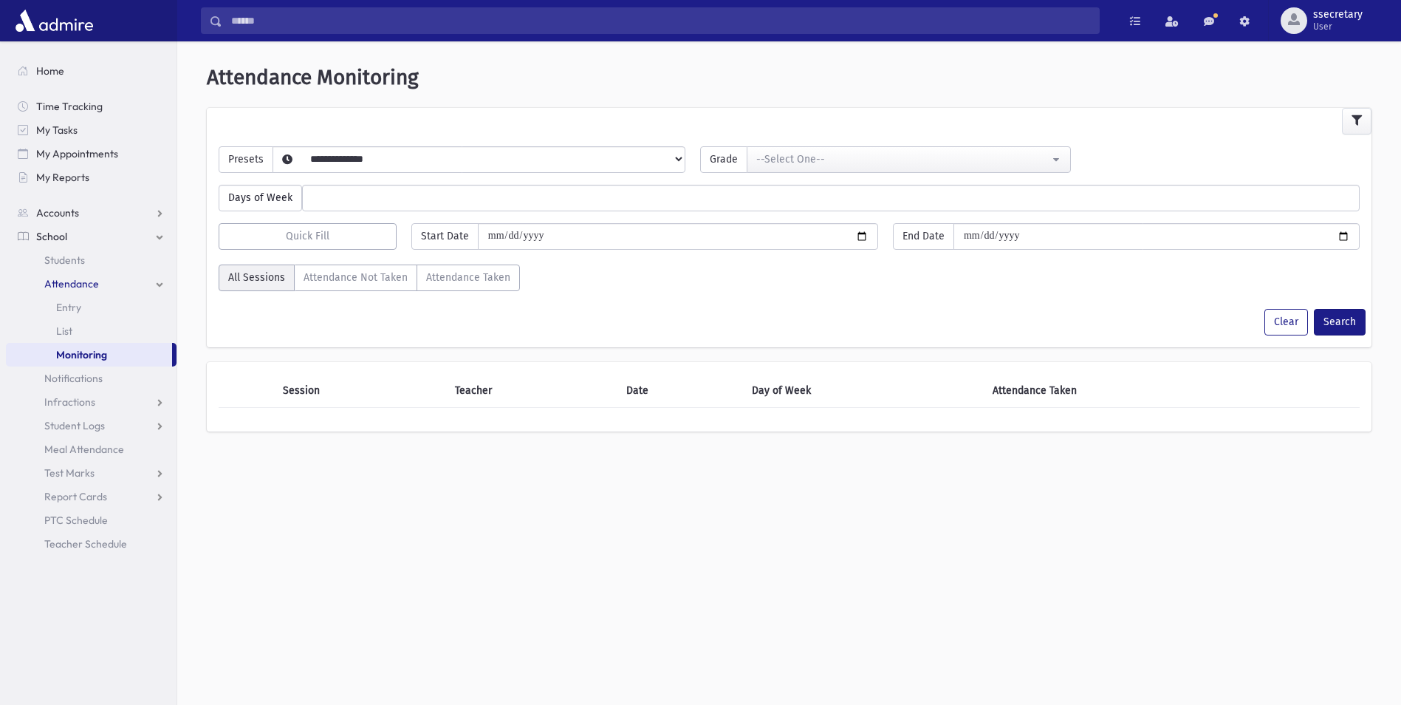
select select
click at [74, 374] on span "Notifications" at bounding box center [73, 378] width 58 height 13
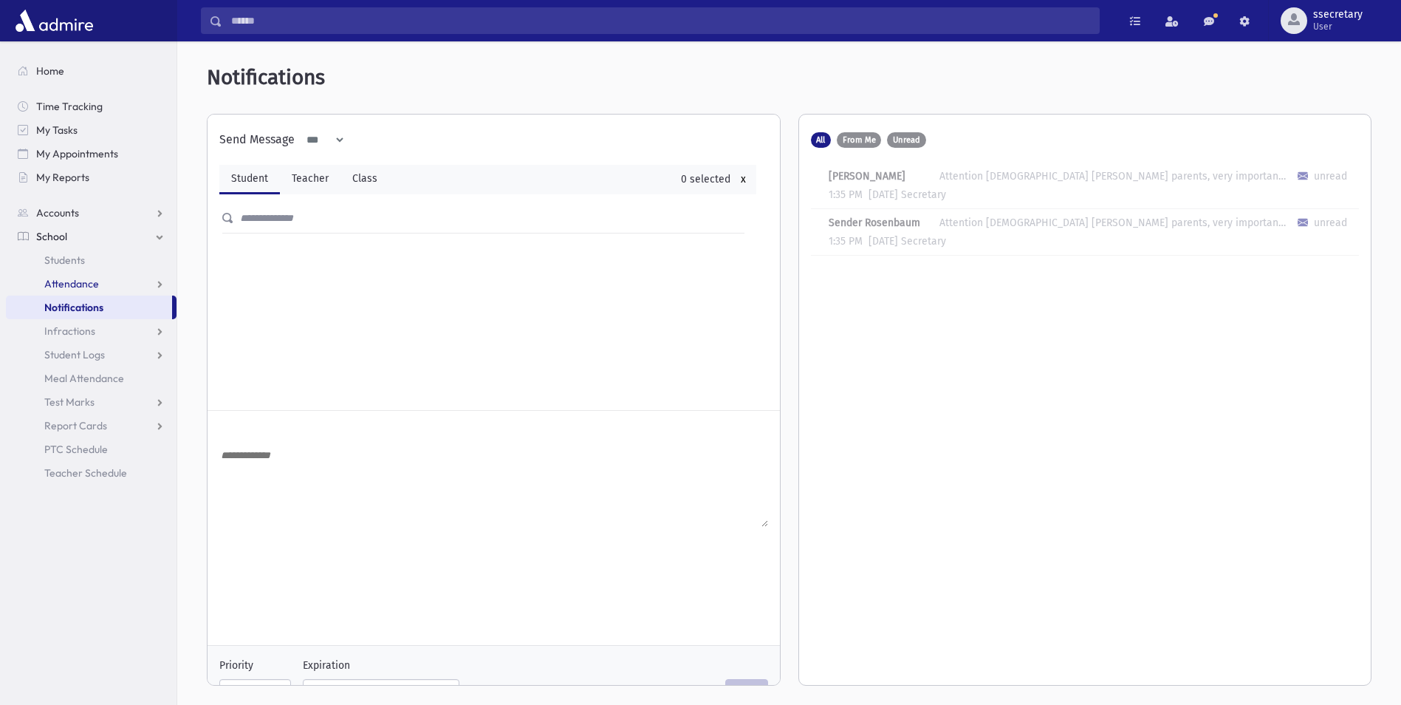
click at [92, 279] on span "Attendance" at bounding box center [71, 283] width 55 height 13
click at [88, 253] on link "Students" at bounding box center [91, 260] width 171 height 24
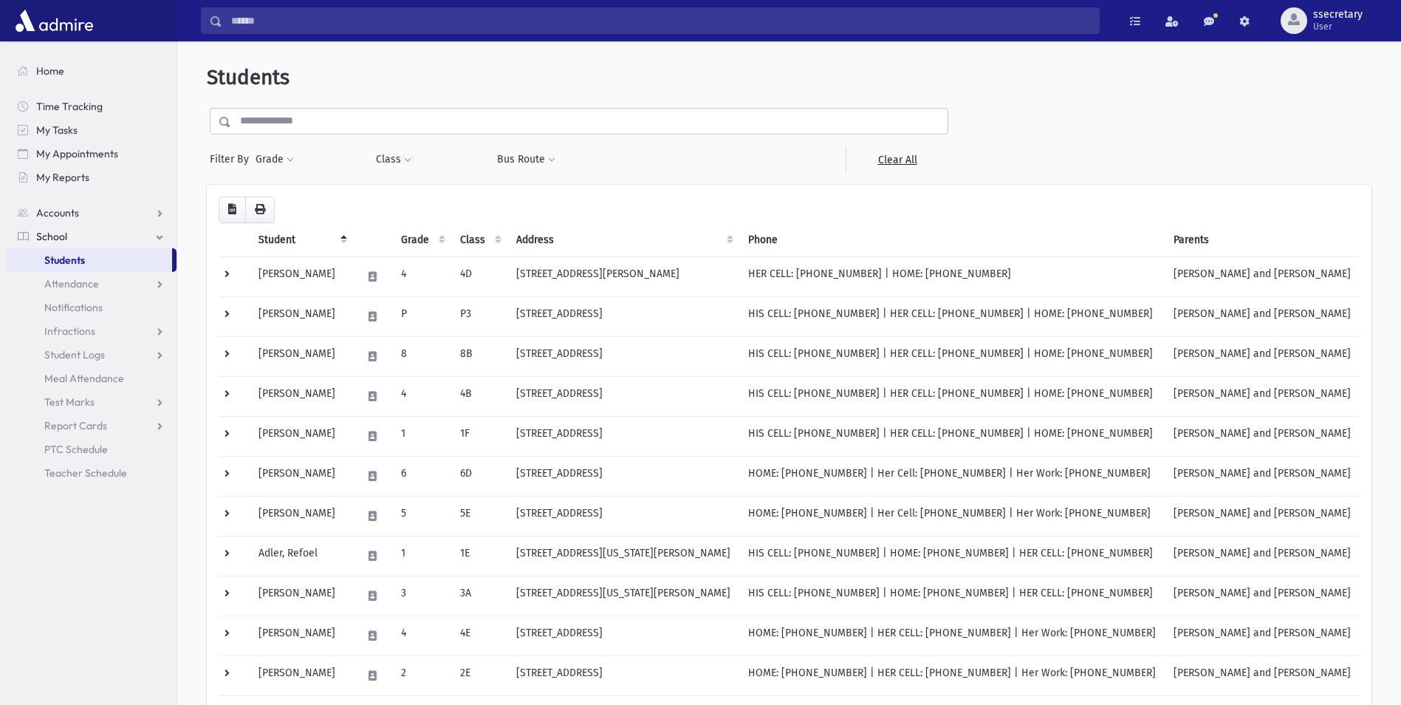
click at [431, 128] on input "text" at bounding box center [589, 121] width 716 height 27
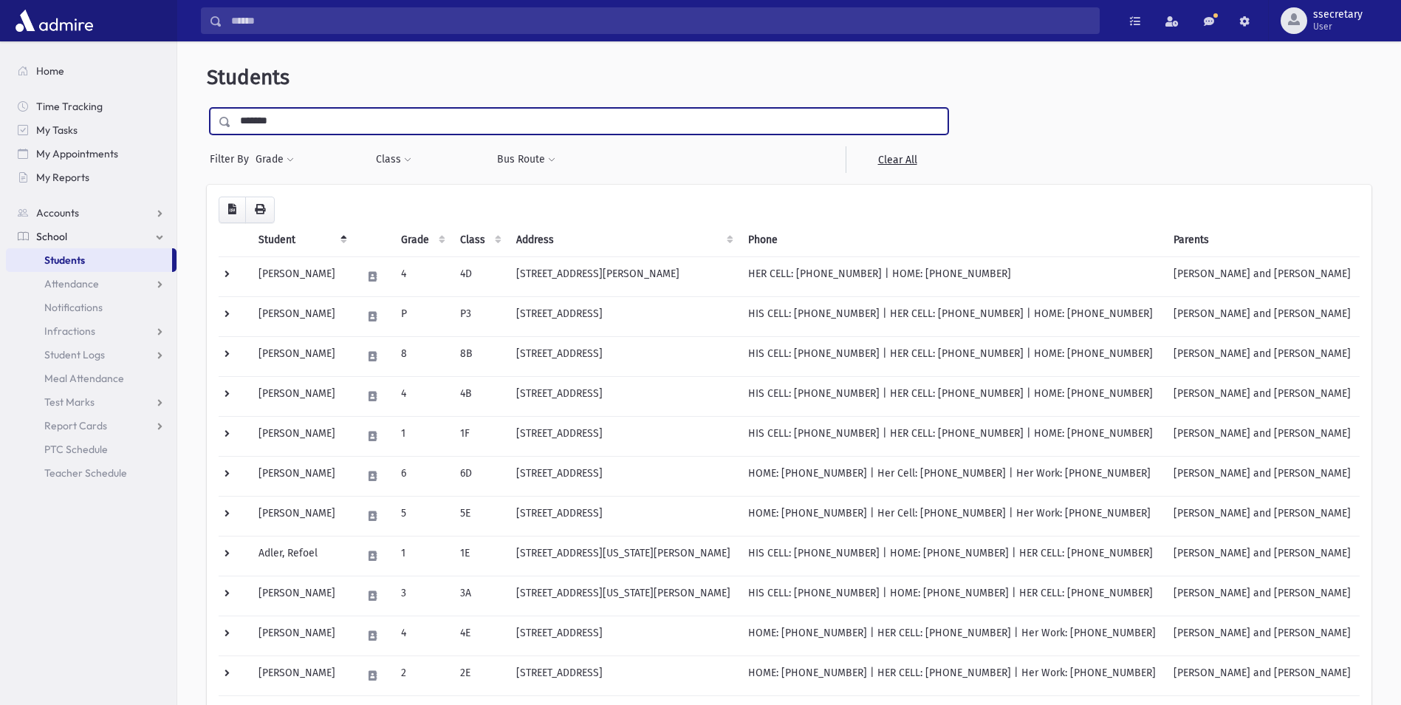
click at [287, 117] on input "******" at bounding box center [589, 121] width 716 height 27
type input "**********"
click at [207, 108] on input "submit" at bounding box center [227, 118] width 41 height 20
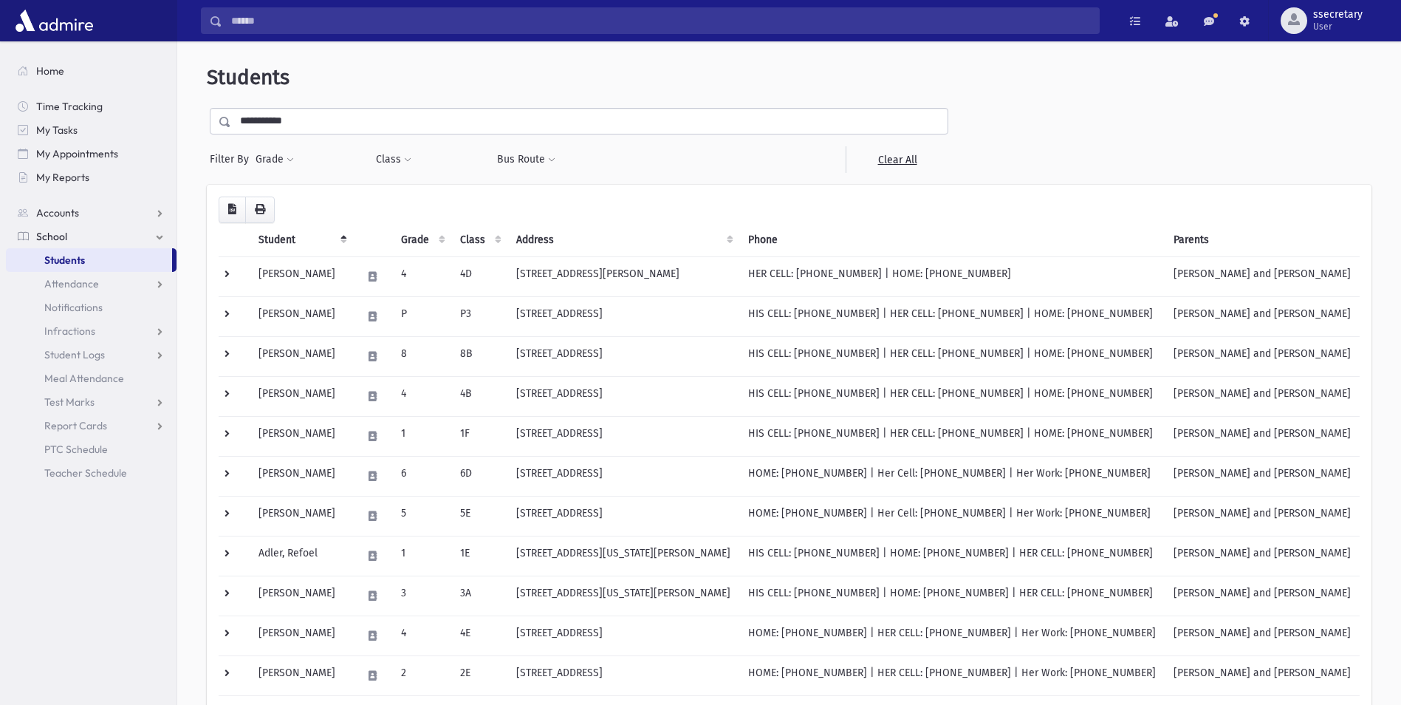
click at [307, 128] on input "**********" at bounding box center [589, 121] width 716 height 27
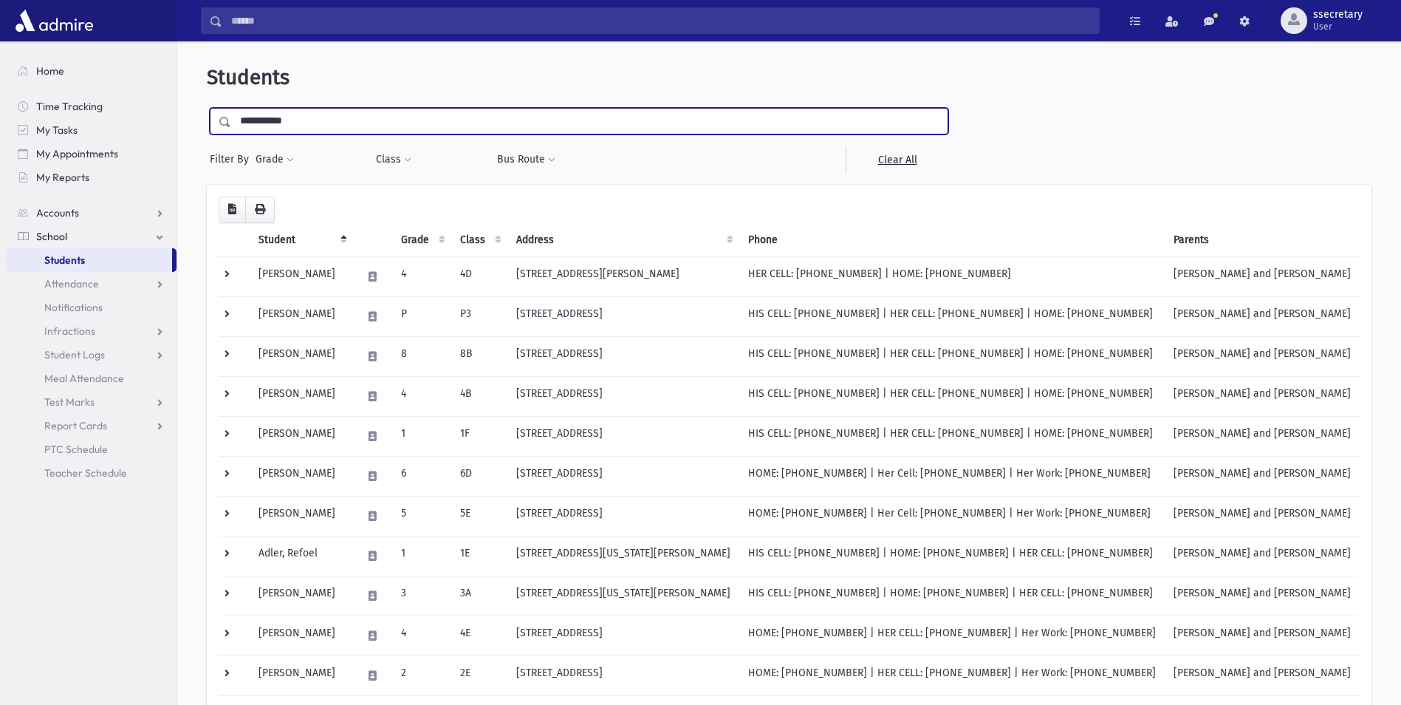
click at [207, 108] on input "submit" at bounding box center [227, 118] width 41 height 20
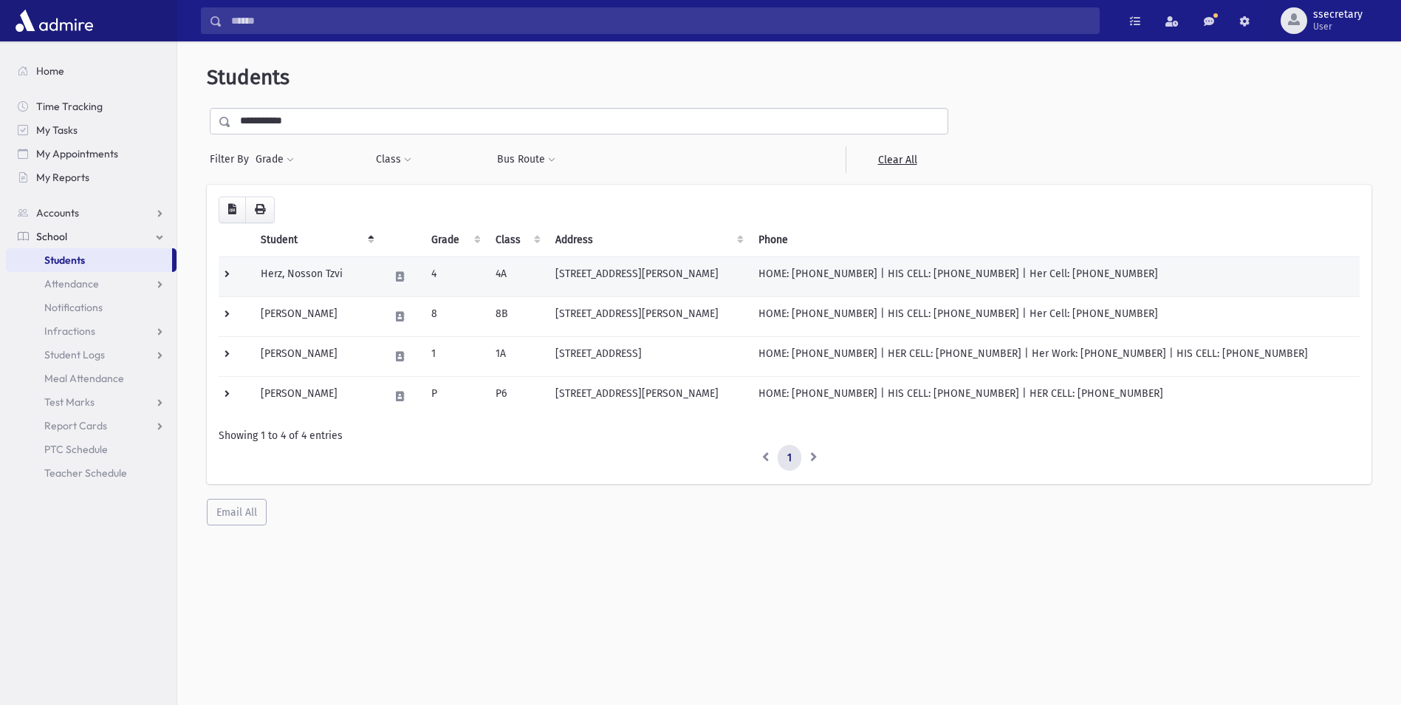
click at [652, 276] on td "[STREET_ADDRESS][PERSON_NAME]" at bounding box center [648, 276] width 202 height 40
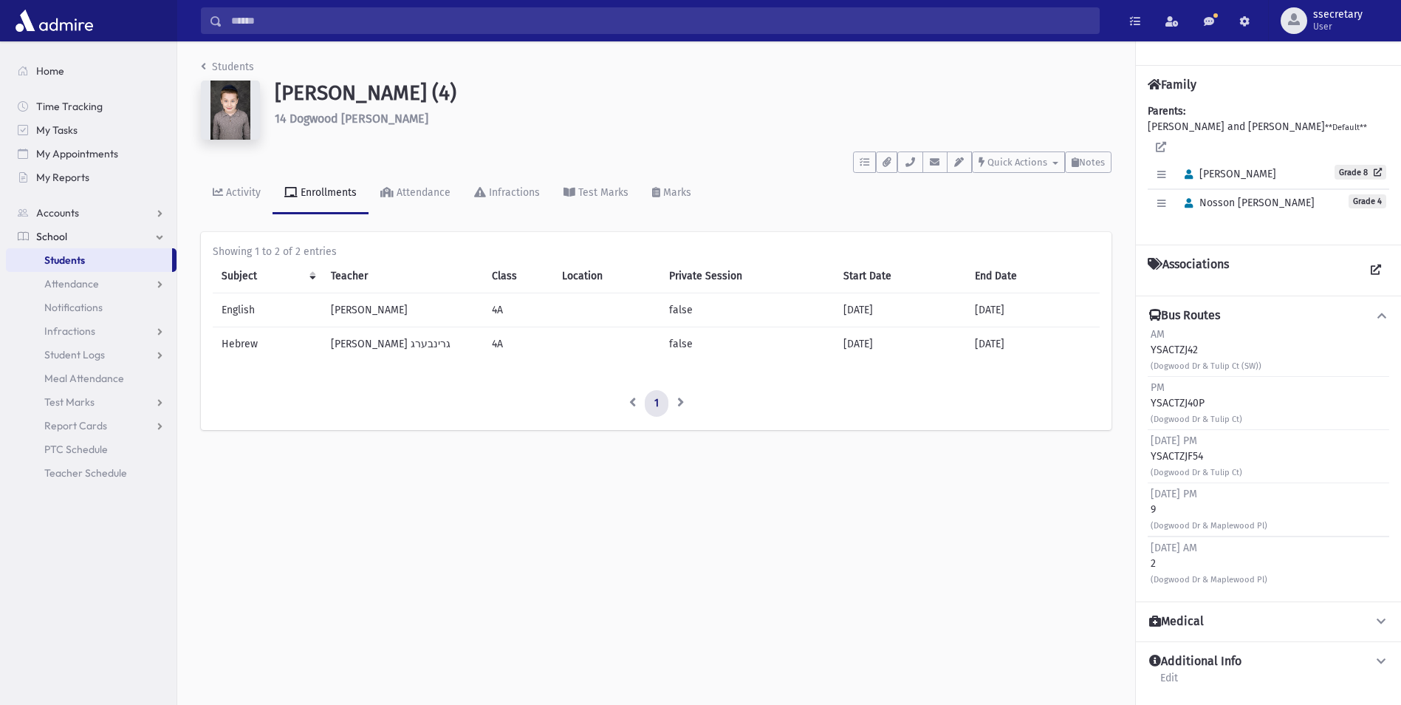
drag, startPoint x: 326, startPoint y: 330, endPoint x: 246, endPoint y: 435, distance: 131.8
click at [246, 435] on div "Students [PERSON_NAME] (4) [STREET_ADDRESS][PERSON_NAME] **** To Do's No open t…" at bounding box center [656, 251] width 958 height 421
click at [685, 401] on li at bounding box center [680, 403] width 25 height 27
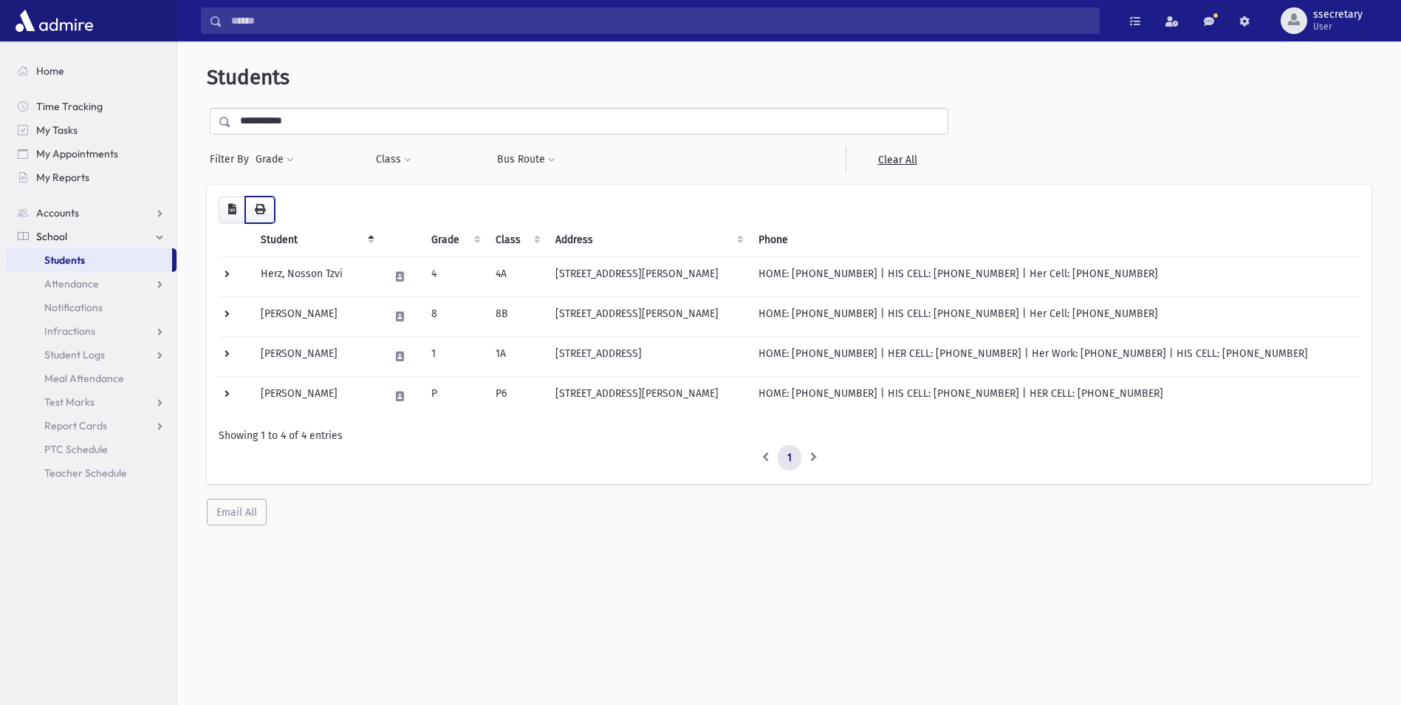
click at [270, 215] on button "button" at bounding box center [260, 209] width 30 height 27
click at [557, 267] on td "[STREET_ADDRESS][PERSON_NAME]" at bounding box center [648, 276] width 202 height 40
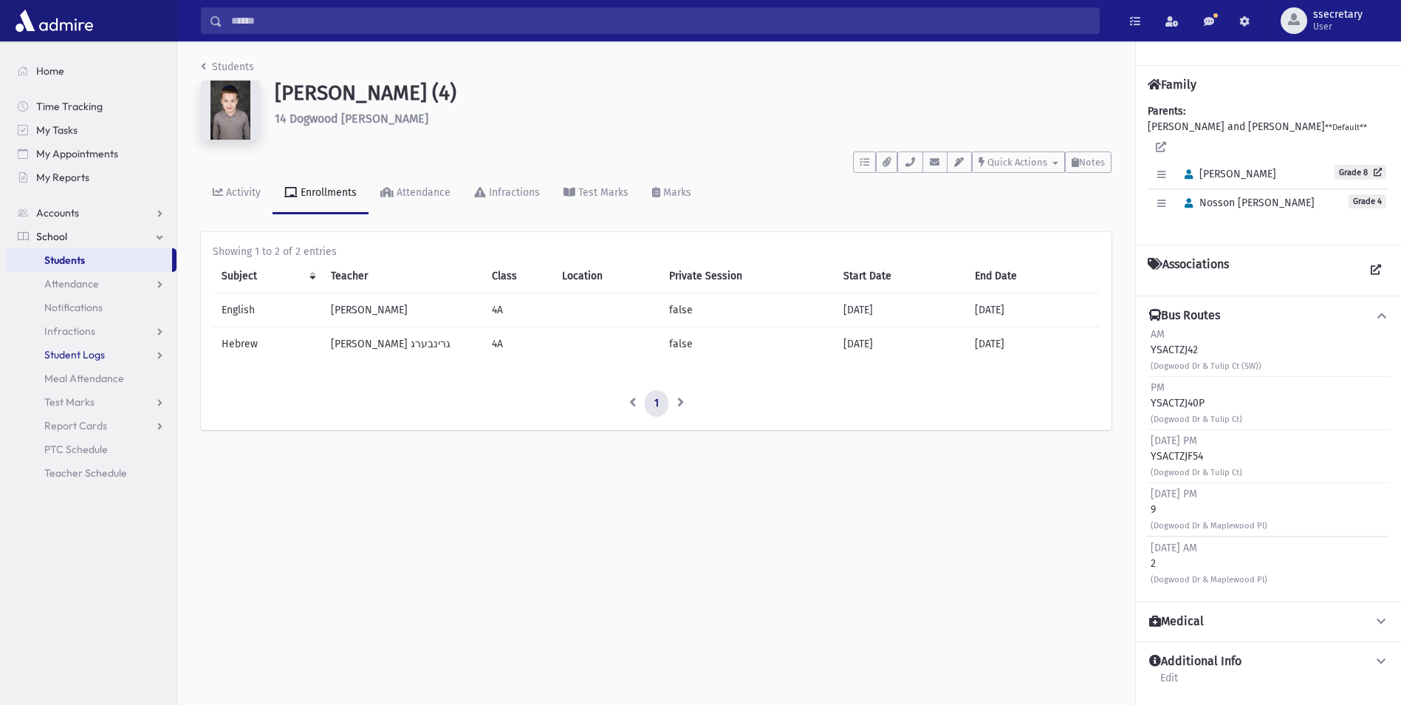
click at [92, 357] on span "Student Logs" at bounding box center [74, 354] width 61 height 13
click at [89, 400] on link "List" at bounding box center [91, 402] width 171 height 24
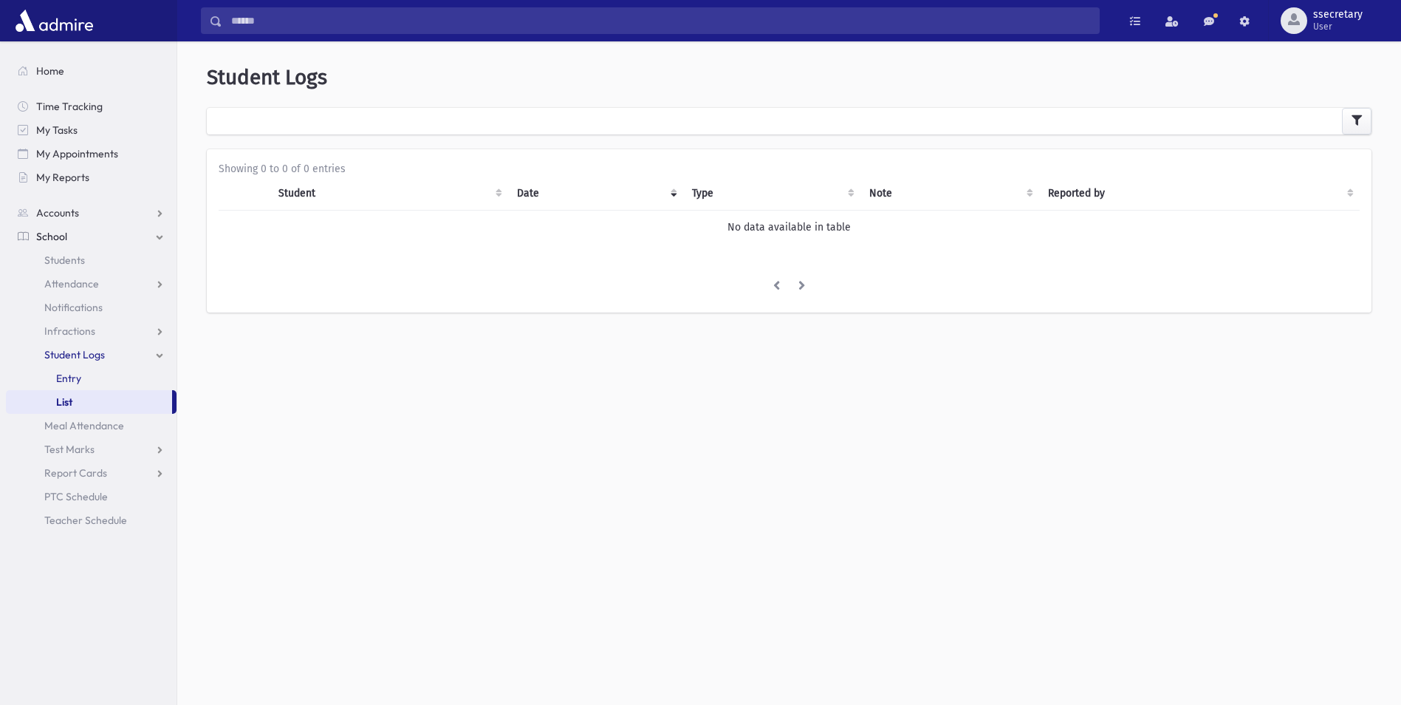
click at [80, 382] on span "Entry" at bounding box center [68, 378] width 25 height 13
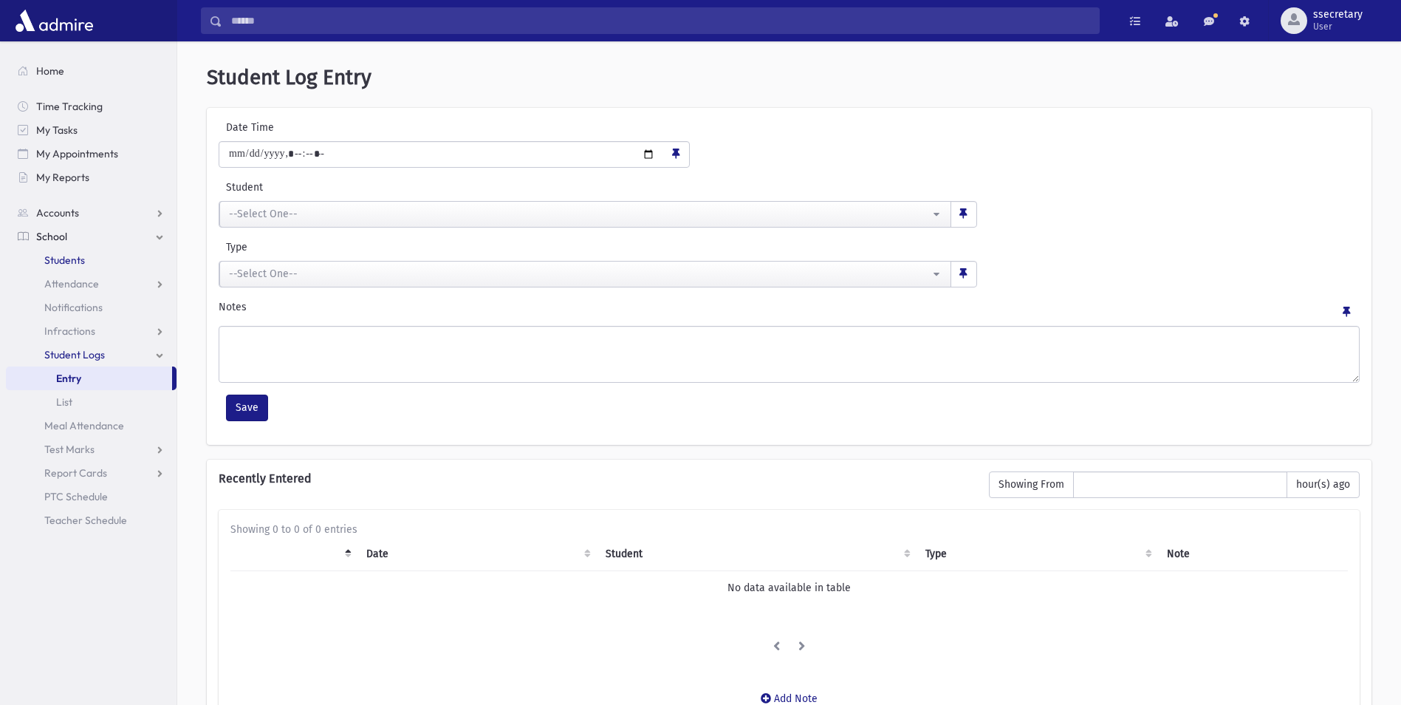
click at [78, 261] on span "Students" at bounding box center [64, 259] width 41 height 13
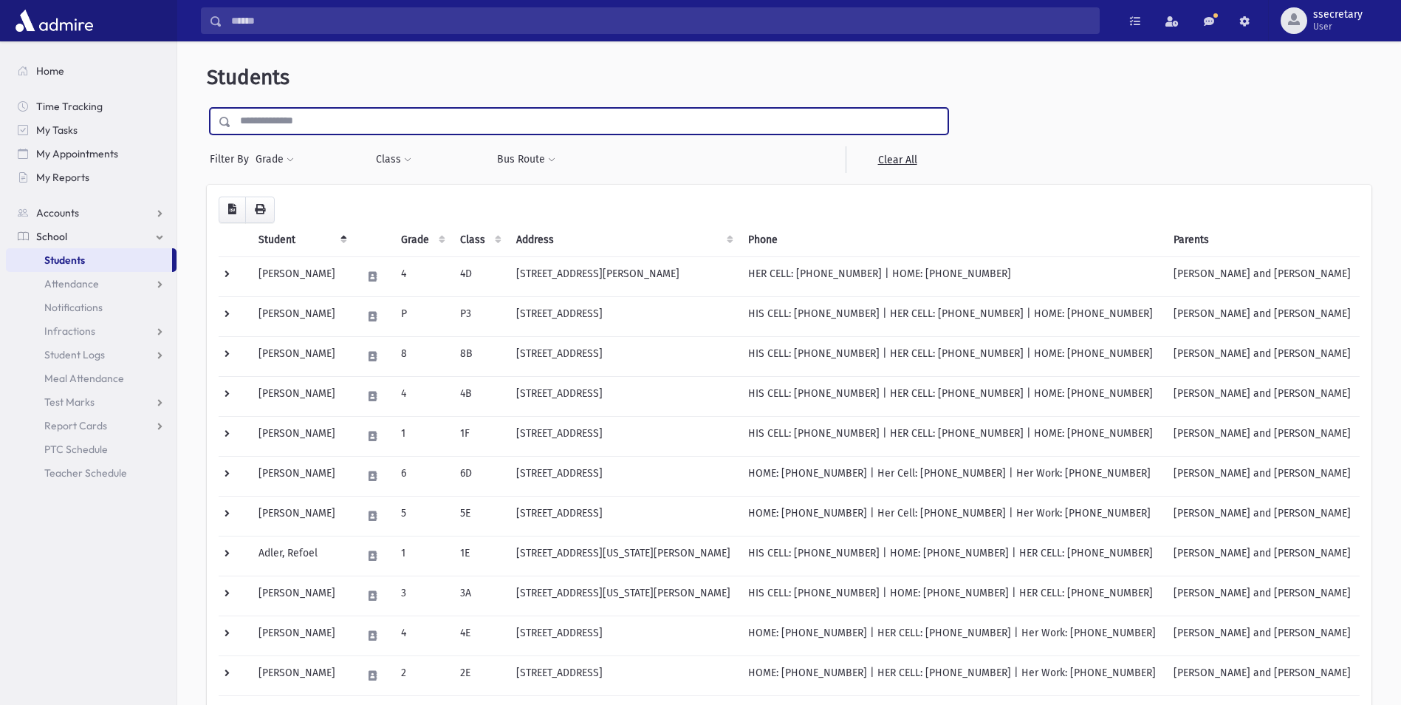
click at [336, 124] on input "text" at bounding box center [589, 121] width 716 height 27
type input "*****"
click at [207, 108] on input "submit" at bounding box center [227, 118] width 41 height 20
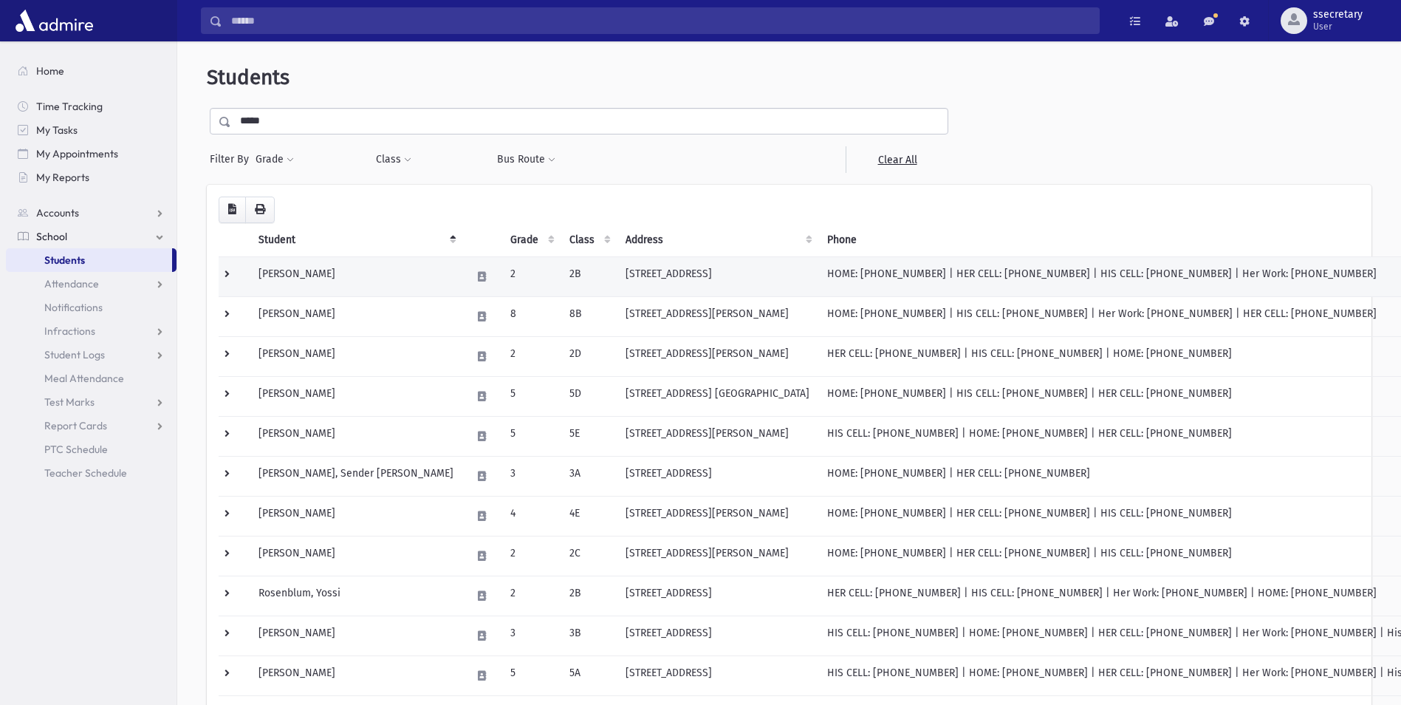
click at [617, 278] on td "422 Fifth St Apt 1 Lakewood, NJ 08701" at bounding box center [718, 276] width 202 height 40
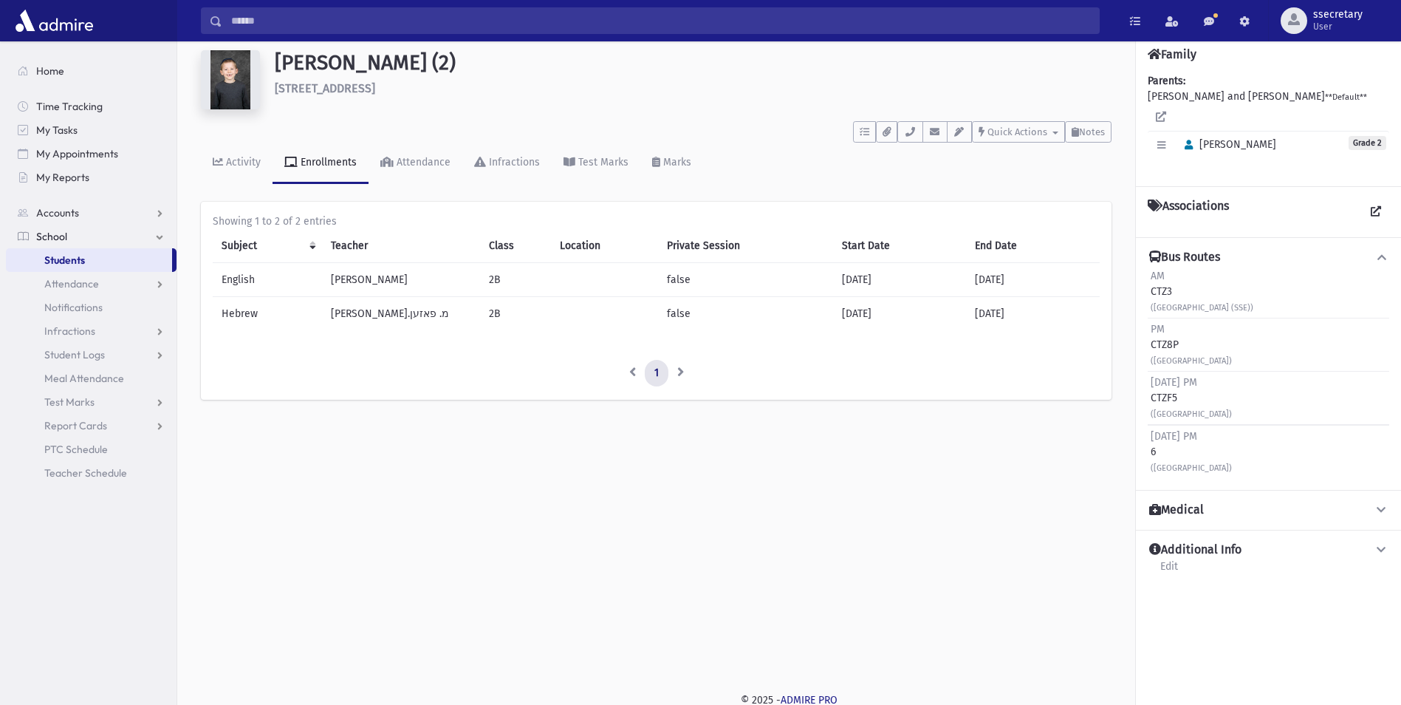
scroll to position [33, 0]
click at [83, 288] on span "Attendance" at bounding box center [71, 283] width 55 height 13
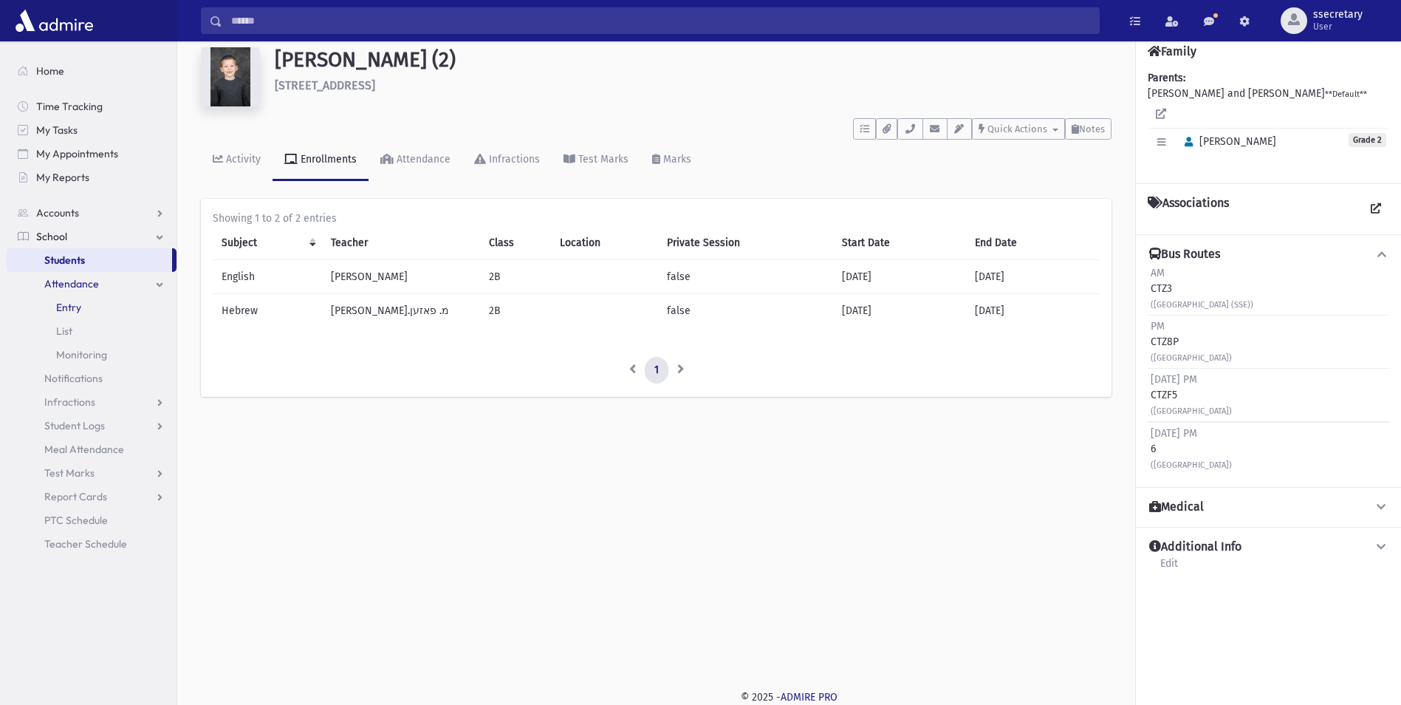
click at [114, 300] on link "Entry" at bounding box center [91, 307] width 171 height 24
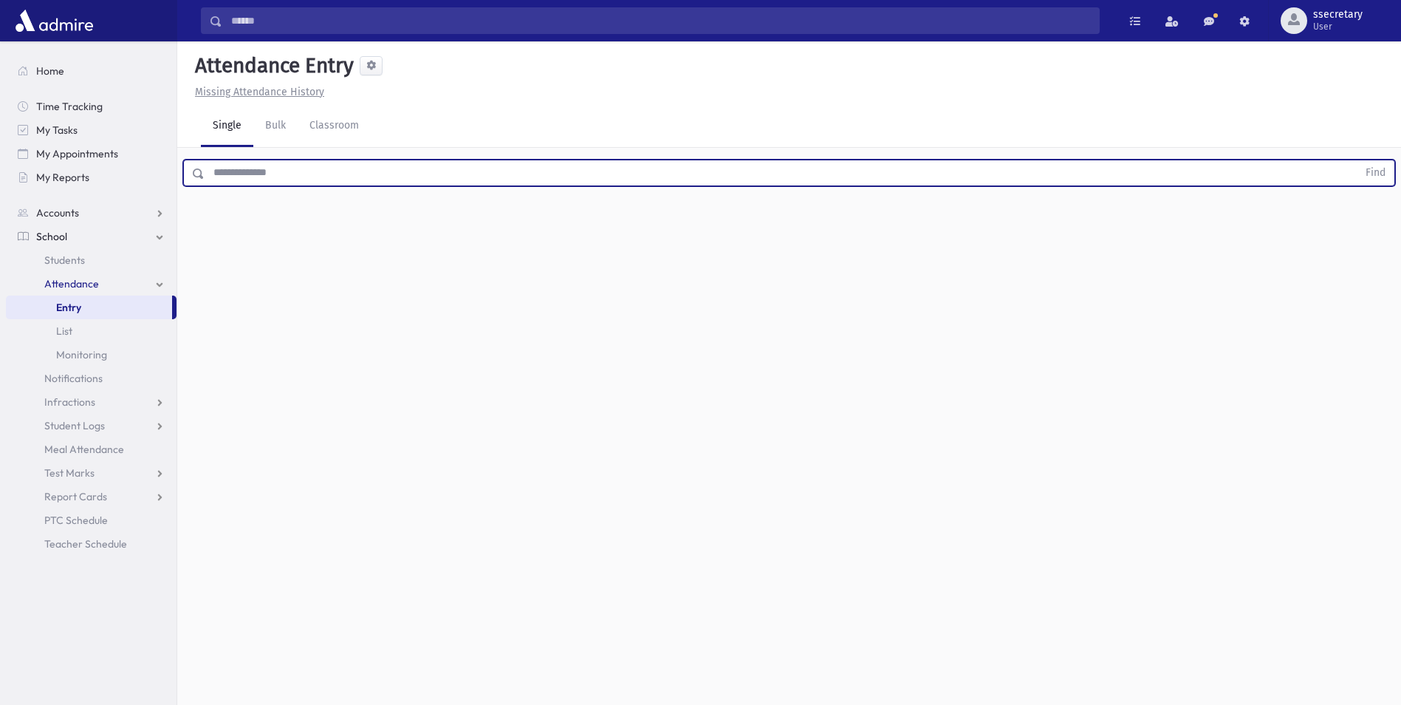
click at [265, 177] on input "text" at bounding box center [781, 173] width 1153 height 27
type input "*******"
click at [1357, 160] on button "Find" at bounding box center [1376, 172] width 38 height 25
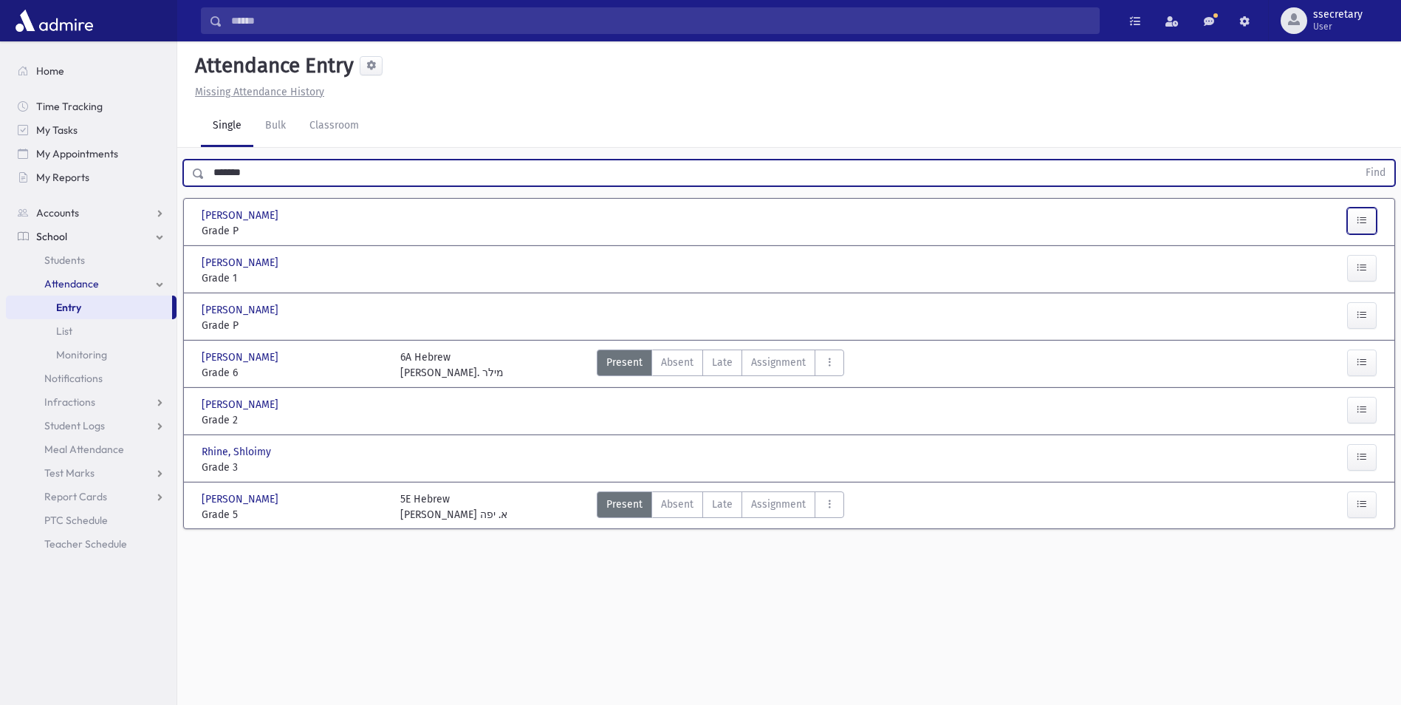
click at [1370, 220] on button "button" at bounding box center [1362, 221] width 30 height 27
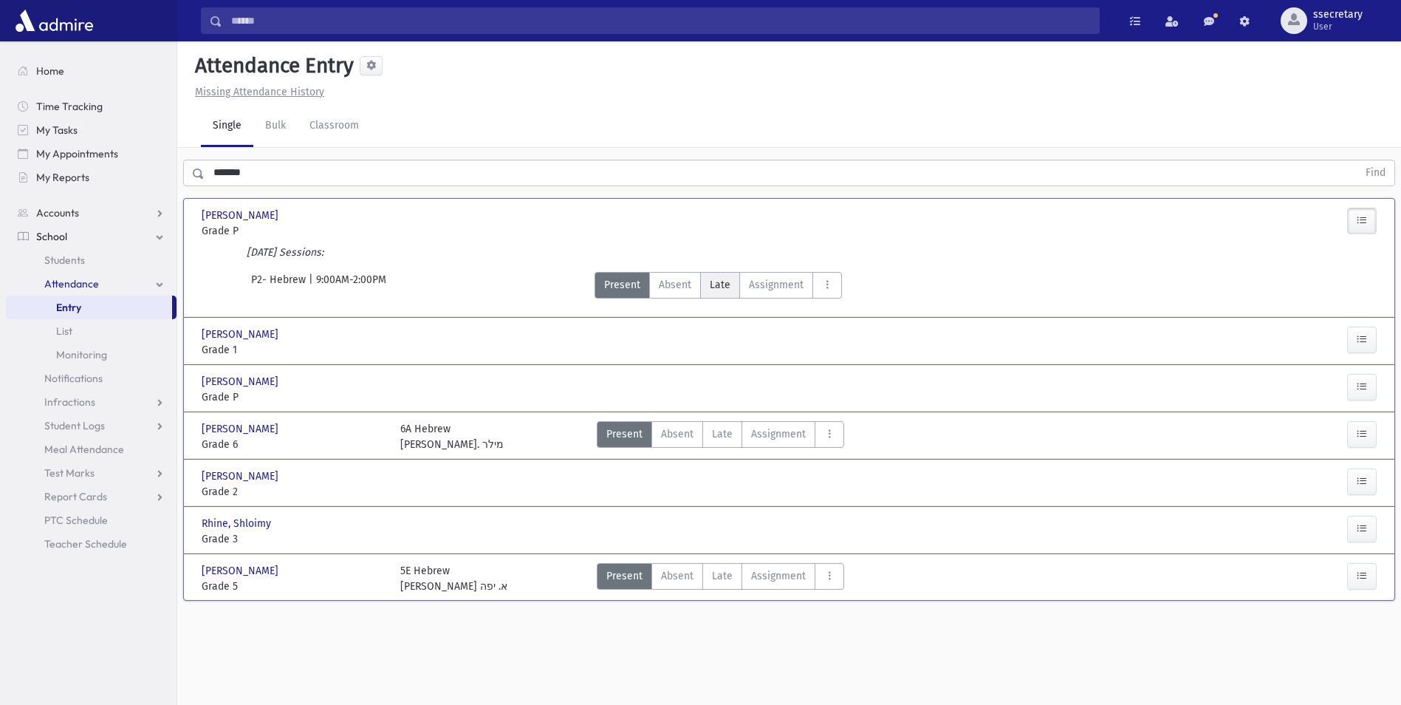
click at [725, 279] on span "Late" at bounding box center [720, 285] width 21 height 16
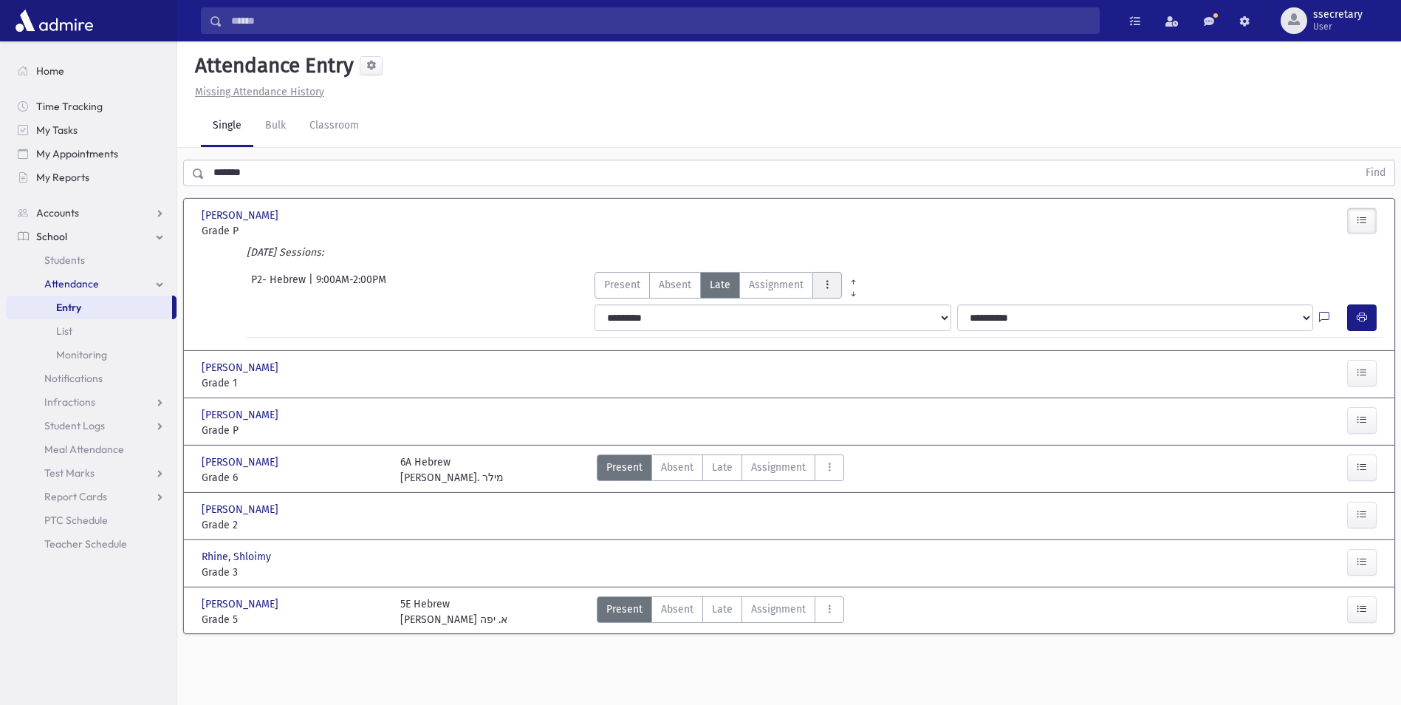
click at [835, 285] on button "AttTypes" at bounding box center [828, 285] width 30 height 27
click at [849, 278] on icon "AttTypes" at bounding box center [854, 282] width 10 height 11
drag, startPoint x: 863, startPoint y: 255, endPoint x: 1013, endPoint y: 293, distance: 154.8
click at [1013, 293] on div "Today's Sessions: P2- Hebrew | 9:00AM-2:00PM Present P Absent A Late Late Cut" at bounding box center [789, 296] width 1187 height 104
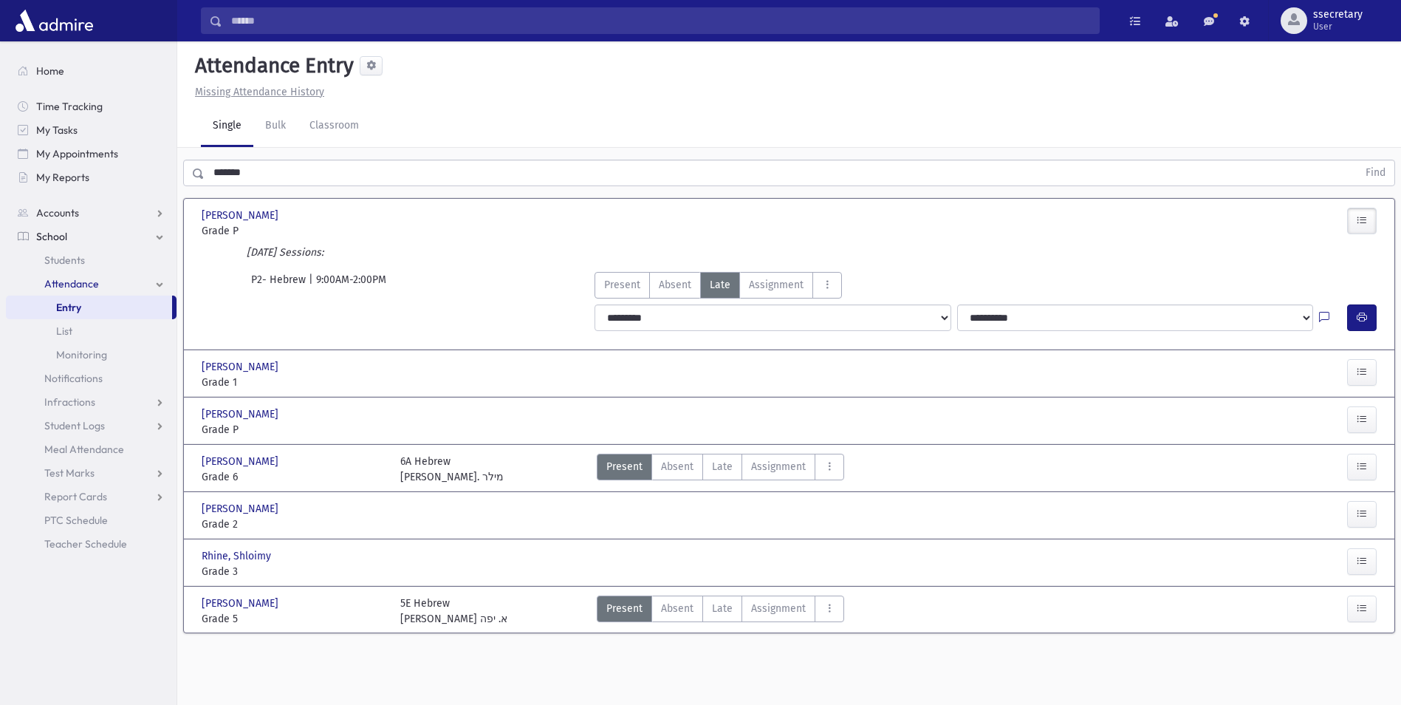
drag, startPoint x: 718, startPoint y: 213, endPoint x: 561, endPoint y: 210, distance: 156.6
click at [568, 210] on div "David, Shloimy David, Shloimy Grade P Grade P Present P Absent A Late Late Assi…" at bounding box center [789, 222] width 1202 height 34
click at [685, 386] on div "Present P Absent A Late Late Assignment Assignment Cut C Disrespectful" at bounding box center [938, 374] width 694 height 31
click at [1364, 374] on icon "button" at bounding box center [1362, 372] width 10 height 13
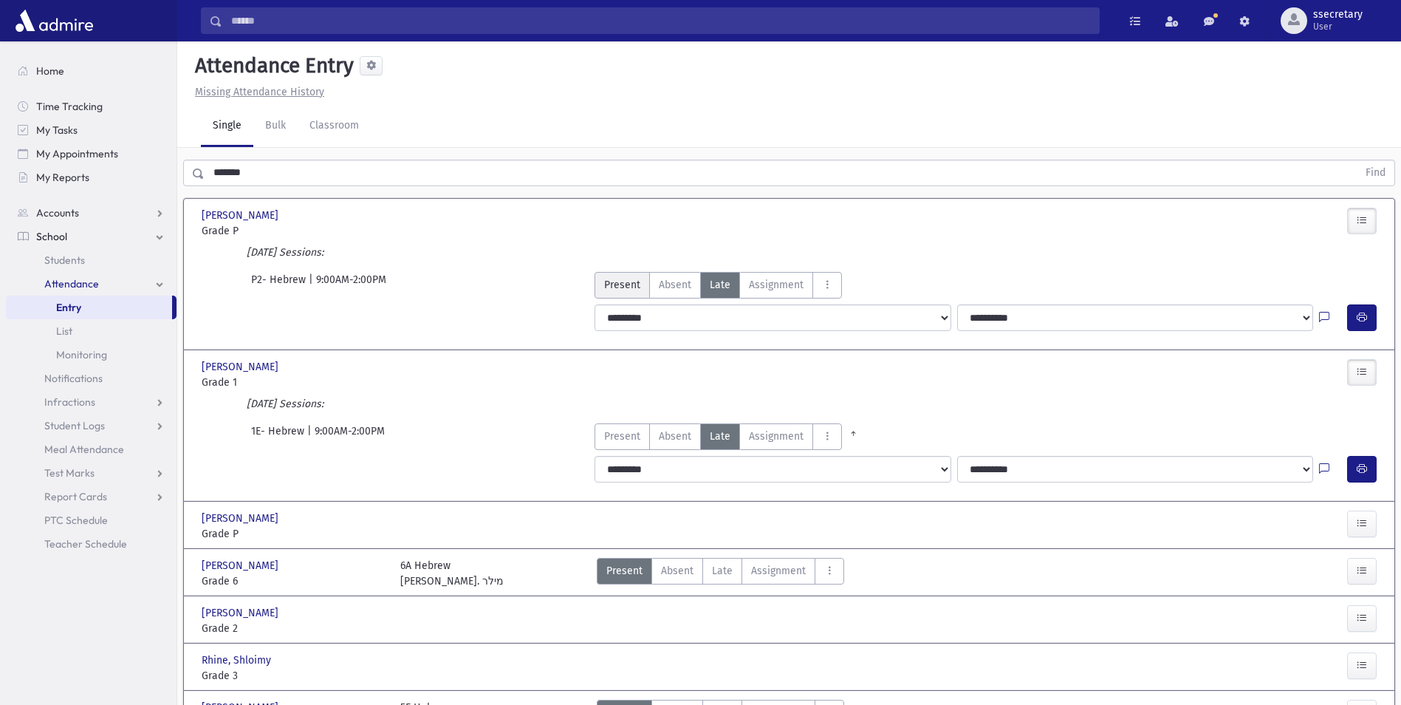
click at [617, 281] on span "Present" at bounding box center [622, 285] width 36 height 16
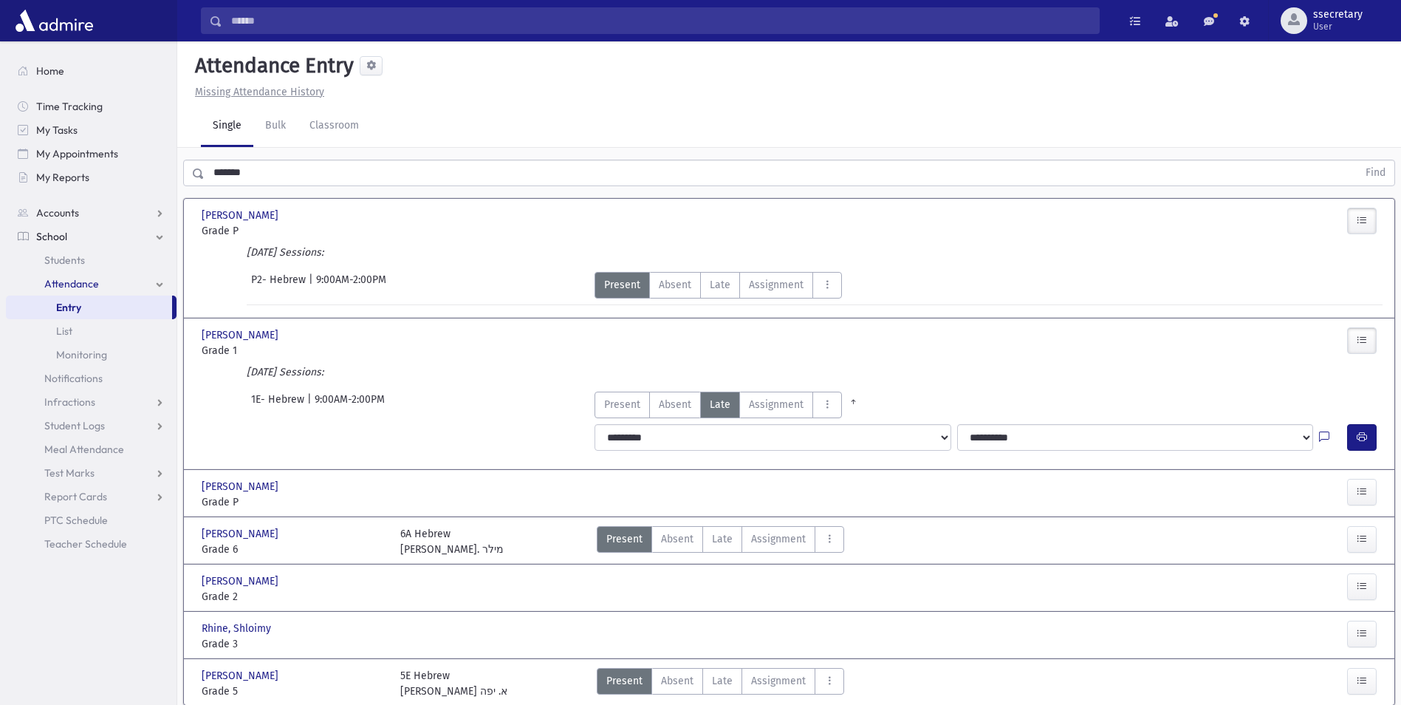
click at [137, 276] on link "Attendance" at bounding box center [91, 284] width 171 height 24
click at [129, 270] on link "Students" at bounding box center [91, 260] width 171 height 24
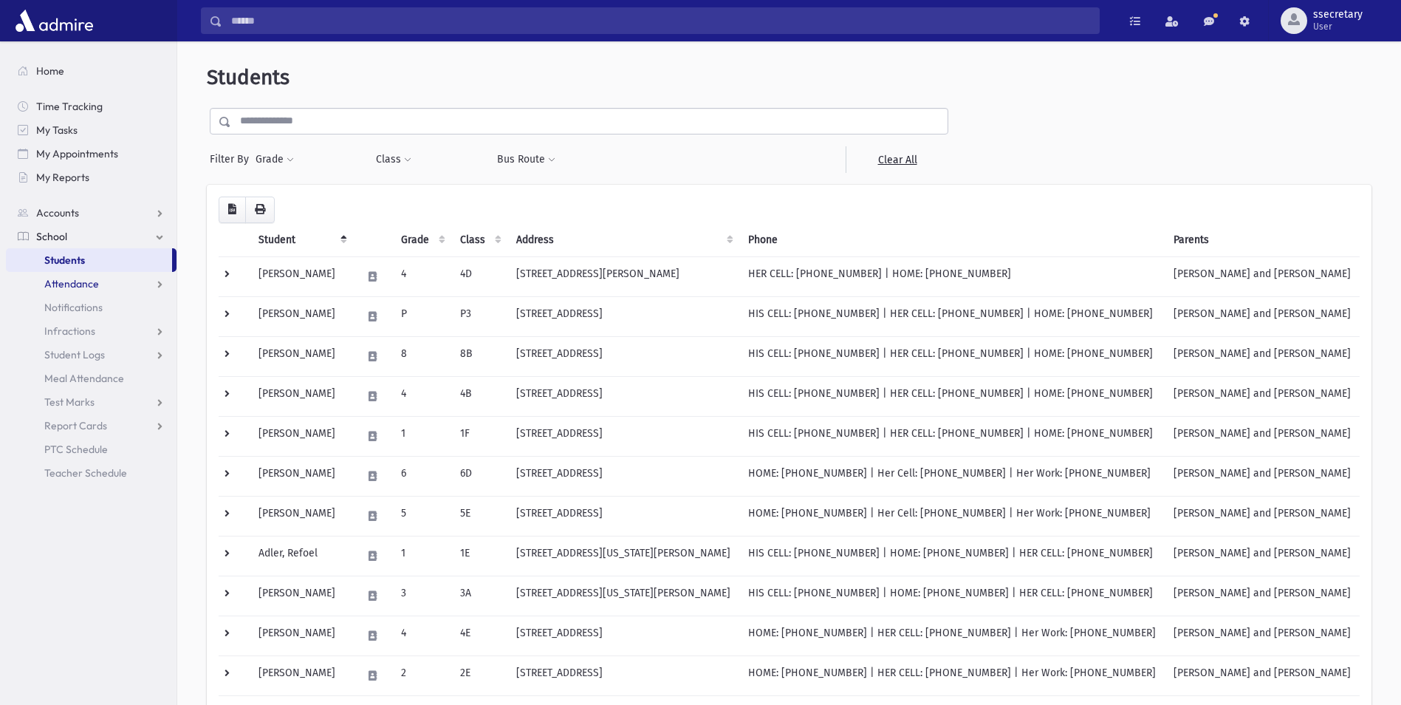
click at [109, 279] on link "Attendance" at bounding box center [91, 284] width 171 height 24
click at [137, 302] on link "Entry" at bounding box center [91, 307] width 171 height 24
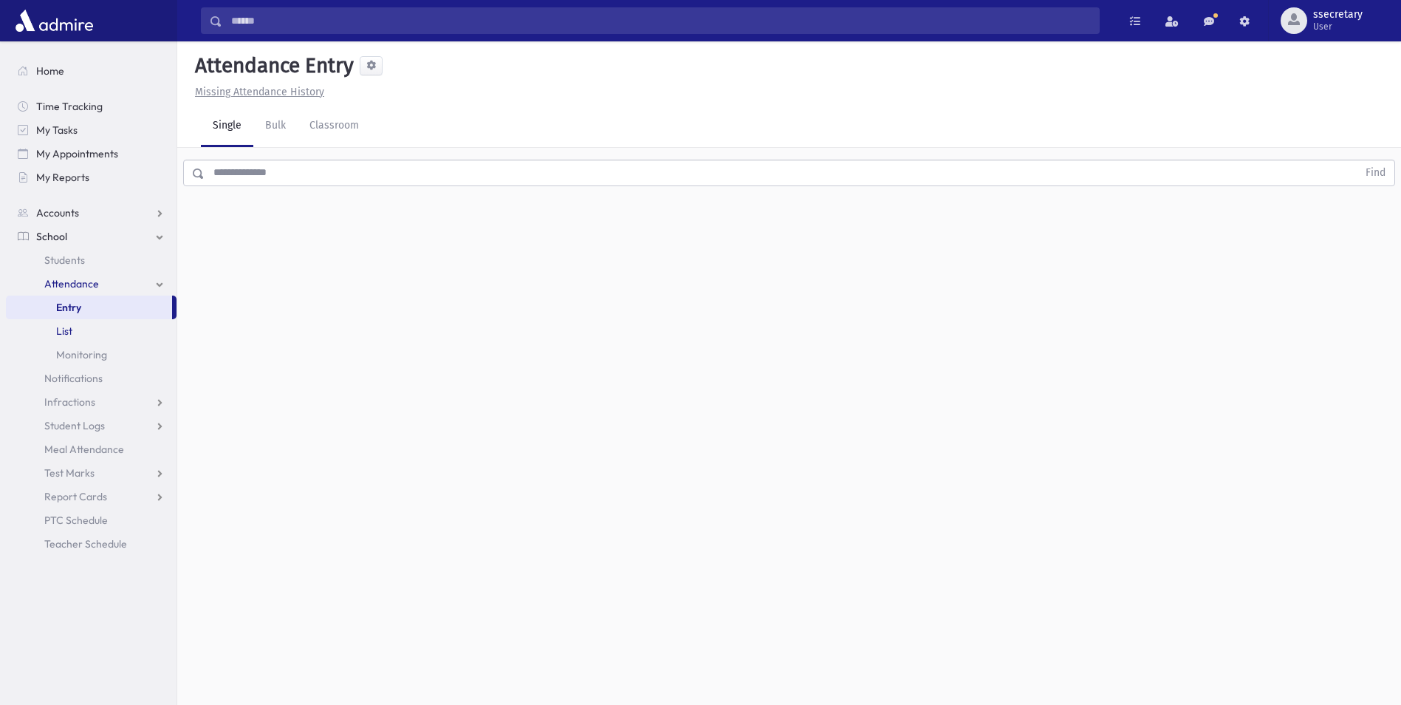
click at [109, 327] on link "List" at bounding box center [91, 331] width 171 height 24
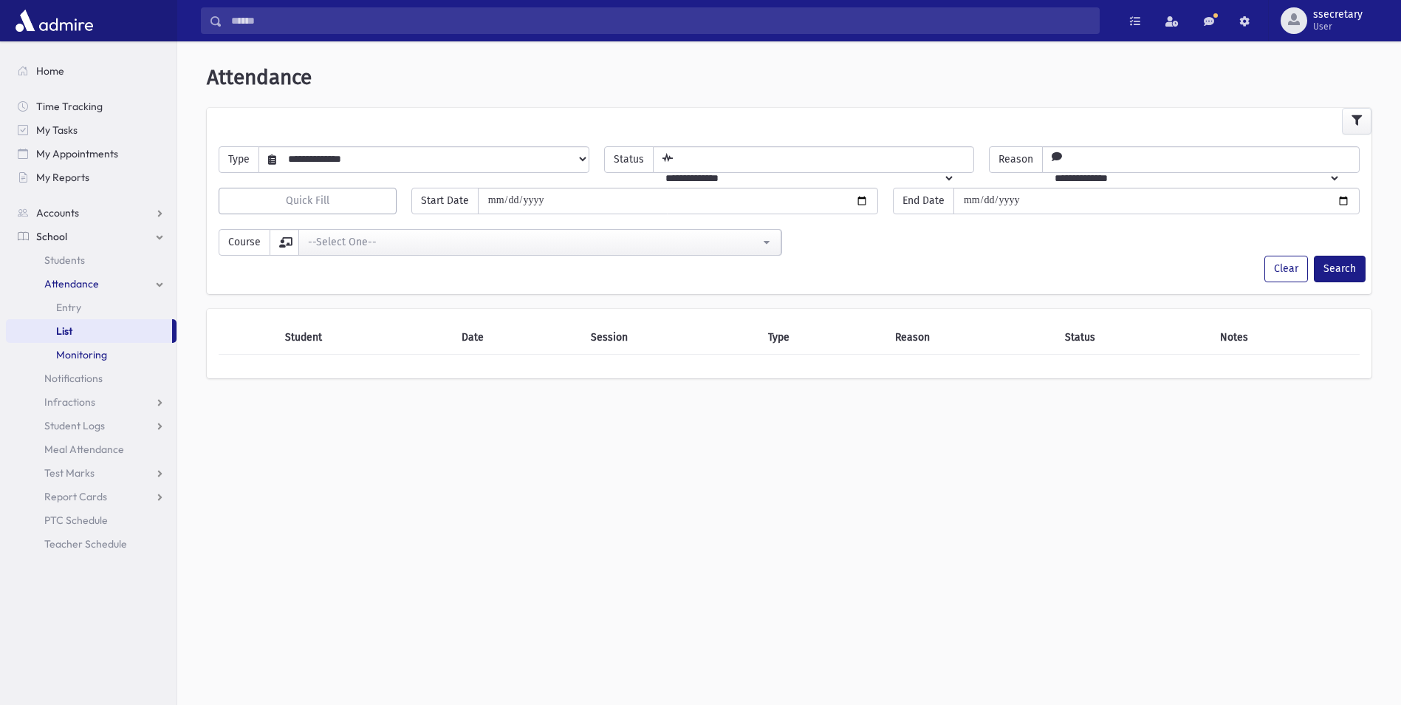
click at [101, 351] on span "Monitoring" at bounding box center [81, 354] width 51 height 13
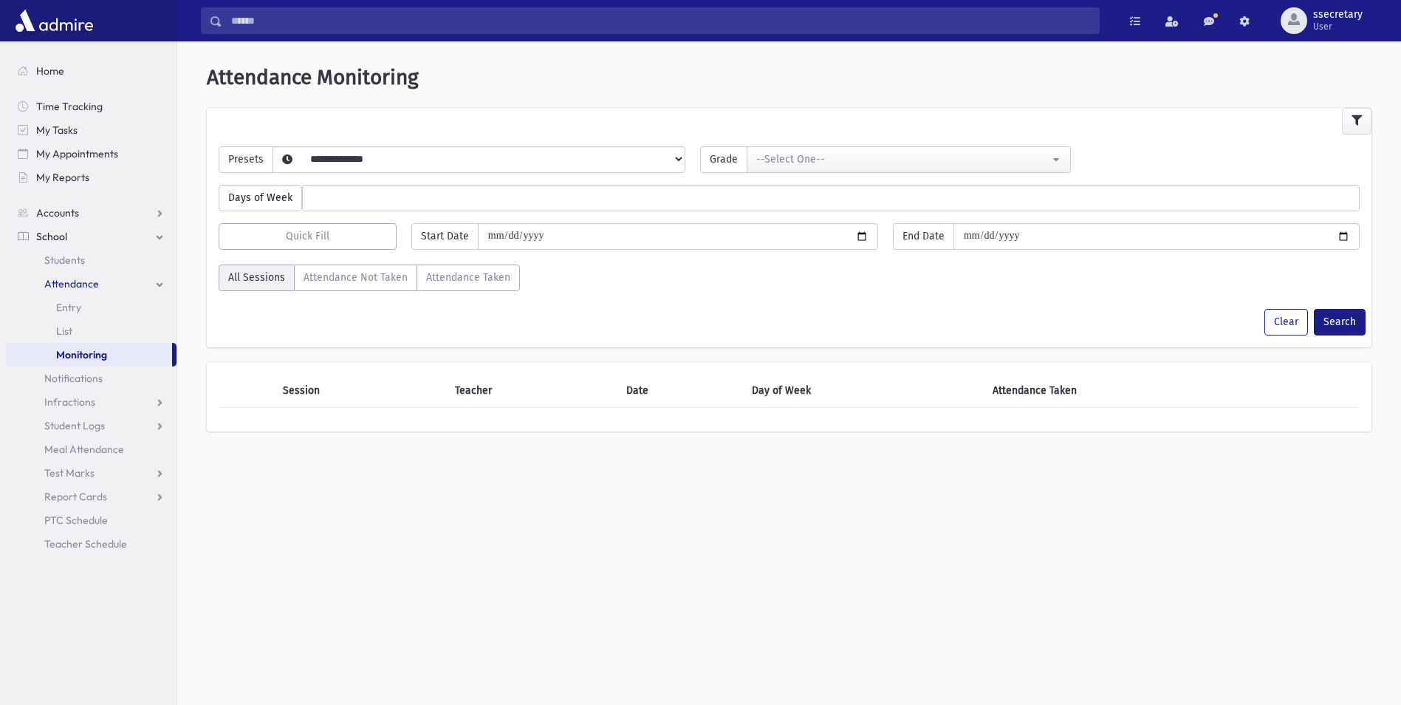
select select
click at [102, 374] on span "Notifications" at bounding box center [73, 378] width 58 height 13
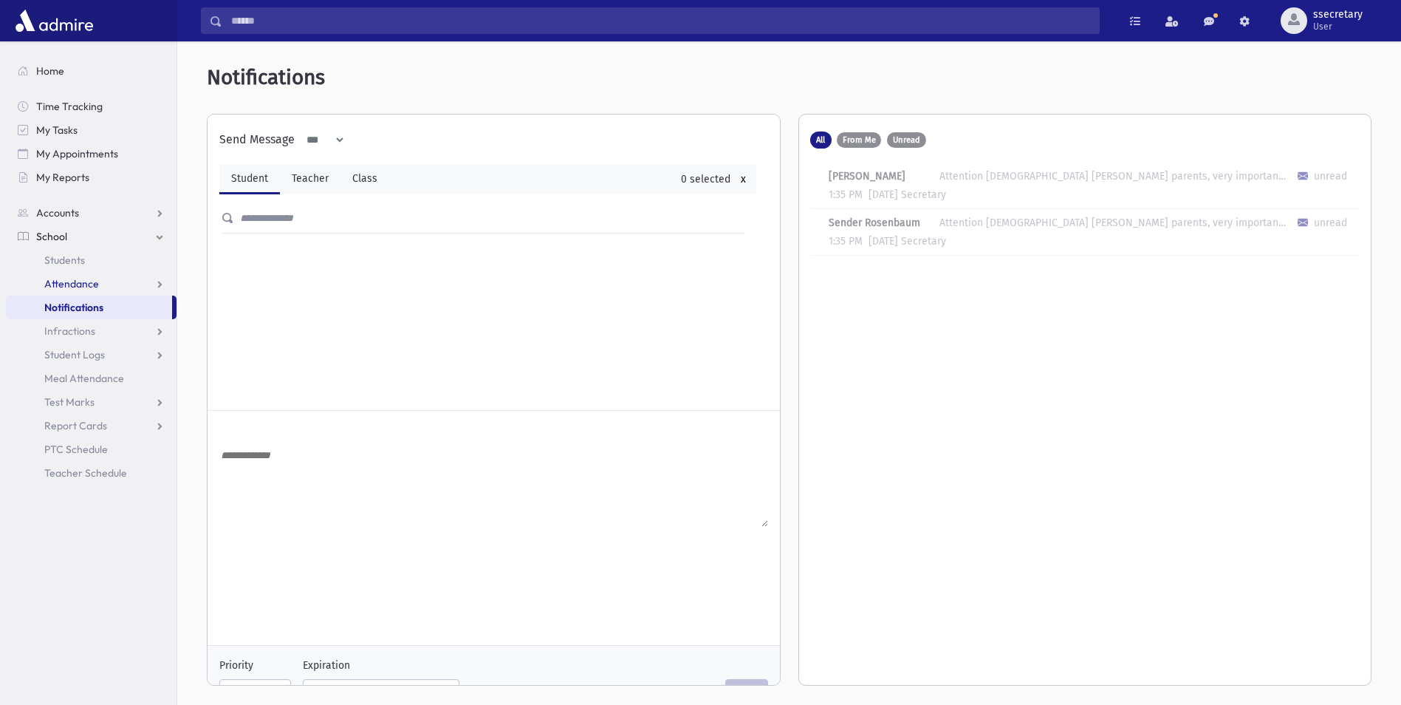
click at [62, 285] on span "Attendance" at bounding box center [71, 283] width 55 height 13
click at [89, 311] on link "Entry" at bounding box center [91, 307] width 171 height 24
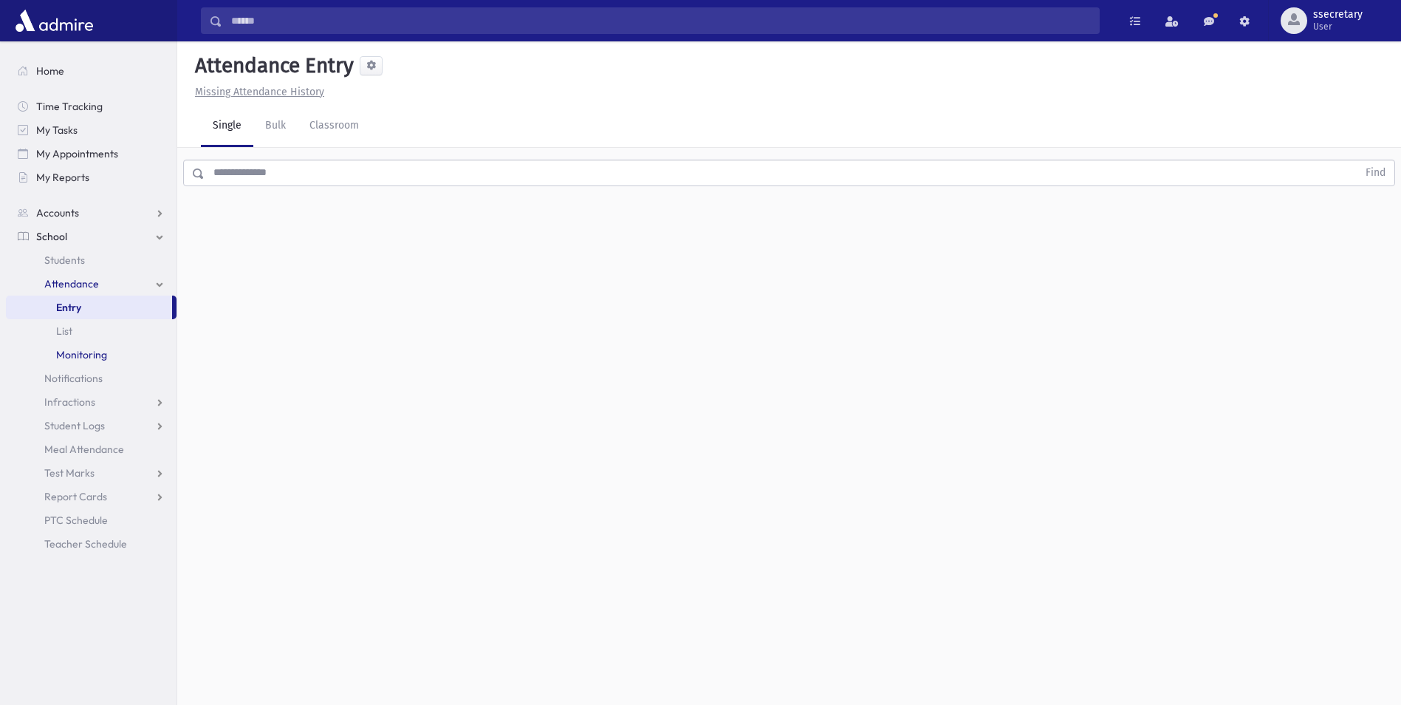
click at [80, 355] on span "Monitoring" at bounding box center [81, 354] width 51 height 13
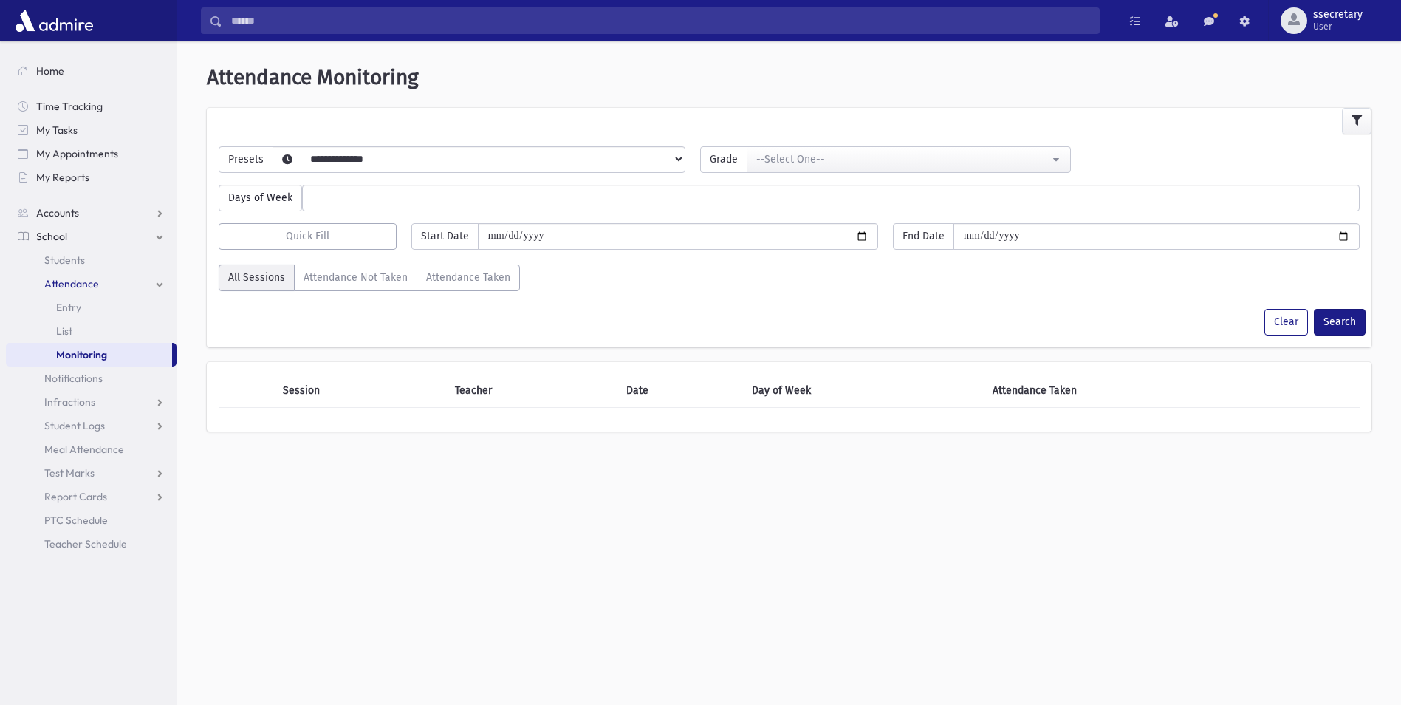
select select
click at [73, 307] on span "Entry" at bounding box center [68, 307] width 25 height 13
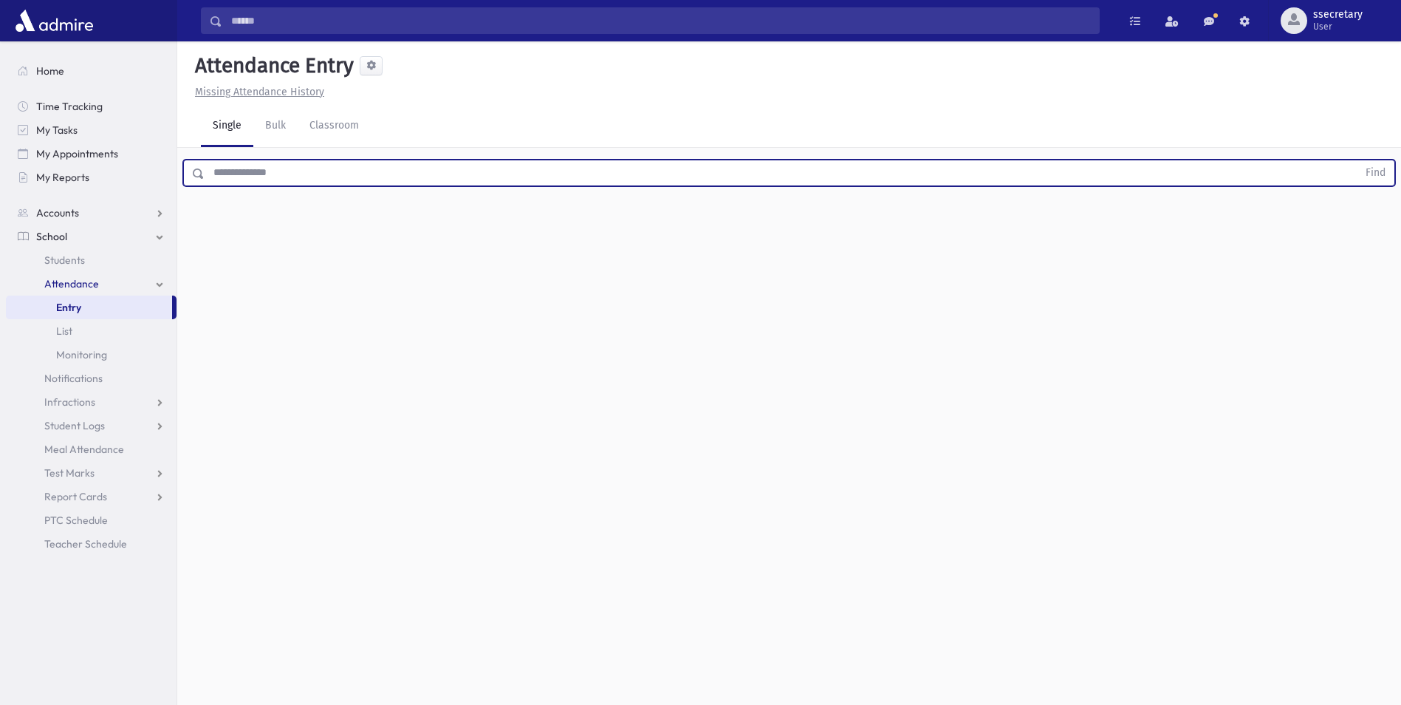
click at [247, 174] on input "text" at bounding box center [781, 173] width 1153 height 27
click at [132, 265] on link "Students" at bounding box center [91, 260] width 171 height 24
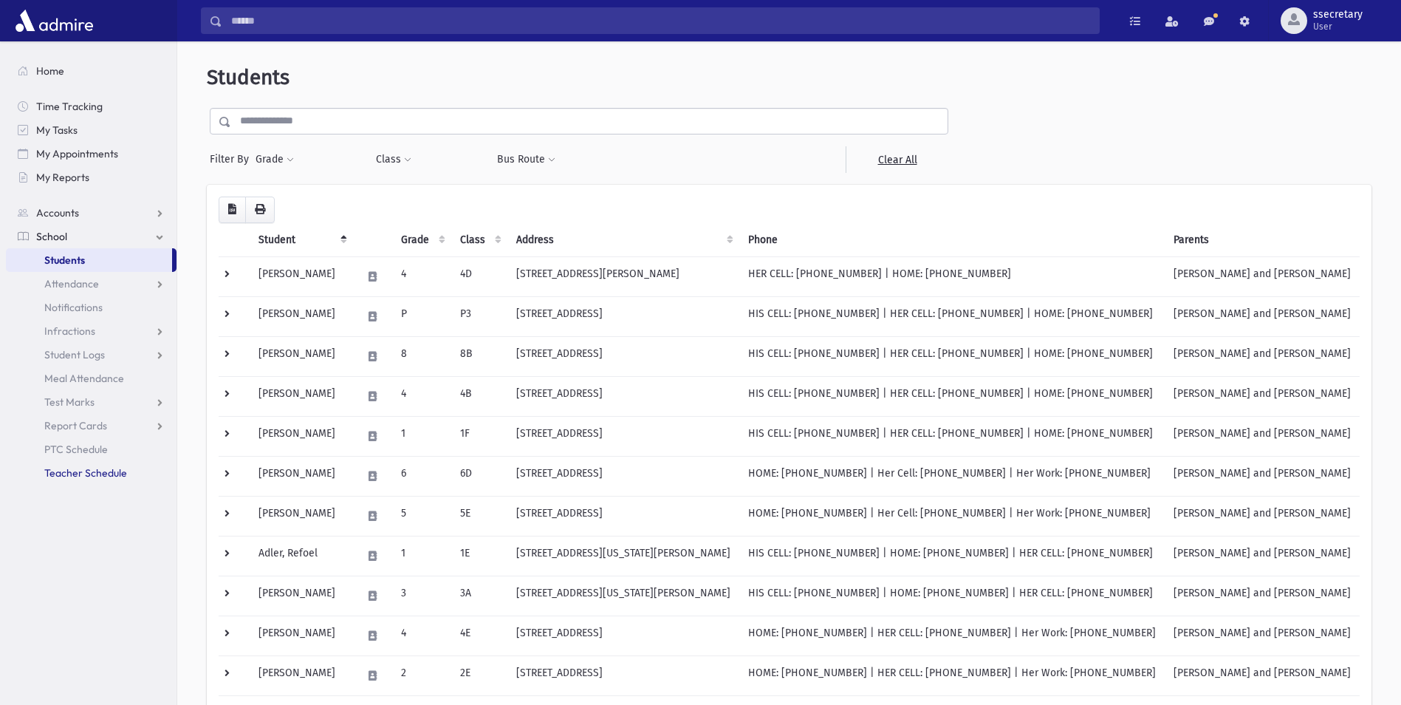
click at [99, 475] on span "Teacher Schedule" at bounding box center [85, 472] width 83 height 13
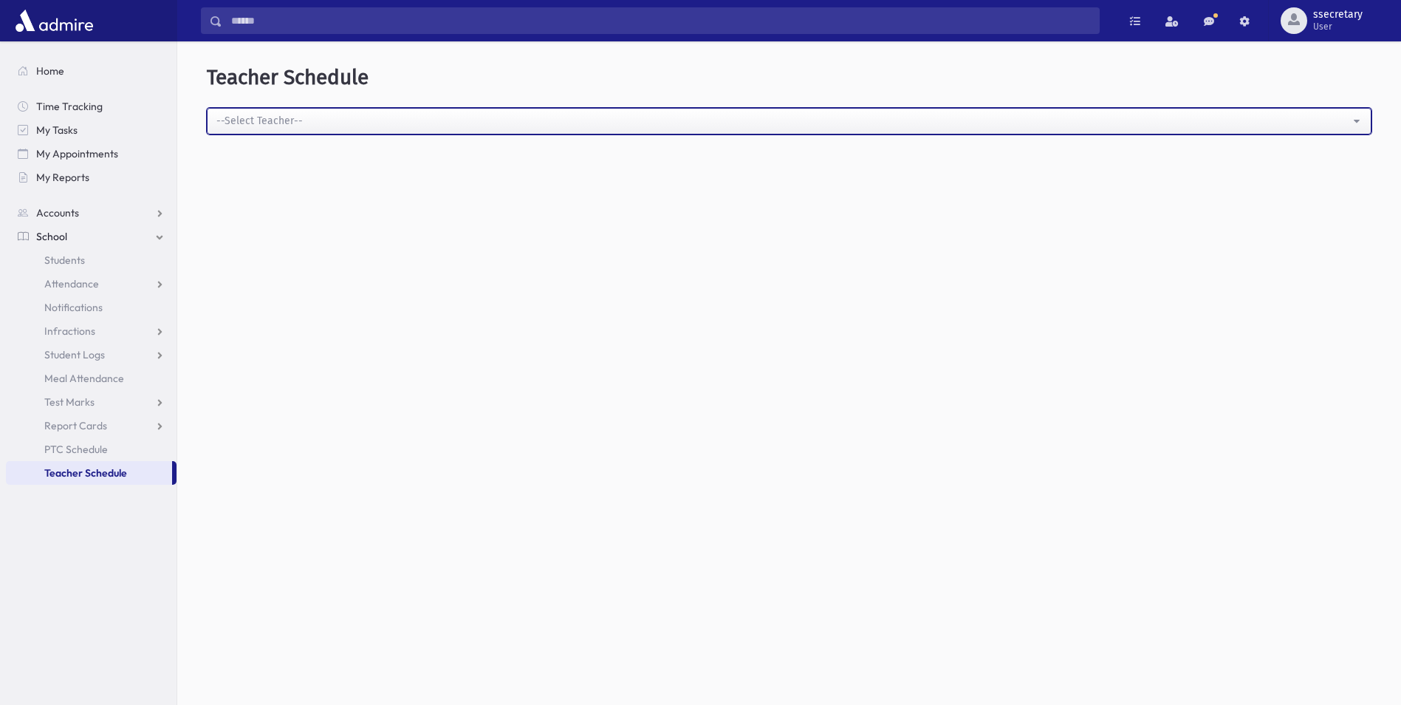
click at [518, 129] on button "--Select Teacher--" at bounding box center [789, 121] width 1165 height 27
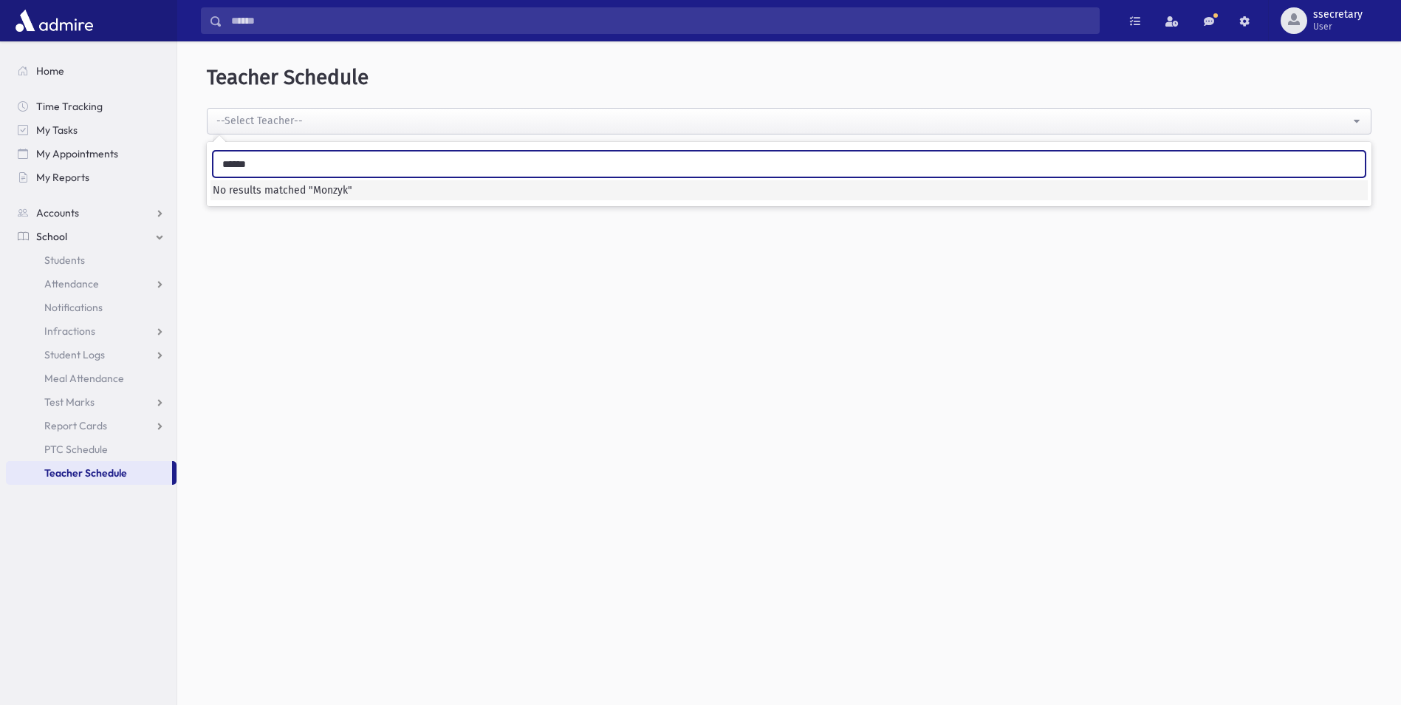
click at [270, 159] on input "******" at bounding box center [789, 164] width 1153 height 27
click at [243, 163] on input "******" at bounding box center [789, 164] width 1153 height 27
type input "*******"
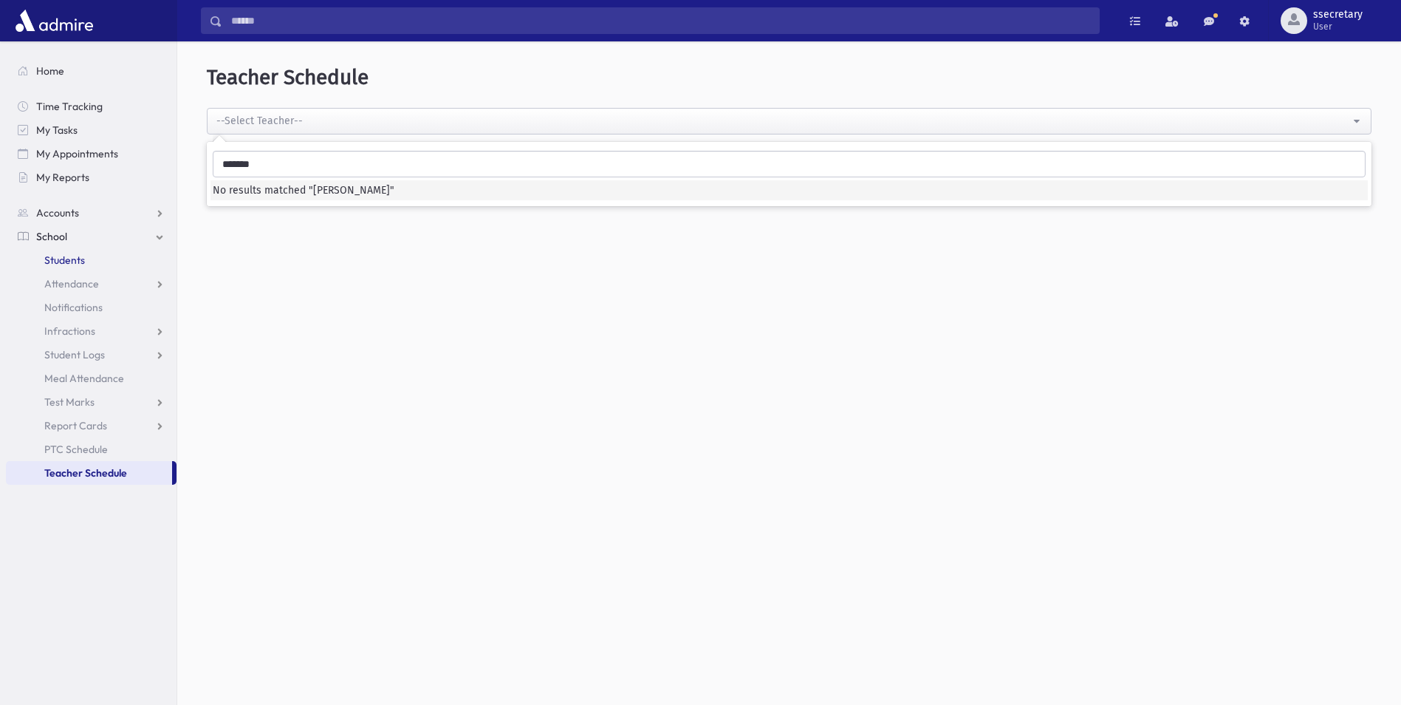
click at [106, 253] on link "Students" at bounding box center [91, 260] width 171 height 24
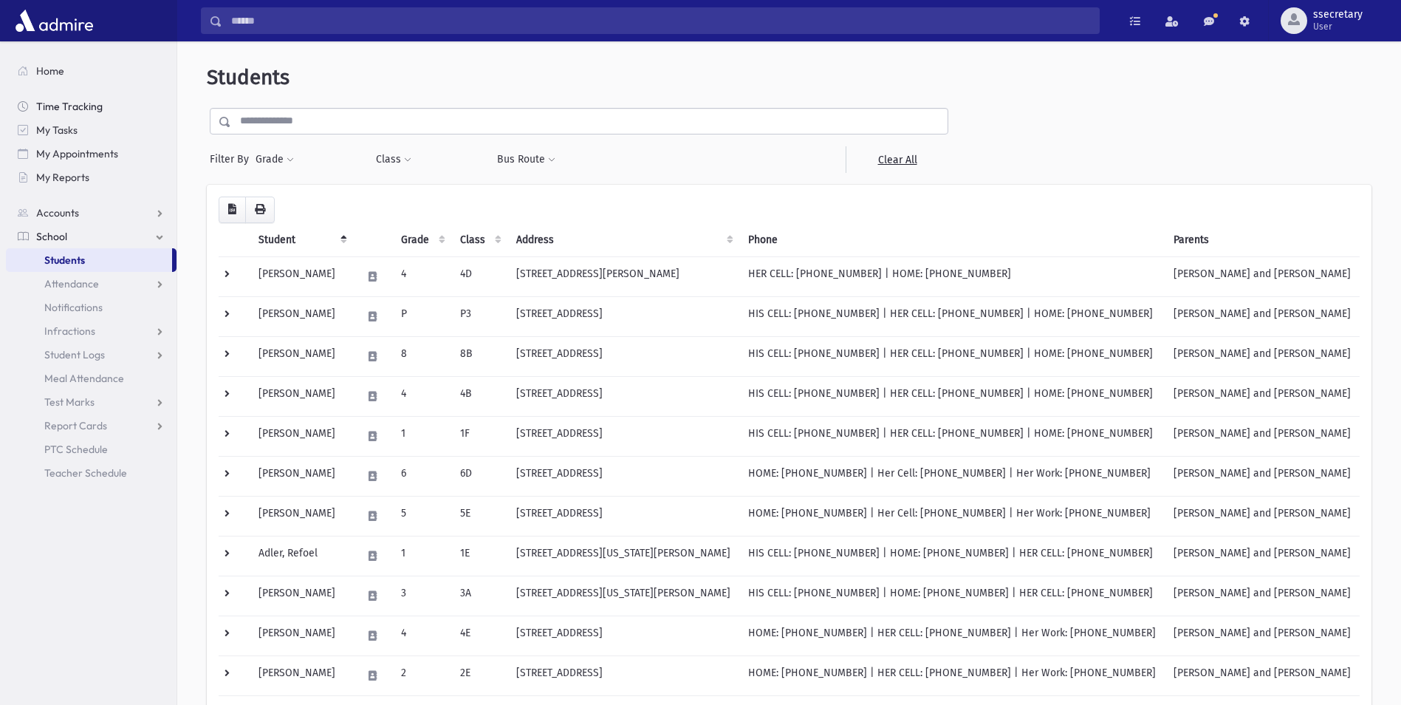
click at [89, 109] on span "Time Tracking" at bounding box center [69, 106] width 66 height 13
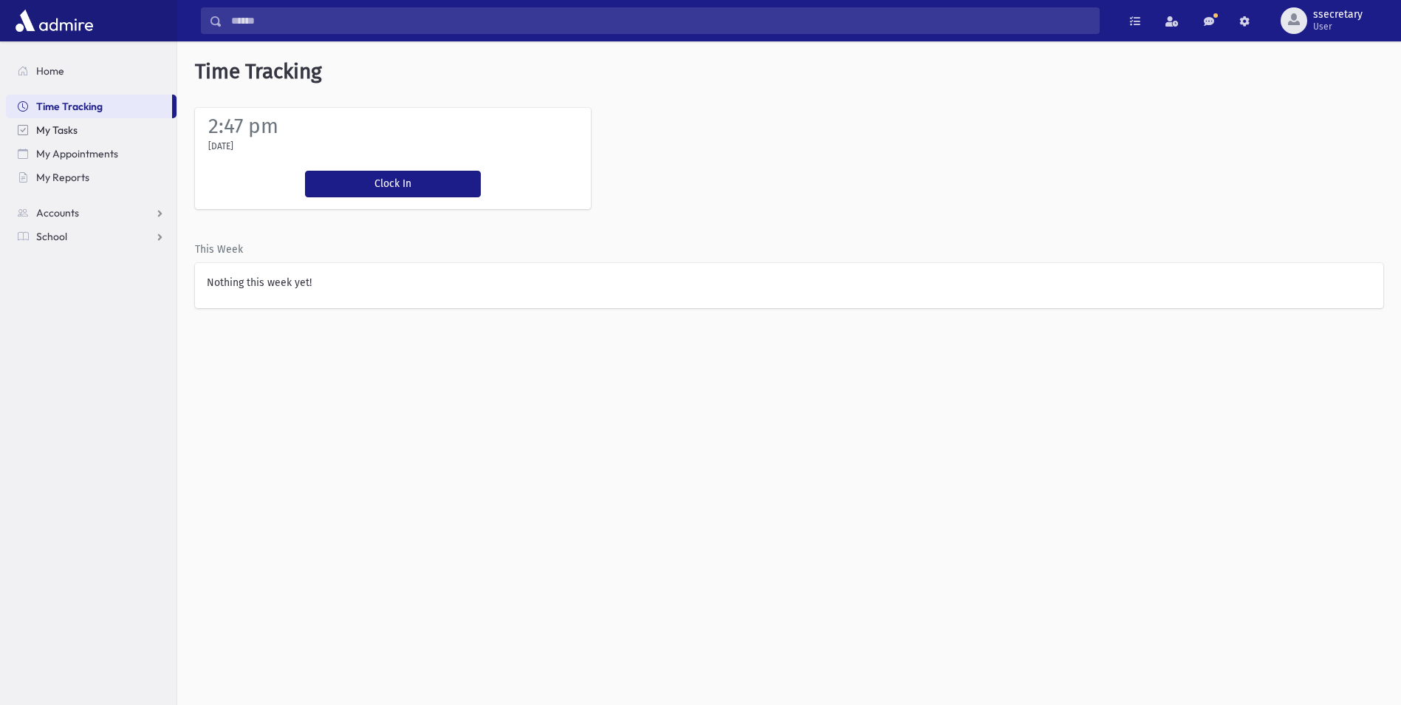
click at [86, 131] on link "My Tasks" at bounding box center [91, 130] width 171 height 24
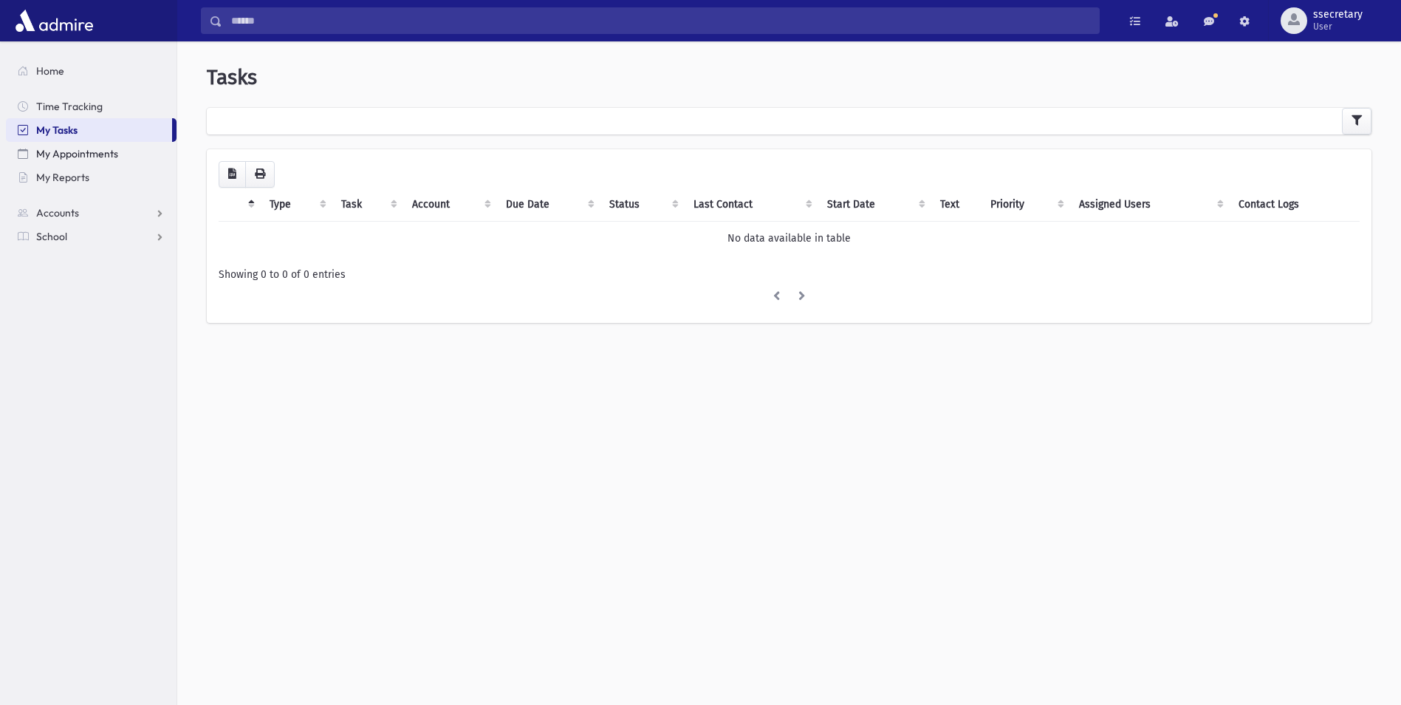
click at [91, 154] on span "My Appointments" at bounding box center [77, 153] width 82 height 13
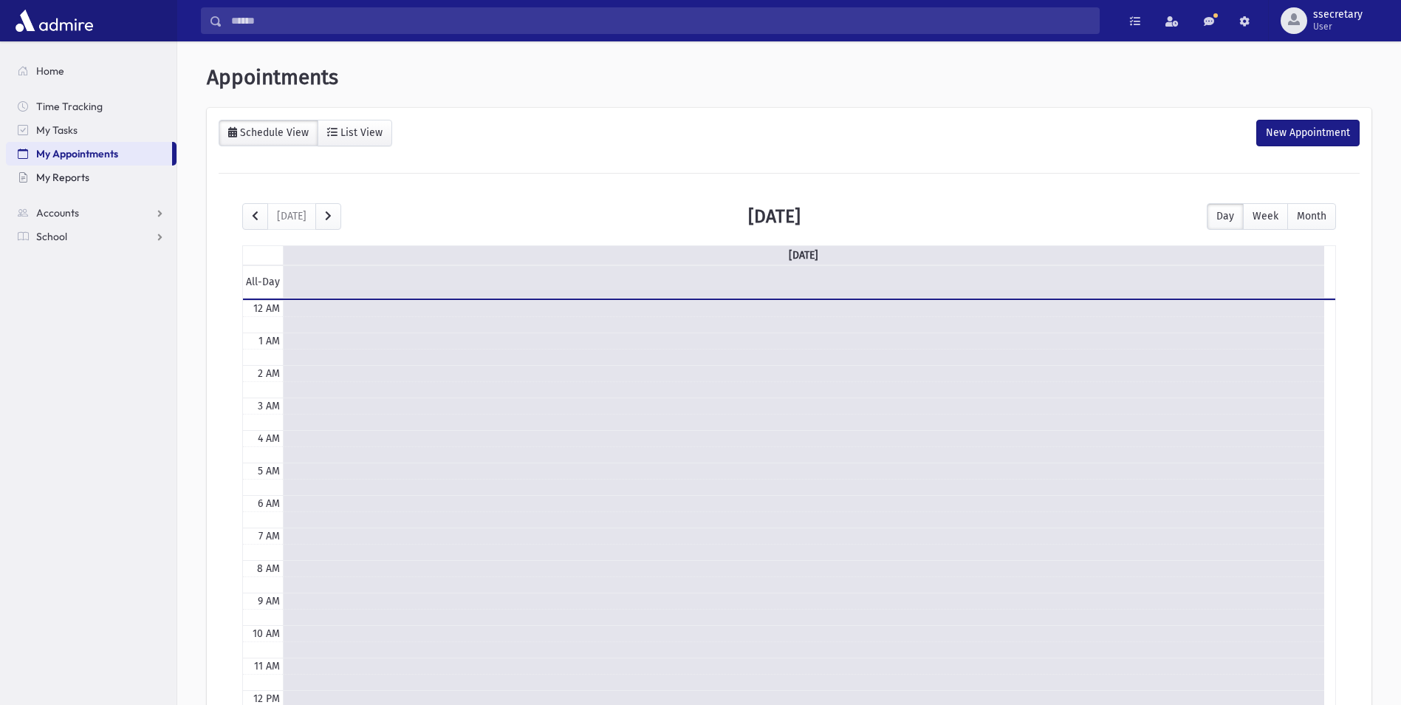
scroll to position [196, 0]
click at [99, 177] on link "My Reports" at bounding box center [91, 177] width 171 height 24
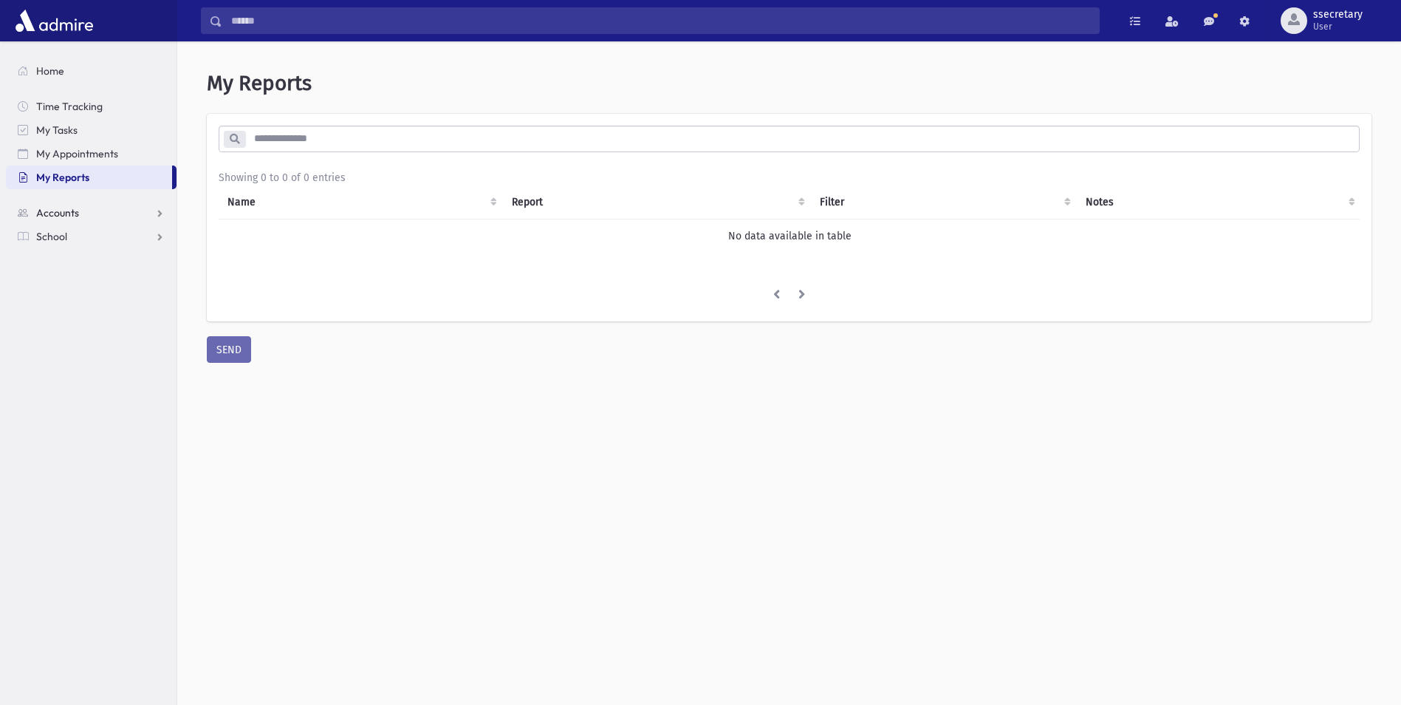
click at [112, 213] on link "Accounts" at bounding box center [91, 213] width 171 height 24
click at [112, 229] on link "Account List" at bounding box center [91, 237] width 171 height 24
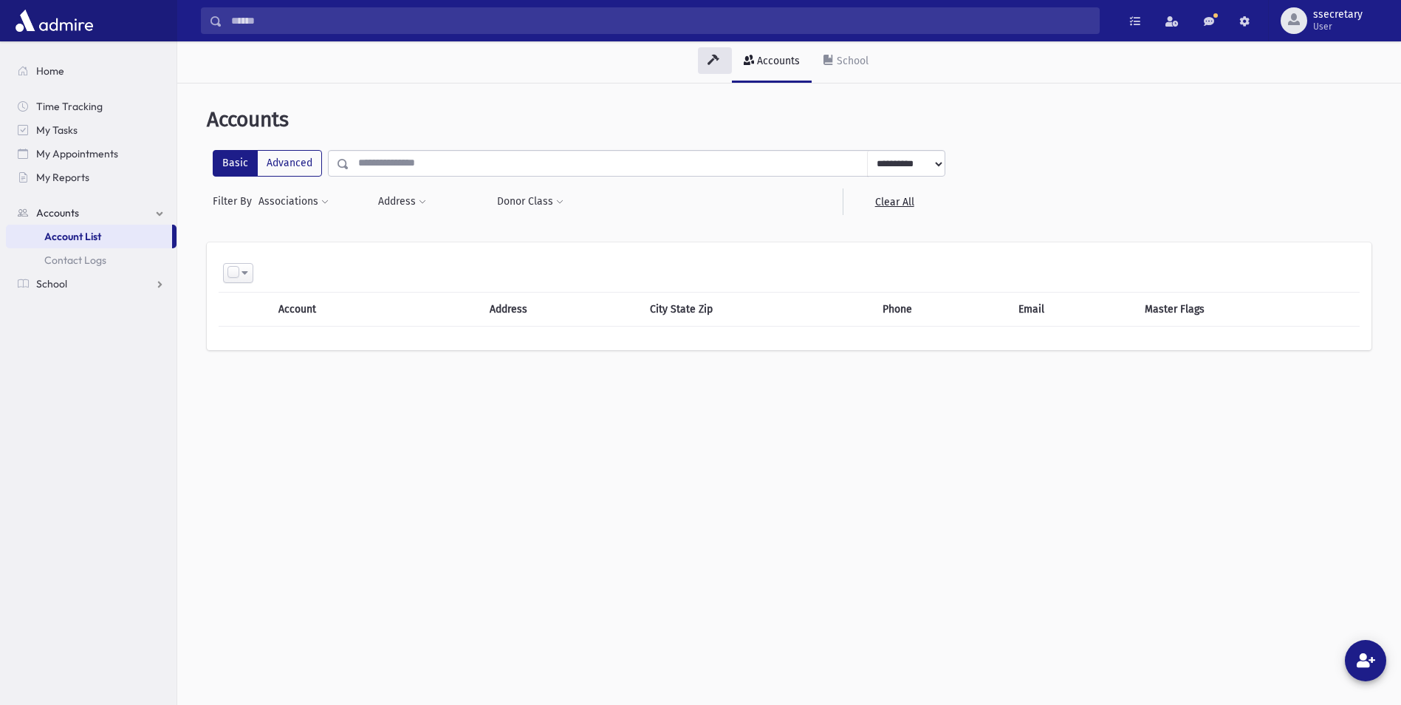
drag, startPoint x: 122, startPoint y: 236, endPoint x: 106, endPoint y: 235, distance: 16.3
click at [106, 235] on link "Account List" at bounding box center [89, 237] width 166 height 24
click at [90, 257] on span "Contact Logs" at bounding box center [75, 259] width 62 height 13
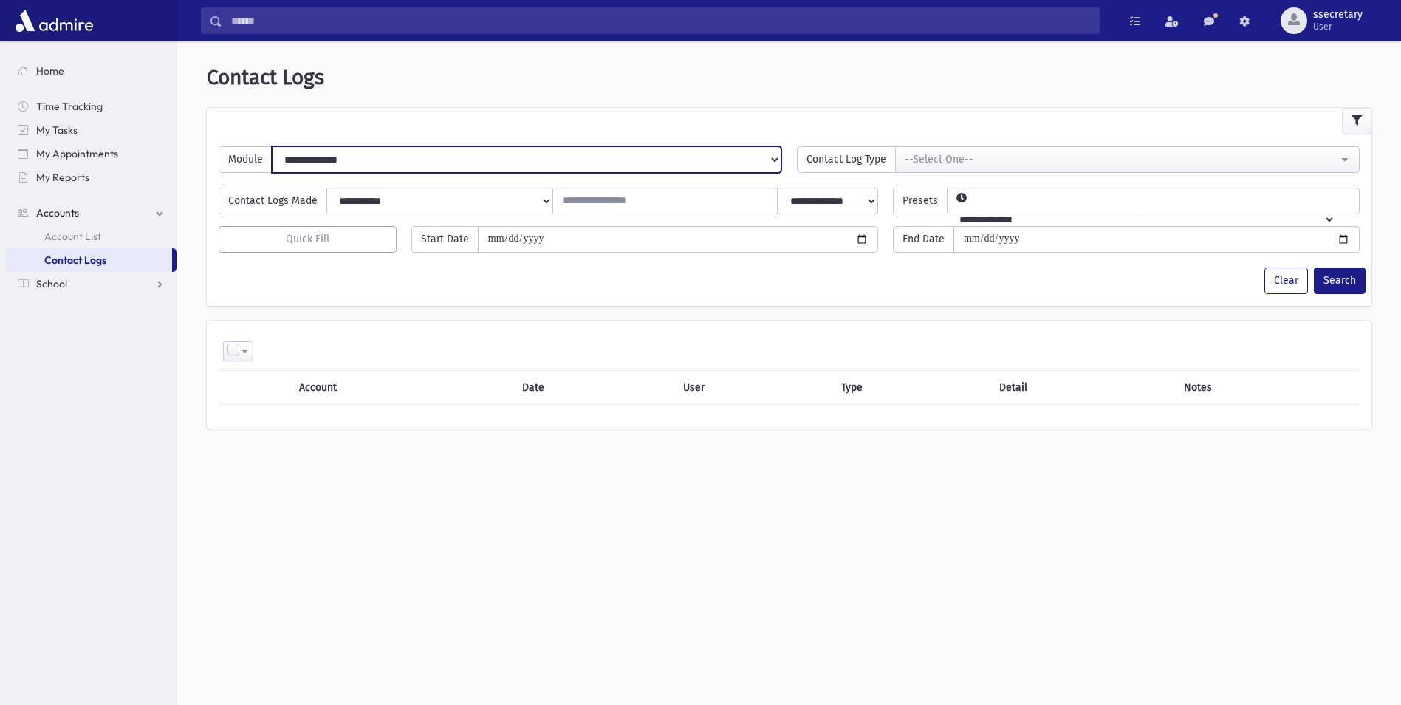
click at [343, 163] on select "**********" at bounding box center [527, 159] width 510 height 27
click at [355, 163] on select "**********" at bounding box center [527, 159] width 510 height 27
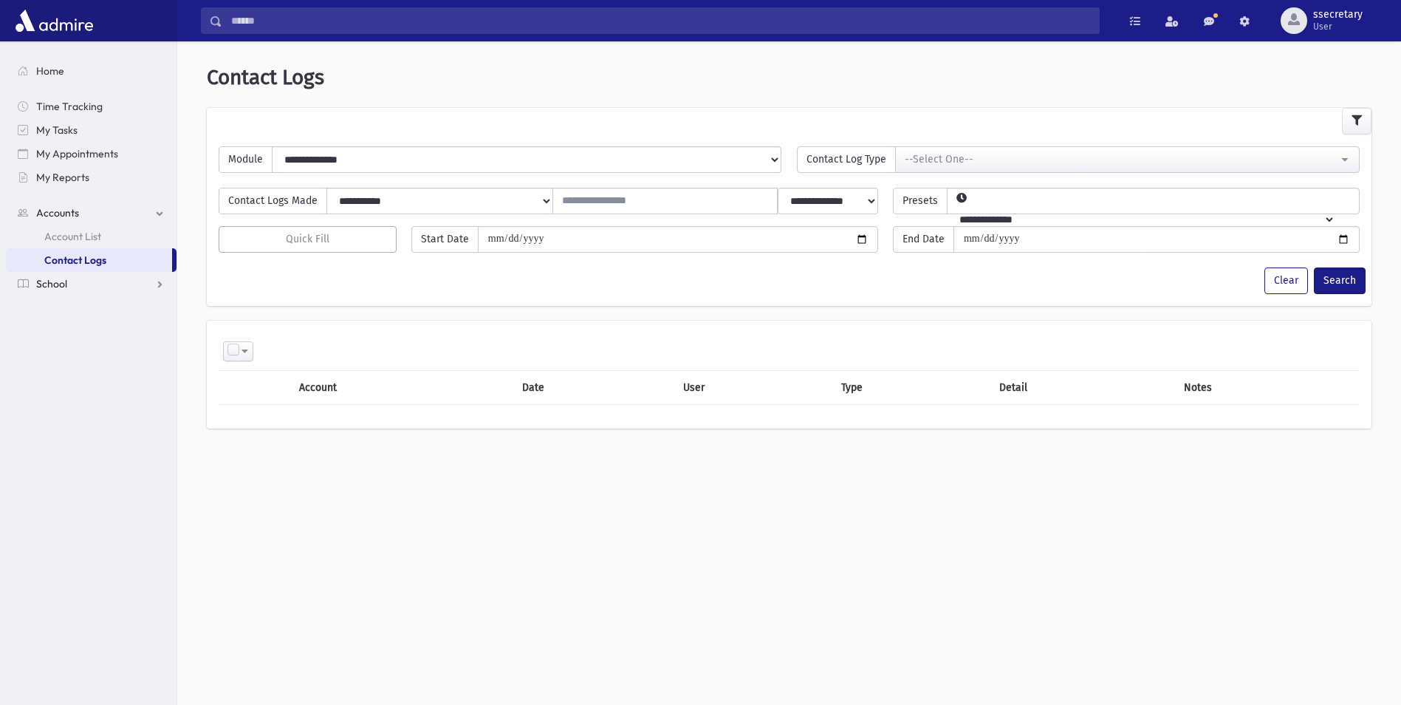
click at [87, 284] on link "School" at bounding box center [91, 284] width 171 height 24
click at [104, 260] on link "Students" at bounding box center [91, 260] width 171 height 24
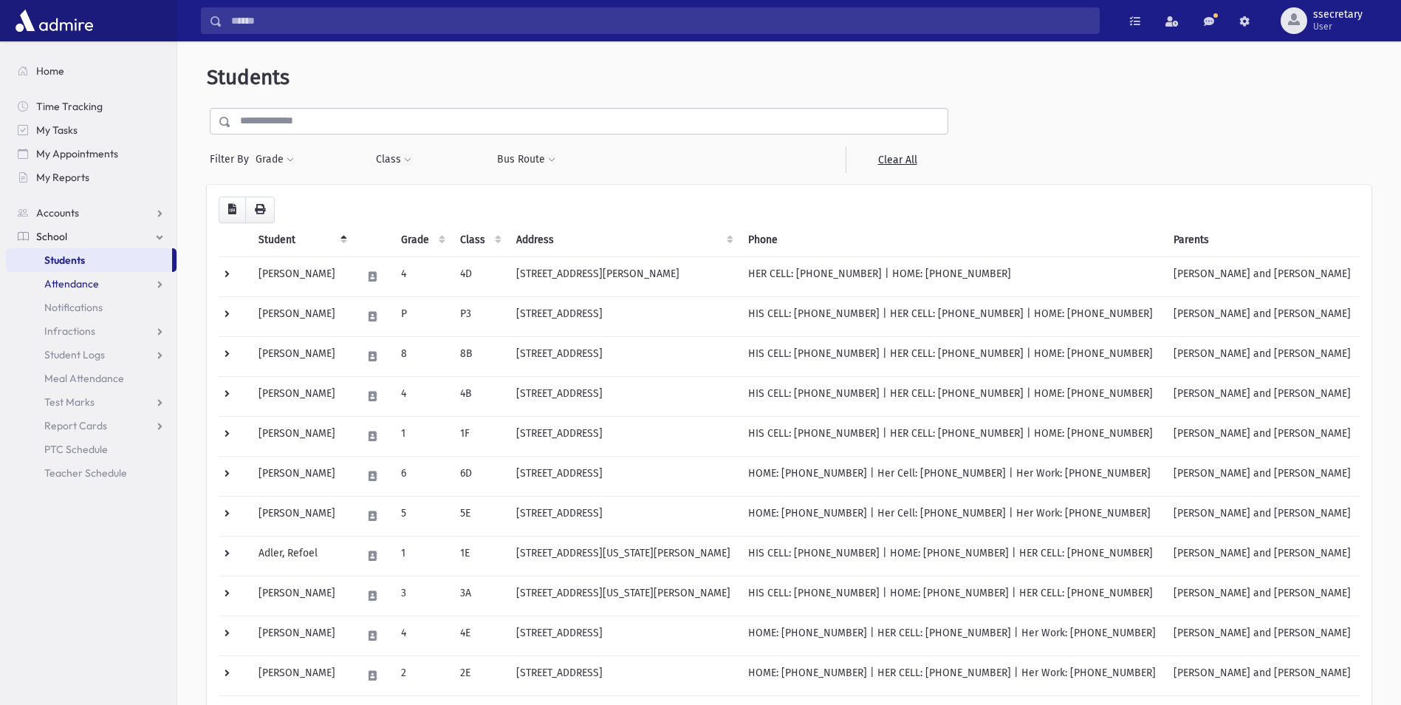
click at [102, 278] on link "Attendance" at bounding box center [91, 284] width 171 height 24
click at [106, 356] on span "Monitoring" at bounding box center [81, 354] width 51 height 13
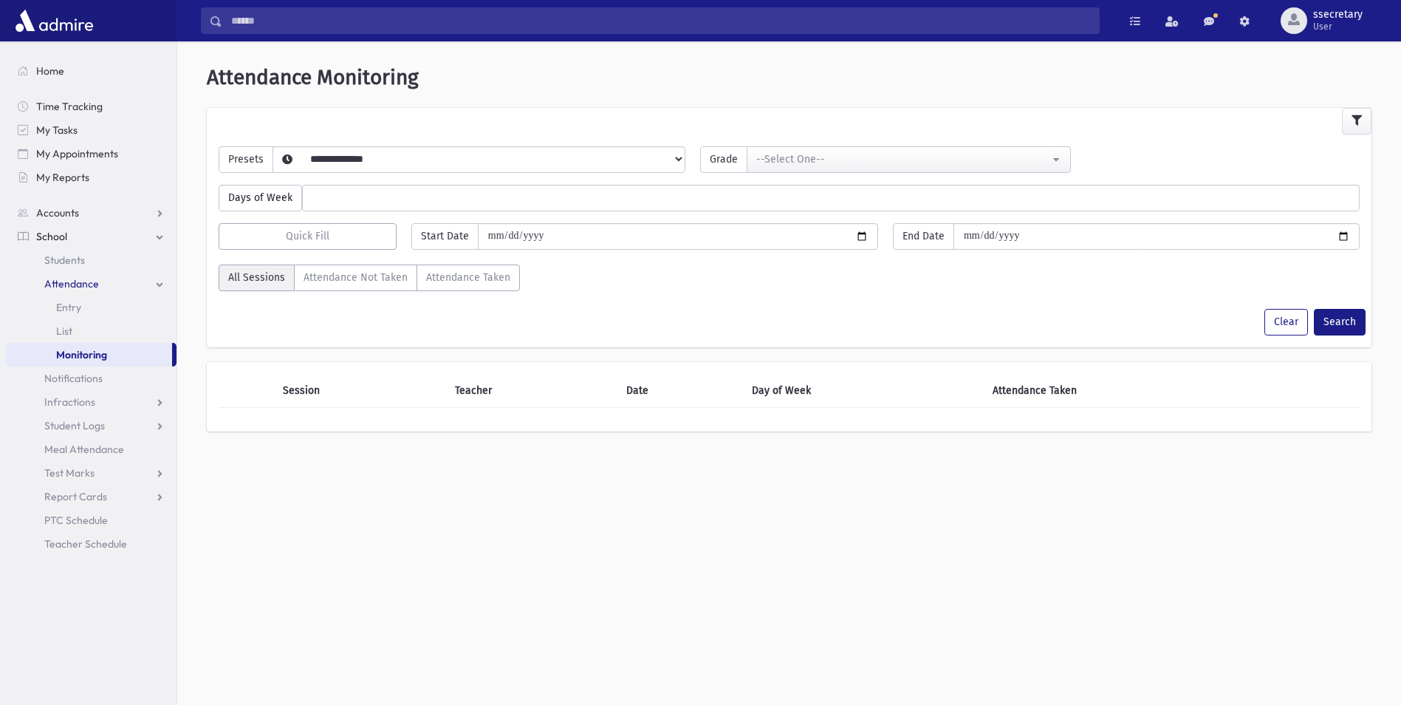
select select
click at [451, 397] on th "Teacher" at bounding box center [531, 391] width 171 height 34
click at [59, 368] on link "Notifications" at bounding box center [91, 378] width 171 height 24
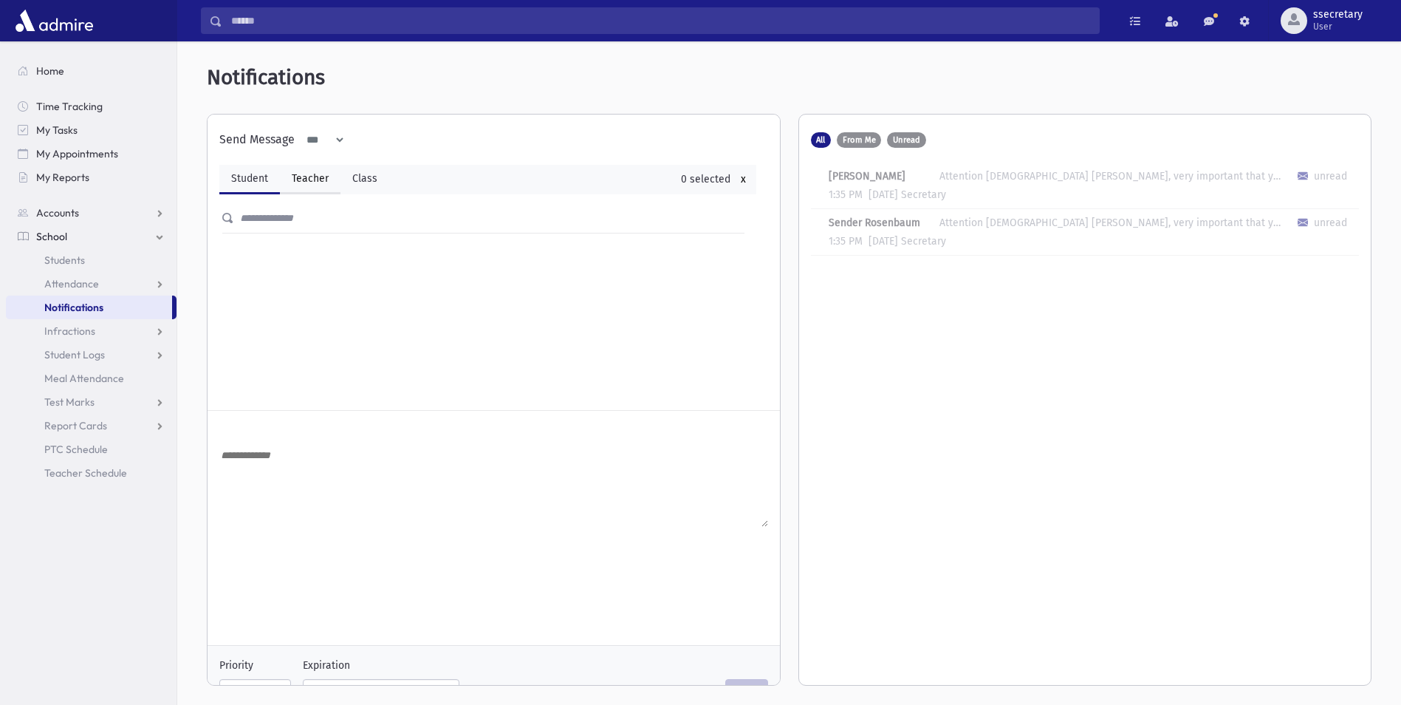
click at [308, 181] on link "Teacher" at bounding box center [310, 180] width 61 height 30
select select
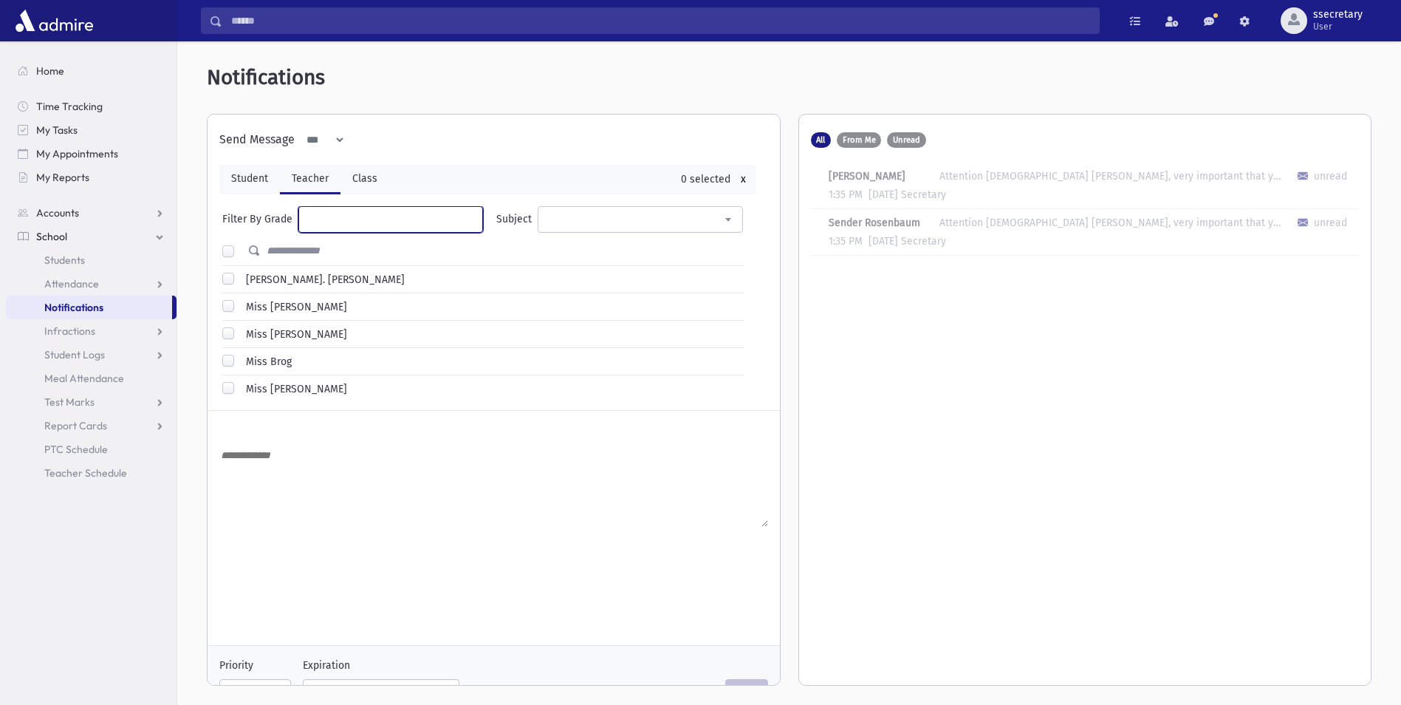
click at [323, 216] on ul at bounding box center [390, 218] width 183 height 22
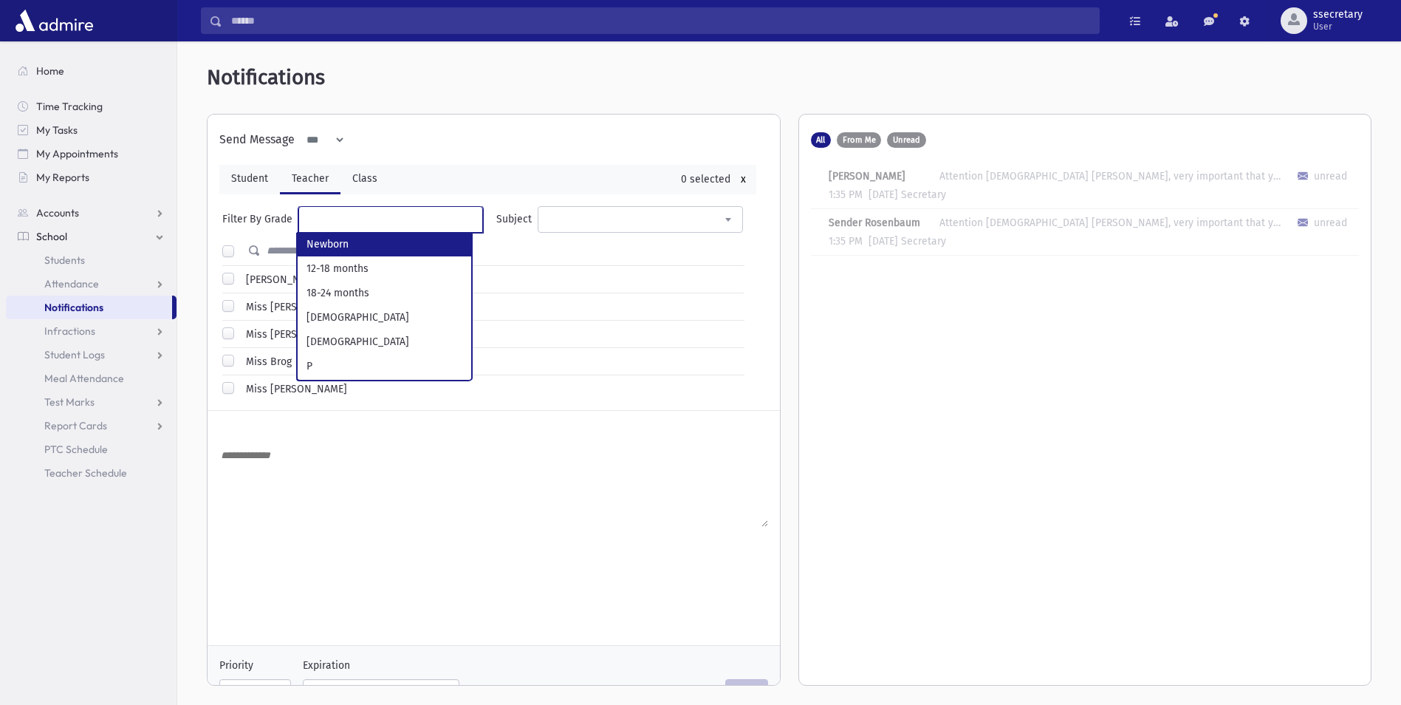
click at [327, 214] on ul at bounding box center [390, 218] width 183 height 22
type input "*"
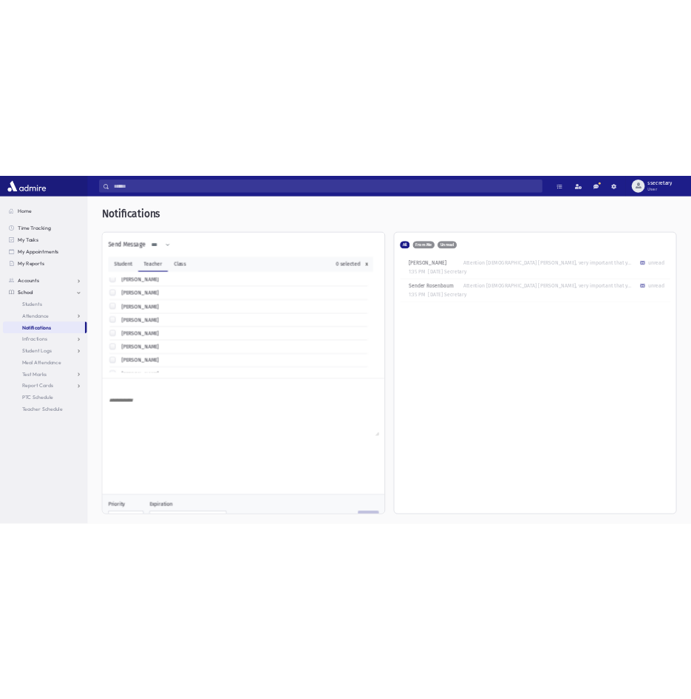
scroll to position [1039, 0]
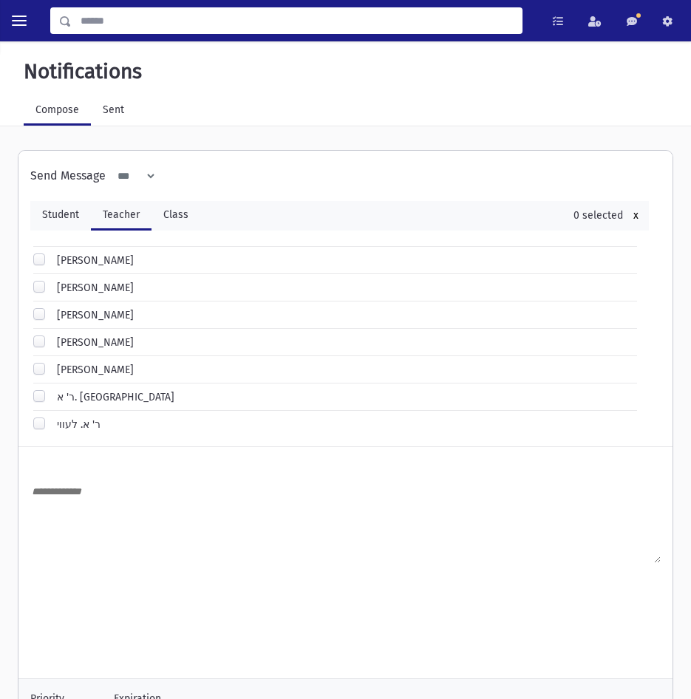
click at [135, 27] on input "Search" at bounding box center [297, 20] width 450 height 27
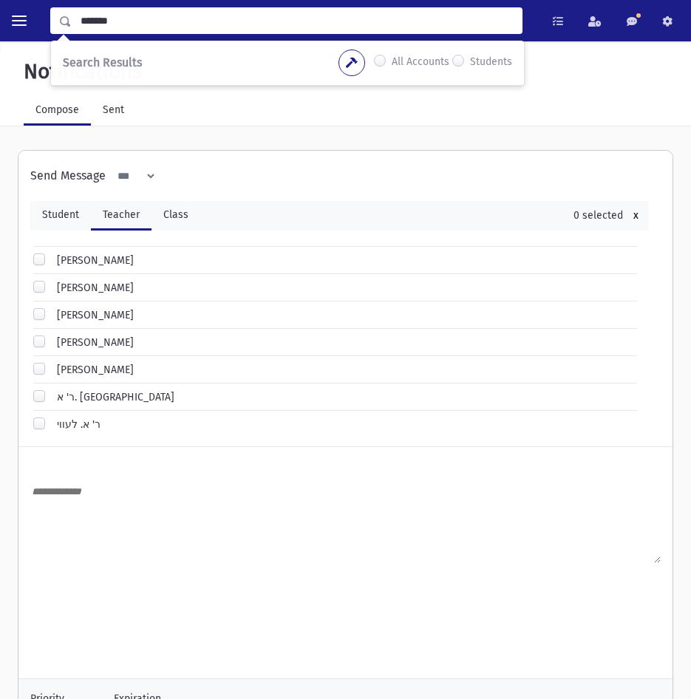
type input "*******"
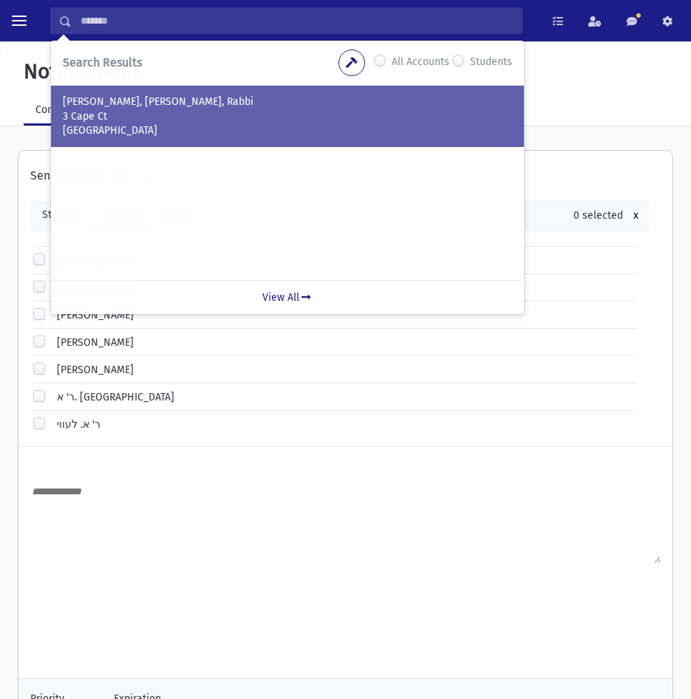
click at [185, 119] on p "3 Cape Ct" at bounding box center [287, 116] width 449 height 15
